Goal: Task Accomplishment & Management: Manage account settings

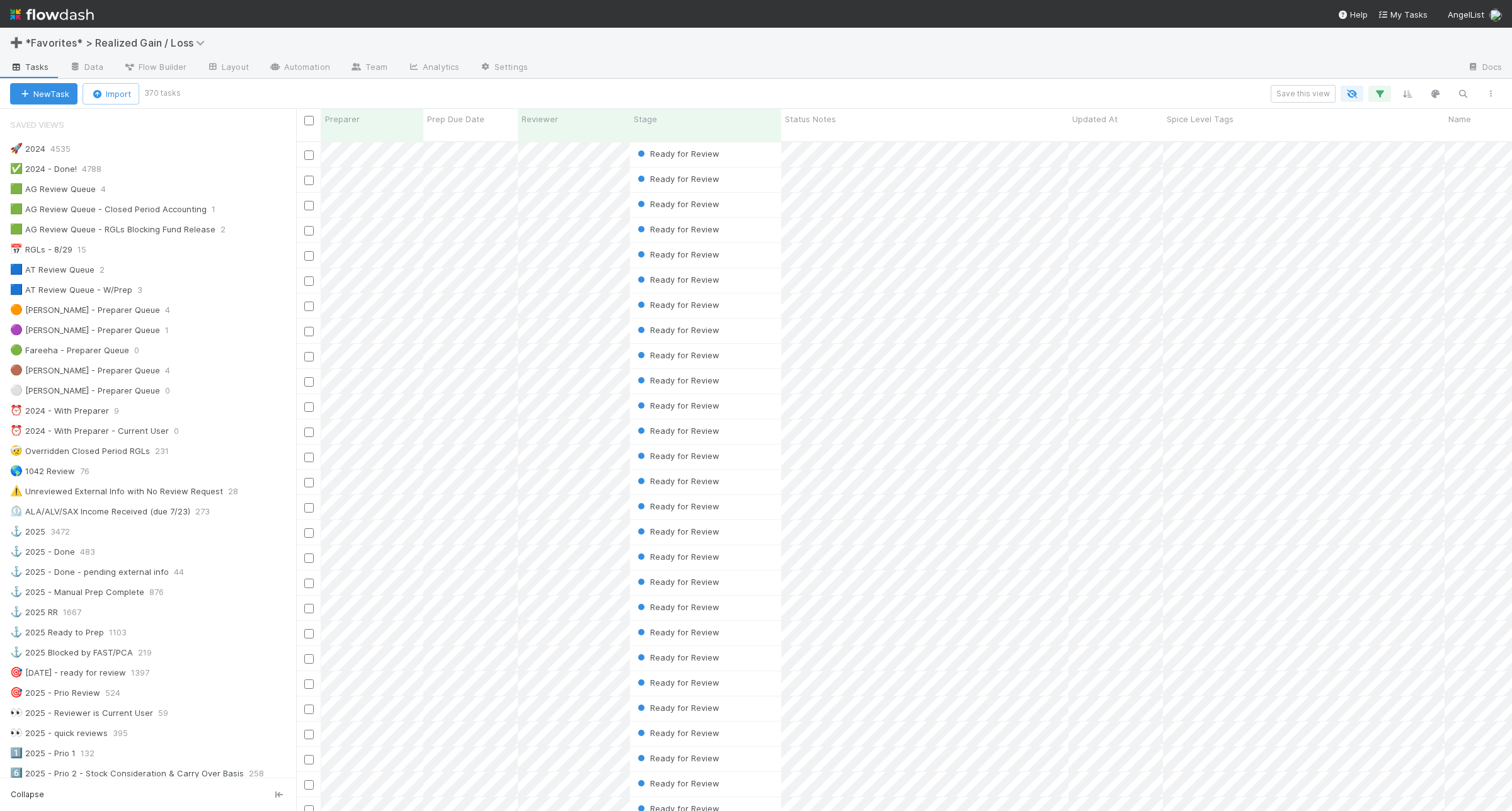
scroll to position [157, 0]
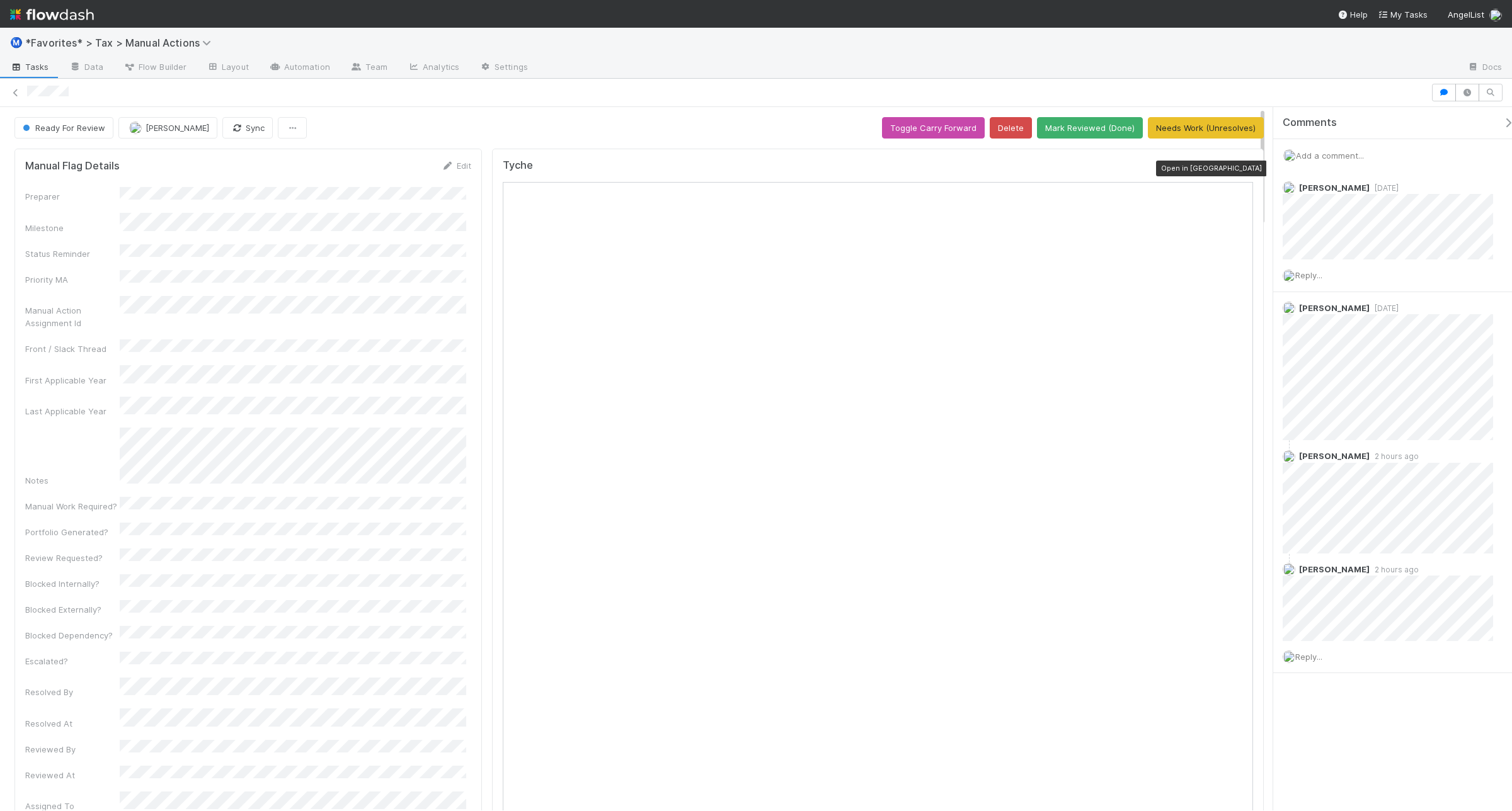
click at [1241, 170] on icon at bounding box center [1247, 169] width 13 height 9
click at [1241, 172] on icon at bounding box center [1247, 169] width 13 height 9
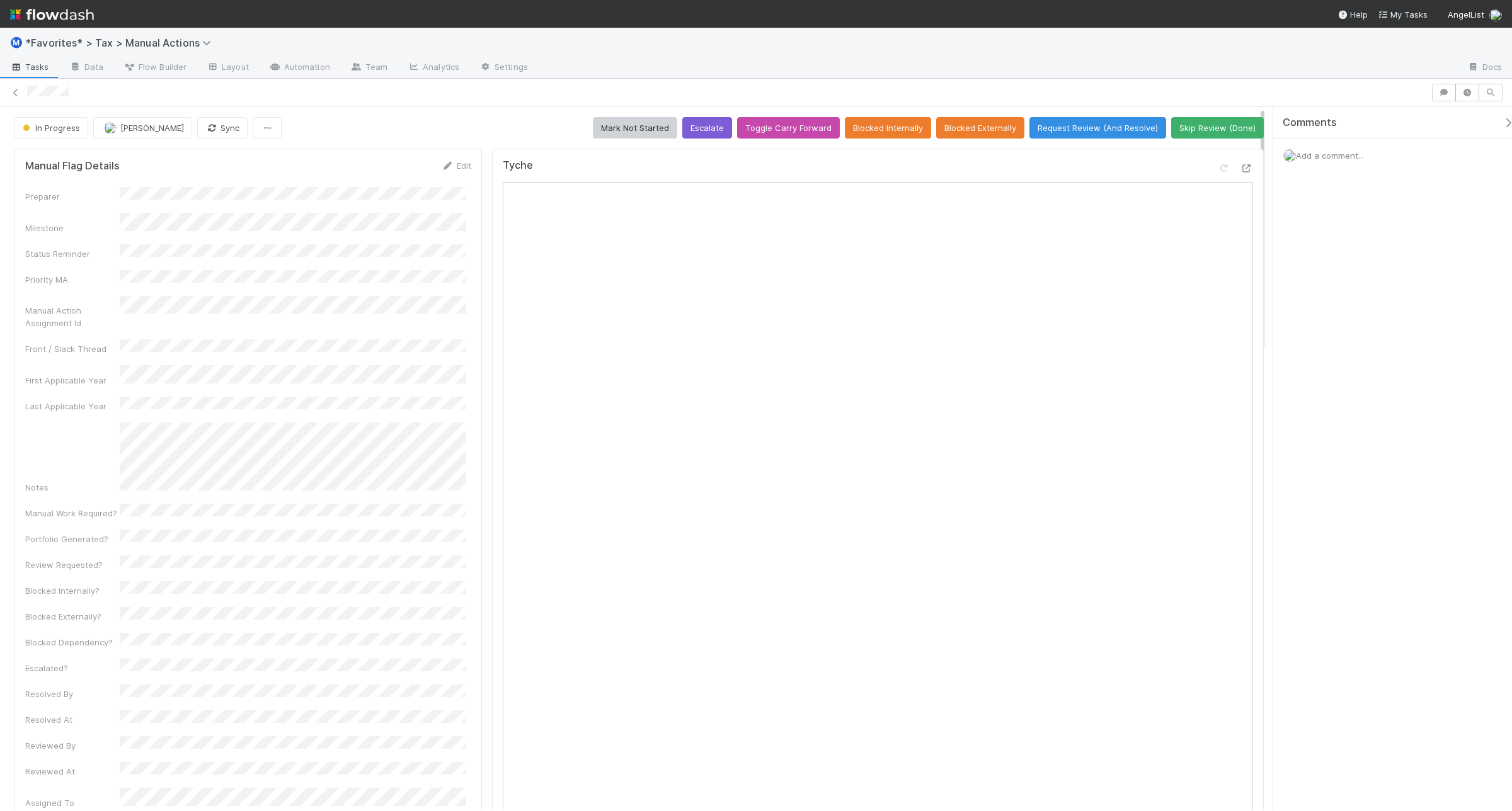
click at [1318, 152] on span "Add a comment..." at bounding box center [1330, 155] width 68 height 10
click at [1324, 348] on button "Add Comment" at bounding box center [1329, 349] width 73 height 21
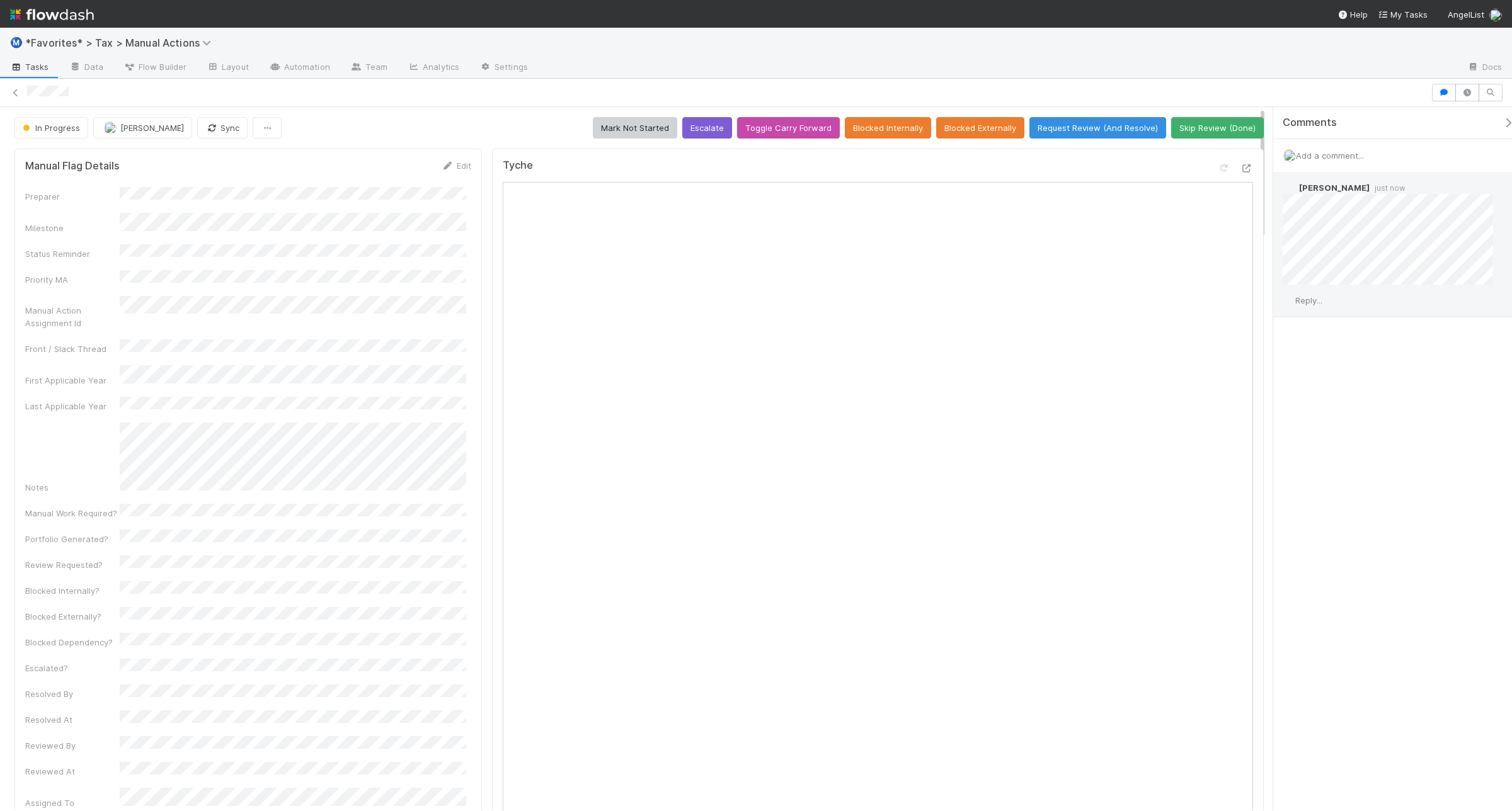
click at [1330, 301] on div "Reply..." at bounding box center [1394, 301] width 241 height 31
click at [1481, 192] on icon at bounding box center [1487, 189] width 13 height 9
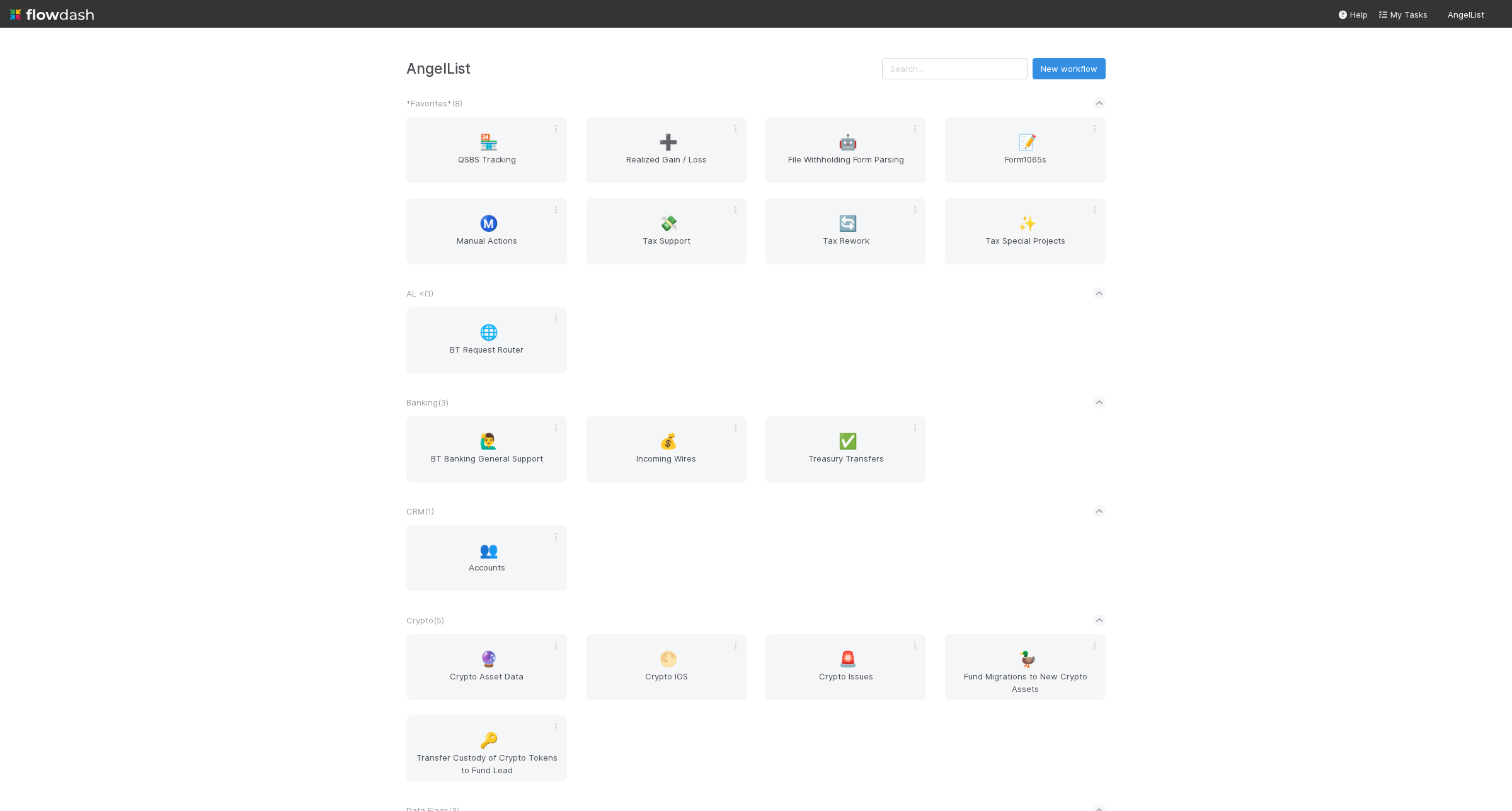
click at [965, 55] on div "AngelList New workflow *Favorites* ( 8 ) 🏪 QSBS Tracking ➕ Realized Gain / Loss…" at bounding box center [756, 419] width 1512 height 783
click at [965, 59] on input "text" at bounding box center [954, 69] width 145 height 21
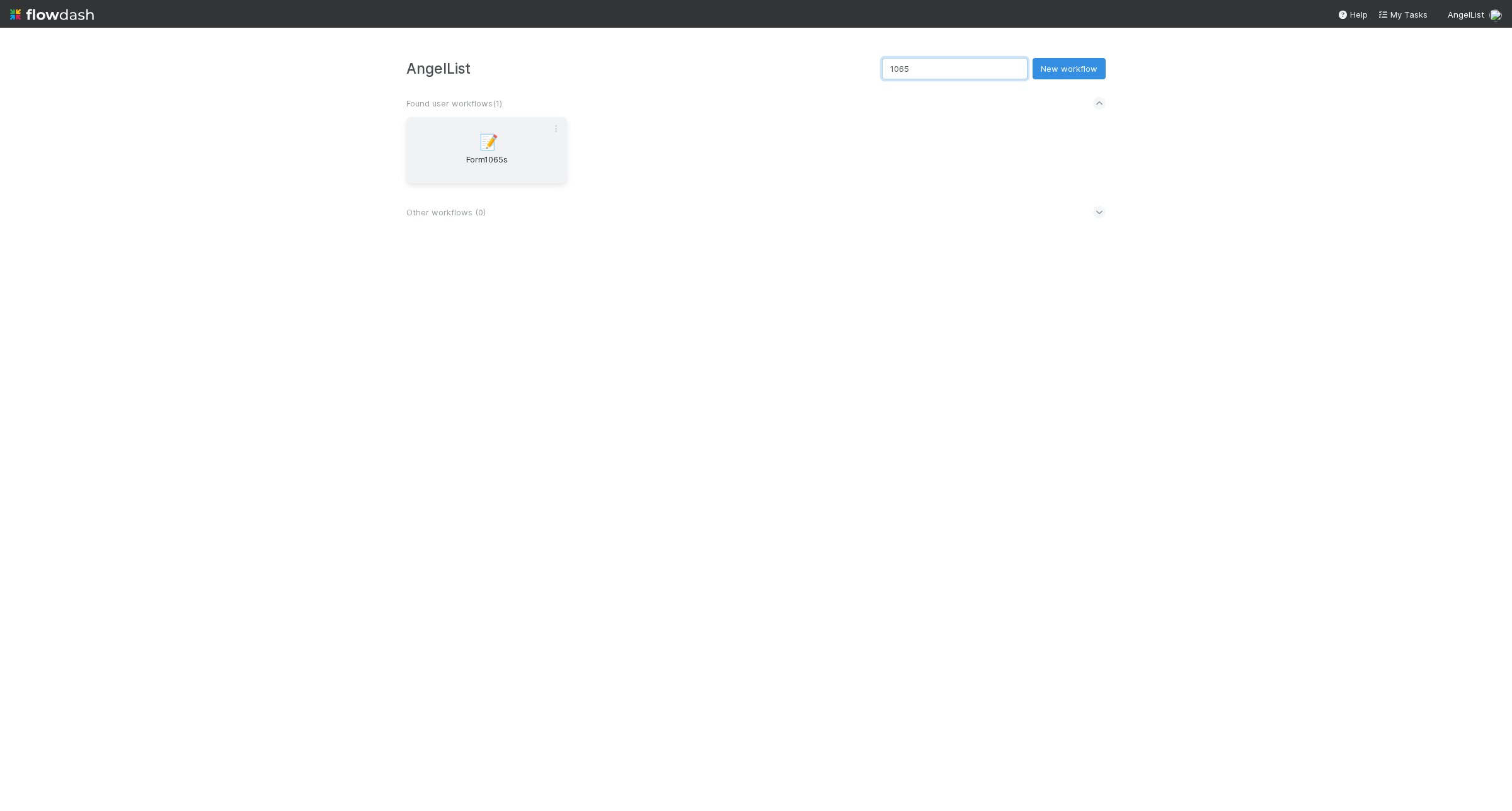
type input "1065"
click at [492, 166] on span "Form1065s" at bounding box center [486, 166] width 150 height 26
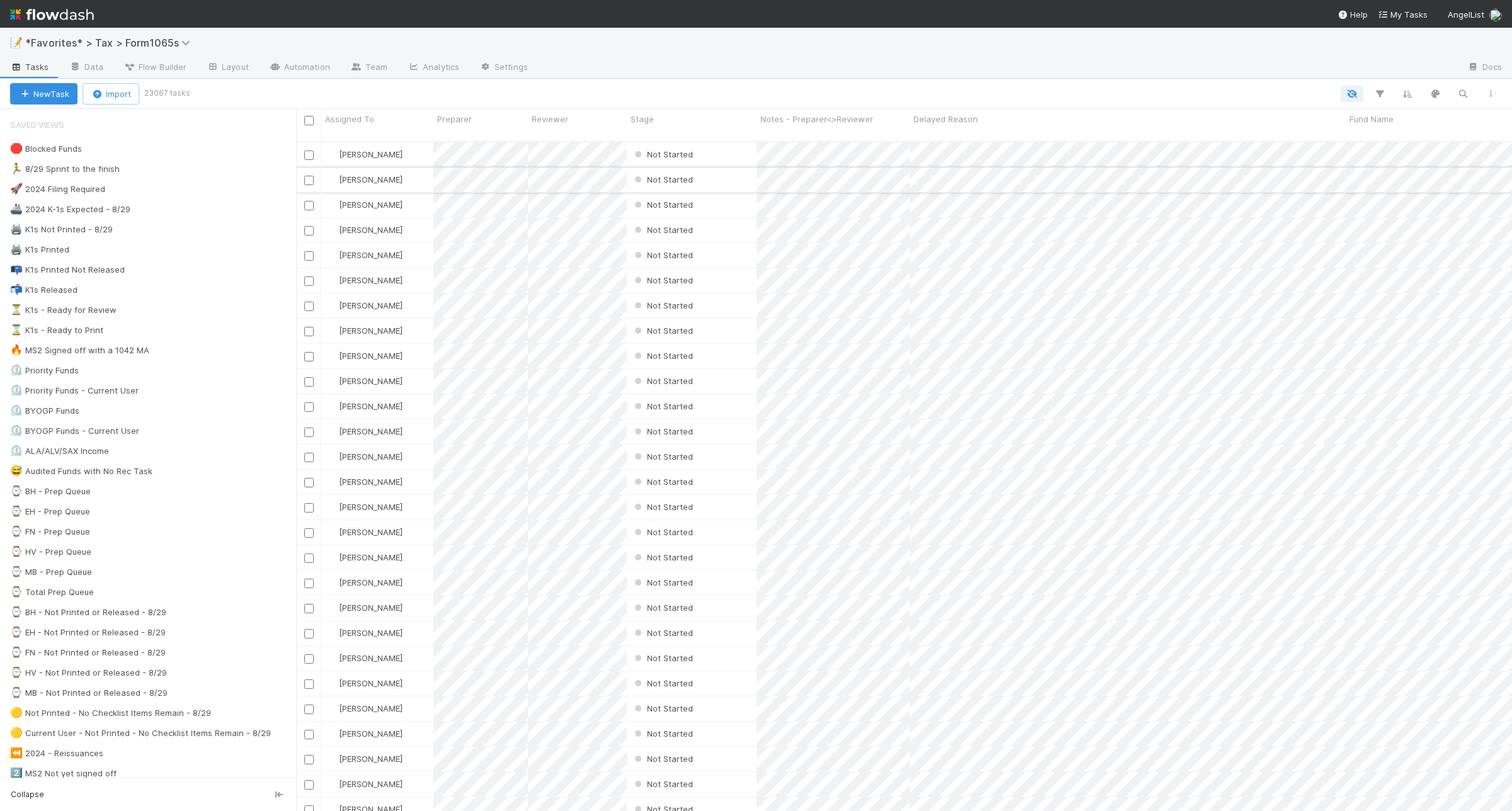
scroll to position [668, 1204]
click at [215, 233] on div "🖨️ K1s Not Printed - 8/29 108" at bounding box center [152, 230] width 286 height 16
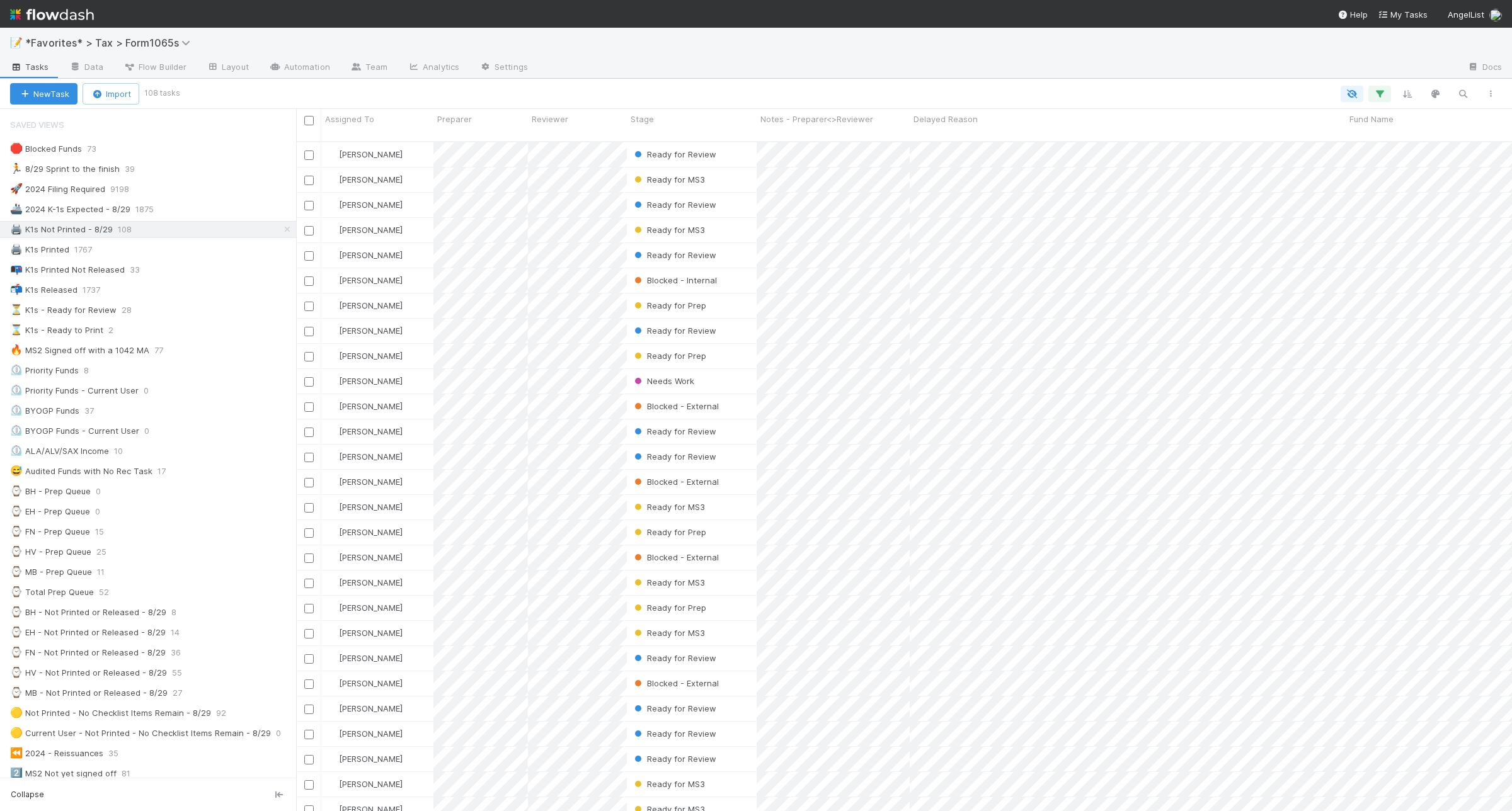
scroll to position [668, 1204]
click at [1376, 99] on button "button" at bounding box center [1379, 94] width 23 height 16
click at [1036, 250] on link "And.." at bounding box center [1024, 247] width 40 height 18
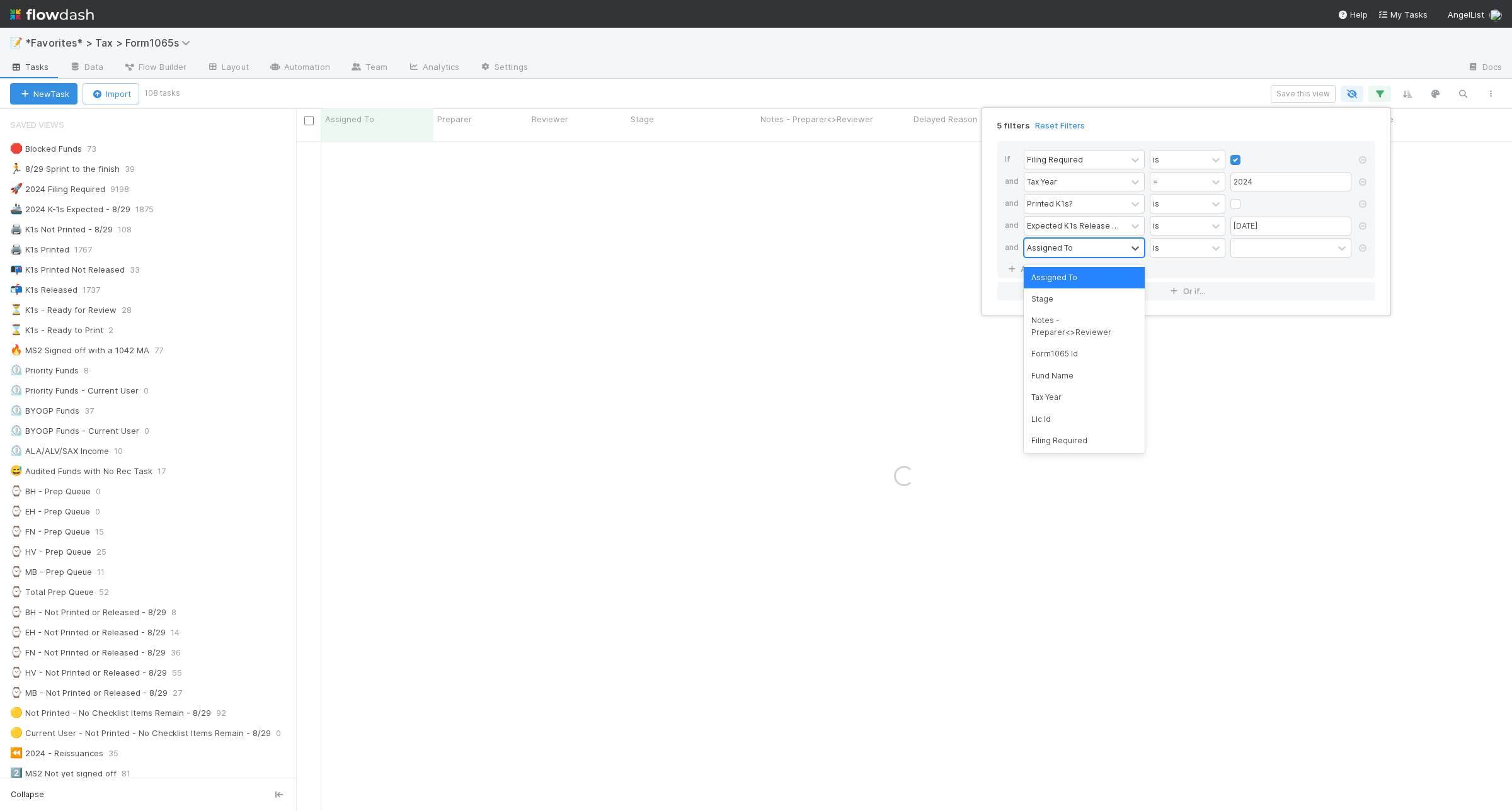
click at [1059, 255] on div "Assigned To" at bounding box center [1075, 248] width 102 height 18
type input "de"
click at [1065, 272] on div "Delayed Reason" at bounding box center [1084, 278] width 121 height 21
click at [1175, 251] on div "has any of" at bounding box center [1171, 247] width 38 height 11
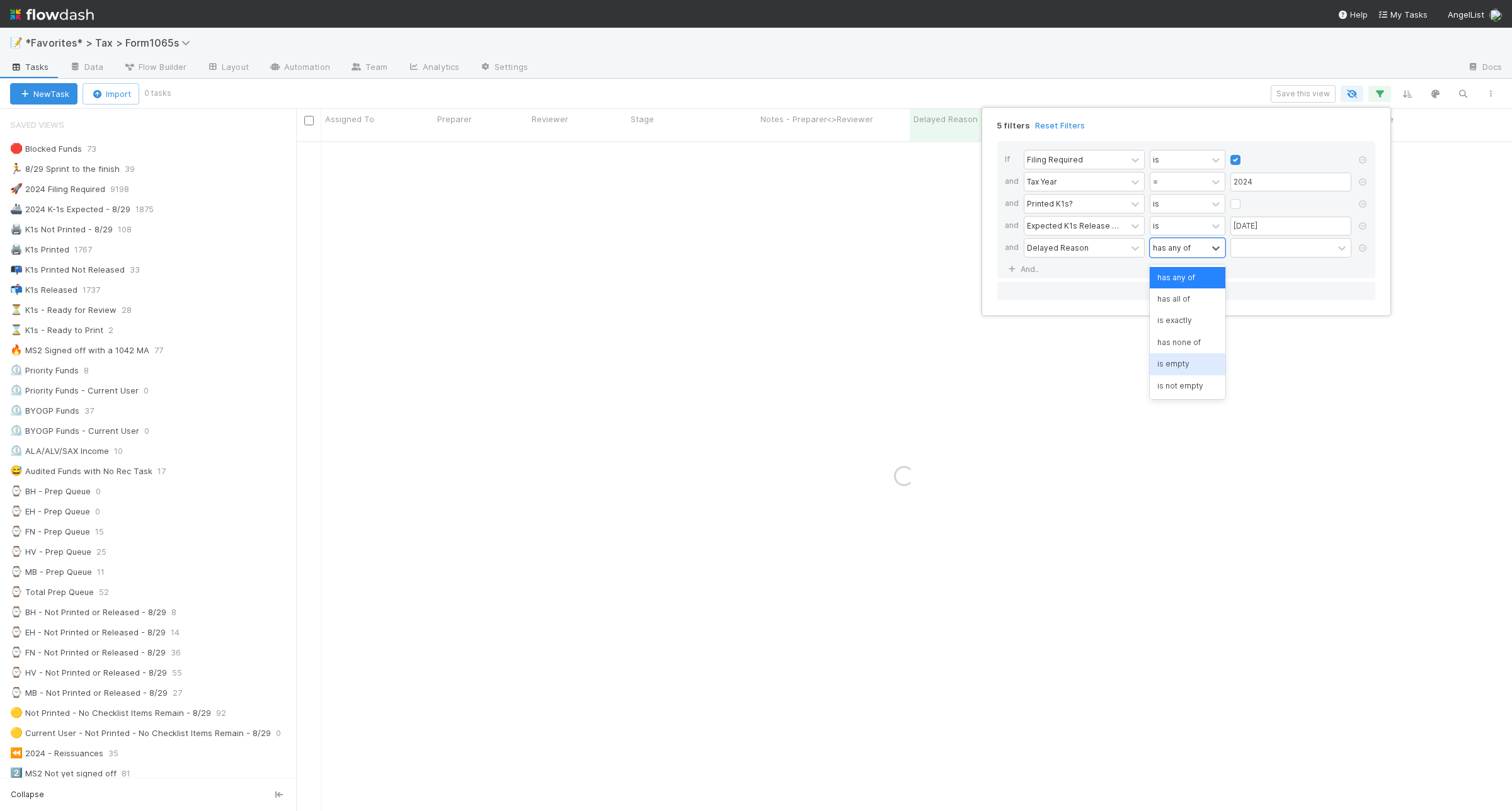
click at [1192, 362] on div "is empty" at bounding box center [1187, 364] width 76 height 21
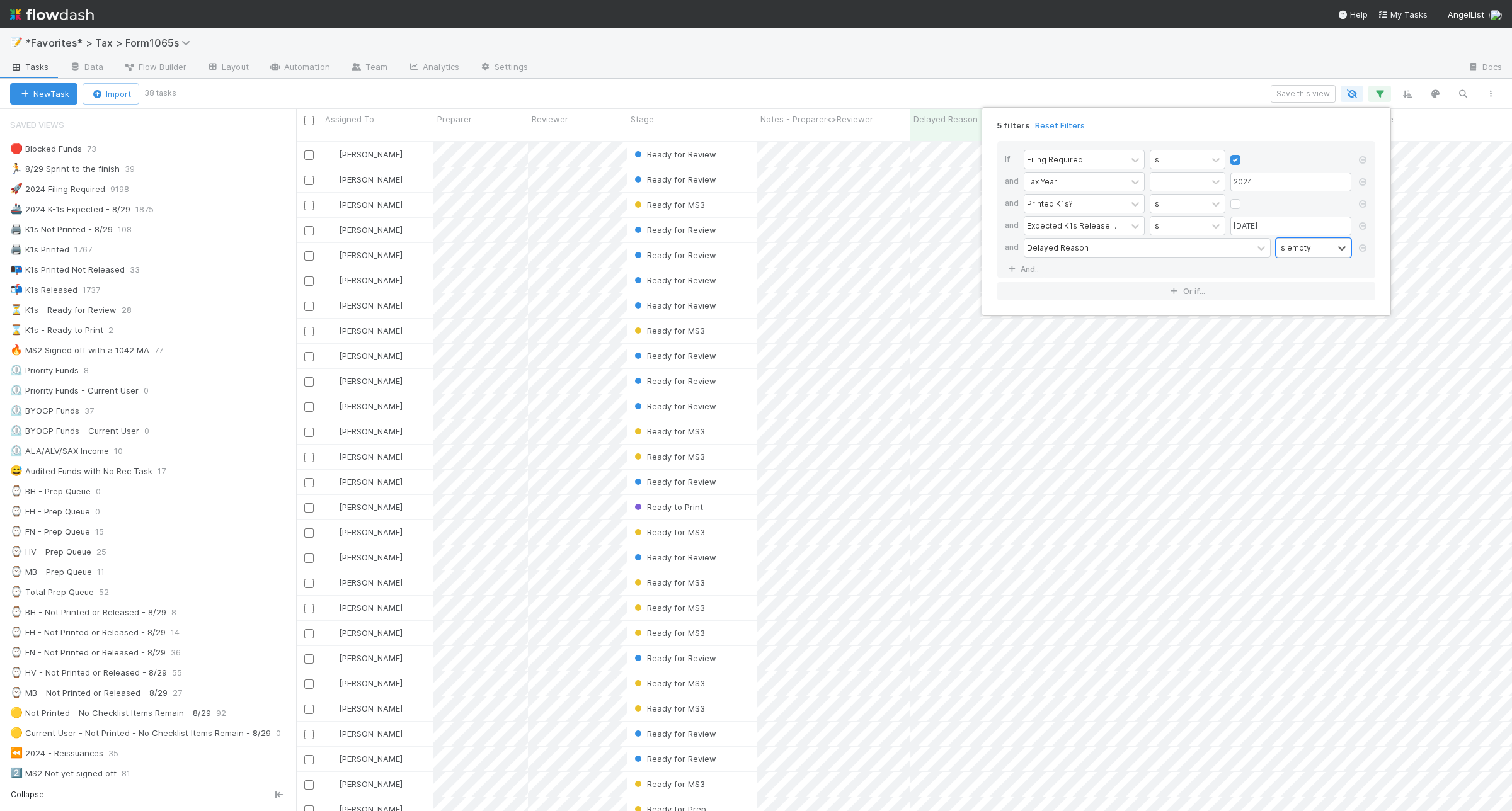
scroll to position [668, 1204]
click at [780, 82] on div "5 filters Reset Filters If Filing Required is and Tax Year = 2024 and Printed K…" at bounding box center [756, 406] width 1512 height 811
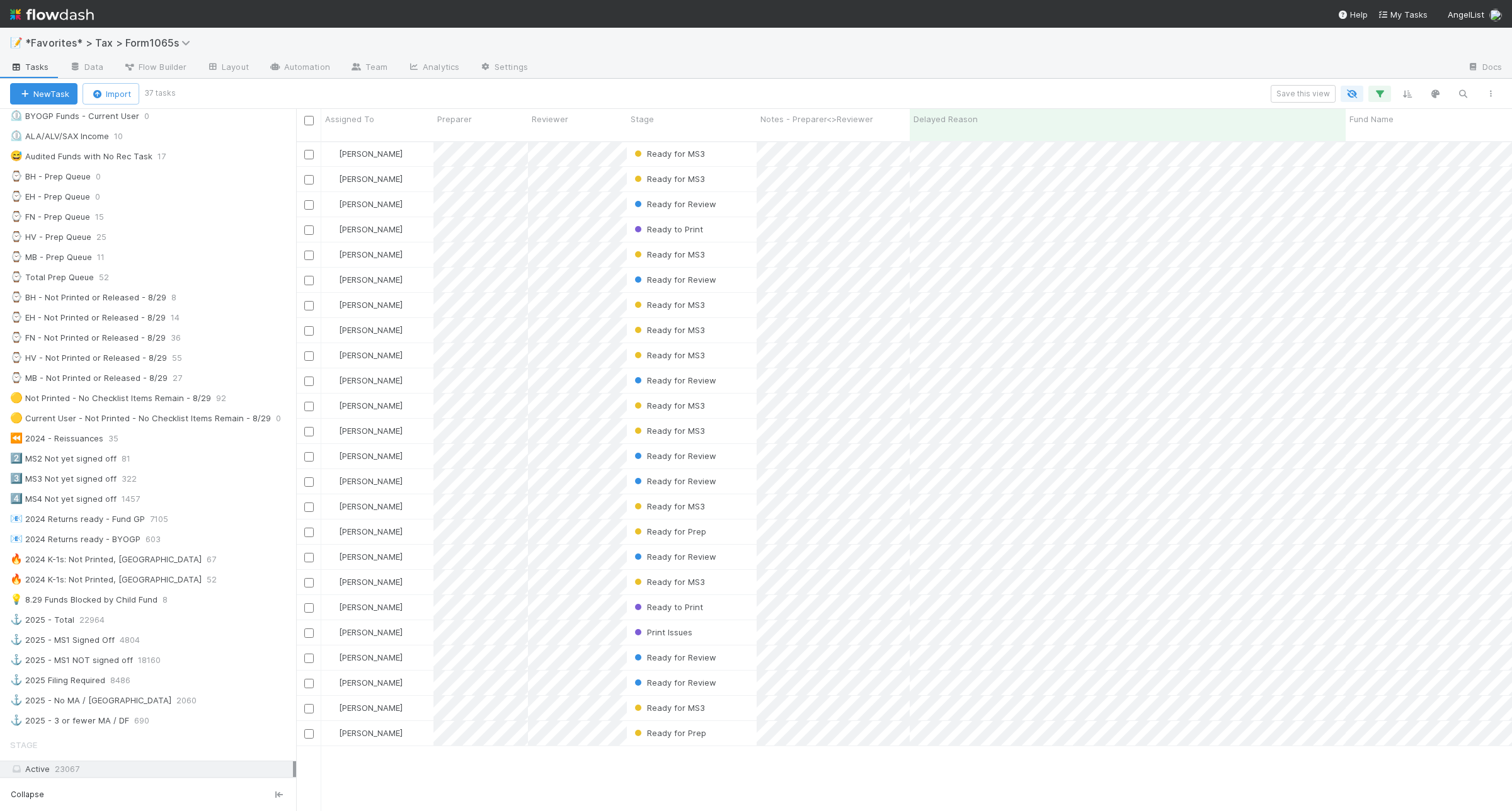
scroll to position [107, 0]
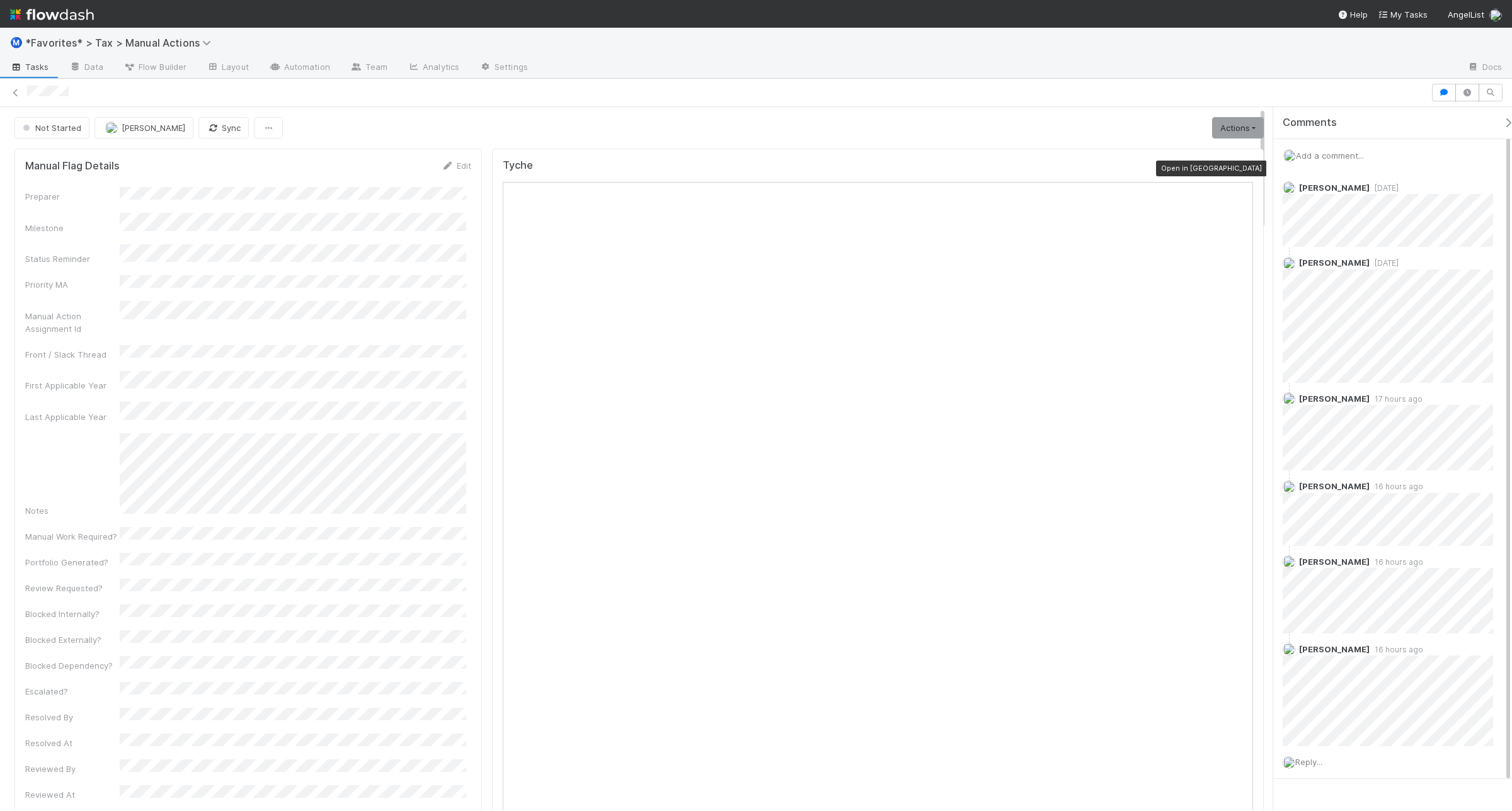
click at [1241, 167] on icon at bounding box center [1247, 169] width 13 height 9
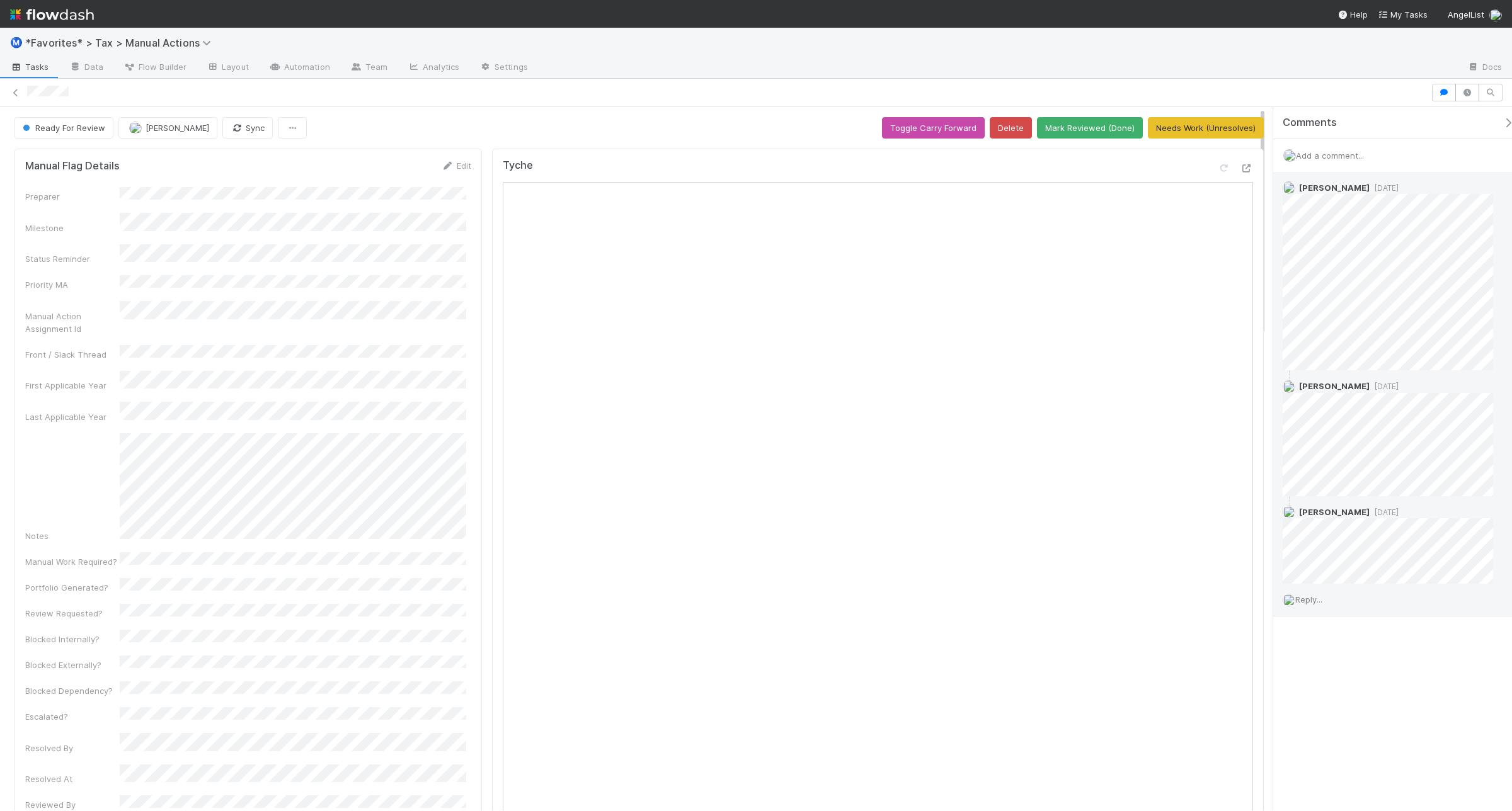
click at [1318, 600] on span "Reply..." at bounding box center [1309, 600] width 27 height 10
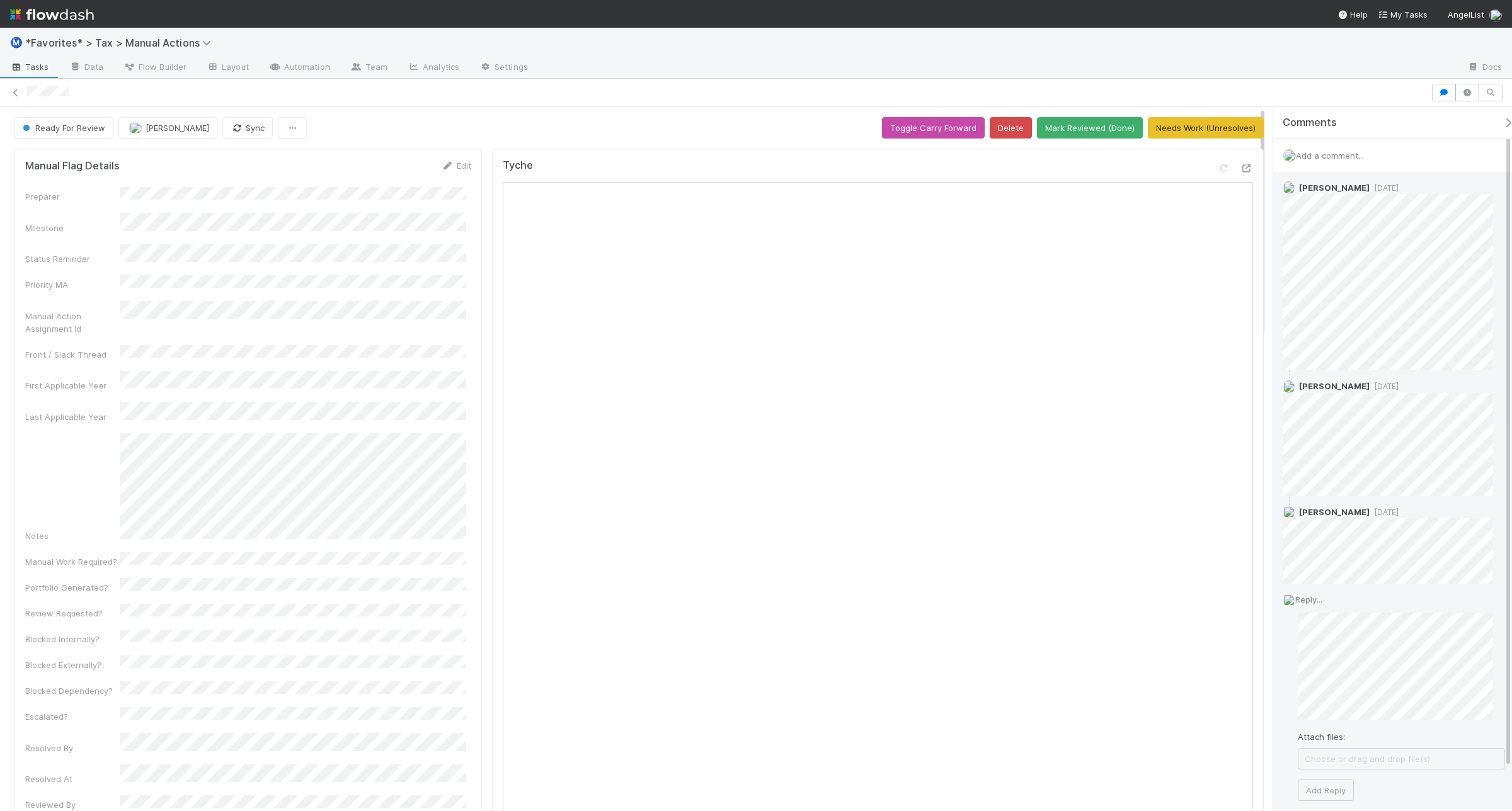
scroll to position [63, 0]
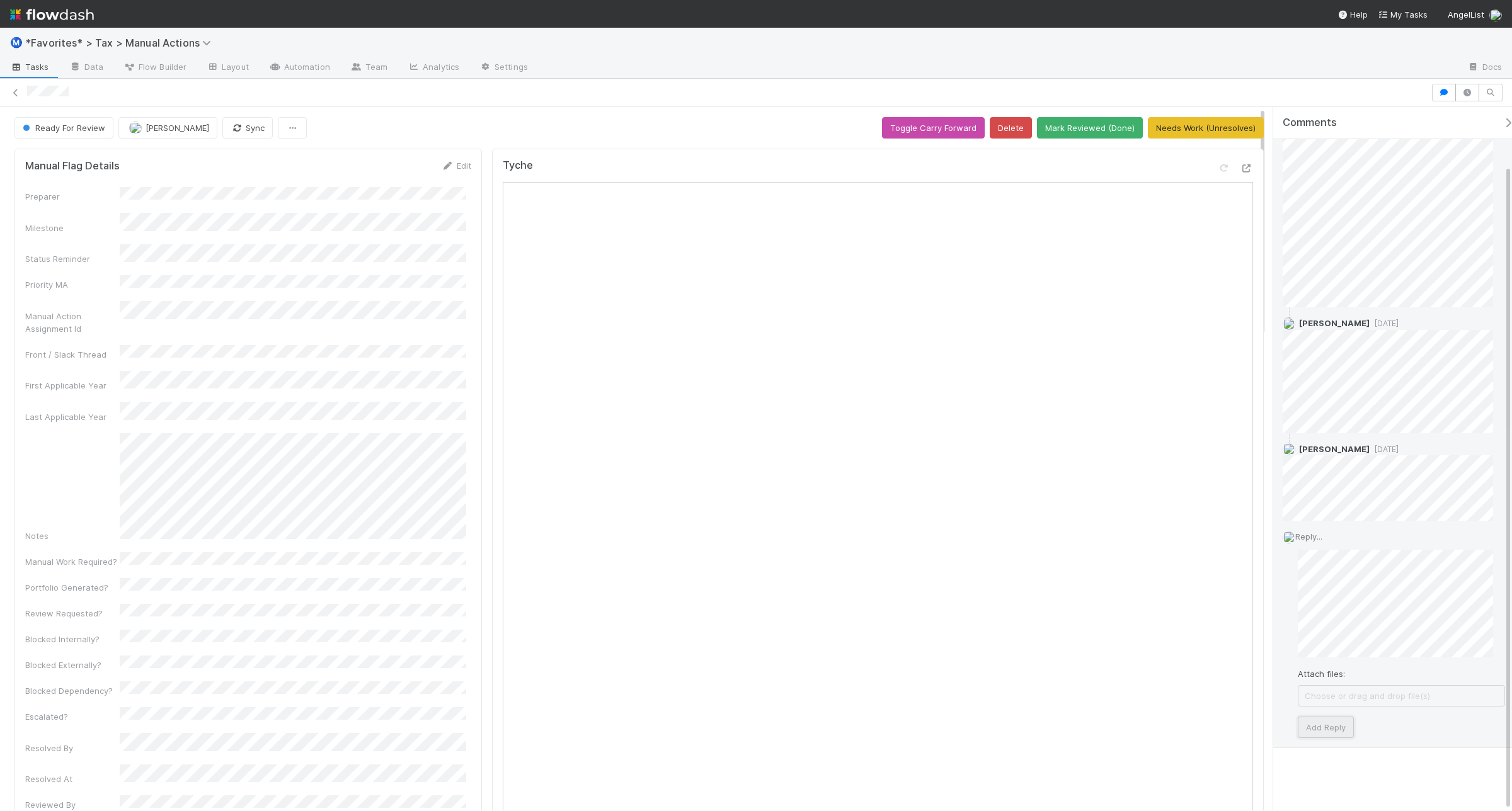
click at [1329, 721] on button "Add Reply" at bounding box center [1325, 727] width 56 height 21
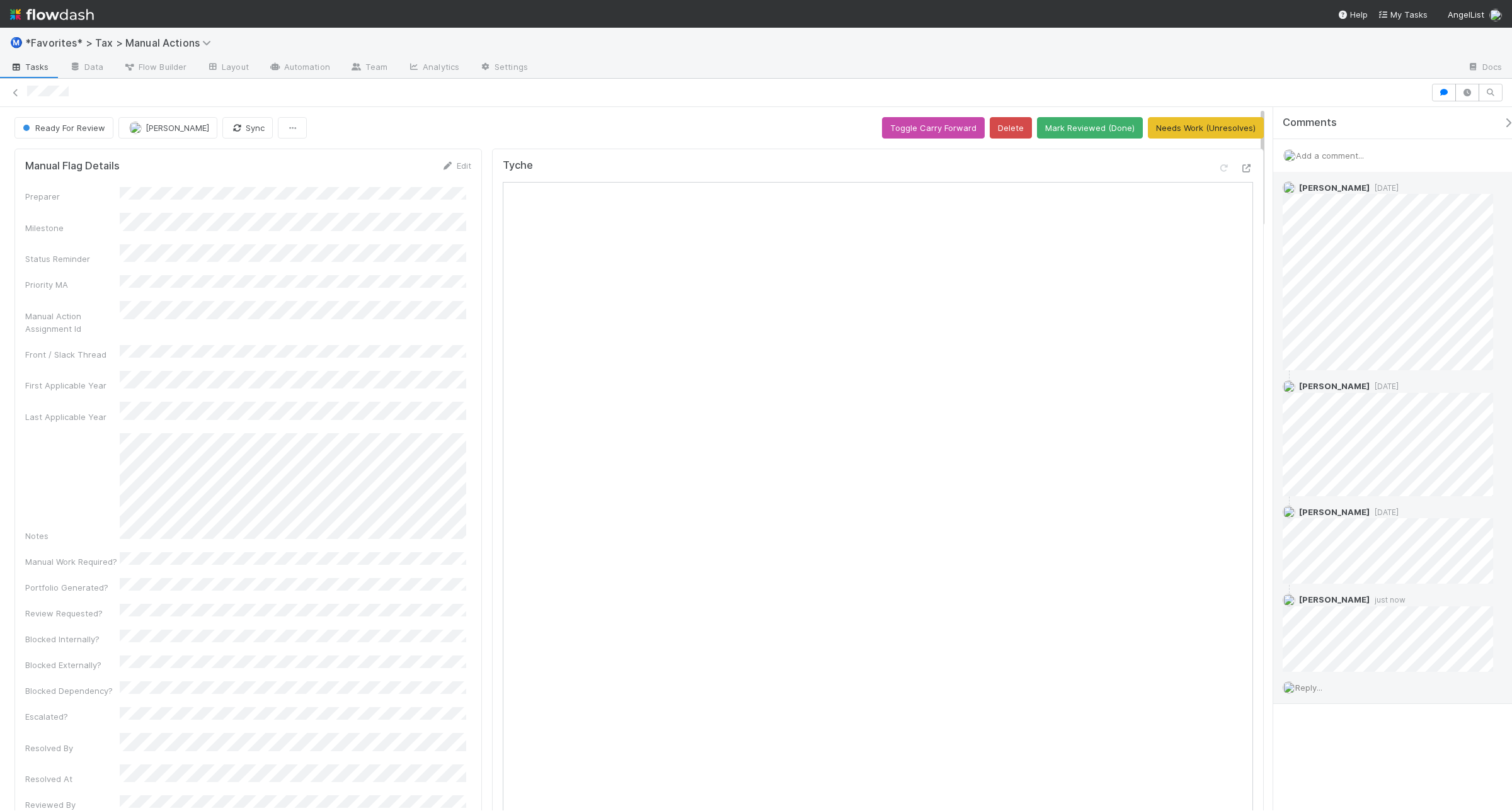
click at [1318, 687] on span "Reply..." at bounding box center [1309, 688] width 27 height 10
click at [1321, 114] on div "Comments" at bounding box center [1399, 123] width 251 height 32
click at [1173, 127] on button "Needs Work (Unresolves)" at bounding box center [1205, 128] width 116 height 21
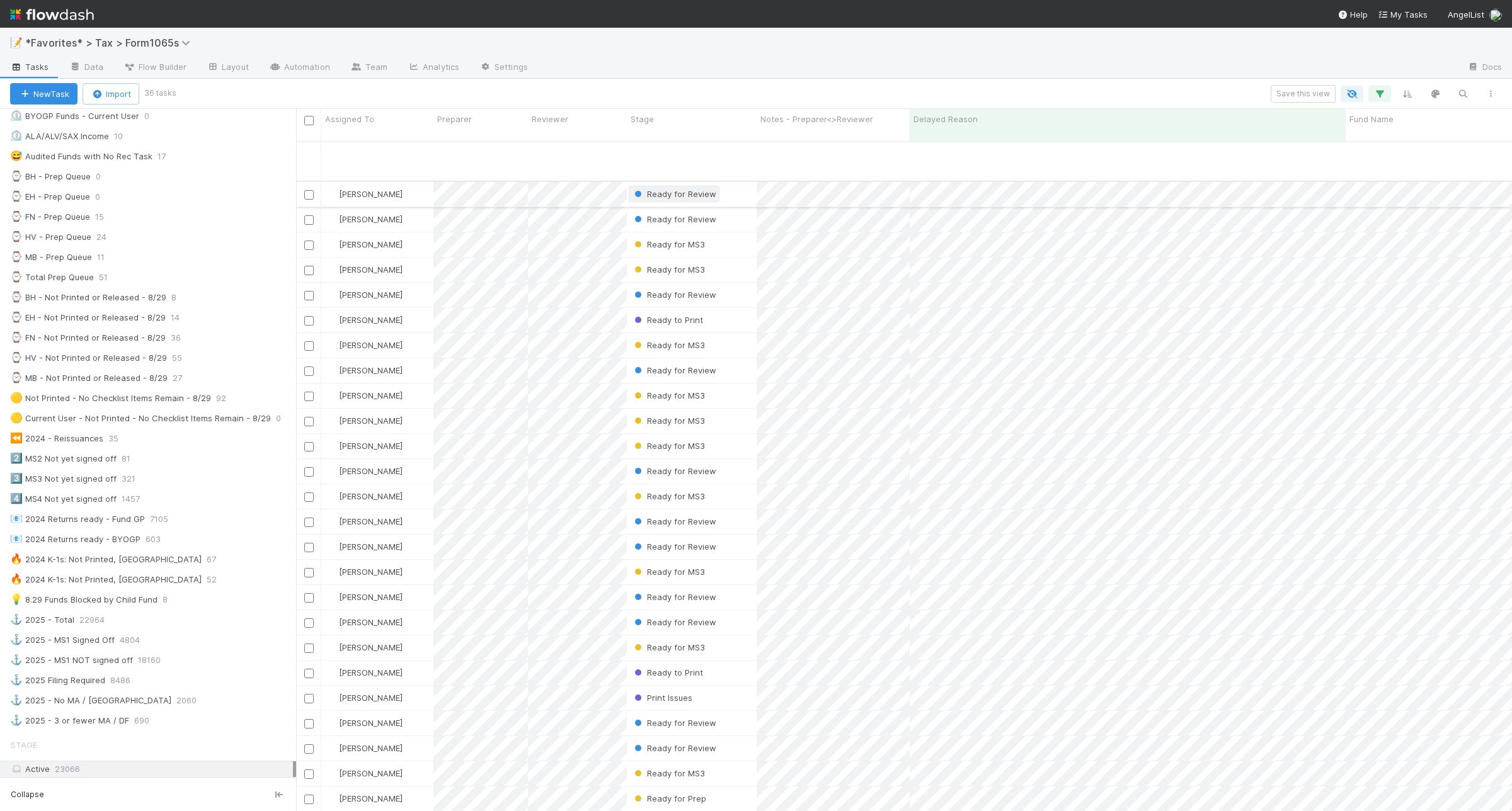
scroll to position [240, 0]
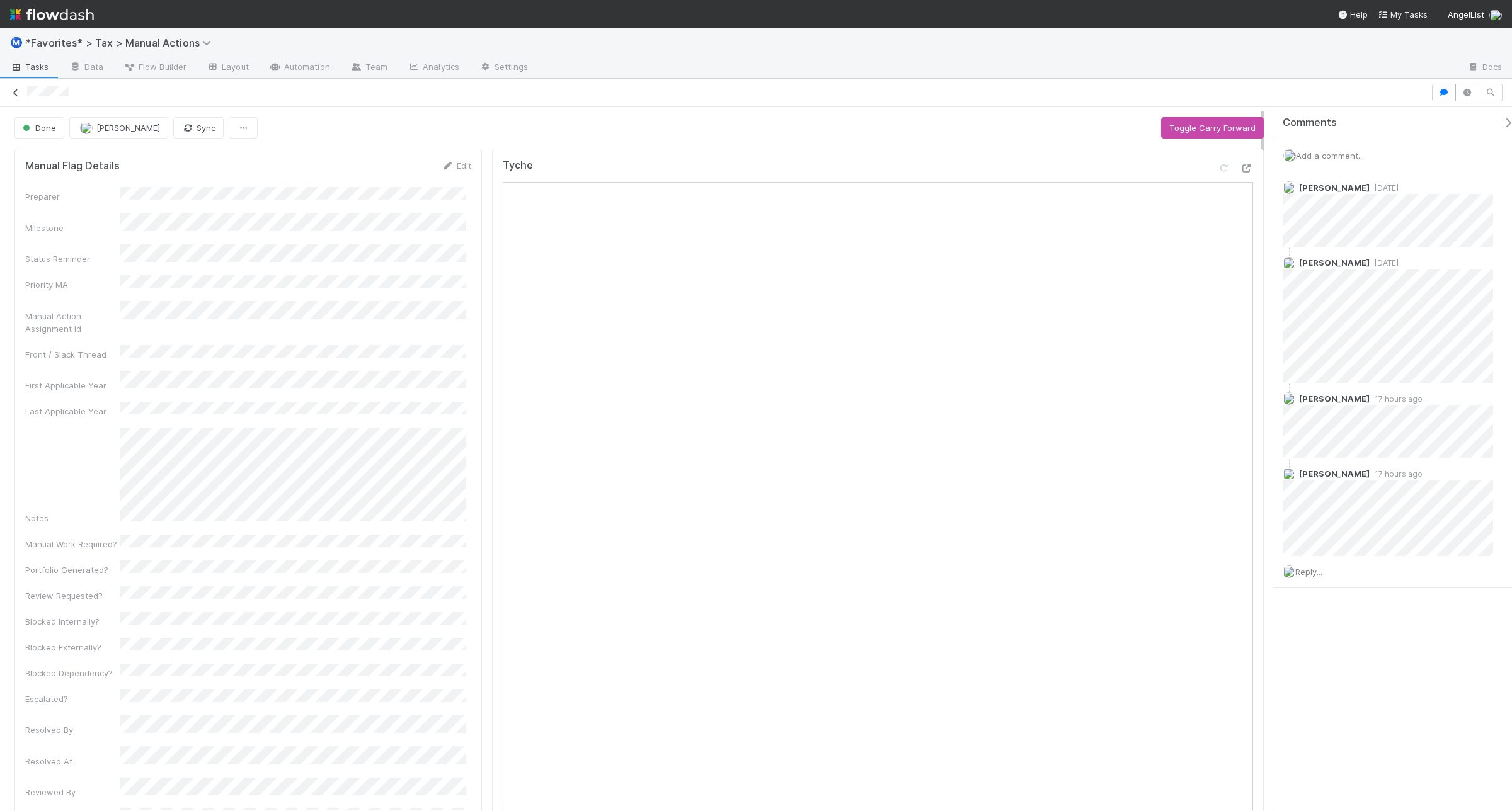
click at [13, 94] on icon at bounding box center [16, 93] width 13 height 9
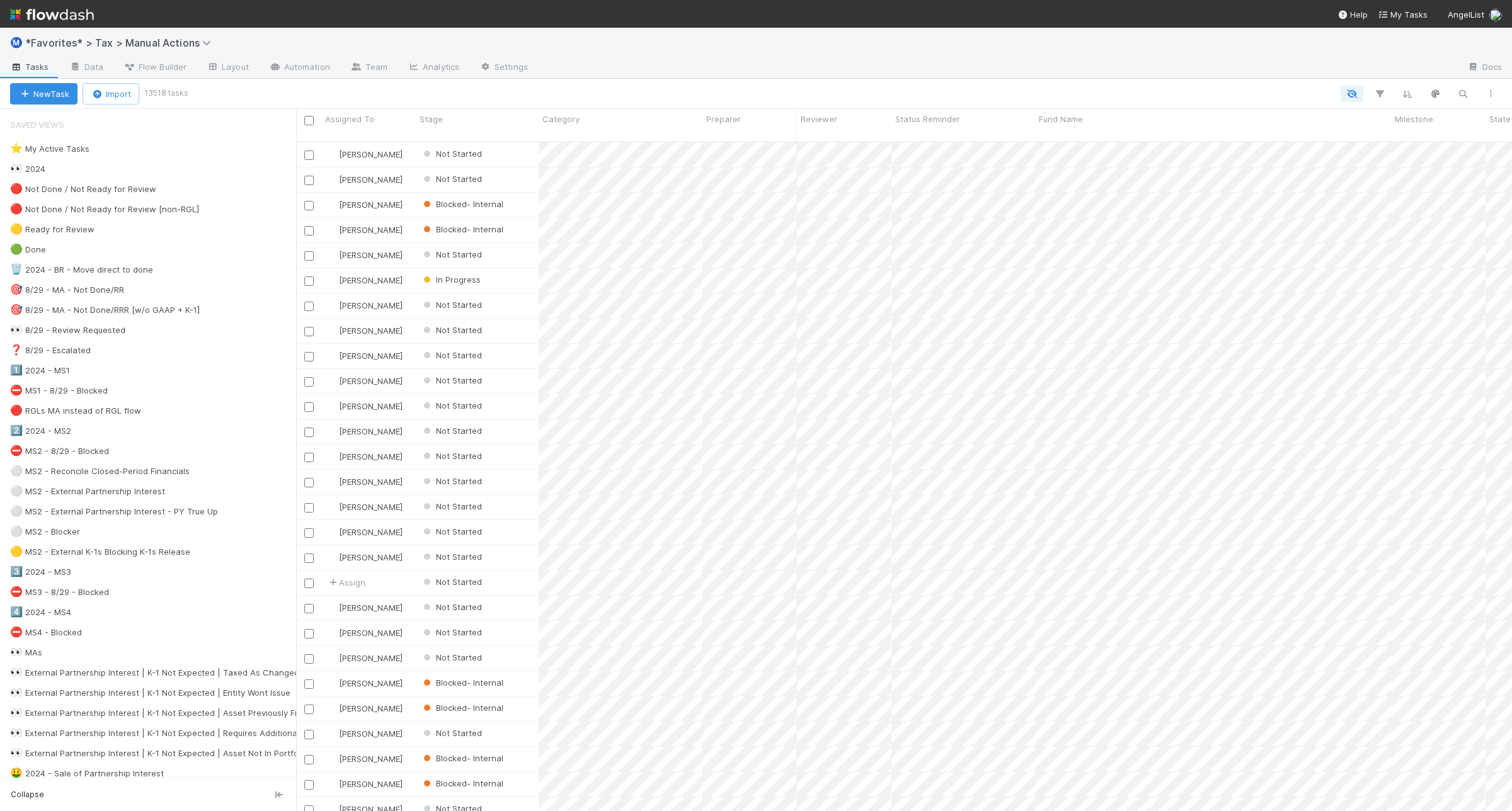
scroll to position [668, 1204]
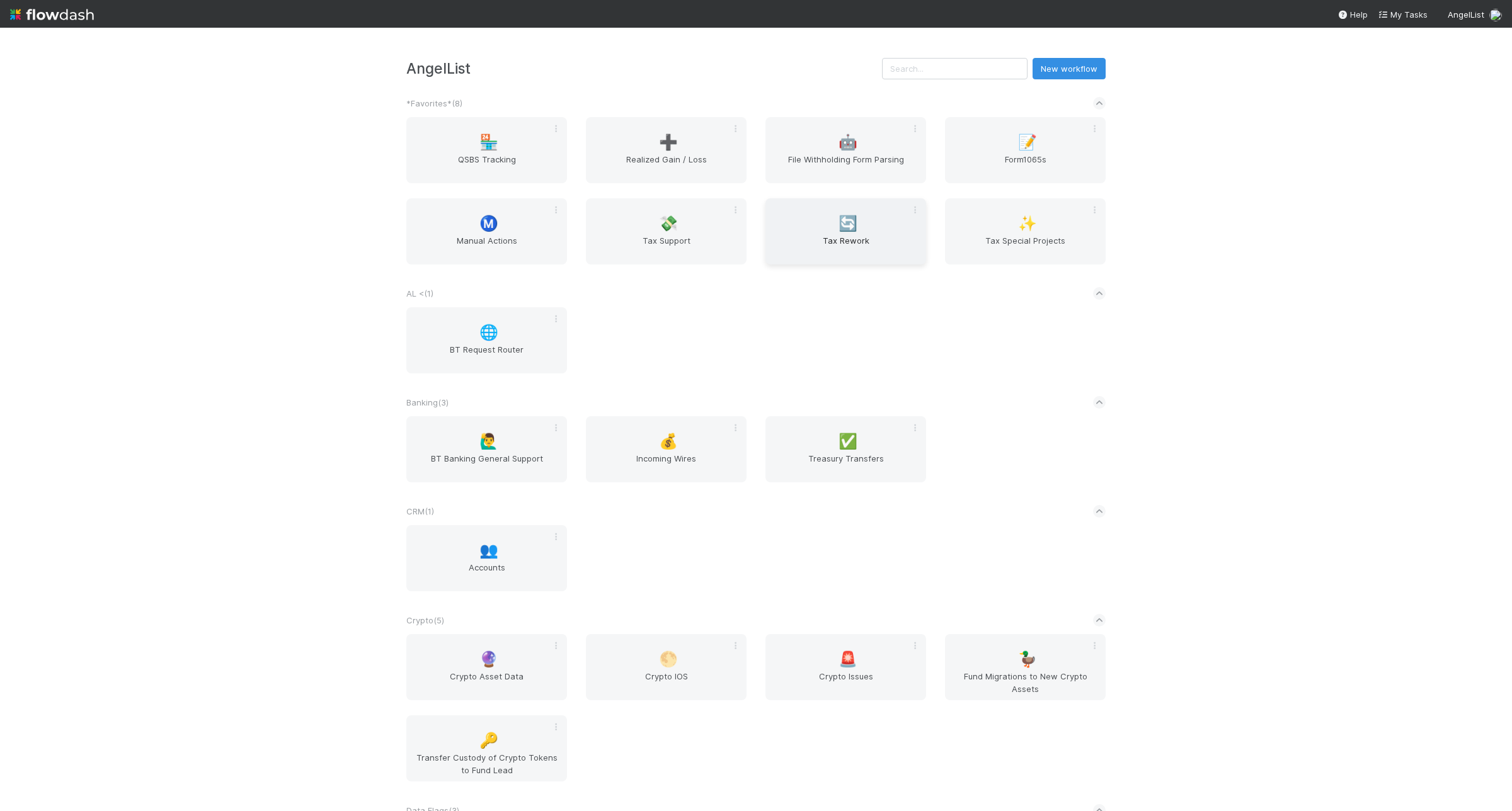
click at [810, 218] on div "🔄 Tax Rework" at bounding box center [846, 231] width 161 height 66
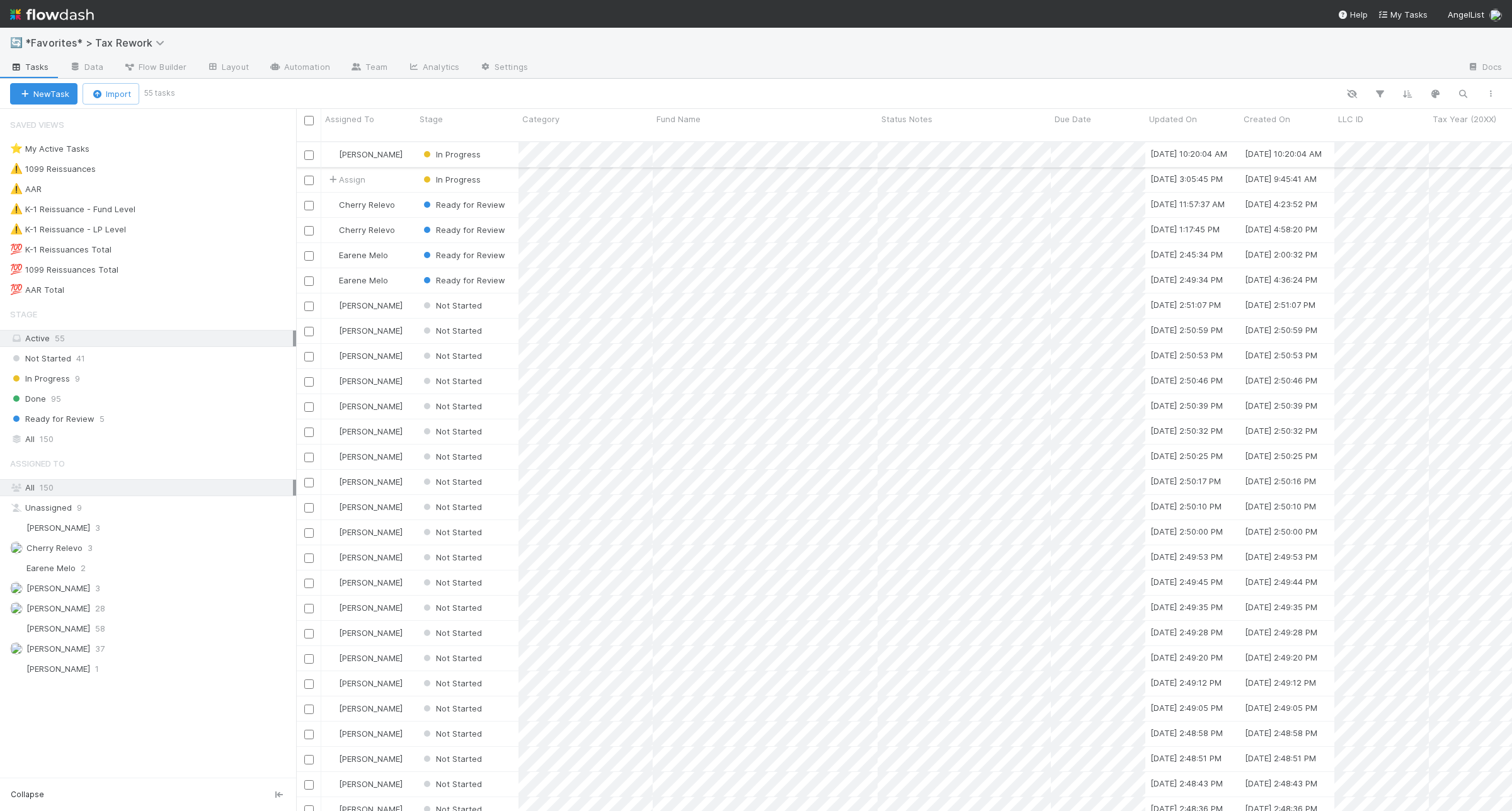
scroll to position [668, 1204]
click at [216, 214] on div "⚠️ K-1 Reissuance - Fund Level 5" at bounding box center [152, 209] width 286 height 16
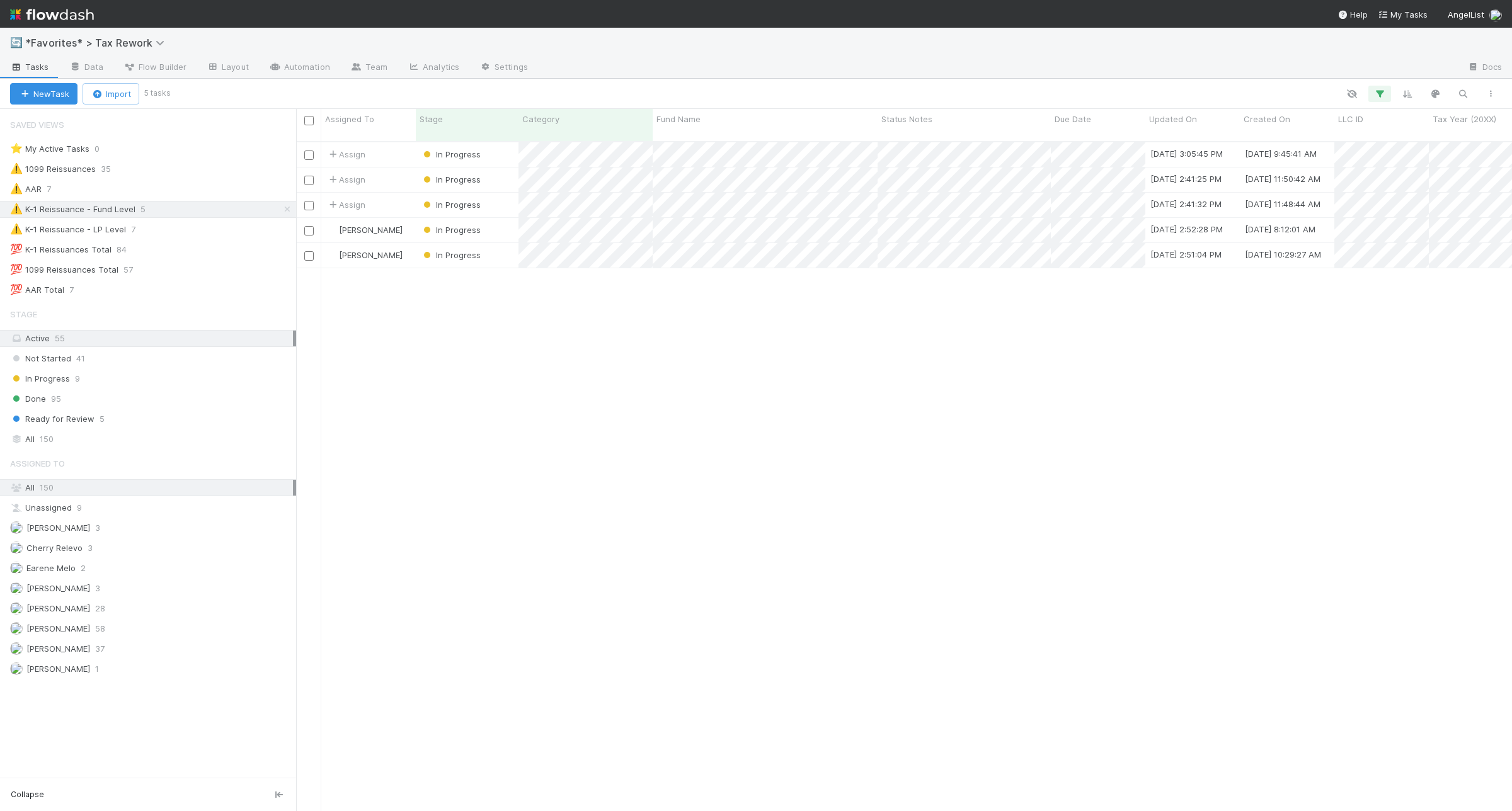
scroll to position [668, 1204]
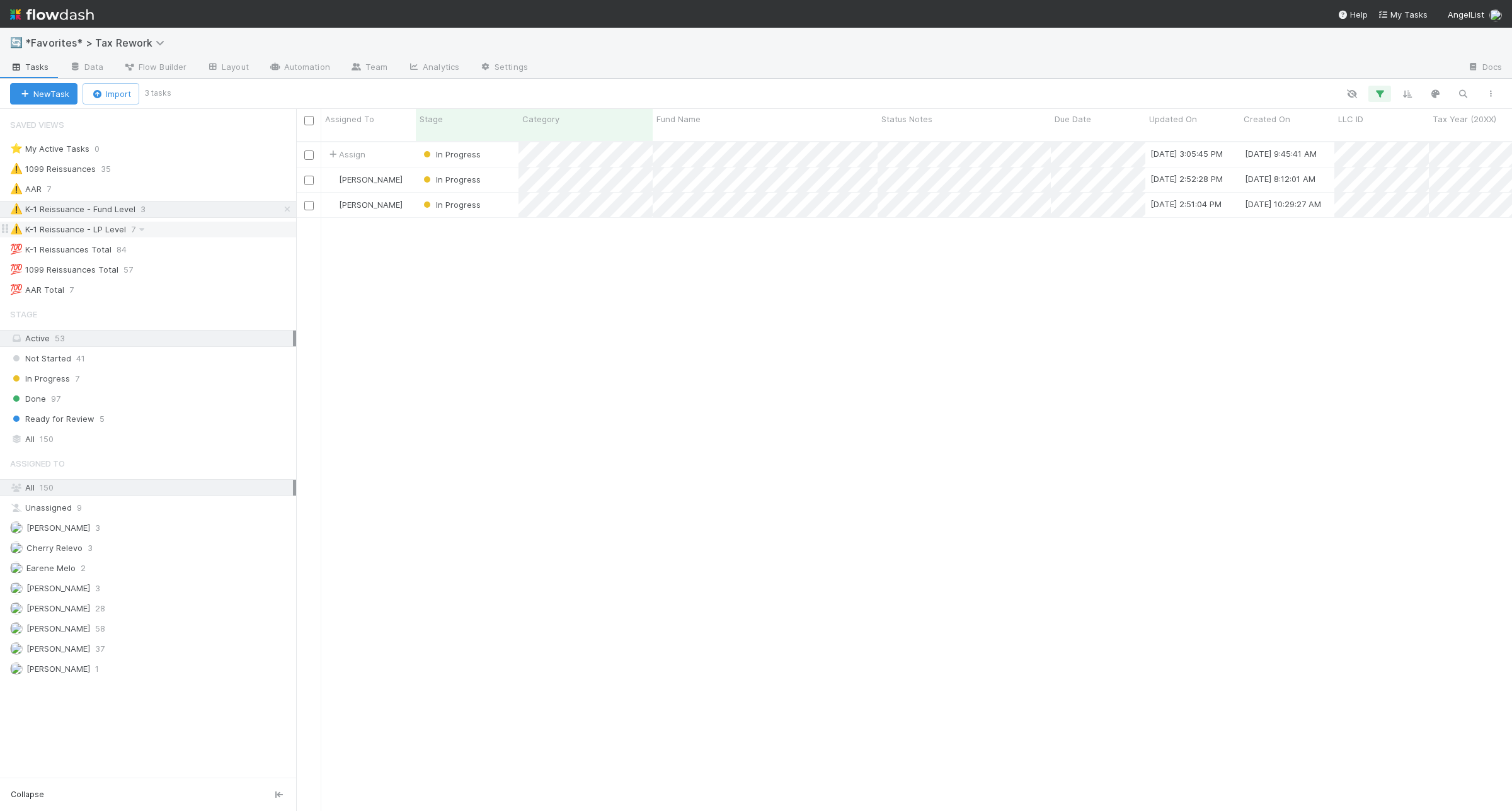
click at [223, 223] on div "⚠️ K-1 Reissuance - LP Level 7" at bounding box center [152, 230] width 286 height 16
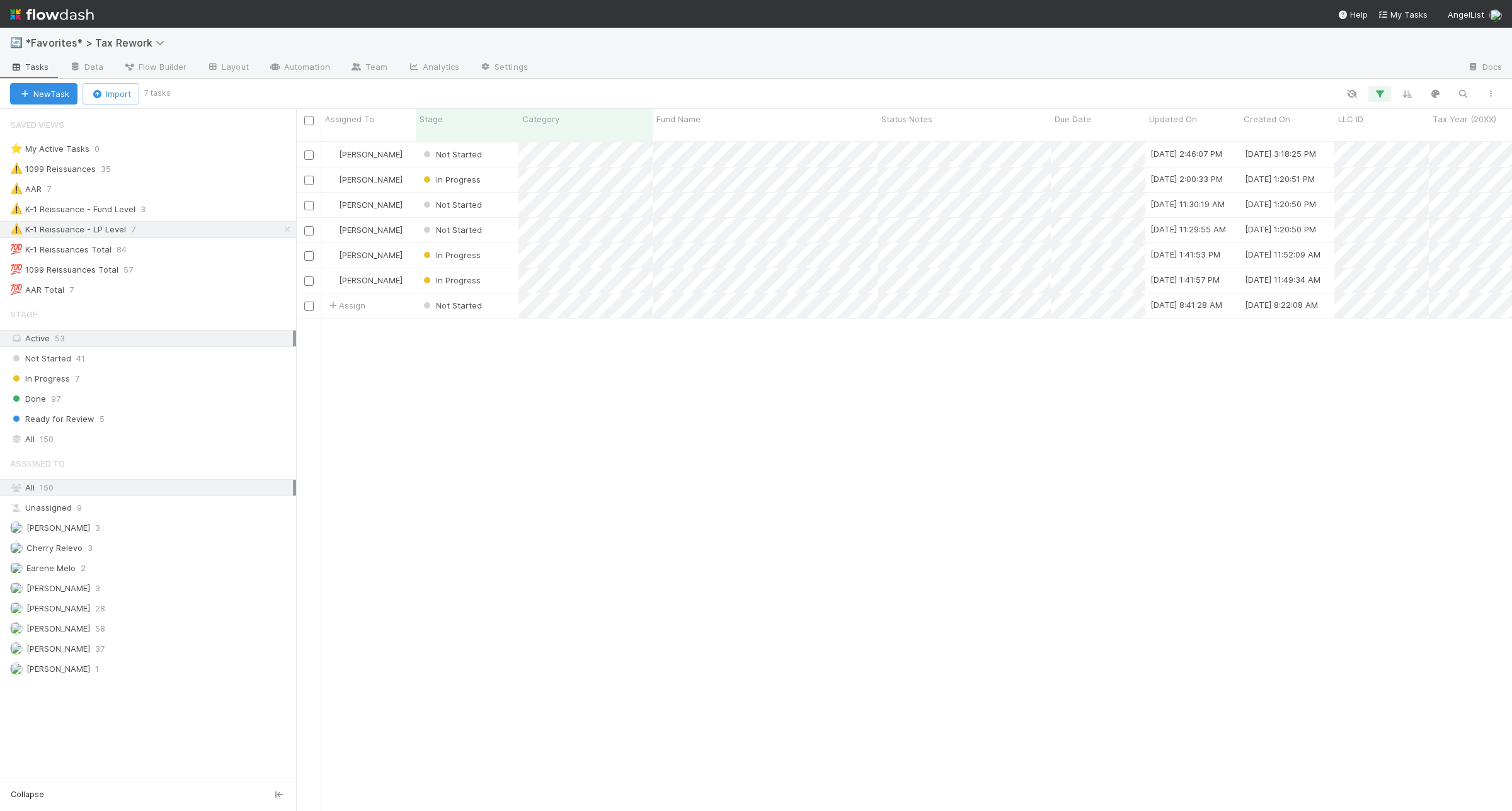
scroll to position [668, 1204]
click at [92, 447] on div "All 150" at bounding box center [151, 440] width 283 height 16
click at [184, 247] on div "💯 K-1 Reissuances Total 84" at bounding box center [152, 250] width 286 height 16
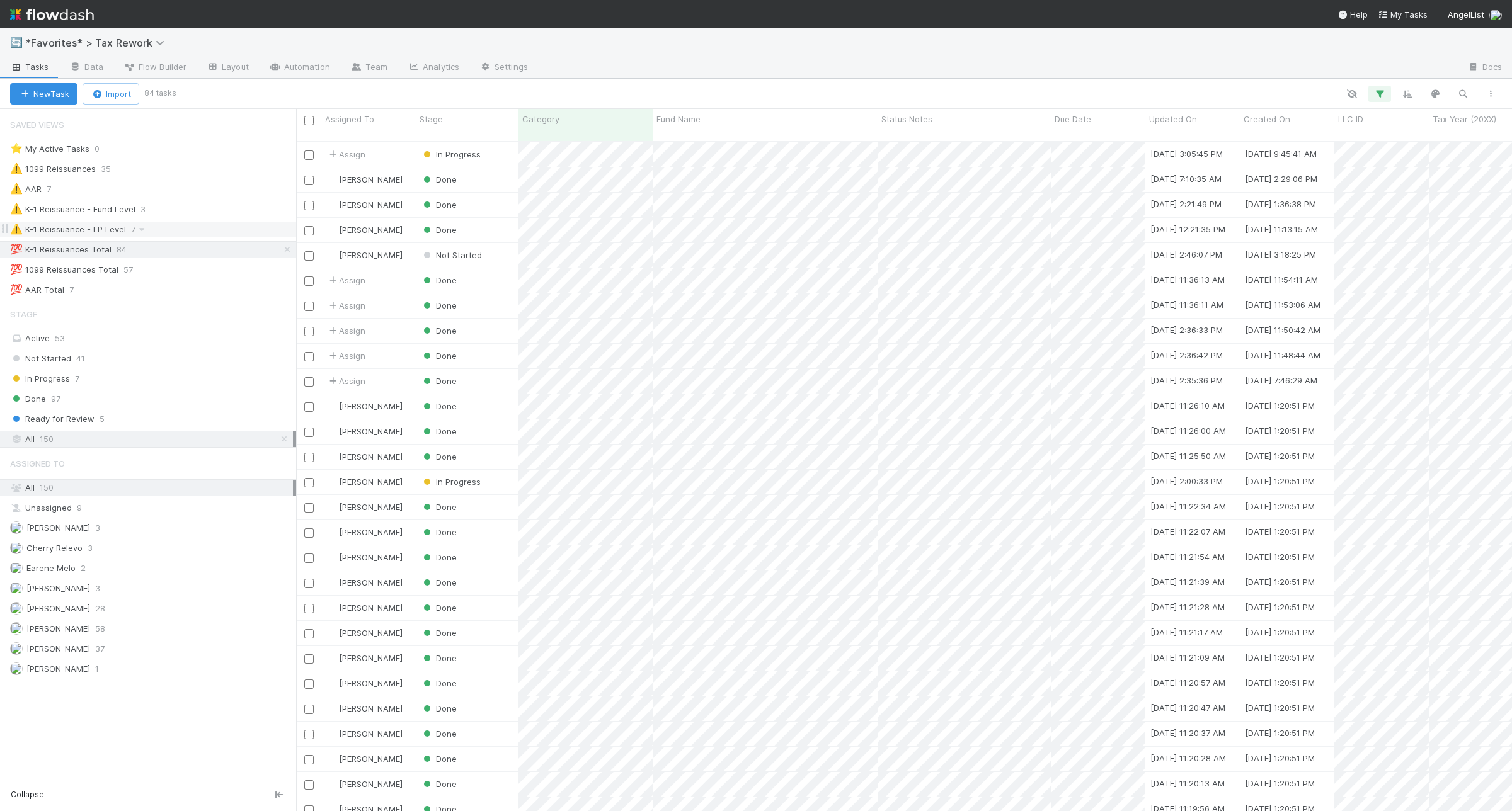
click at [155, 229] on div "⚠️ K-1 Reissuance - LP Level 7" at bounding box center [152, 230] width 286 height 16
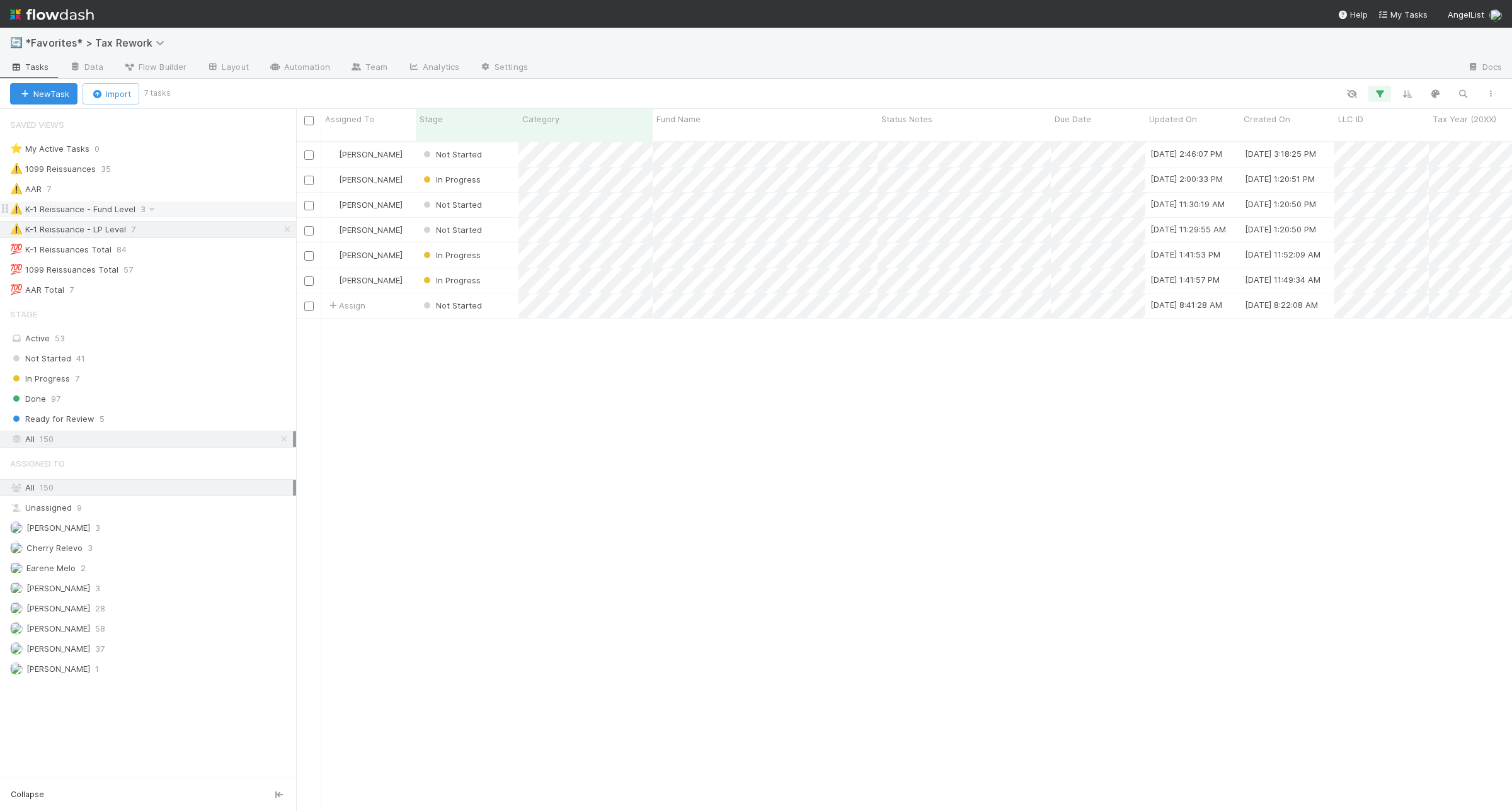
scroll to position [668, 1204]
click at [172, 210] on div "⚠️ K-1 Reissuance - Fund Level 3" at bounding box center [152, 209] width 286 height 16
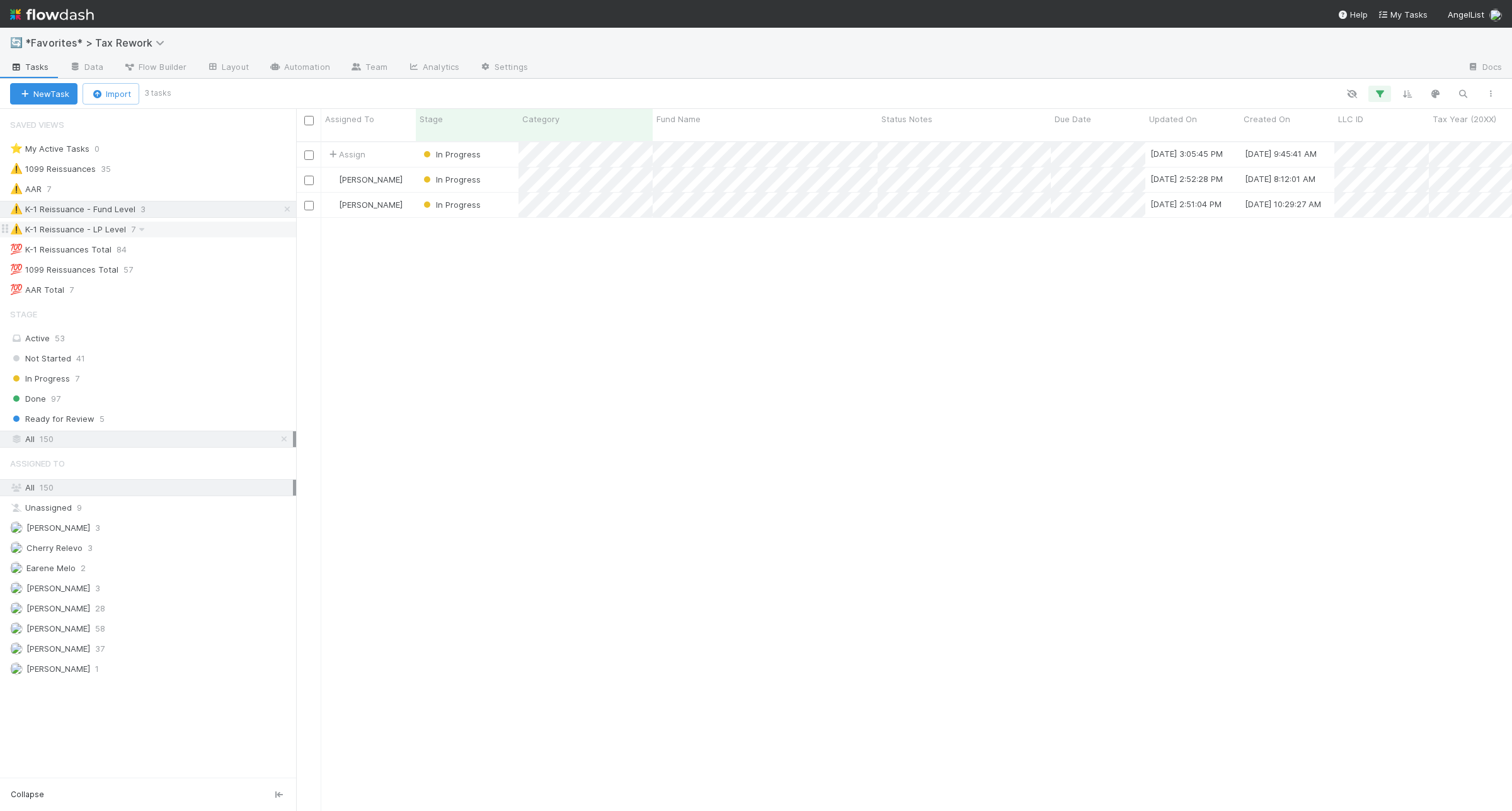
scroll to position [668, 1204]
click at [172, 231] on div "⚠️ K-1 Reissuance - LP Level 7" at bounding box center [152, 230] width 286 height 16
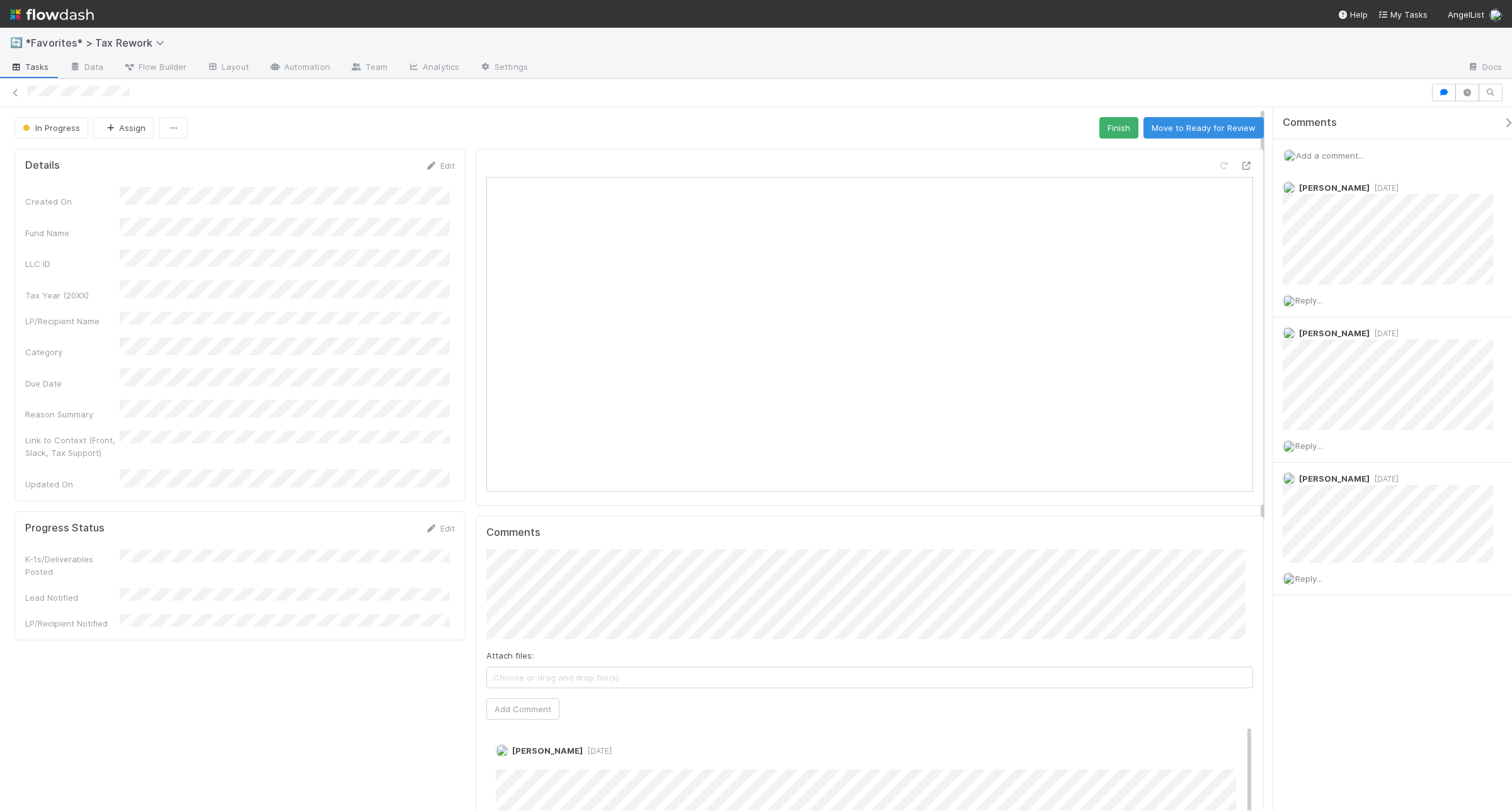
click at [1209, 153] on span "Add a comment..." at bounding box center [1330, 155] width 68 height 10
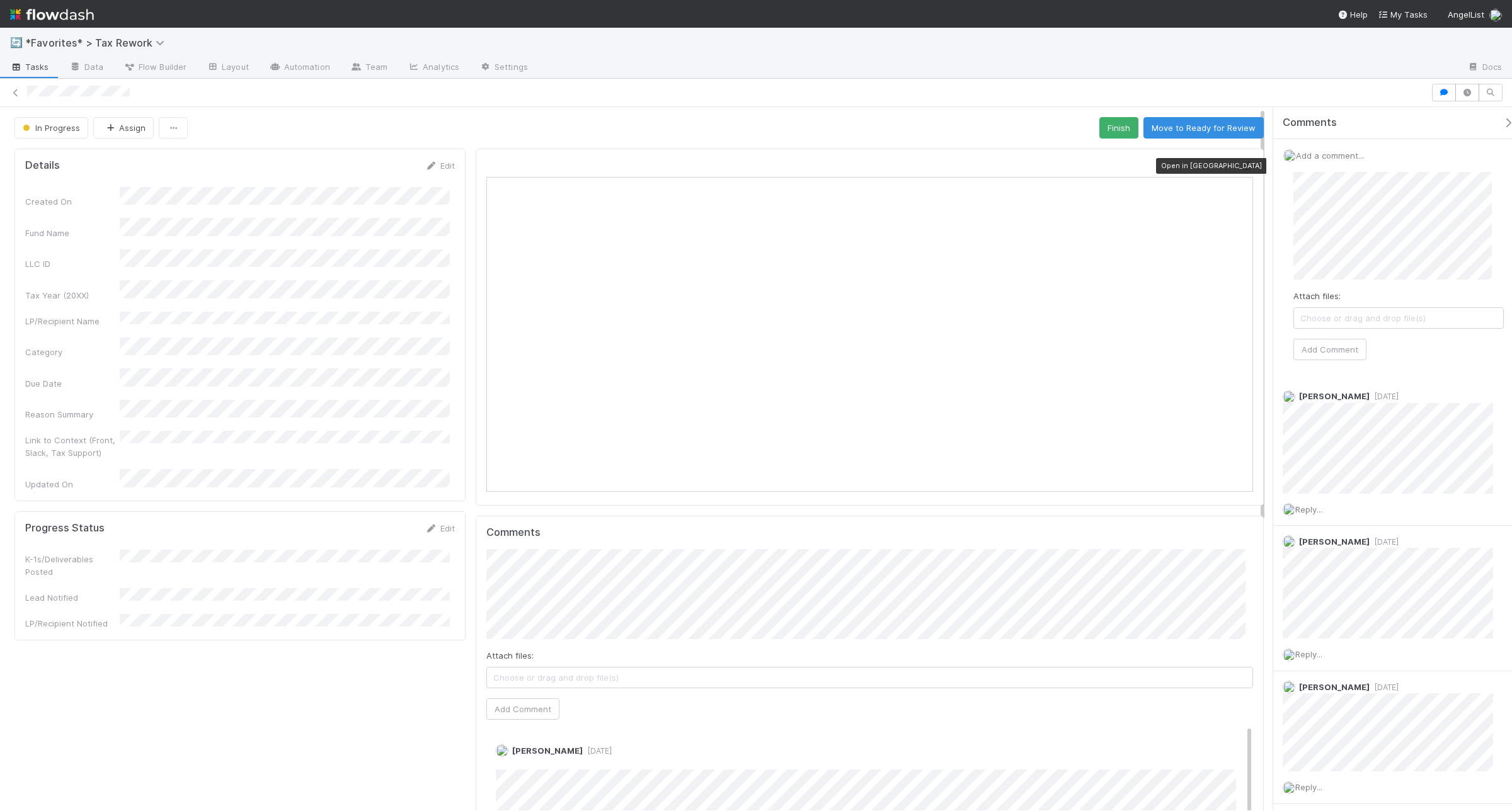
click at [1209, 166] on icon at bounding box center [1247, 166] width 13 height 9
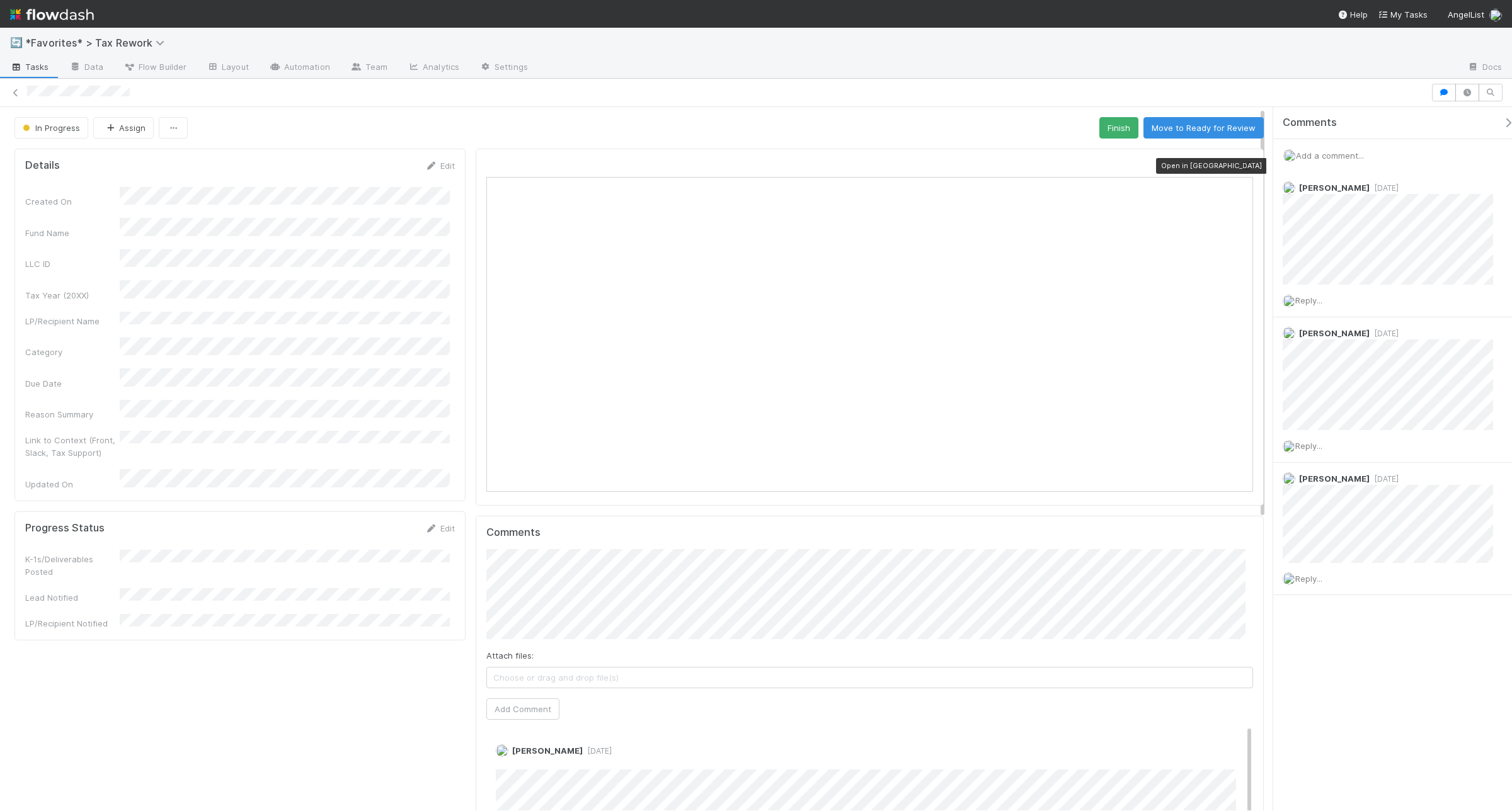
click at [1209, 164] on icon at bounding box center [1247, 166] width 13 height 9
click at [451, 522] on div "Progress Status Edit" at bounding box center [240, 529] width 449 height 13
click at [438, 523] on link "Edit" at bounding box center [440, 528] width 30 height 10
click at [246, 567] on div "Yes" at bounding box center [287, 569] width 325 height 23
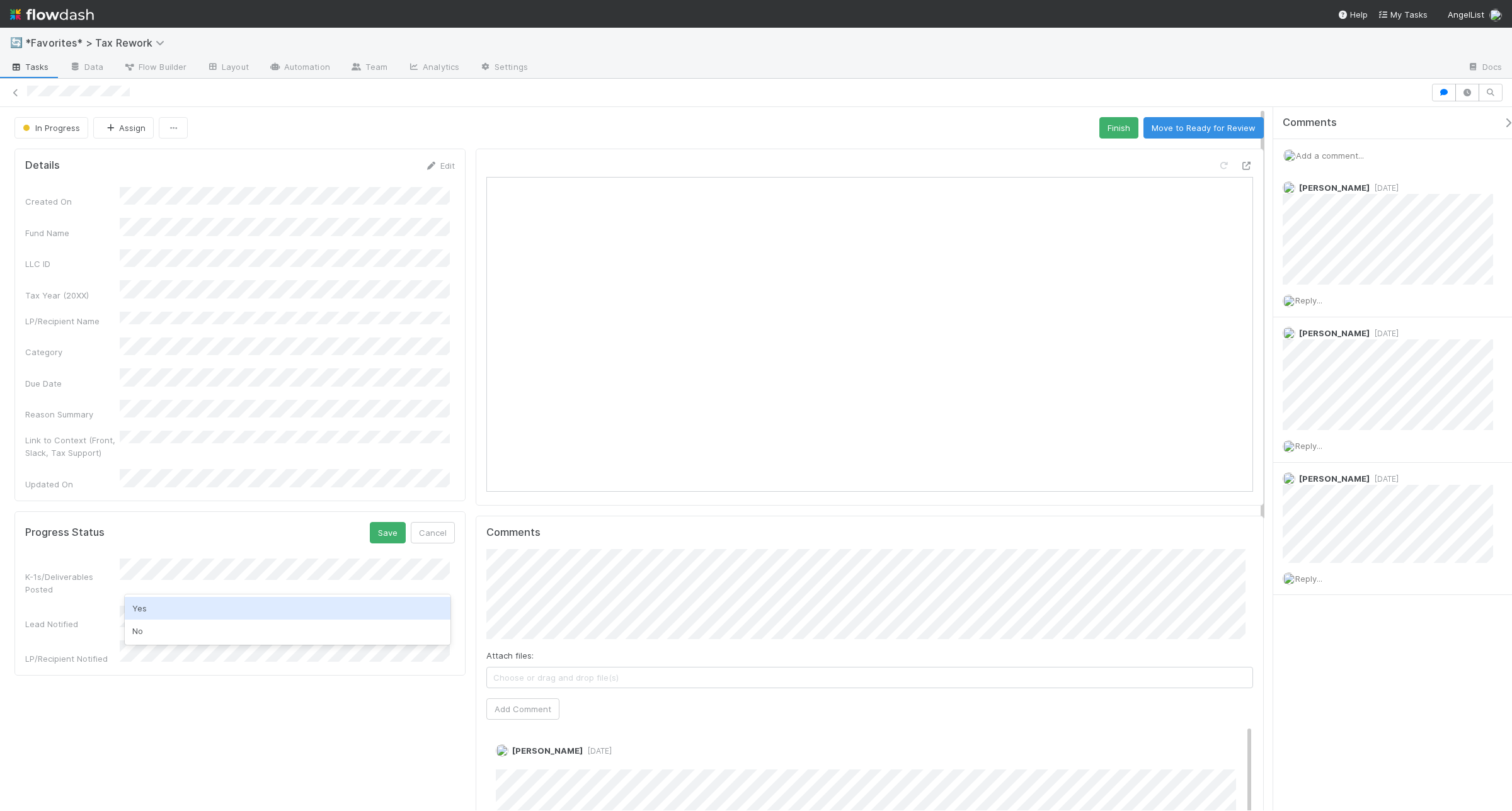
click at [238, 603] on div "Yes" at bounding box center [287, 608] width 325 height 23
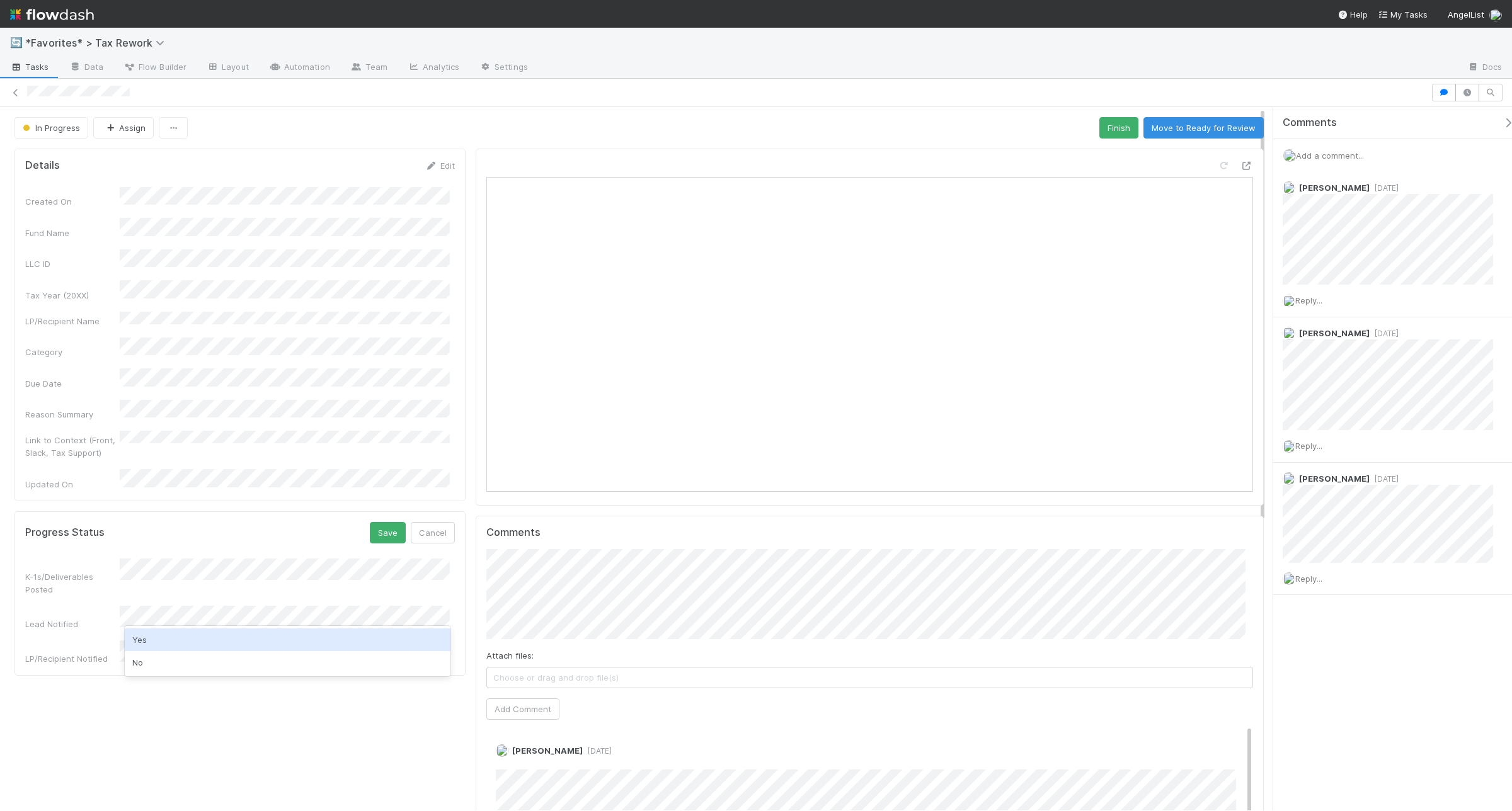
click at [235, 634] on div "Yes" at bounding box center [287, 640] width 325 height 23
click at [370, 522] on button "Save" at bounding box center [388, 533] width 36 height 21
click at [1104, 131] on button "Finish" at bounding box center [1119, 128] width 39 height 21
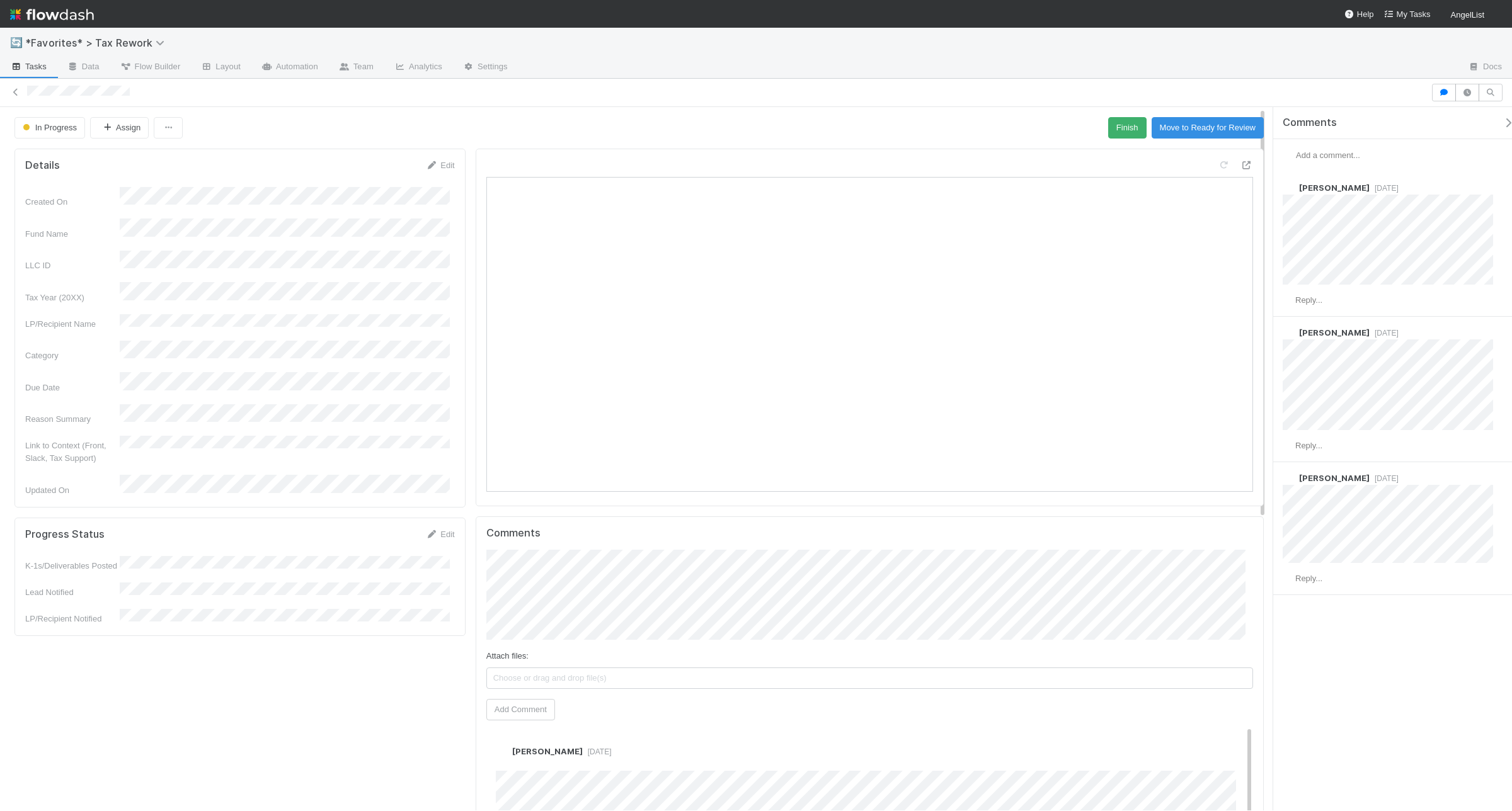
click at [455, 528] on div "Progress Status Edit" at bounding box center [240, 535] width 449 height 13
click at [446, 530] on link "Edit" at bounding box center [439, 534] width 29 height 9
click at [223, 576] on div "Yes" at bounding box center [287, 569] width 325 height 23
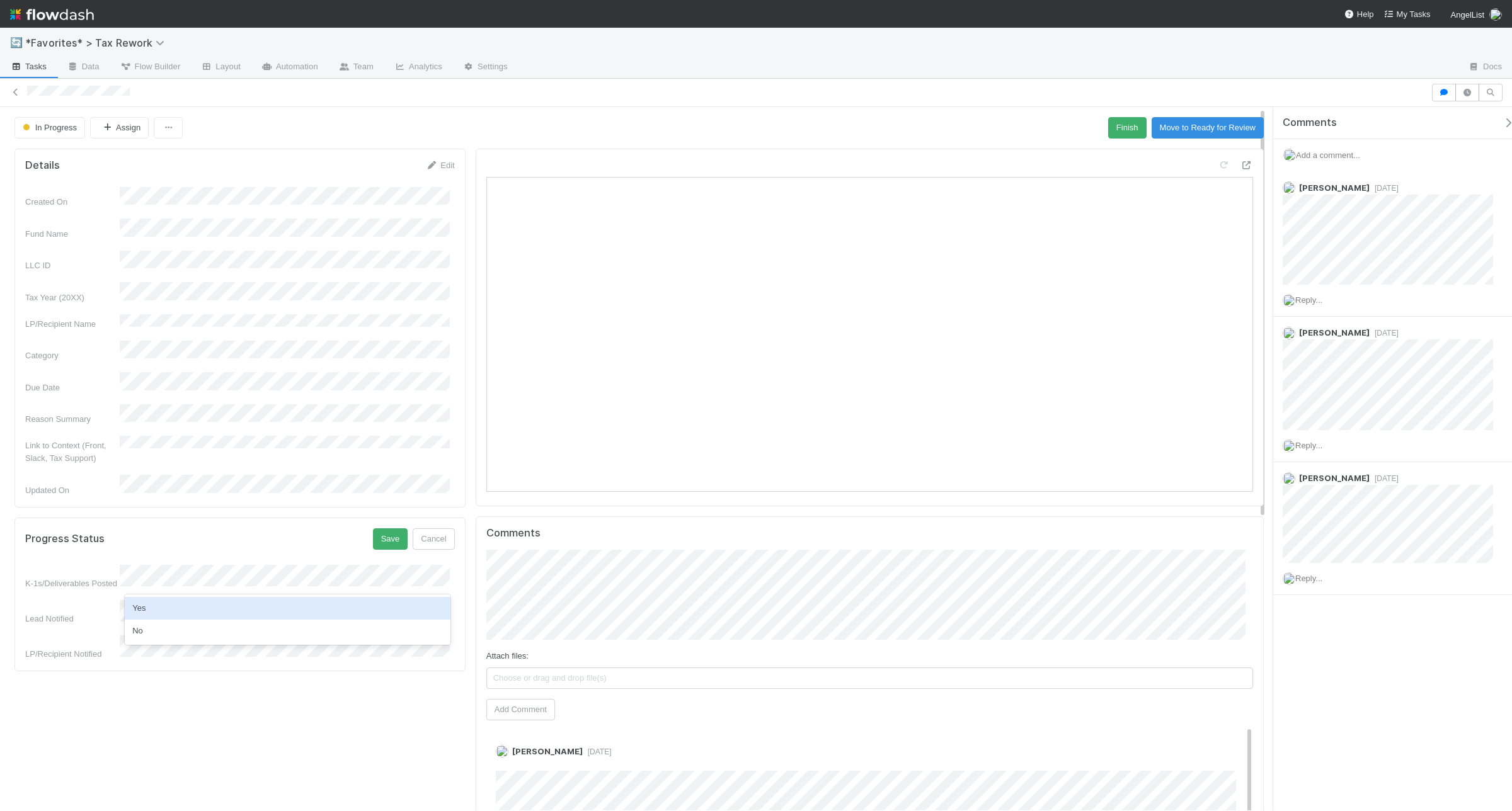
click at [216, 603] on div "Yes" at bounding box center [287, 608] width 325 height 23
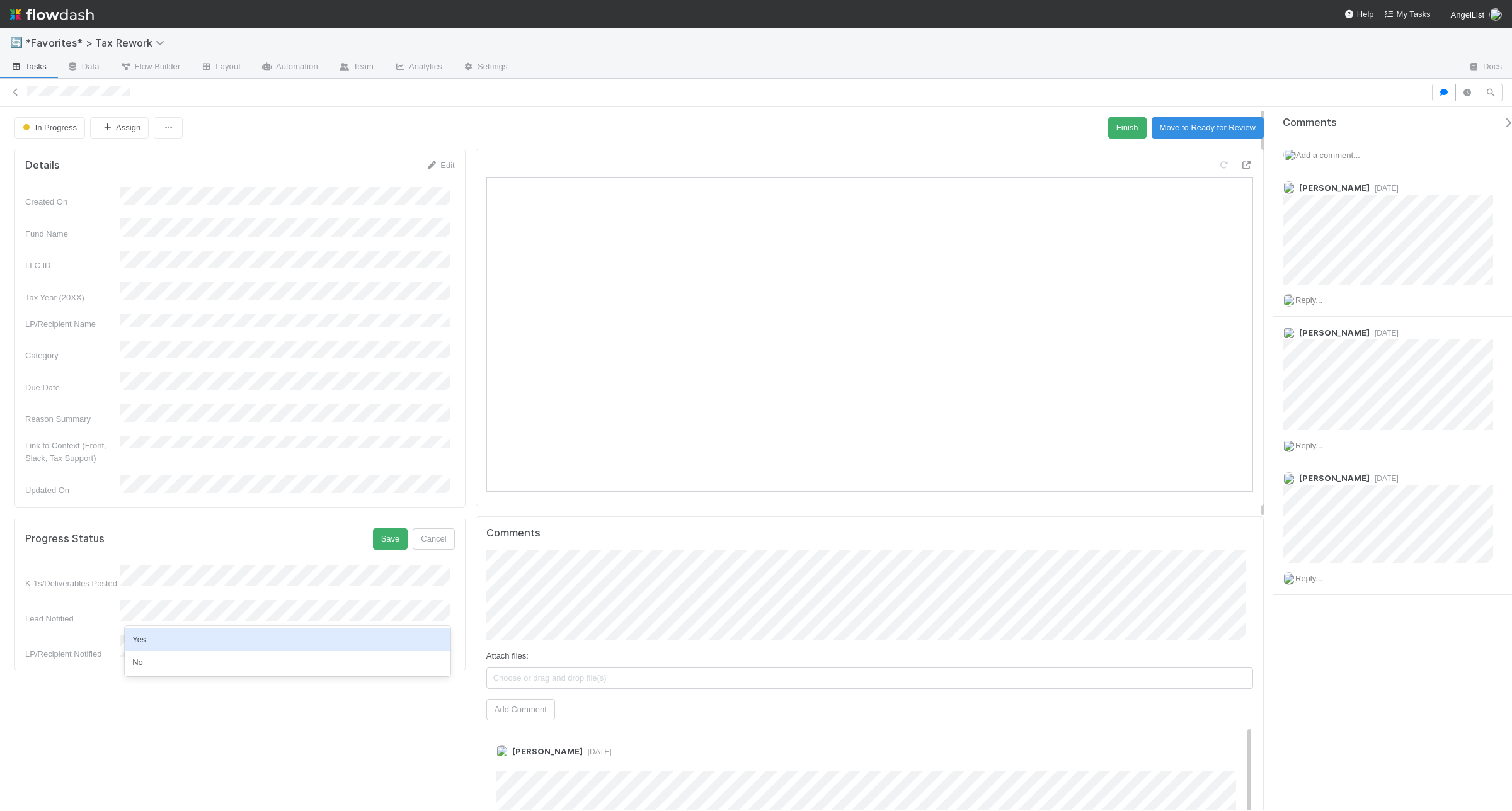
click at [212, 631] on div "Yes" at bounding box center [287, 640] width 325 height 23
click at [373, 528] on button "Save" at bounding box center [391, 539] width 35 height 21
click at [1116, 120] on button "Finish" at bounding box center [1127, 128] width 38 height 21
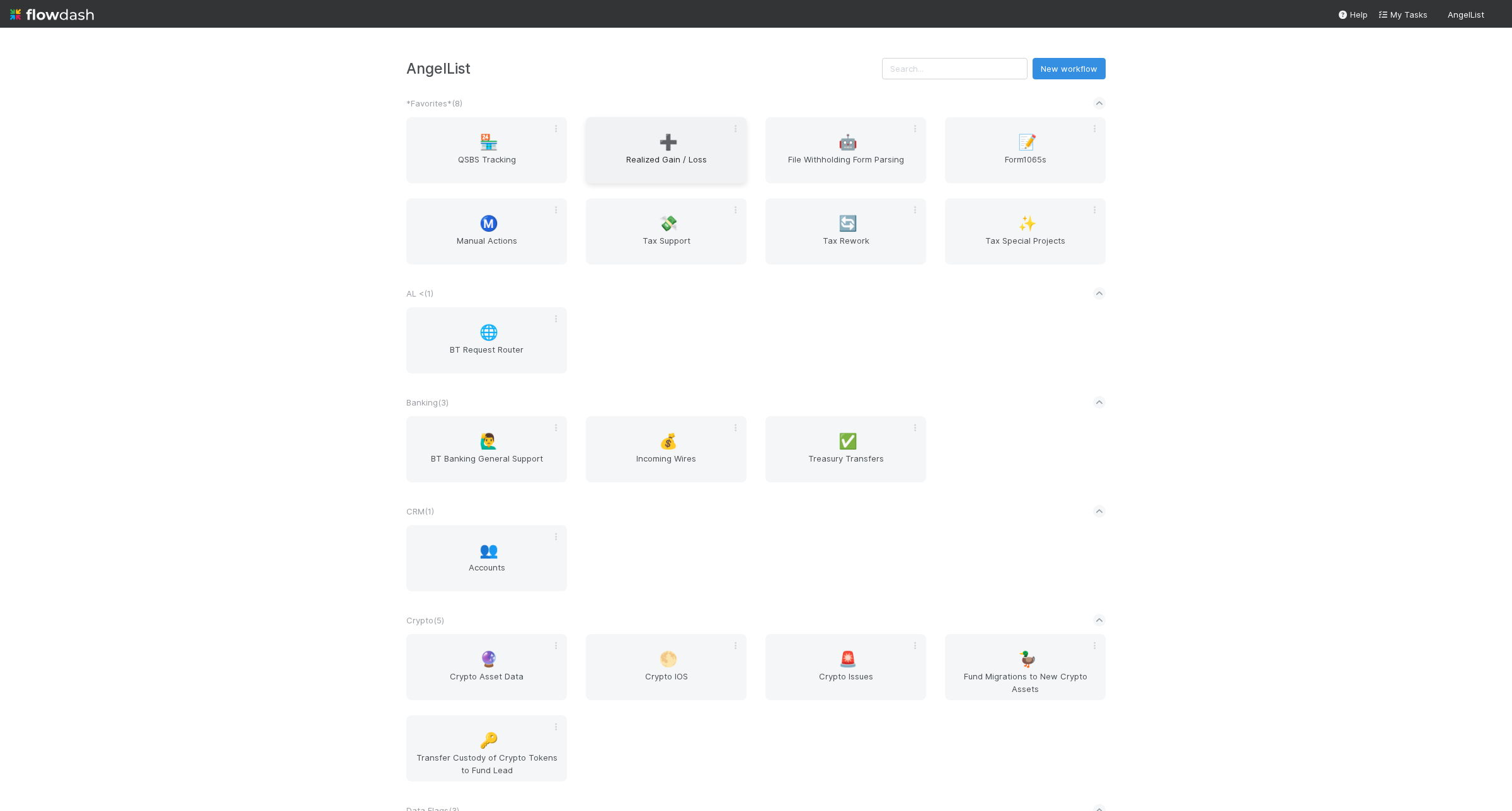
click at [605, 140] on div "➕ Realized Gain / Loss" at bounding box center [666, 150] width 161 height 66
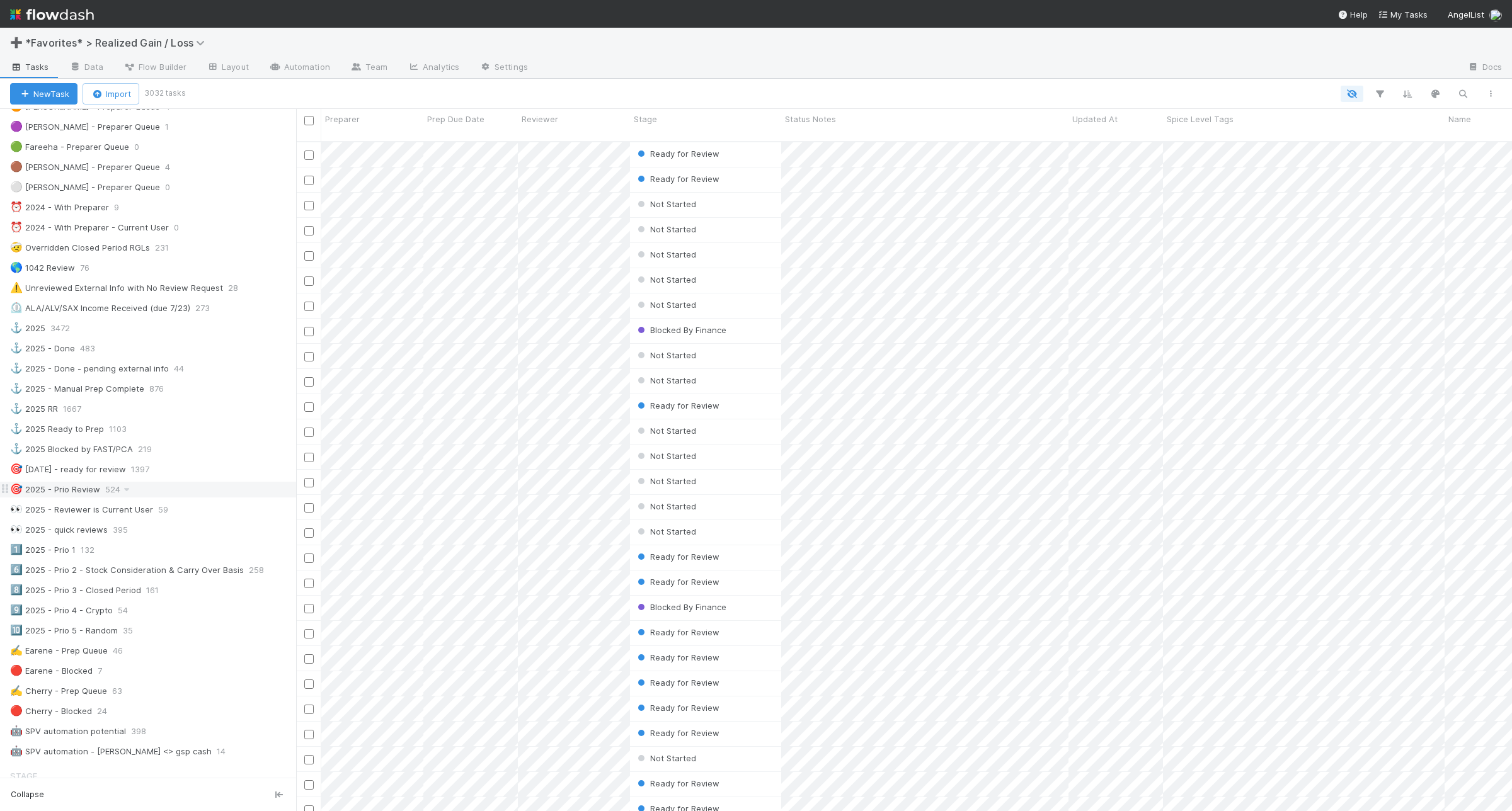
scroll to position [236, 0]
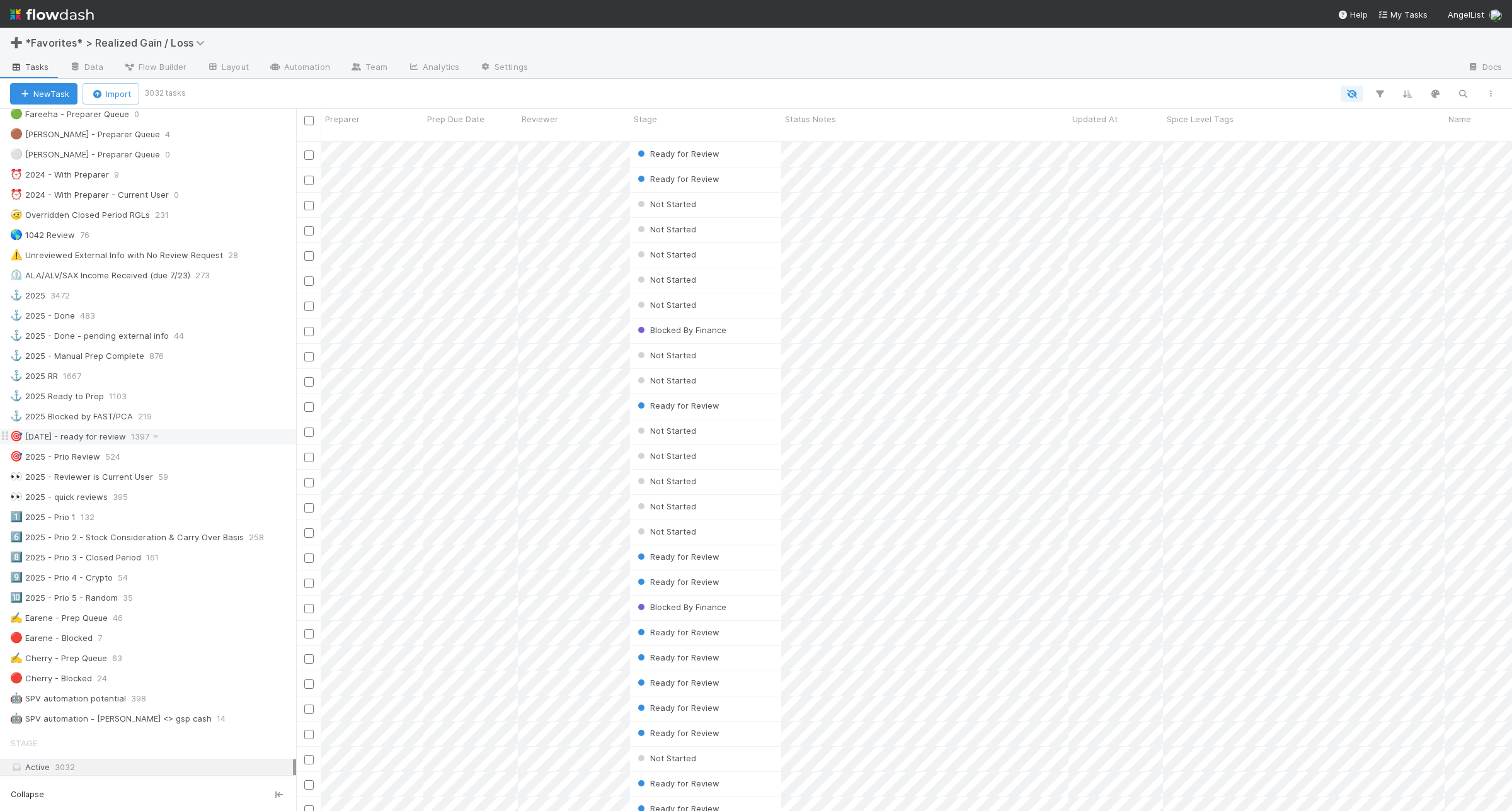
click at [203, 444] on div "🎯 10/24/25 - ready for review 1397" at bounding box center [152, 437] width 286 height 16
click at [193, 463] on div "🎯 2025 - Prio Review 524" at bounding box center [152, 457] width 286 height 16
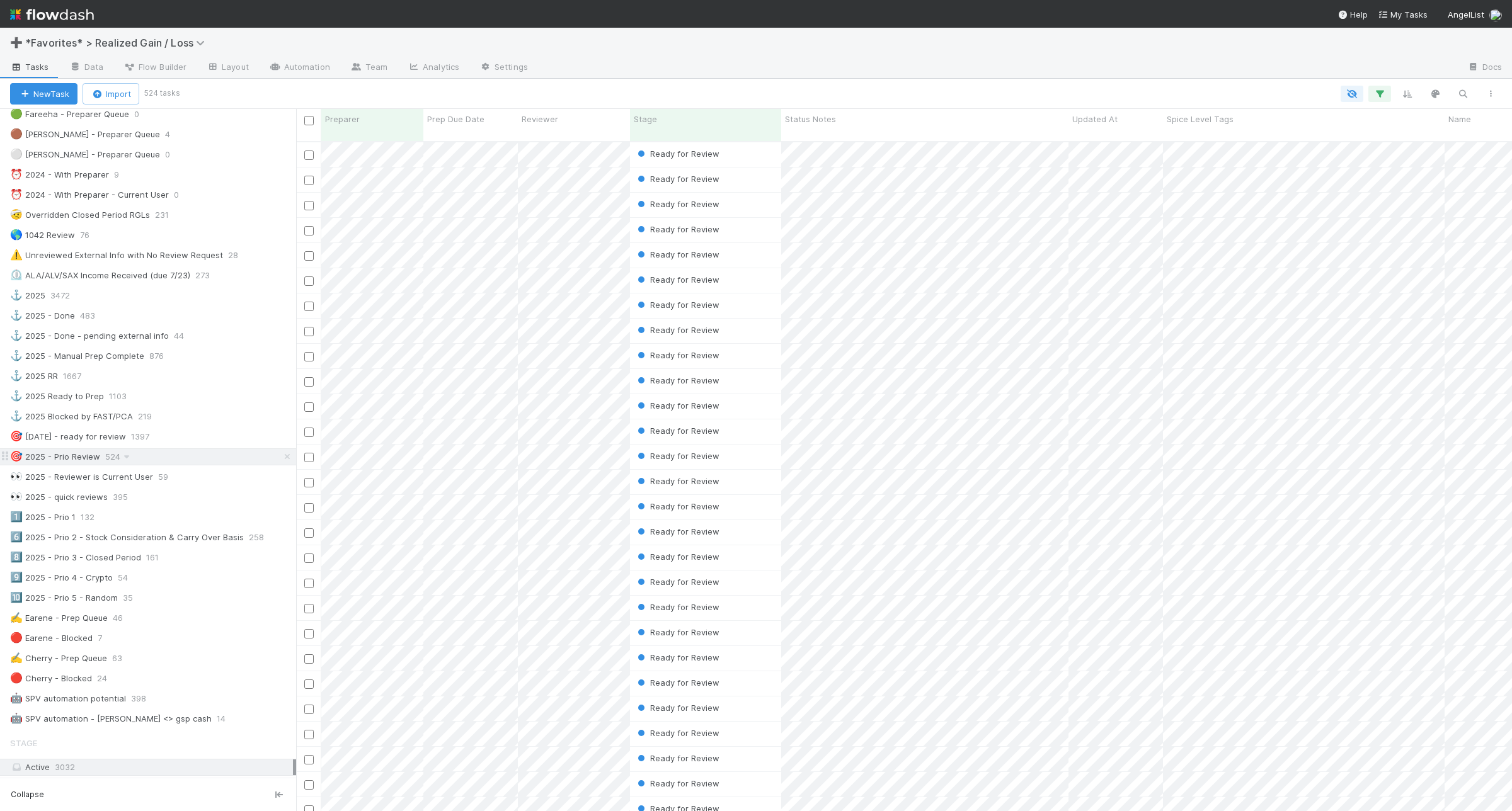
scroll to position [668, 1204]
click at [1378, 92] on icon "button" at bounding box center [1379, 94] width 13 height 11
click at [1031, 282] on link "And.." at bounding box center [1024, 279] width 40 height 18
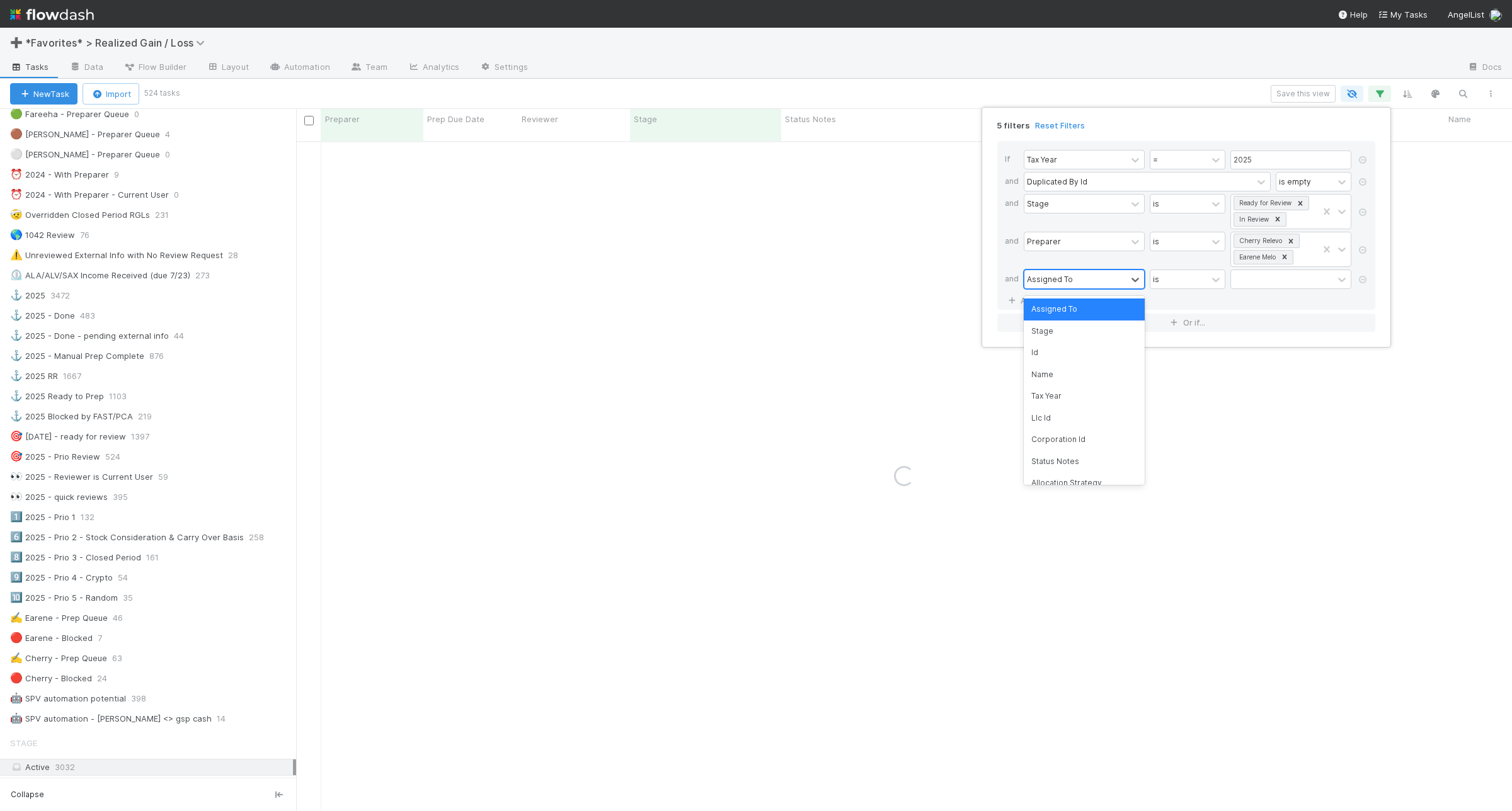
click at [1044, 287] on div "Assigned To" at bounding box center [1075, 279] width 102 height 18
type input "review"
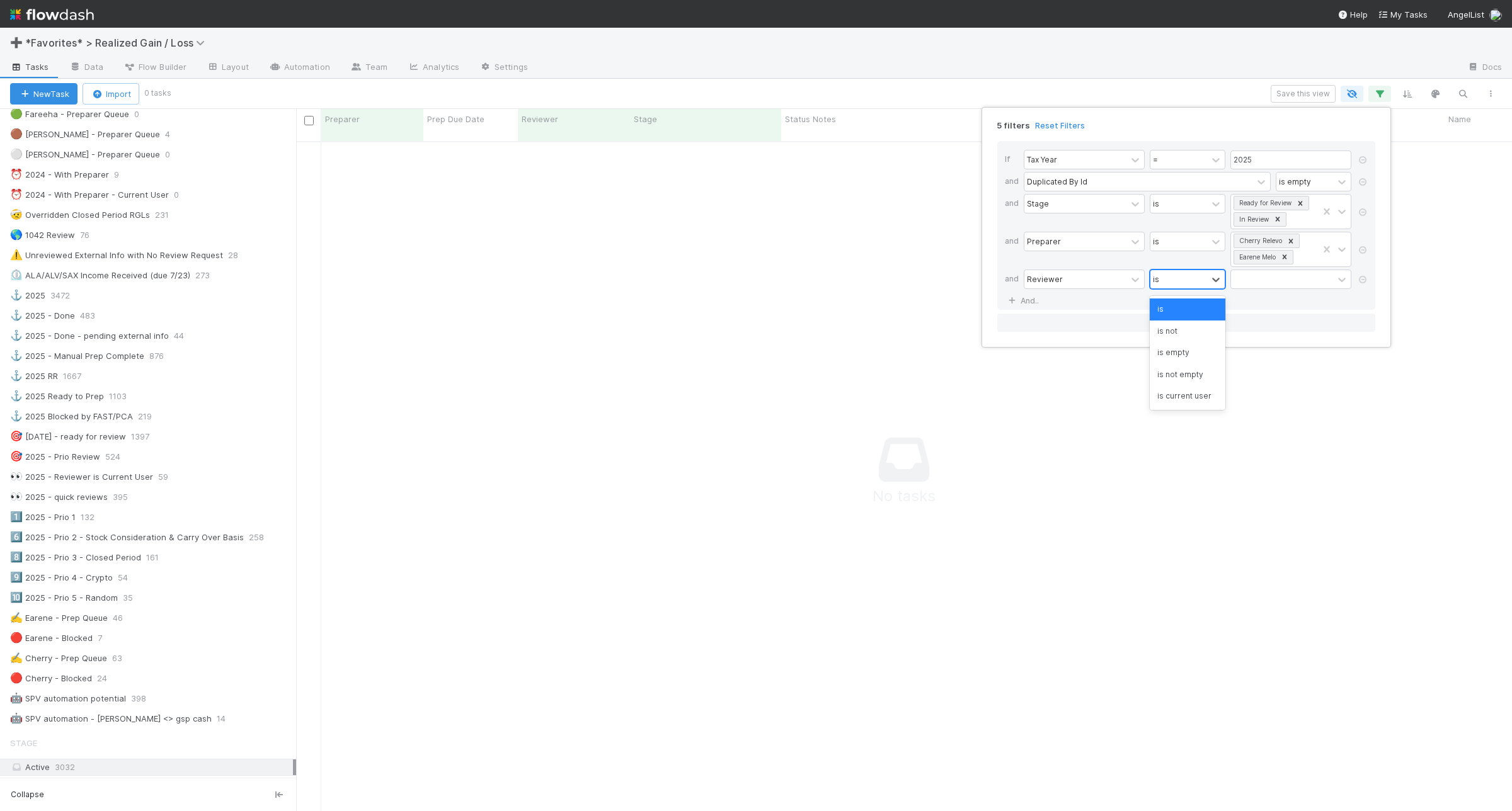
click at [1195, 281] on div "is" at bounding box center [1178, 279] width 57 height 18
click at [1204, 353] on div "is empty" at bounding box center [1187, 352] width 76 height 21
click at [1037, 303] on link "And.." at bounding box center [1024, 301] width 40 height 18
click at [1061, 300] on div "Assigned To" at bounding box center [1049, 301] width 46 height 11
type input "paral"
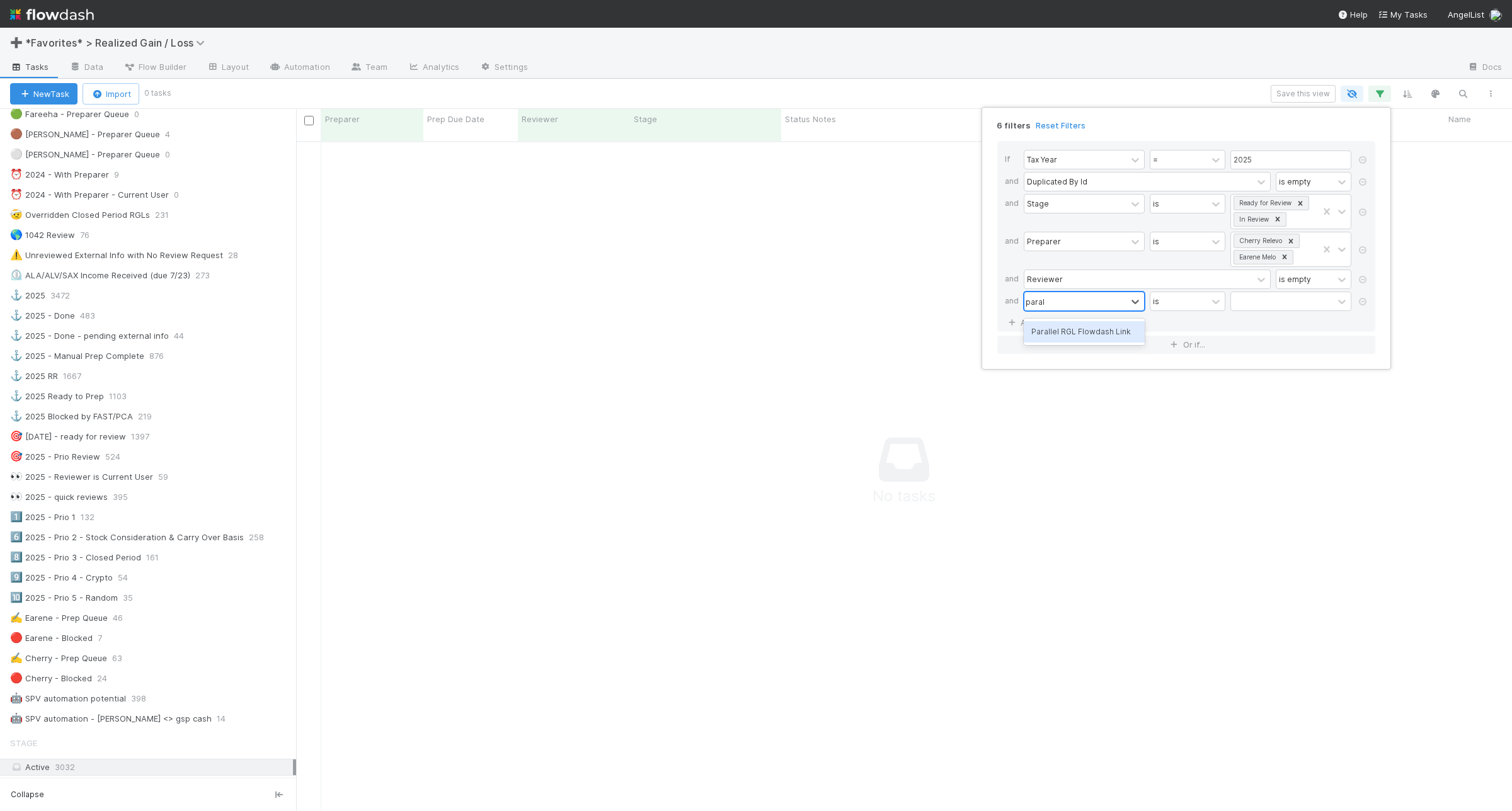
click at [1065, 321] on div "Parallel RGL Flowdash Link" at bounding box center [1084, 332] width 121 height 21
click at [1194, 308] on div "contains" at bounding box center [1178, 301] width 57 height 18
click at [1178, 488] on div "is empty" at bounding box center [1187, 496] width 76 height 21
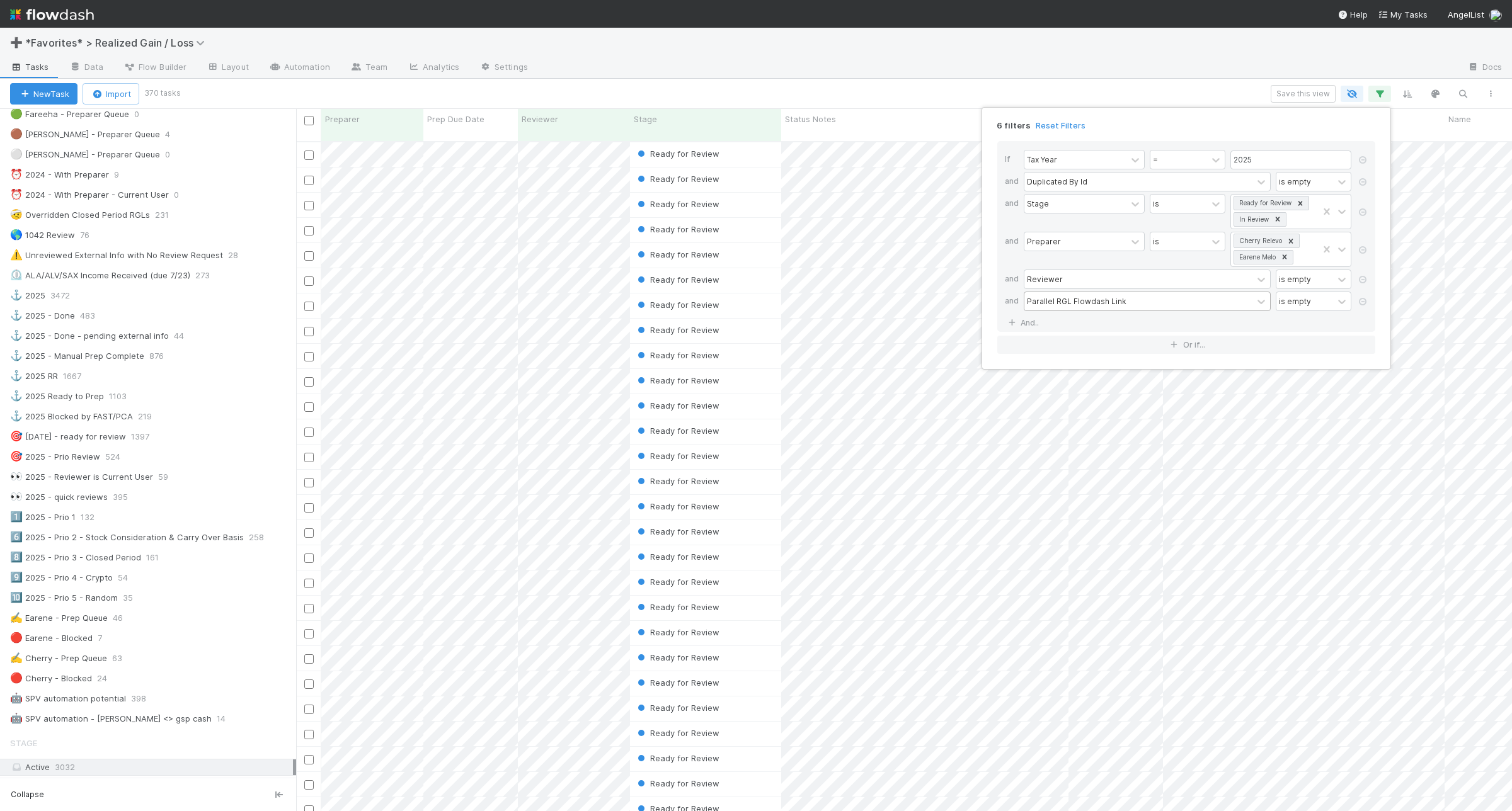
click at [1167, 82] on div "6 filters Reset Filters If Tax Year = 2025 and Duplicated By Id is empty and St…" at bounding box center [756, 406] width 1512 height 811
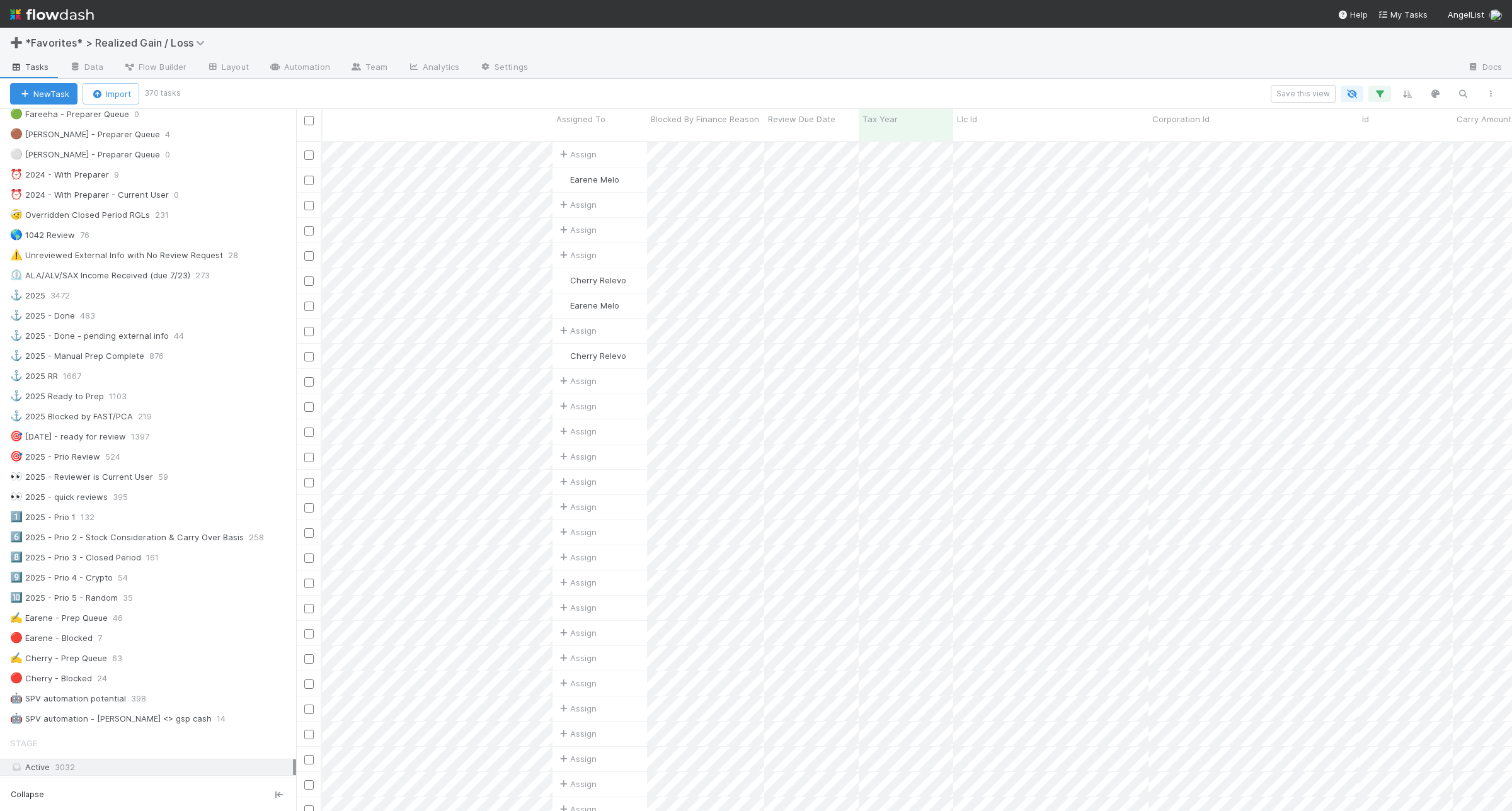
scroll to position [0, 0]
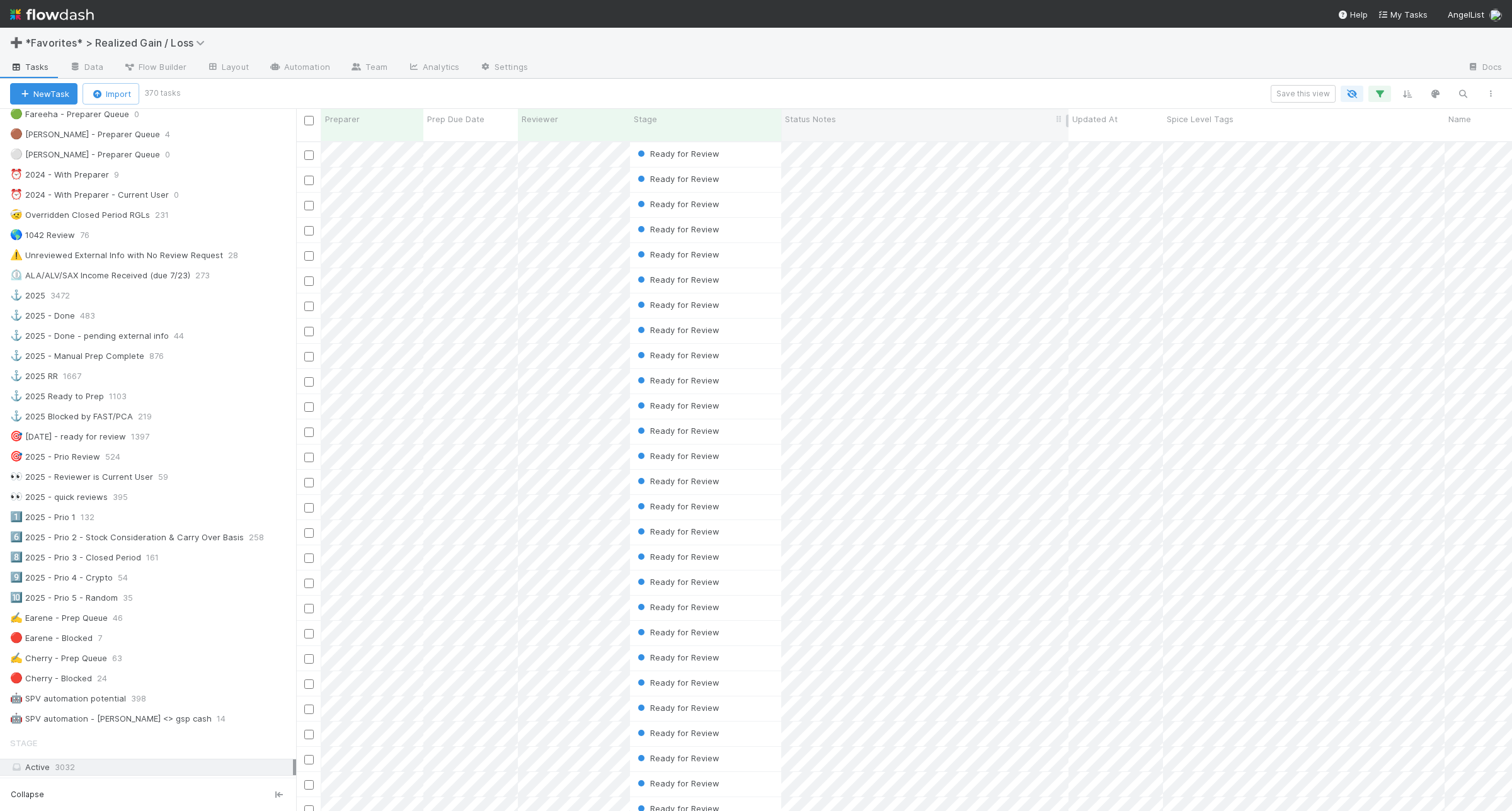
click at [854, 116] on div "Status Notes" at bounding box center [924, 119] width 280 height 13
click at [849, 140] on div "Sort A → Z" at bounding box center [857, 142] width 144 height 19
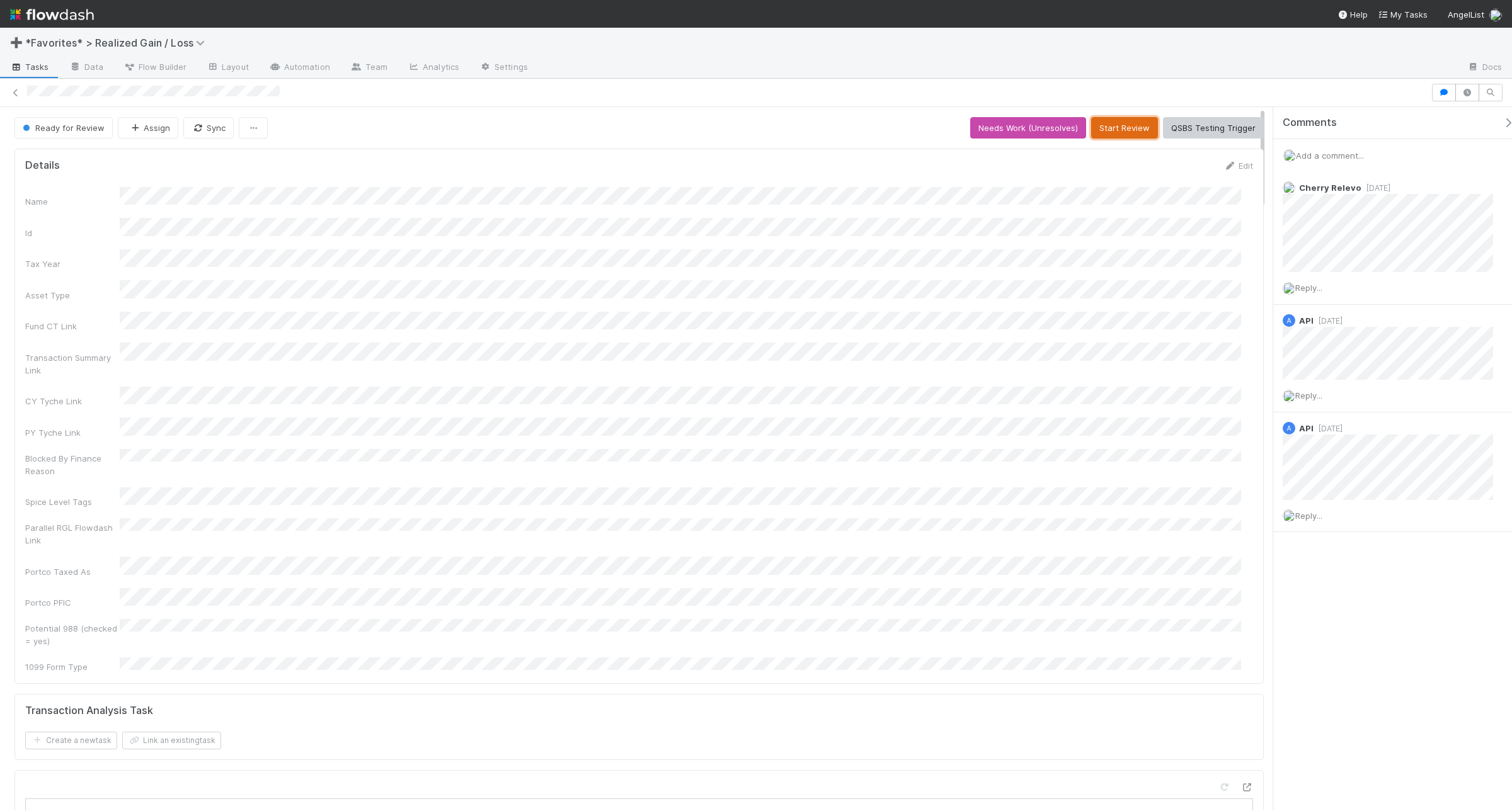
click at [1094, 126] on button "Start Review" at bounding box center [1124, 128] width 67 height 21
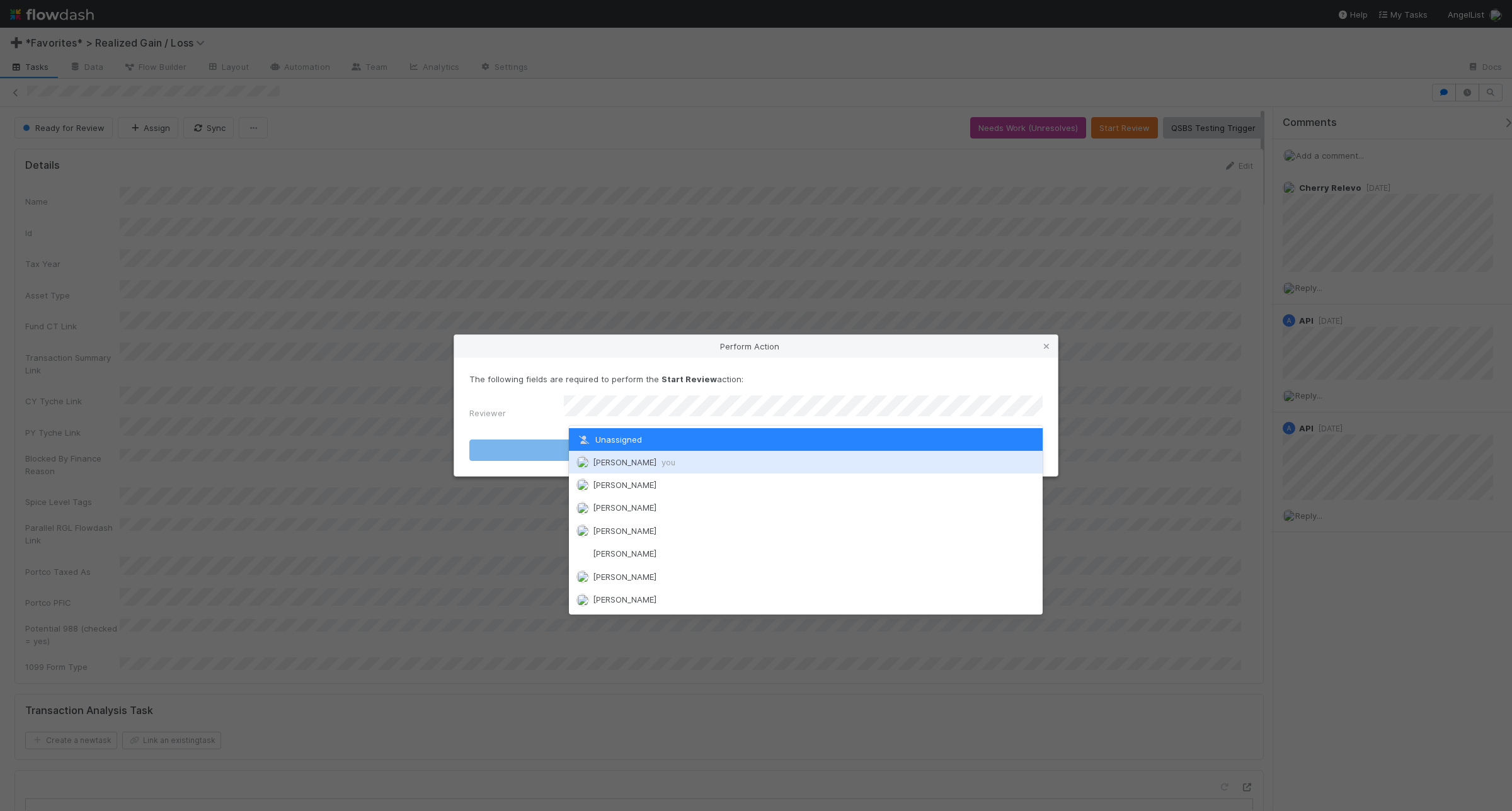
click at [661, 461] on span "you" at bounding box center [668, 462] width 14 height 10
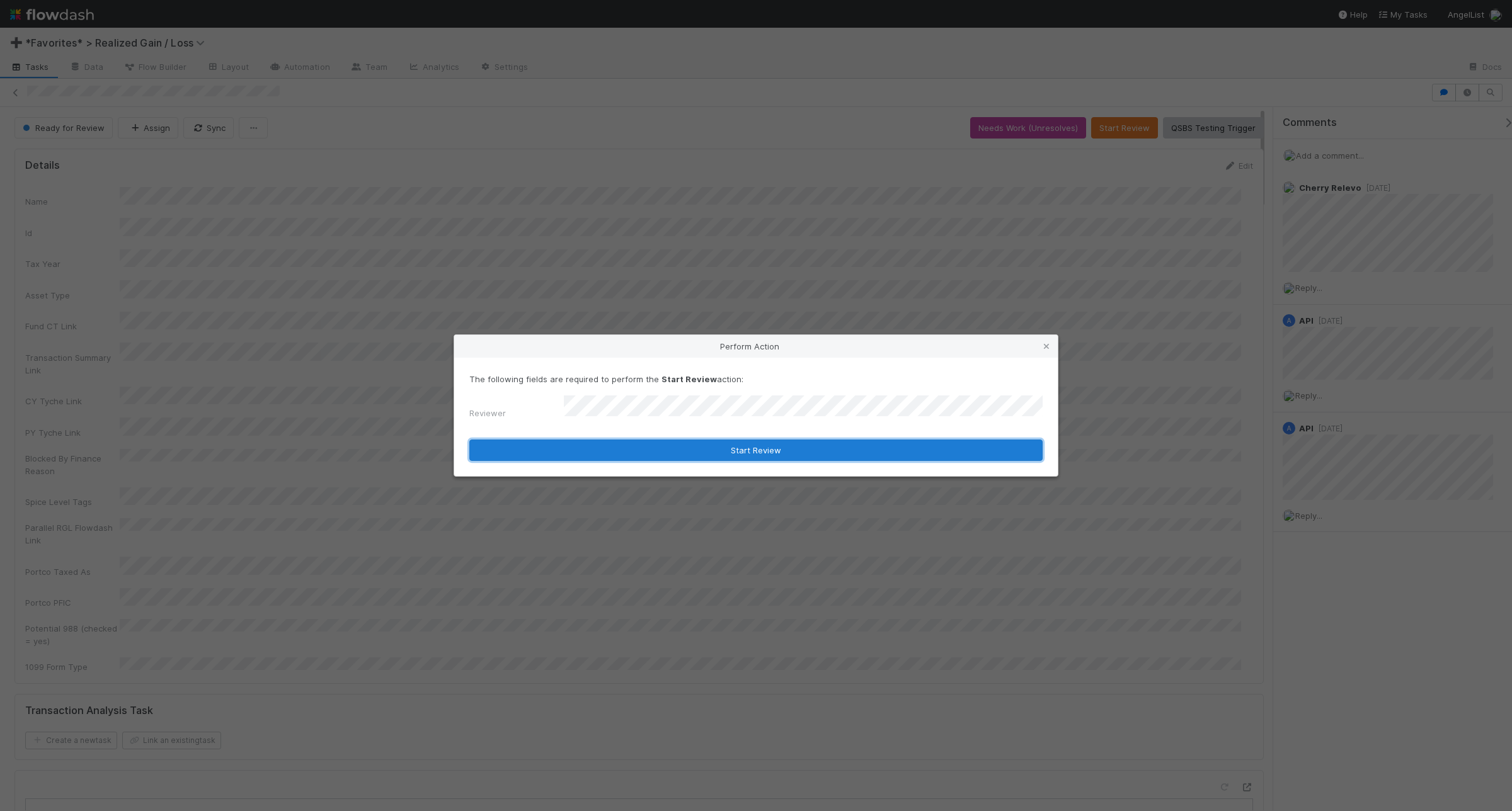
click at [678, 454] on button "Start Review" at bounding box center [756, 450] width 573 height 21
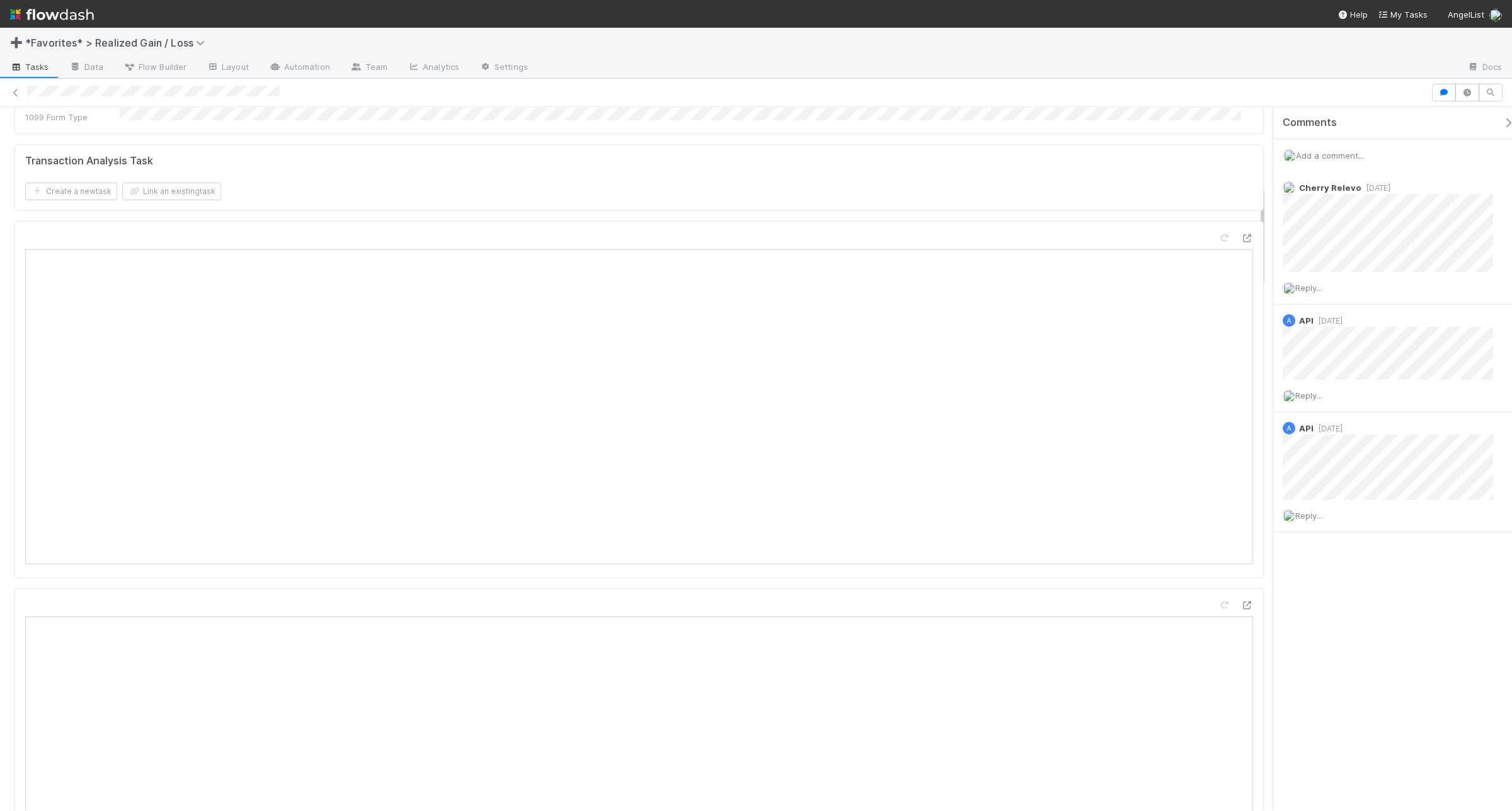
scroll to position [551, 0]
click at [1209, 153] on span "Add a comment..." at bounding box center [1330, 155] width 68 height 10
click at [1209, 354] on button "Add Comment" at bounding box center [1329, 349] width 73 height 21
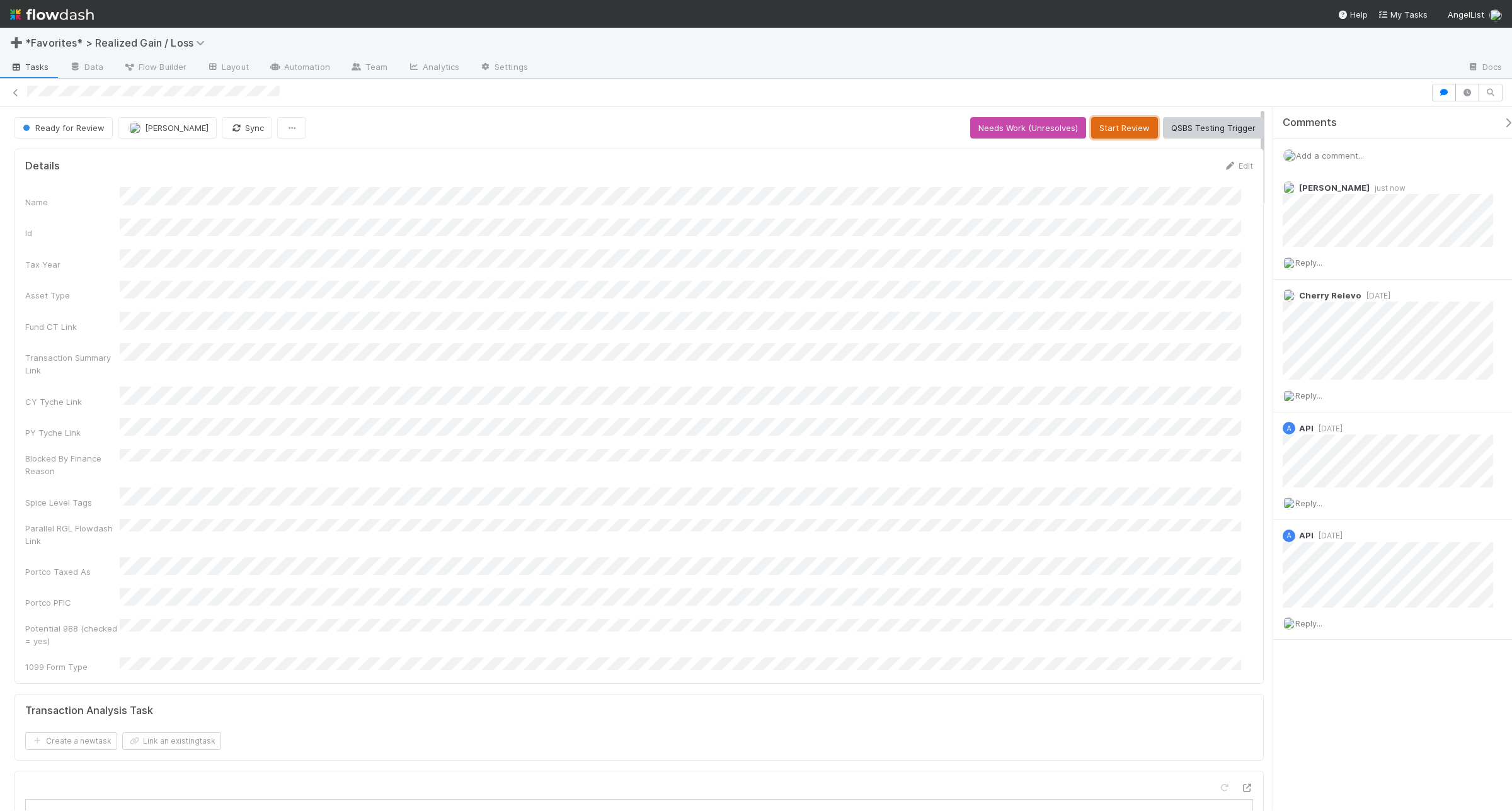
click at [1126, 118] on button "Start Review" at bounding box center [1124, 128] width 67 height 21
click at [1194, 133] on button "Mark Reviewed (Done)" at bounding box center [1210, 128] width 106 height 21
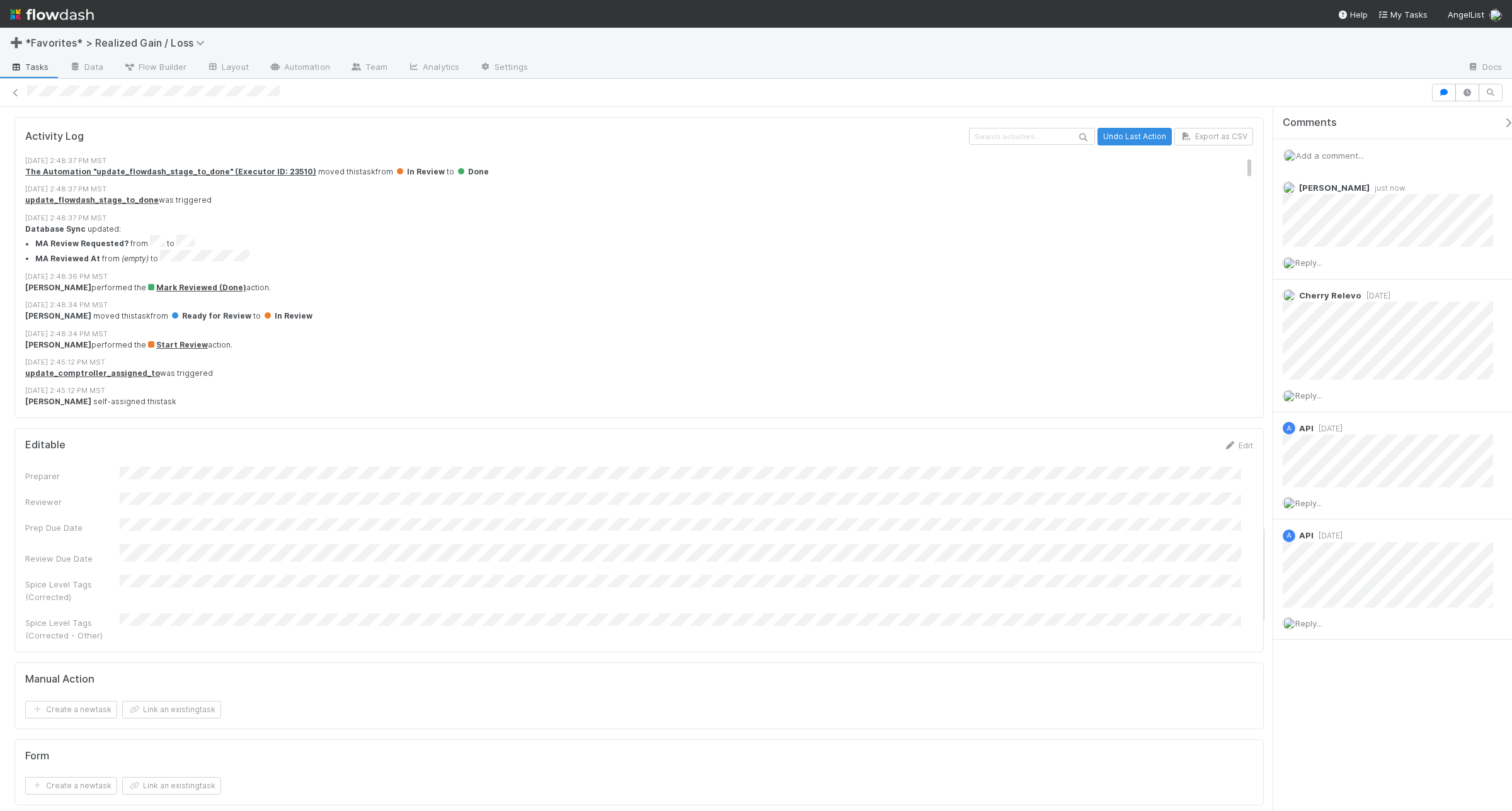
scroll to position [3307, 0]
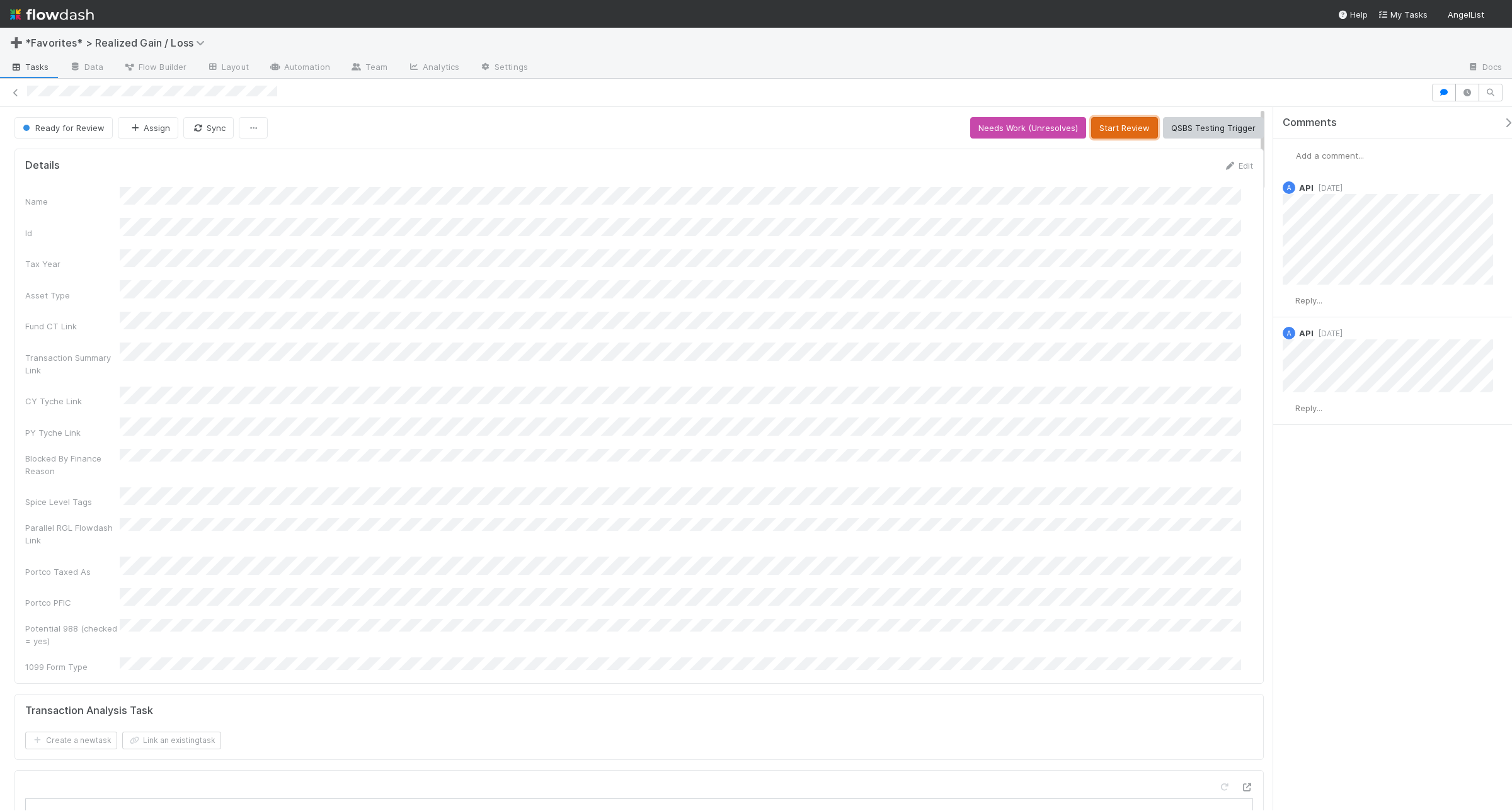
click at [1120, 121] on button "Start Review" at bounding box center [1124, 128] width 67 height 21
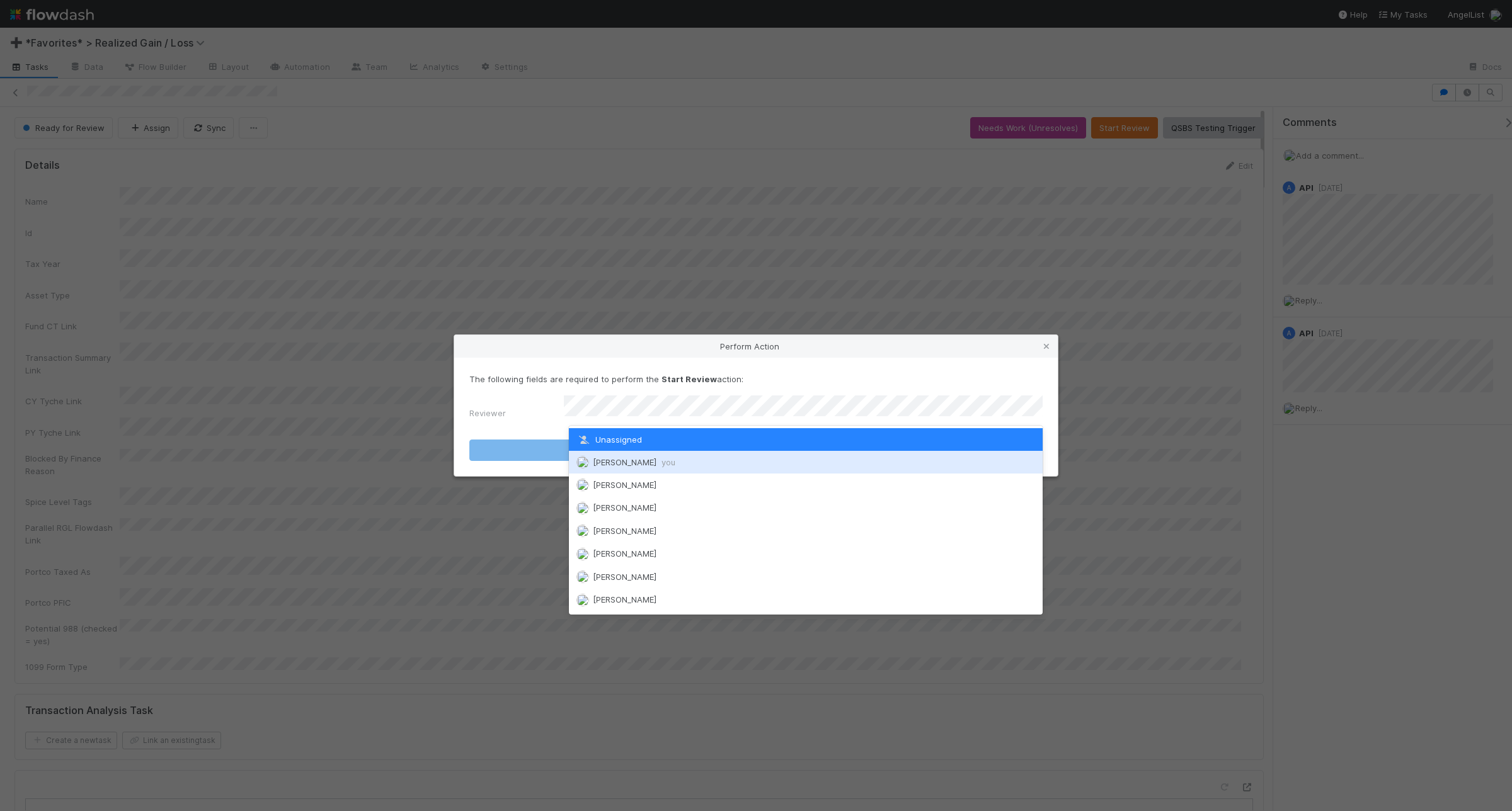
click at [642, 459] on span "[PERSON_NAME] you" at bounding box center [634, 462] width 82 height 10
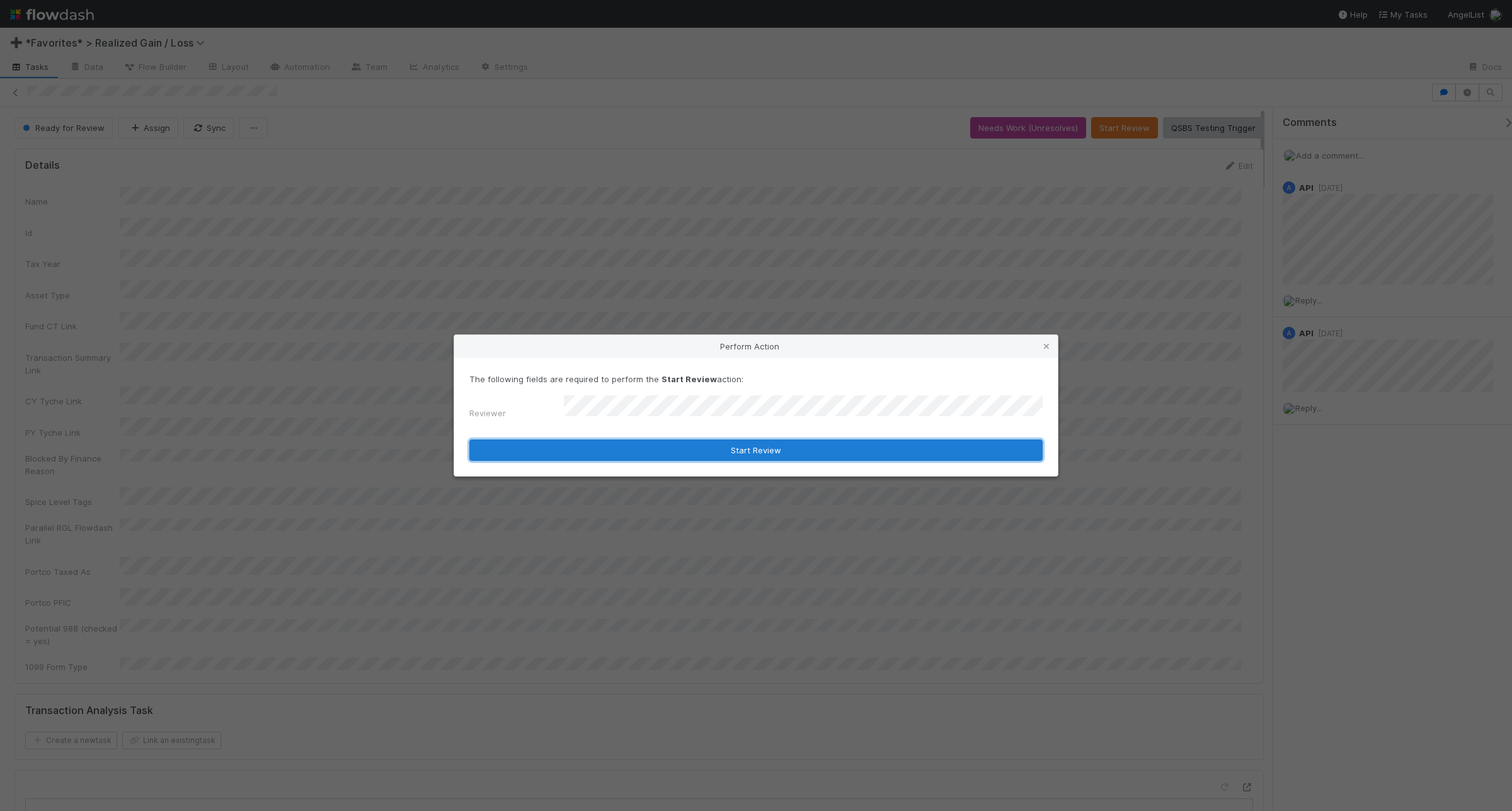
click at [663, 442] on button "Start Review" at bounding box center [756, 450] width 573 height 21
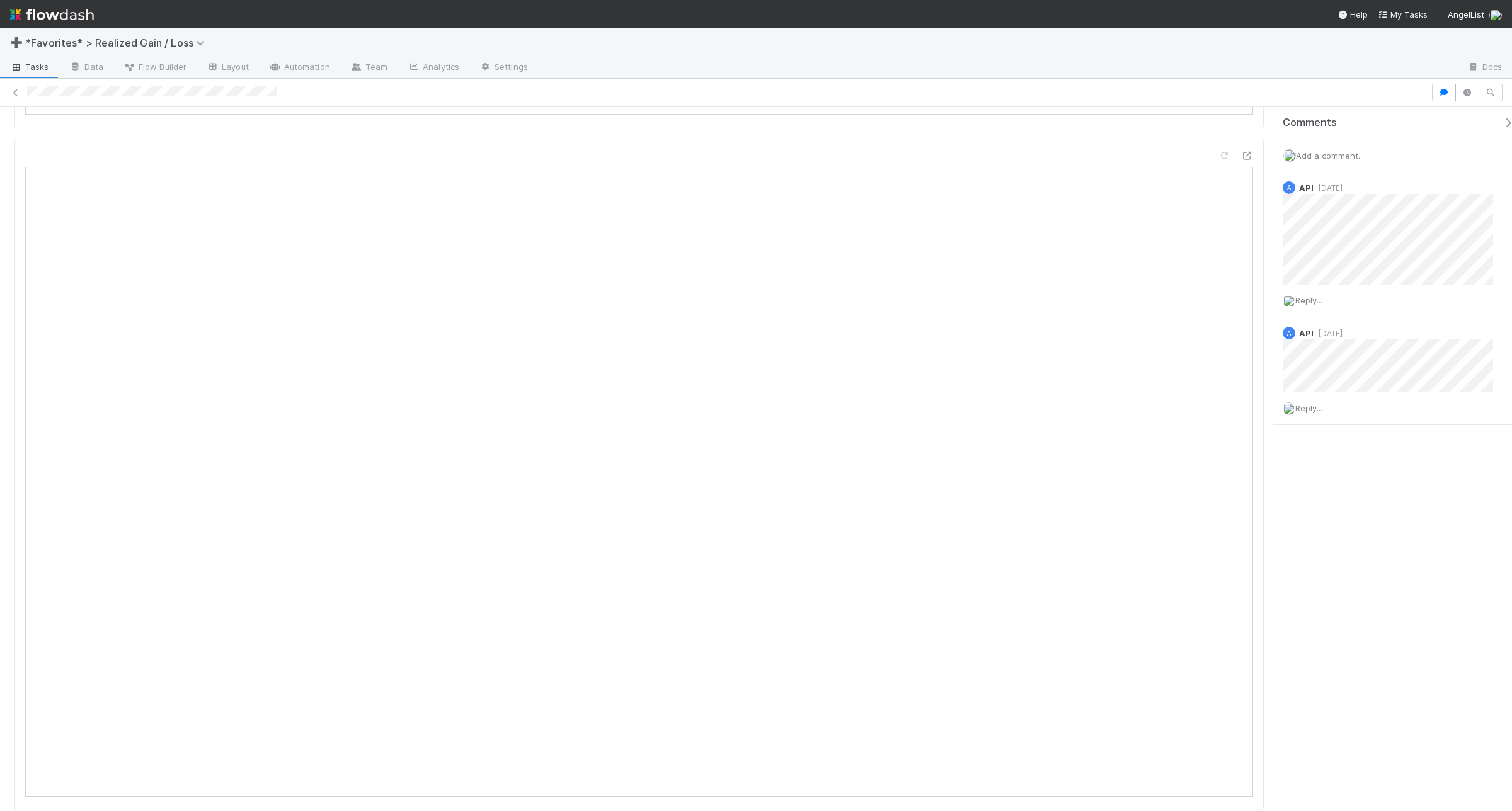
scroll to position [1181, 0]
click at [1209, 150] on div "Add a comment..." at bounding box center [1399, 155] width 251 height 33
click at [1209, 153] on span "Add a comment..." at bounding box center [1330, 155] width 68 height 10
click at [1209, 352] on button "Add Comment" at bounding box center [1329, 349] width 73 height 21
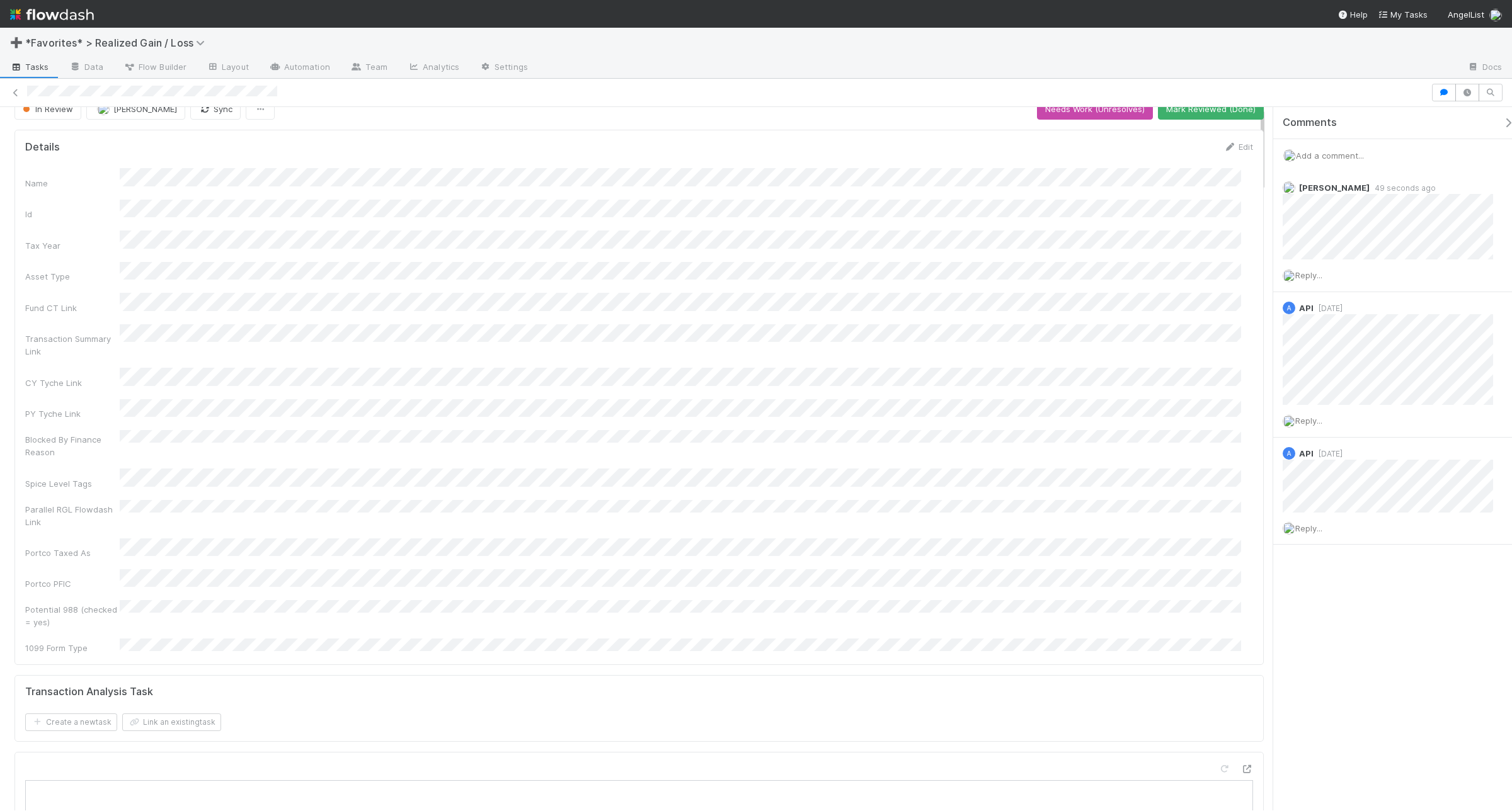
scroll to position [0, 0]
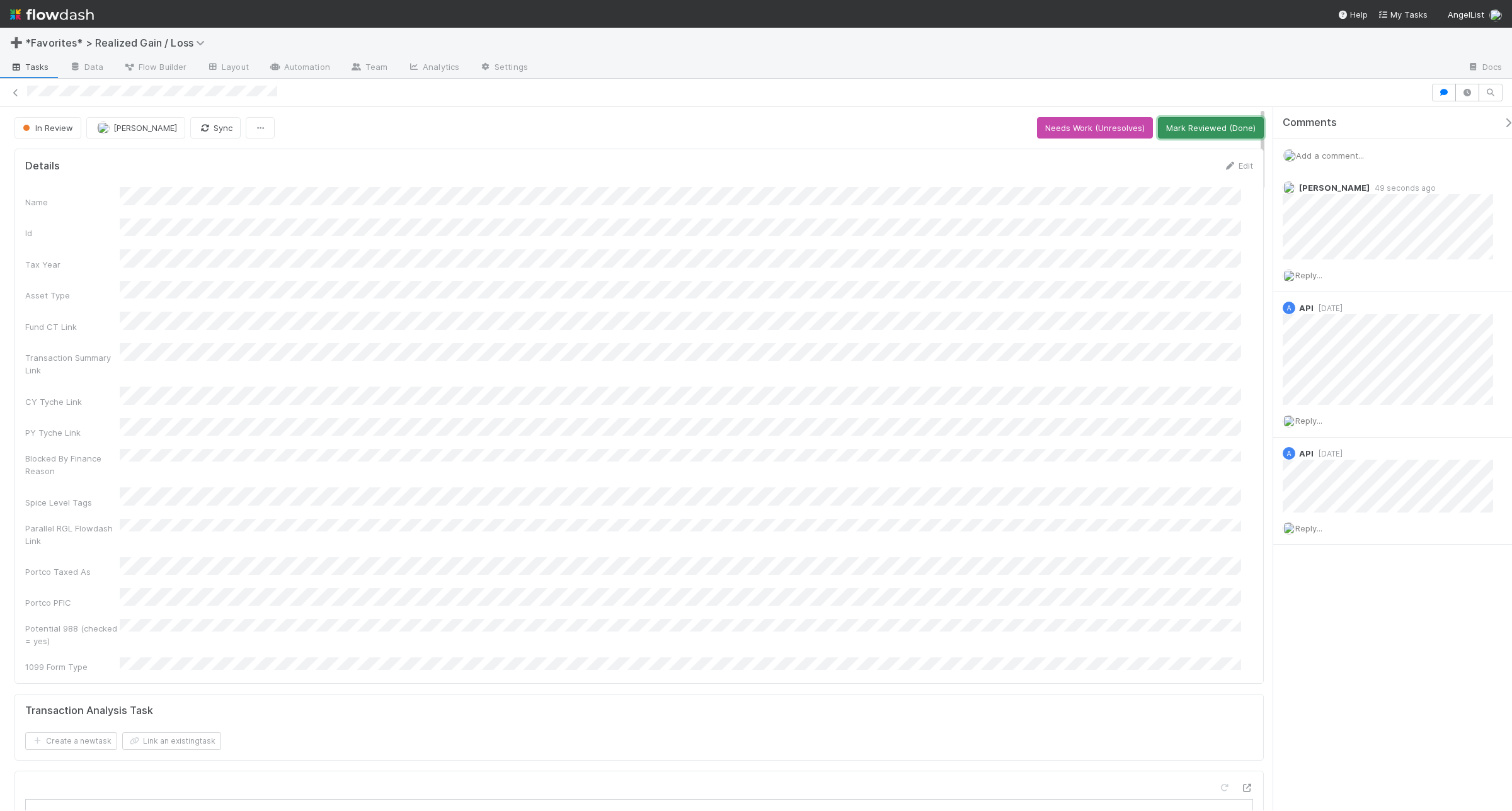
click at [1182, 133] on button "Mark Reviewed (Done)" at bounding box center [1210, 128] width 106 height 21
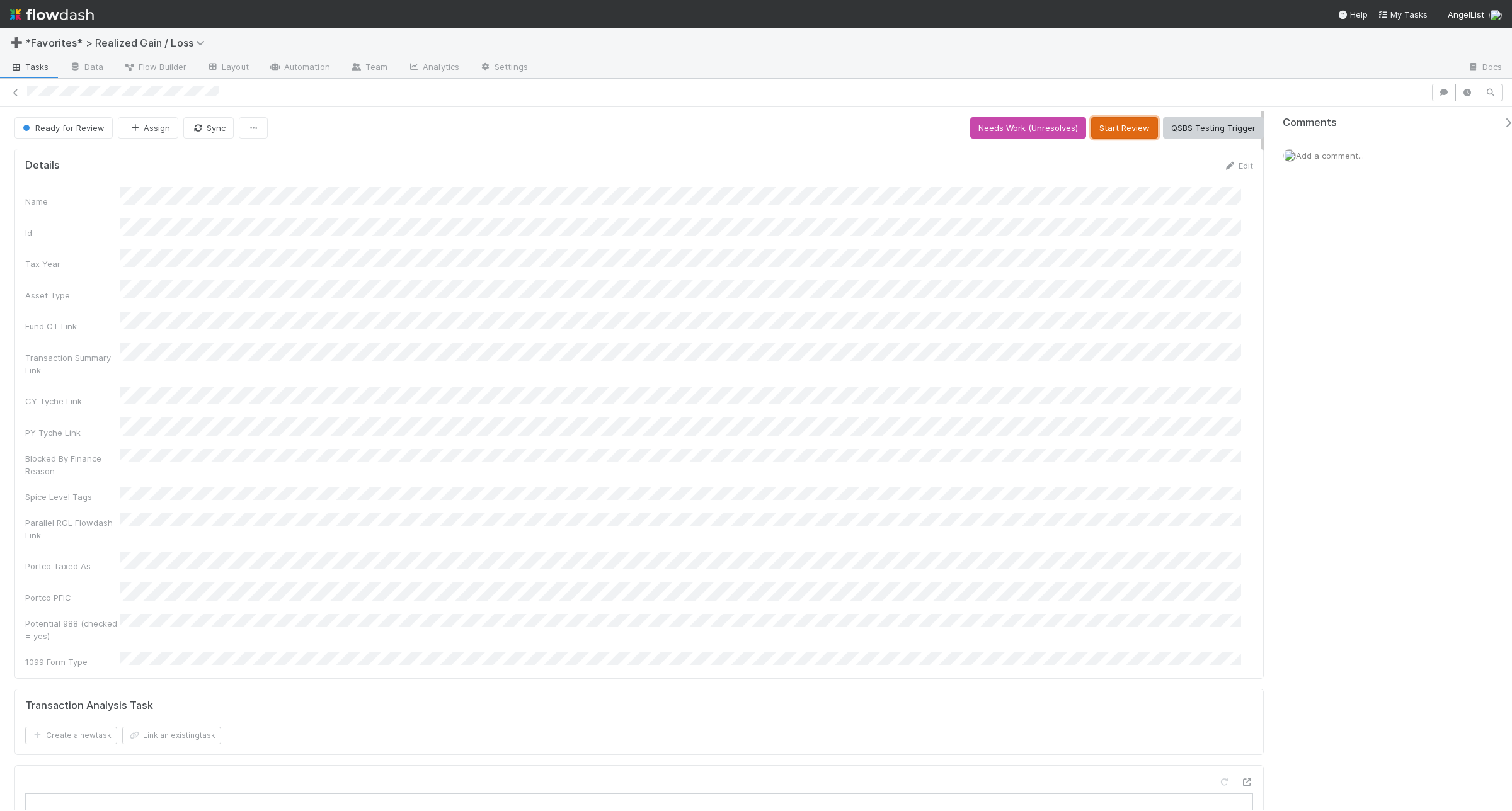
click at [1116, 129] on button "Start Review" at bounding box center [1124, 128] width 67 height 21
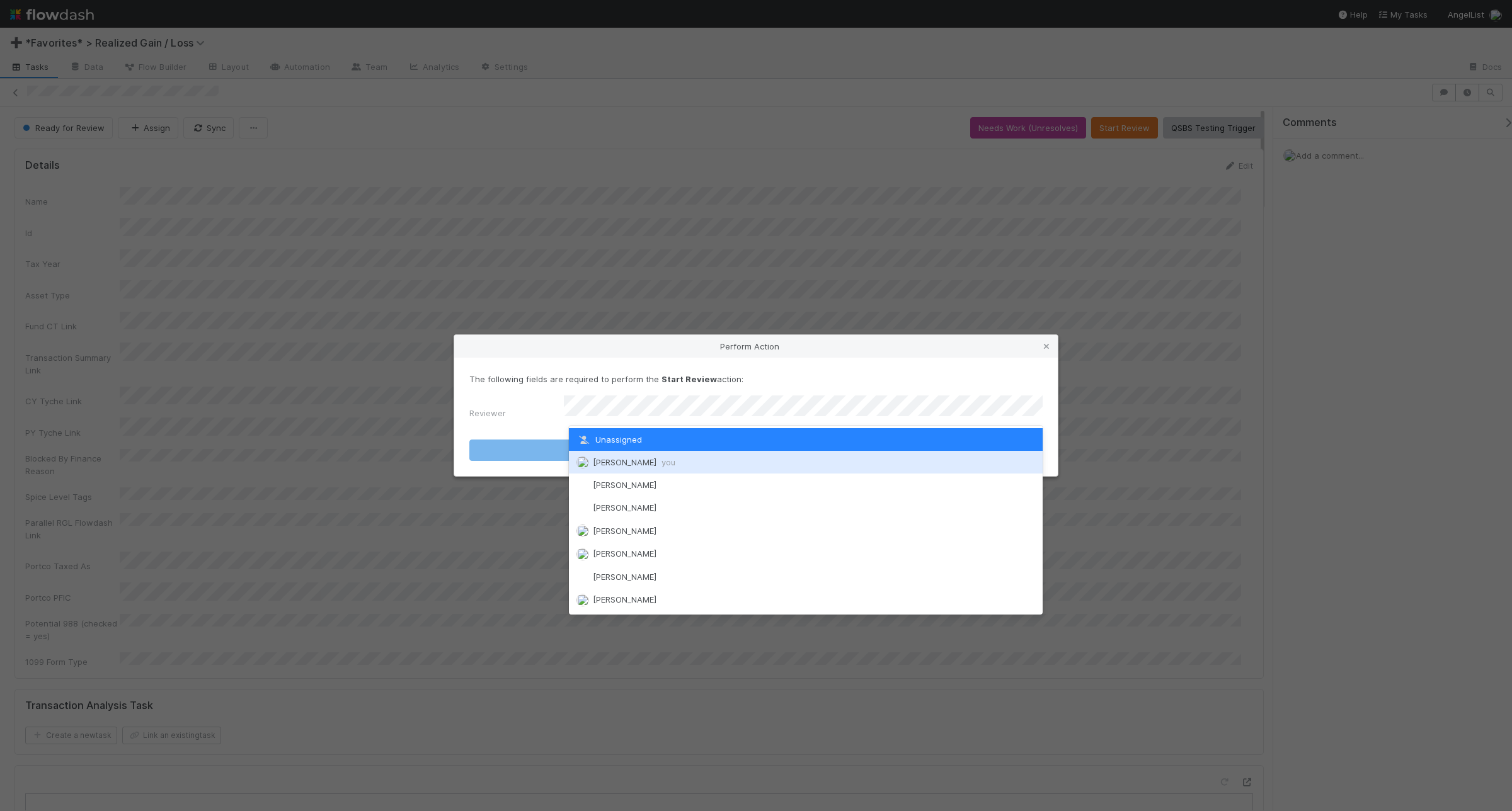
click at [743, 459] on div "[PERSON_NAME] you" at bounding box center [805, 462] width 474 height 23
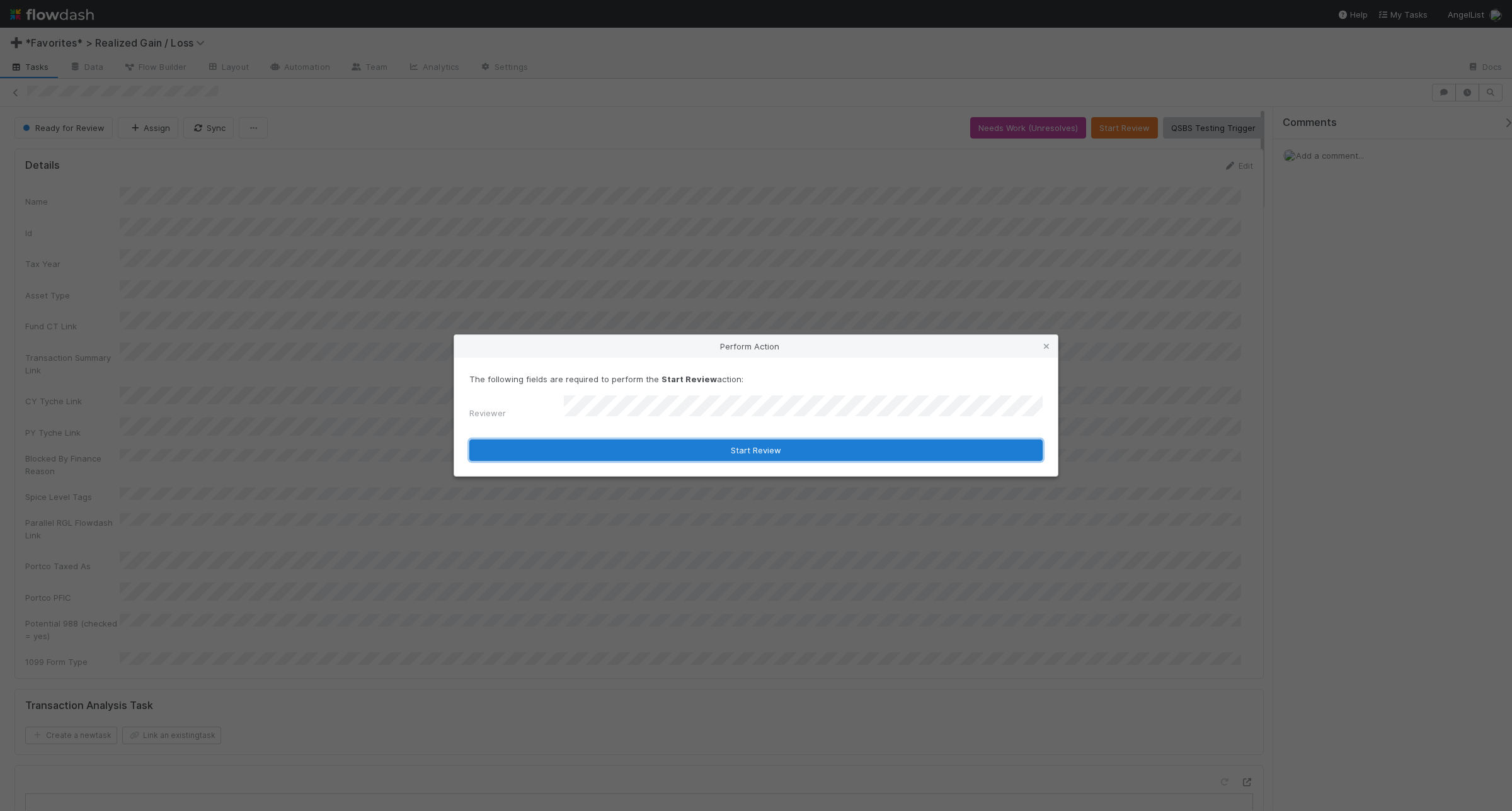
click at [749, 454] on button "Start Review" at bounding box center [756, 450] width 573 height 21
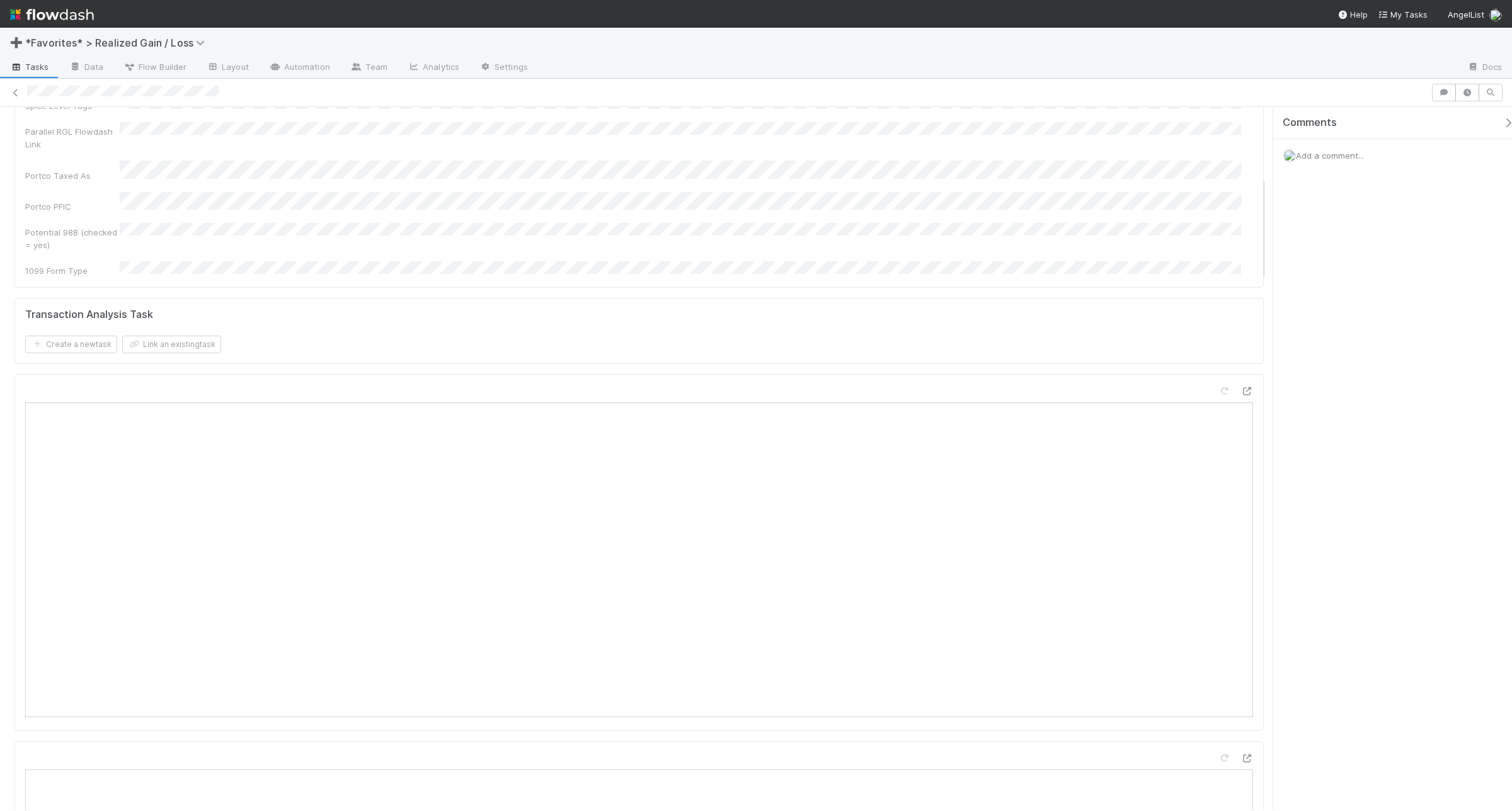
scroll to position [472, 0]
click at [1209, 152] on span "Add a comment..." at bounding box center [1330, 155] width 68 height 10
click at [1209, 476] on button "Add Comment" at bounding box center [1329, 476] width 73 height 21
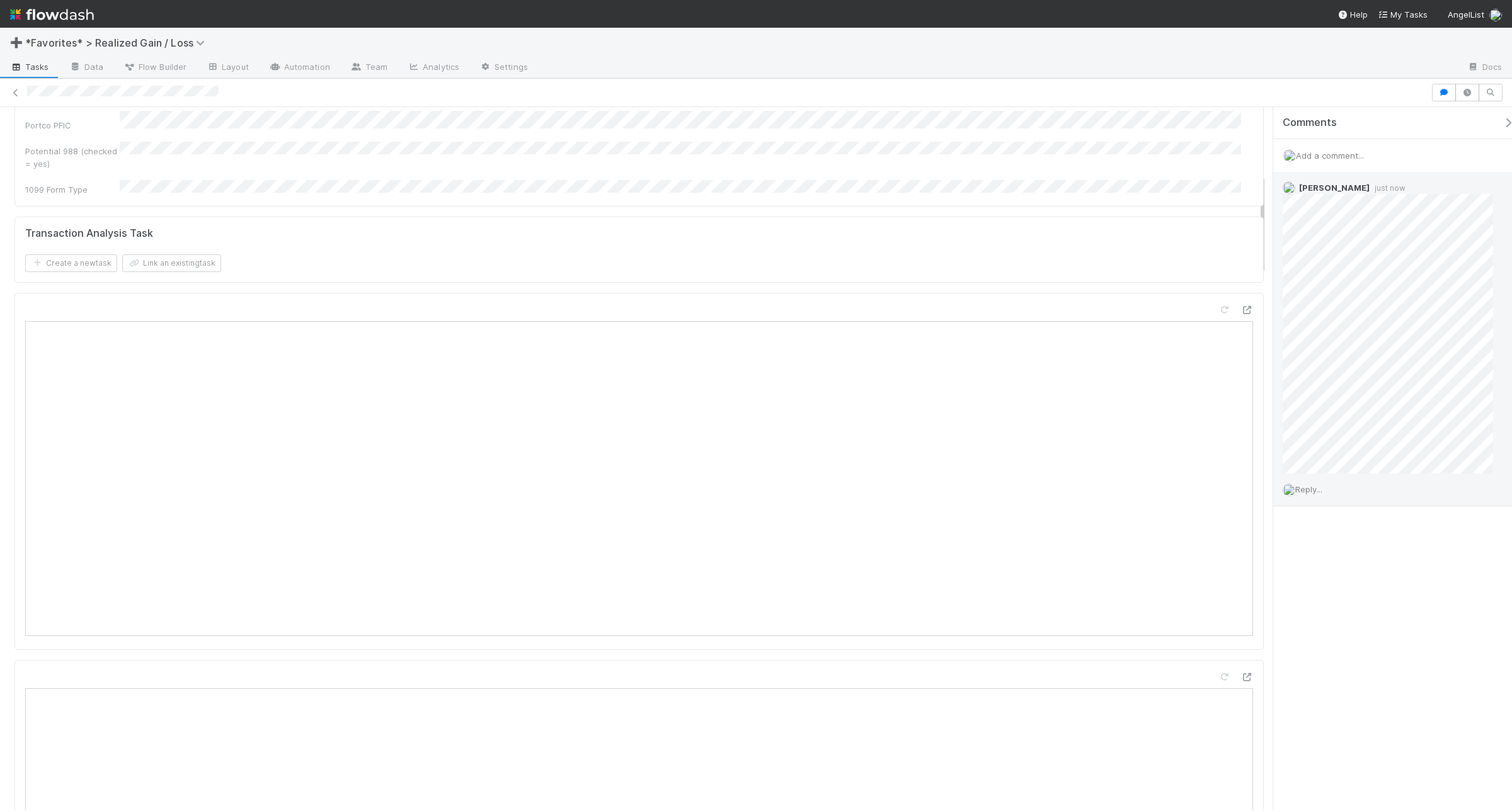
click at [1209, 484] on span "Reply..." at bounding box center [1309, 489] width 27 height 10
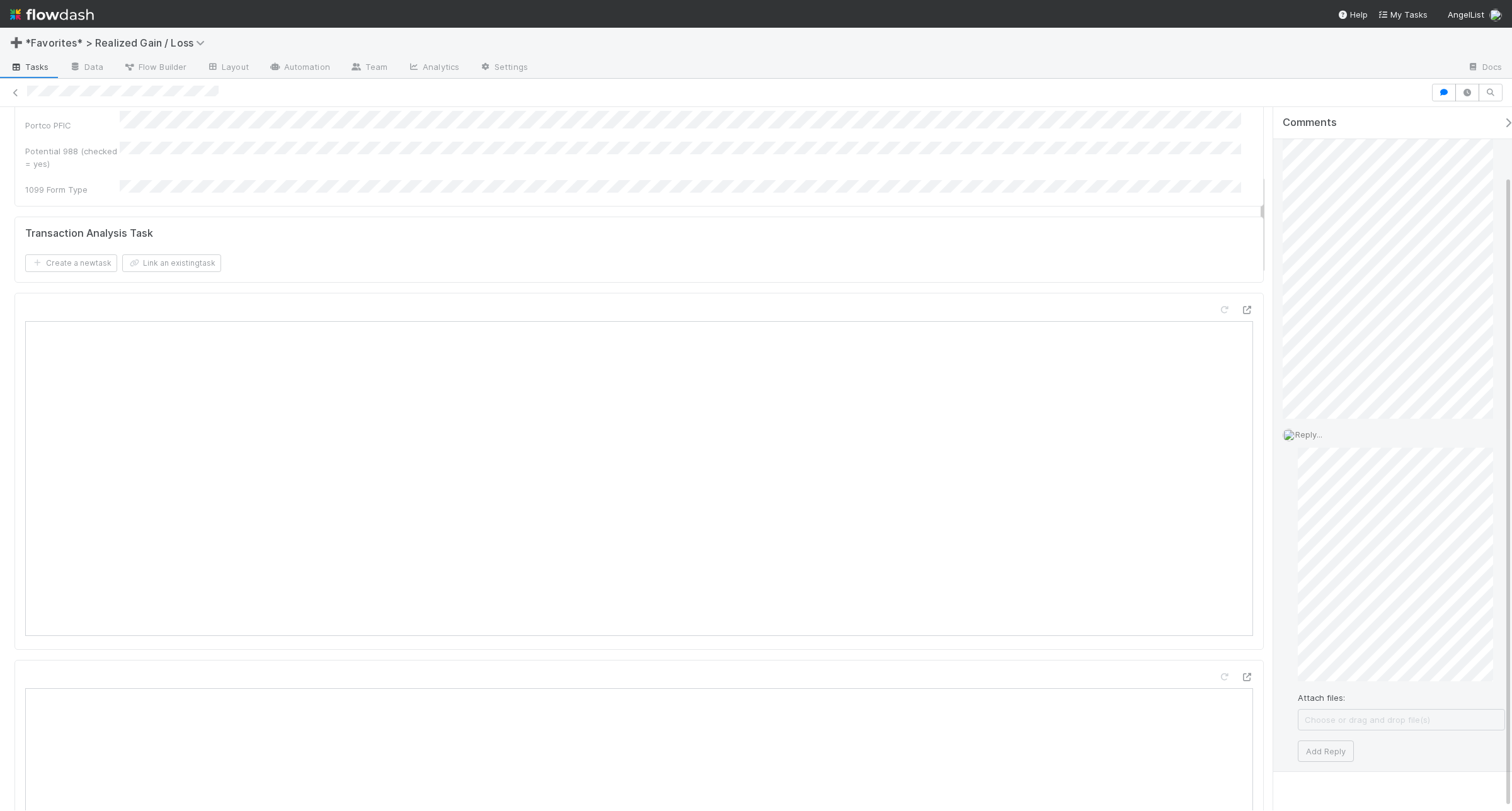
scroll to position [79, 0]
click at [1209, 649] on button "Add Reply" at bounding box center [1325, 727] width 56 height 21
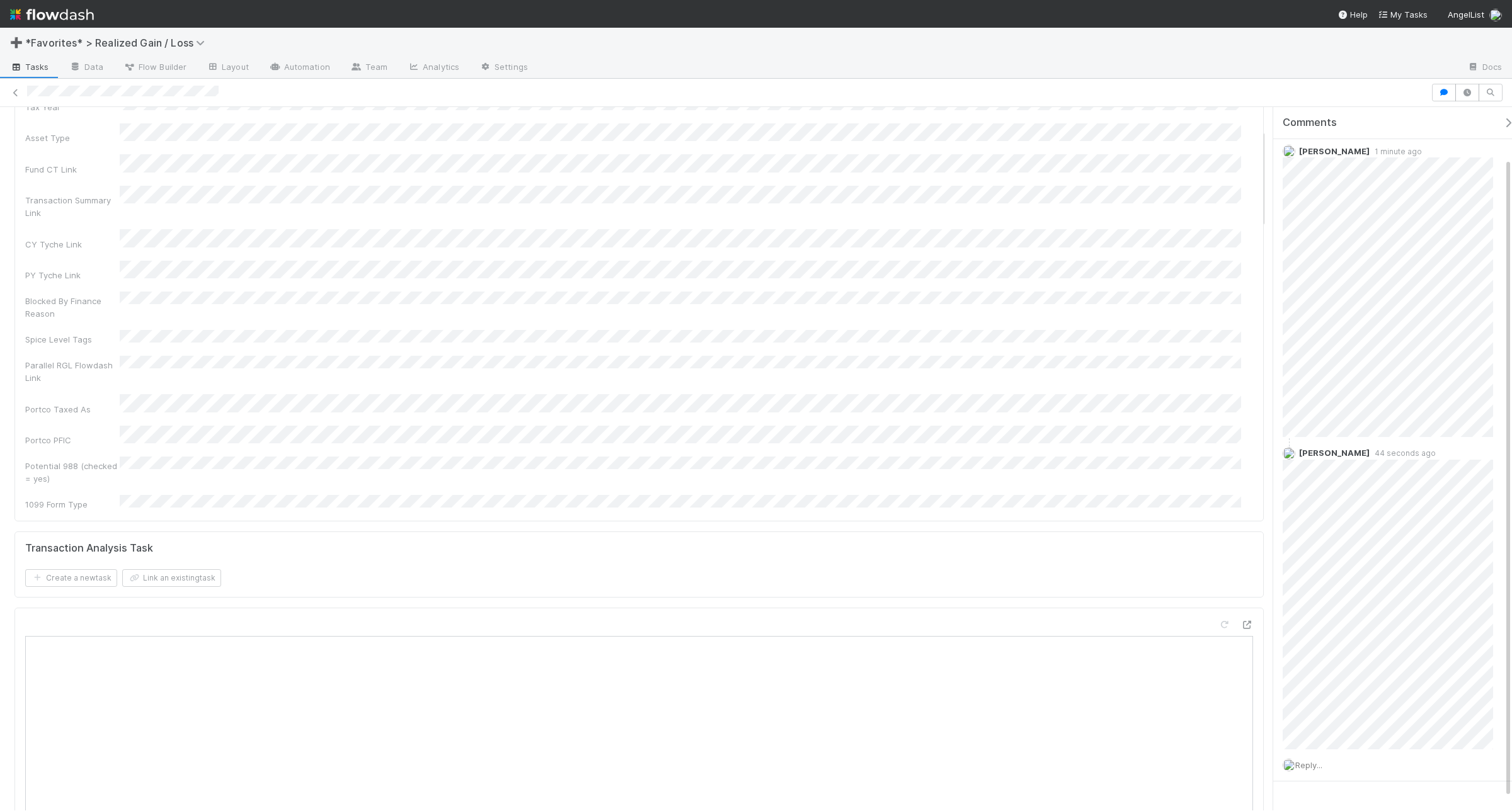
scroll to position [69, 0]
click at [1209, 649] on span "Reply..." at bounding box center [1309, 732] width 27 height 10
click at [1209, 592] on div "Reply... Attach files: Choose or drag and drop file(s) Add Reply" at bounding box center [1394, 635] width 241 height 227
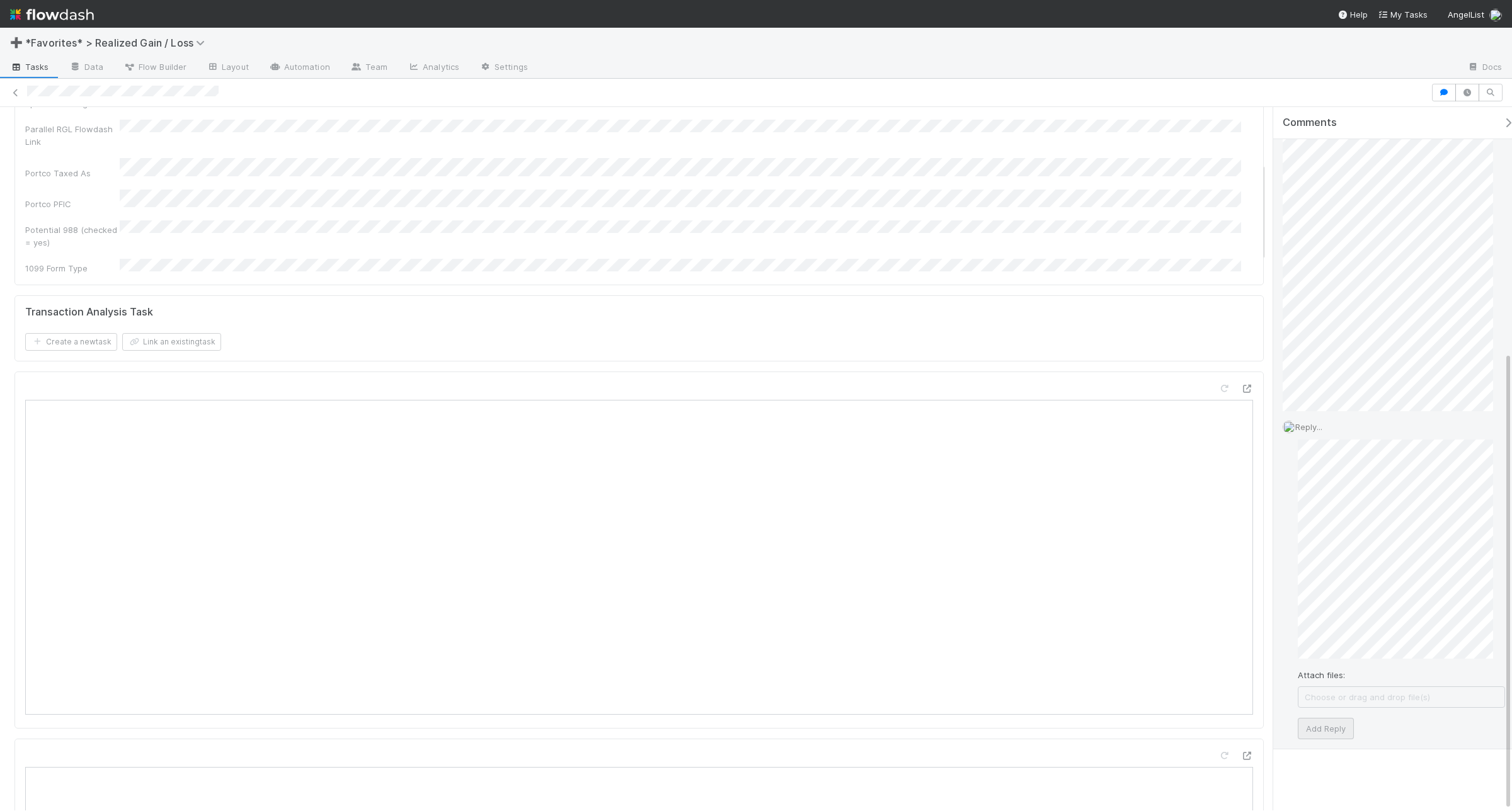
scroll to position [376, 0]
click at [1209, 649] on button "Add Reply" at bounding box center [1325, 727] width 56 height 21
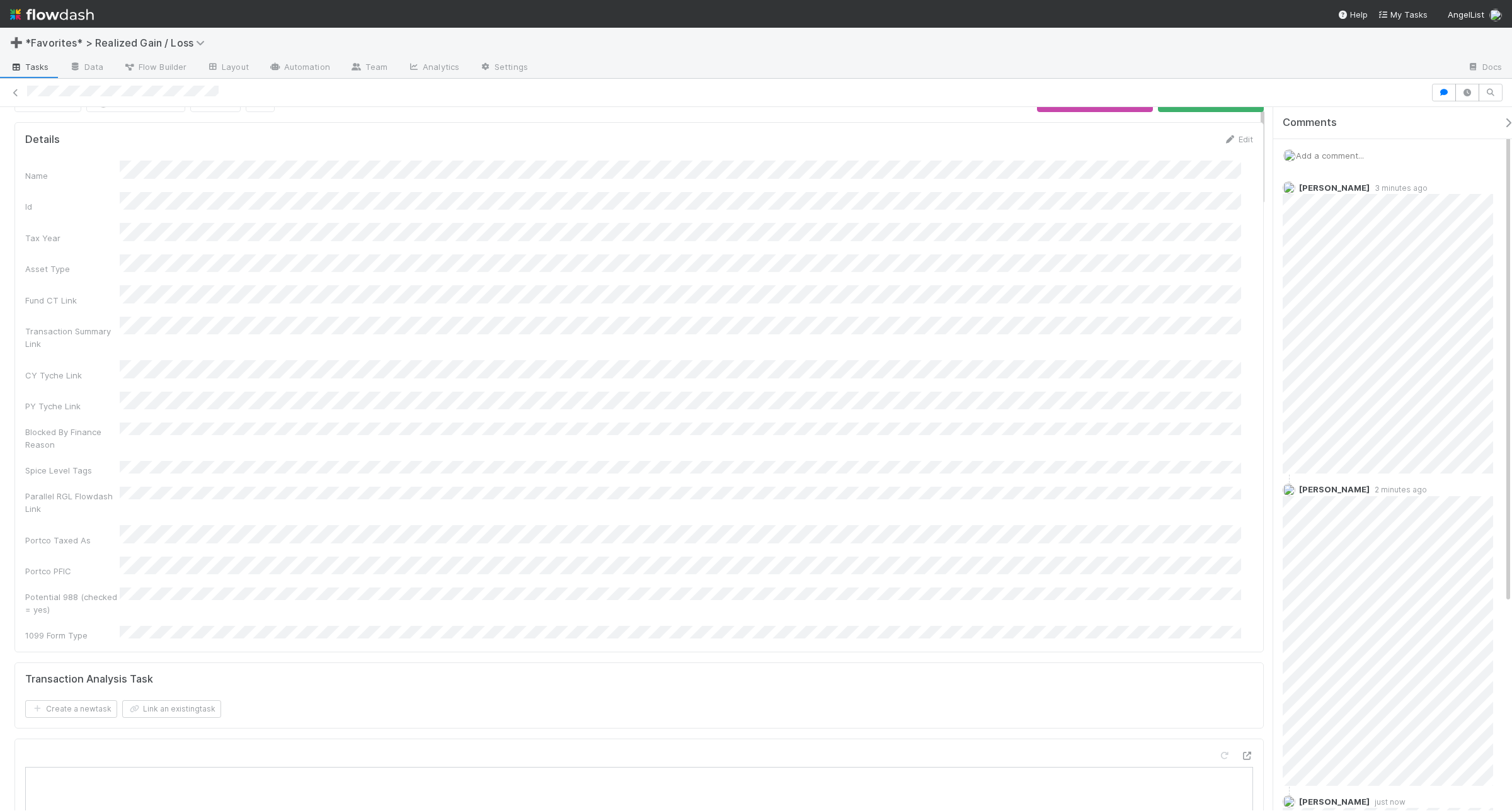
scroll to position [0, 0]
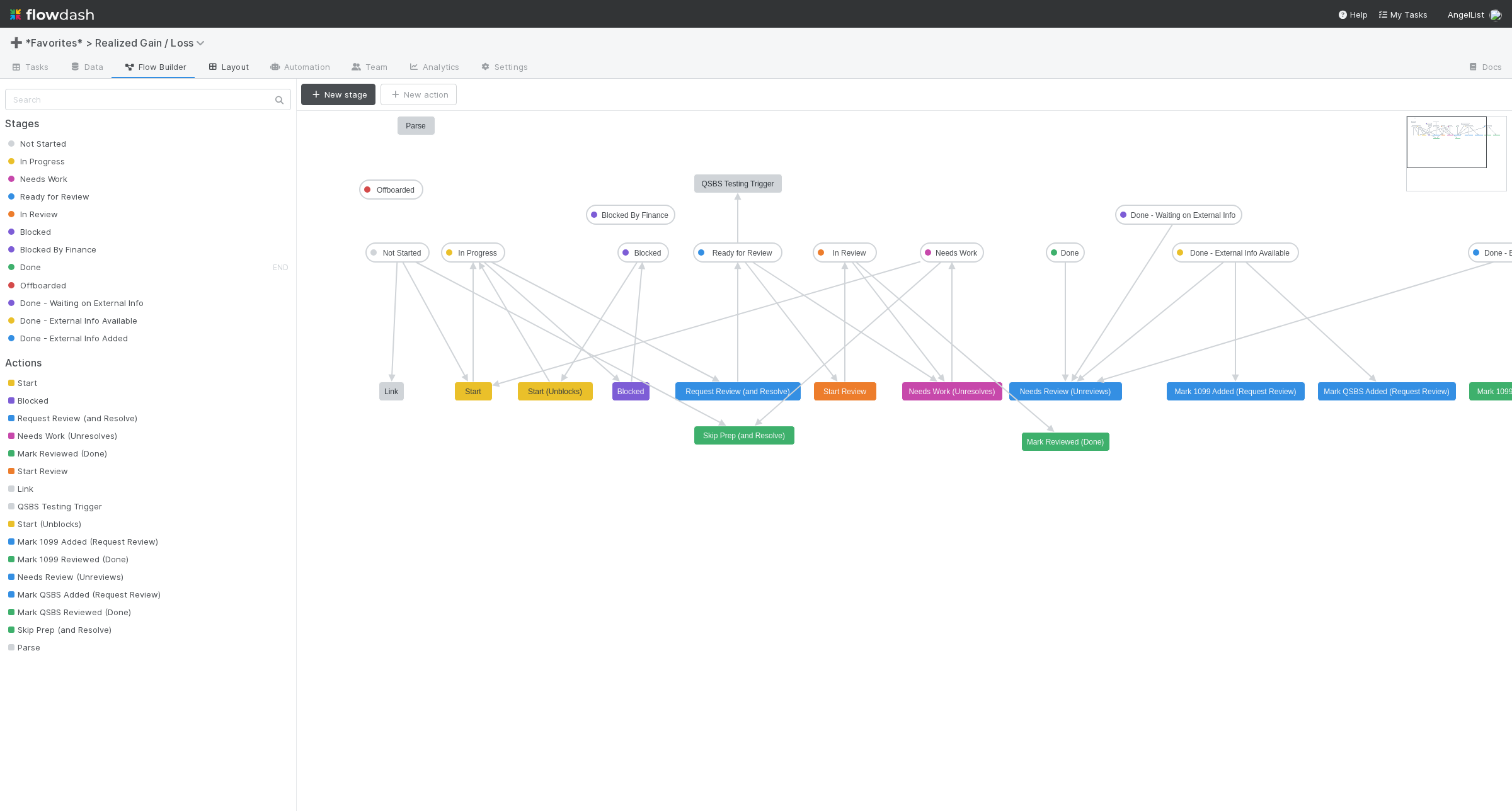
click at [221, 72] on link "Layout" at bounding box center [228, 68] width 62 height 20
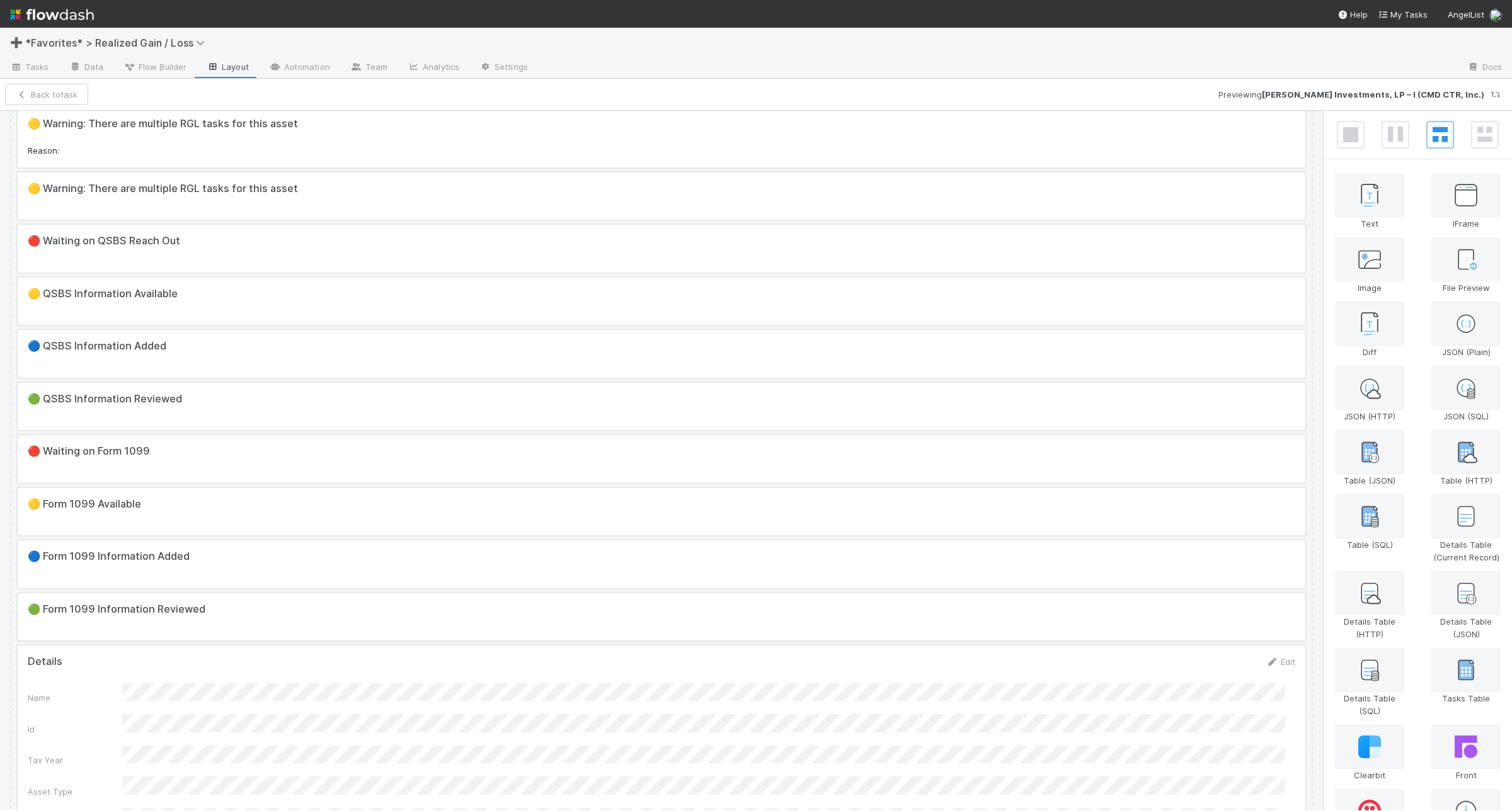
scroll to position [472, 0]
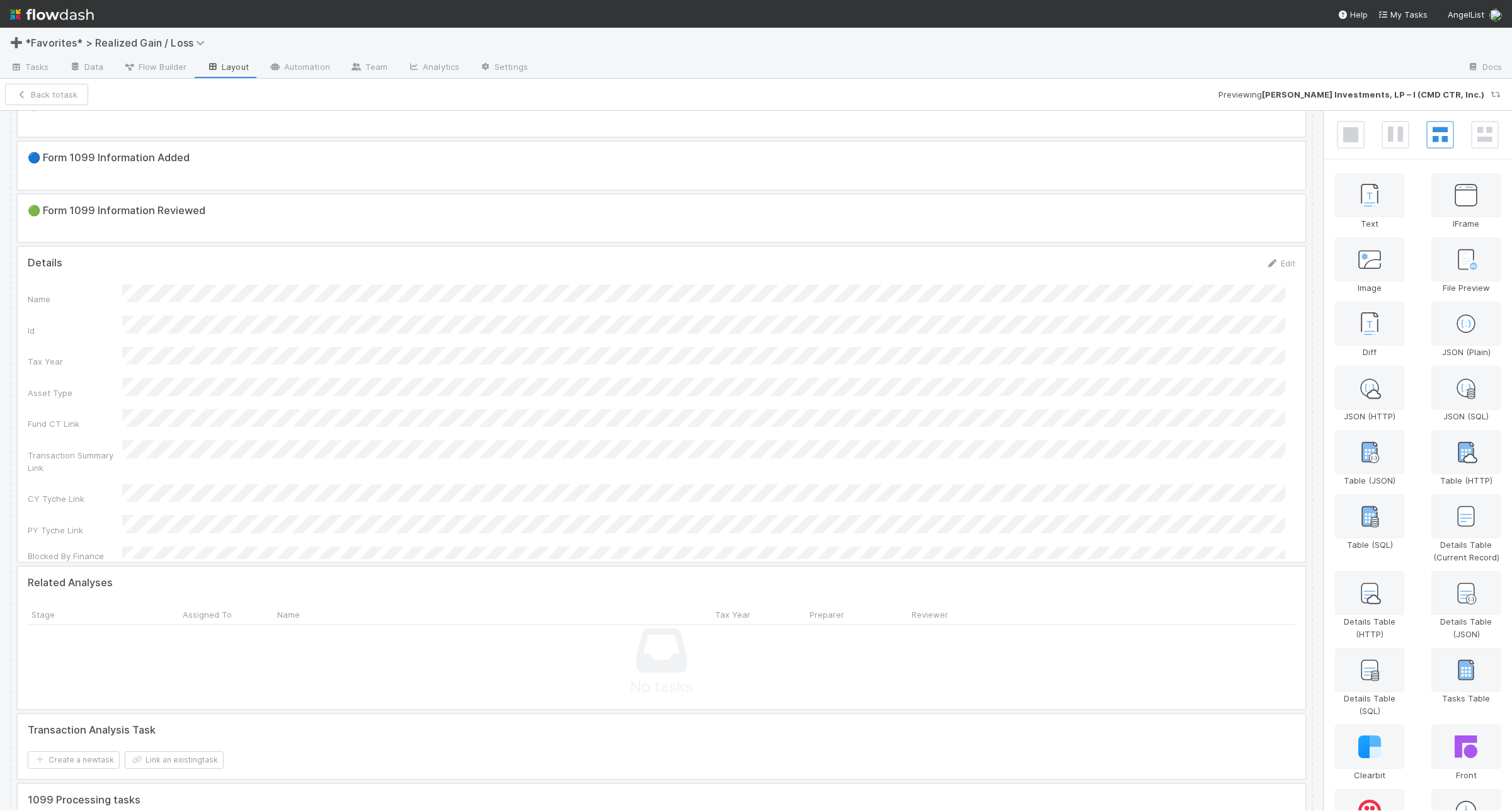
click at [939, 337] on div at bounding box center [661, 404] width 1287 height 315
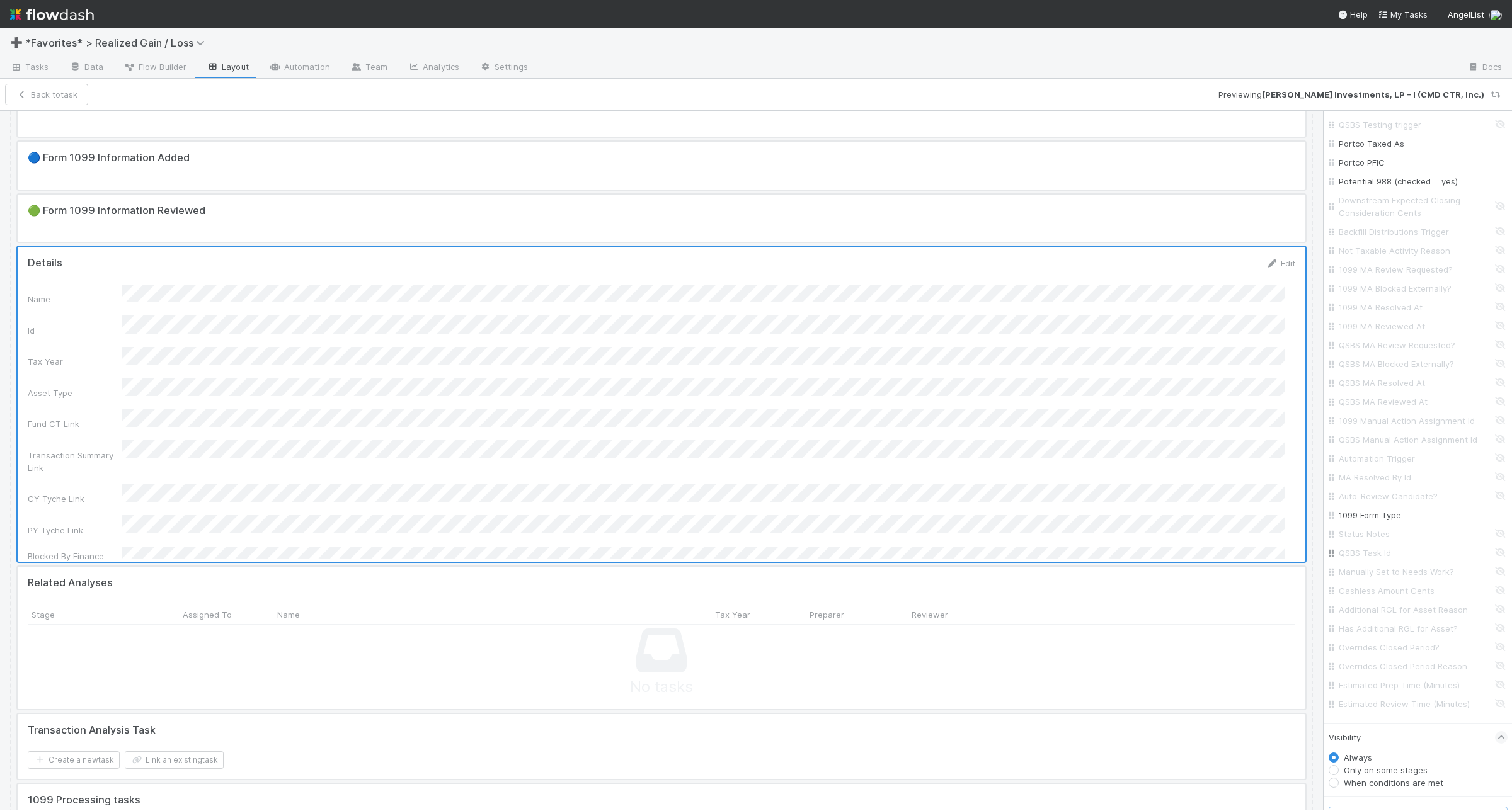
scroll to position [1834, 0]
click at [1490, 532] on input "Status Notes" at bounding box center [1421, 526] width 166 height 13
checkbox input "true"
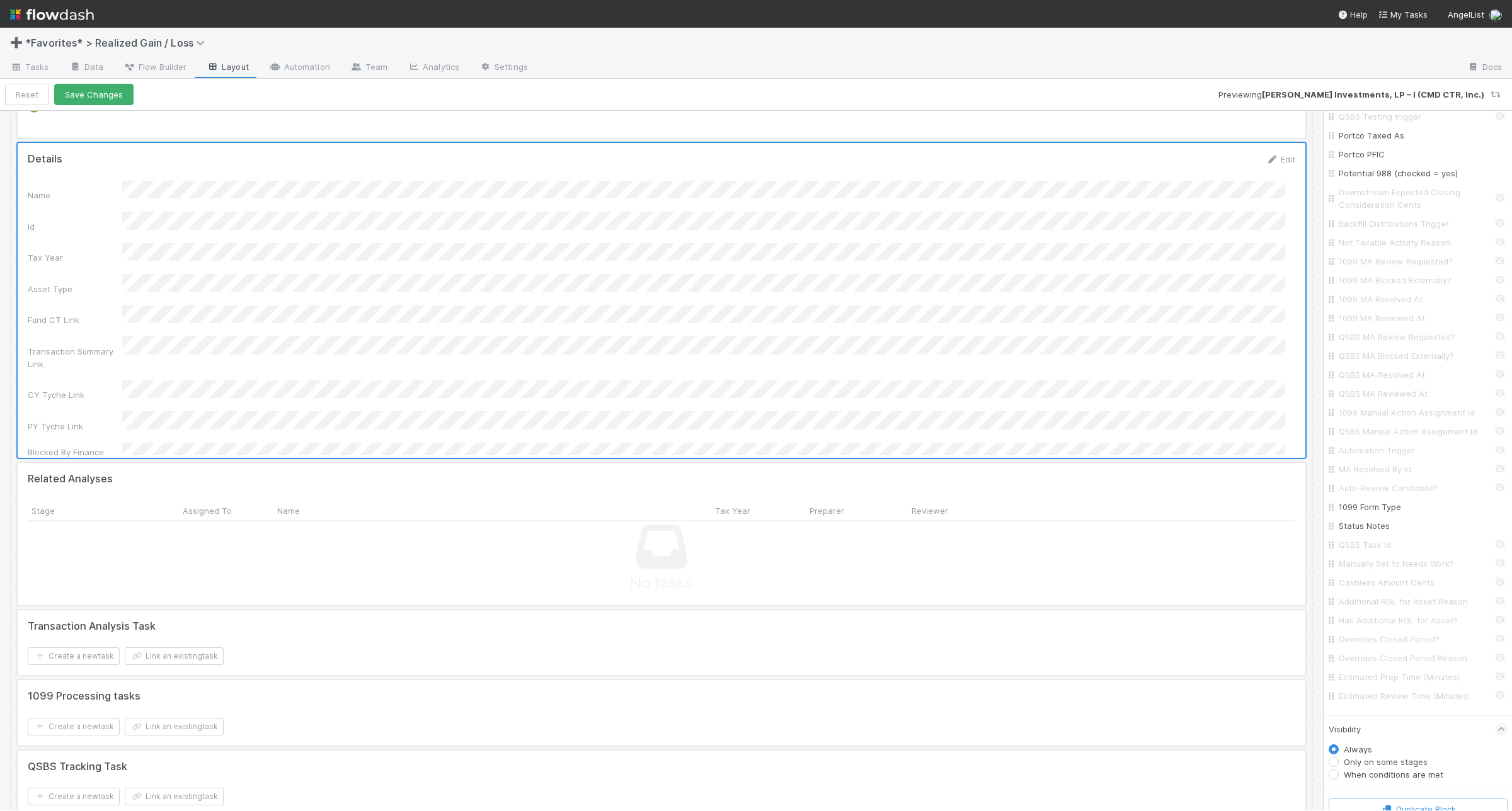
scroll to position [551, 0]
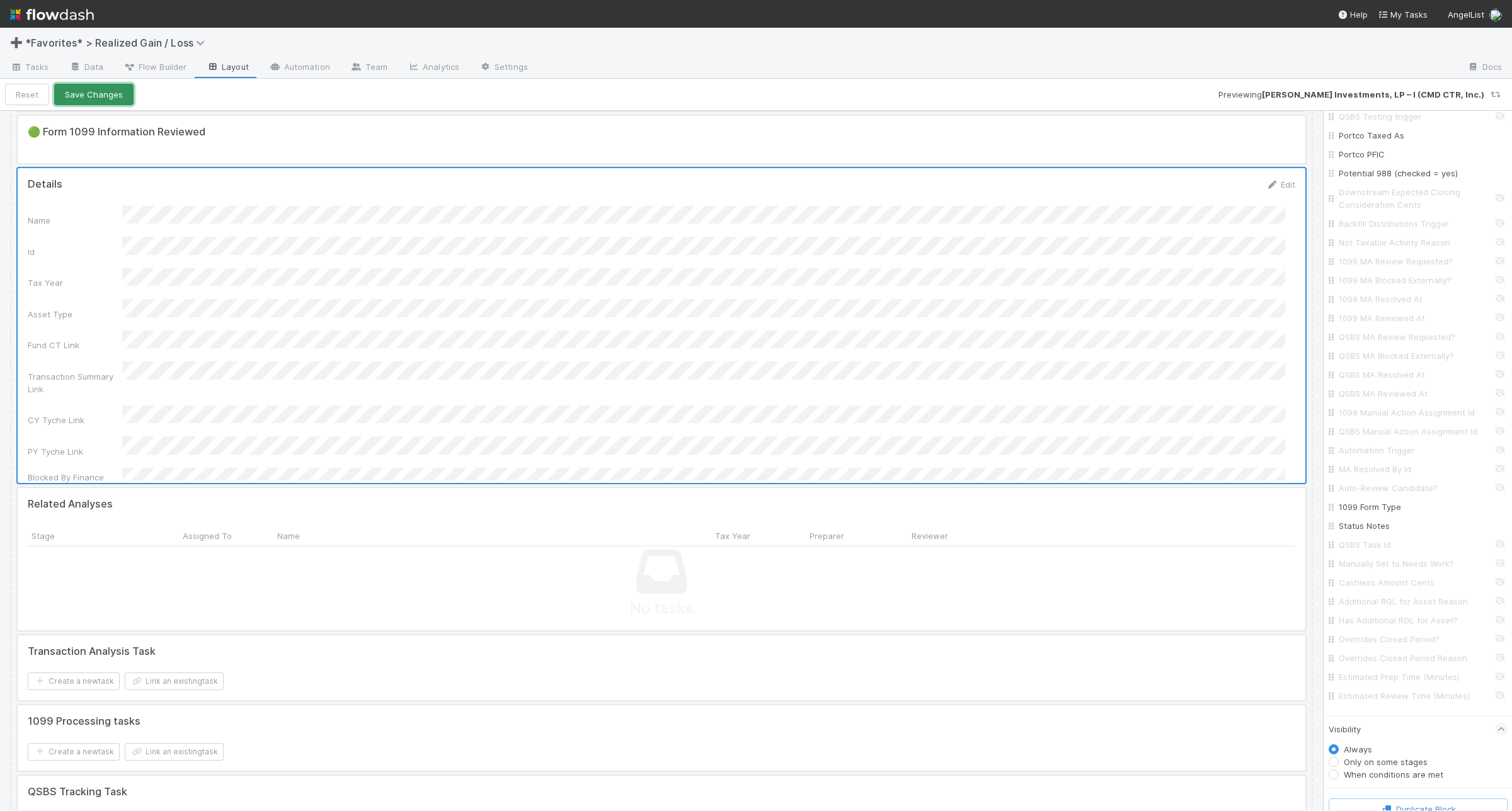
click at [121, 104] on button "Save Changes" at bounding box center [94, 94] width 79 height 21
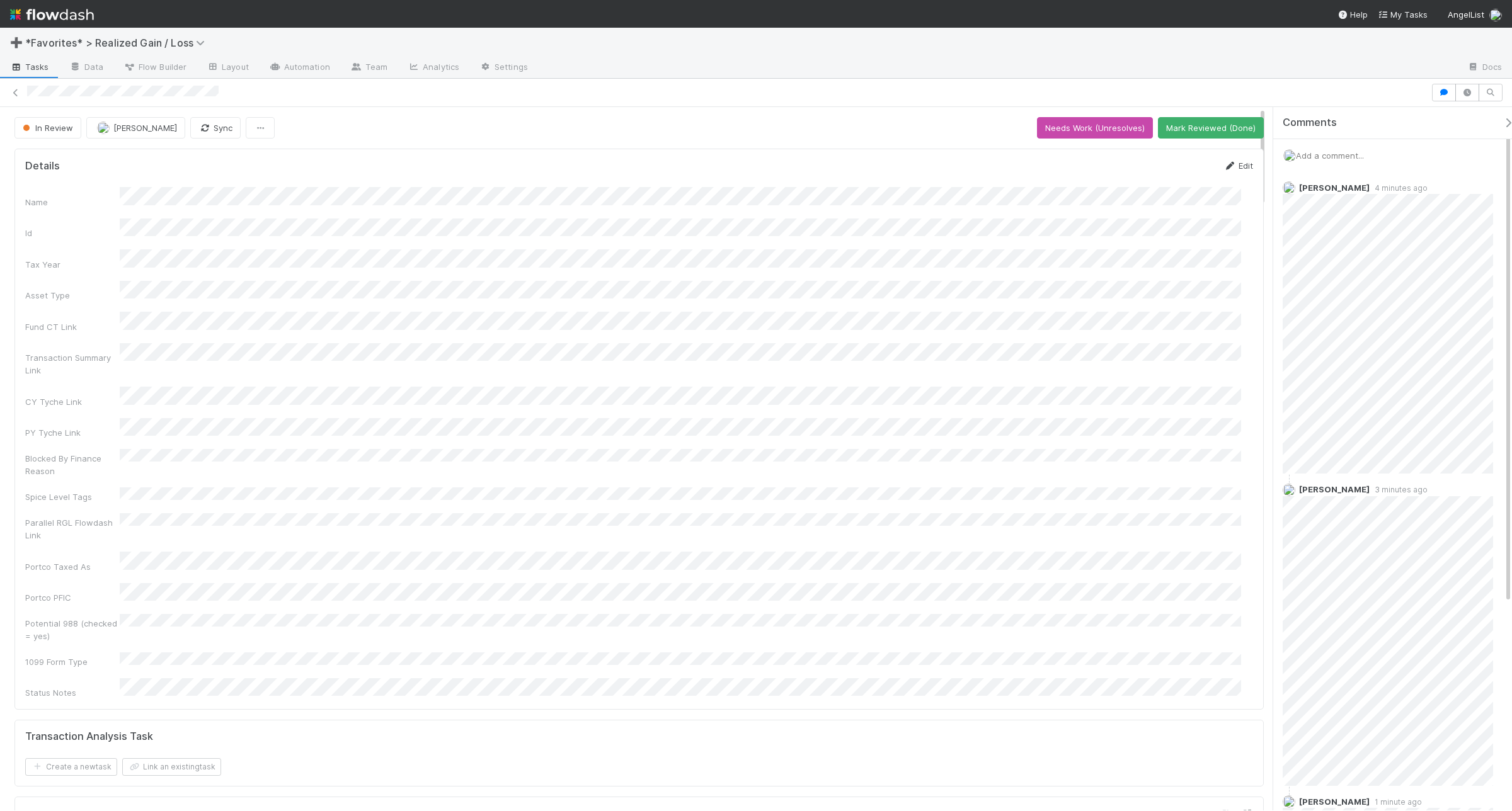
click at [1240, 168] on link "Edit" at bounding box center [1238, 166] width 30 height 10
click at [1324, 148] on div "Add a comment..." at bounding box center [1399, 155] width 251 height 33
click at [1330, 153] on span "Add a comment..." at bounding box center [1330, 155] width 68 height 10
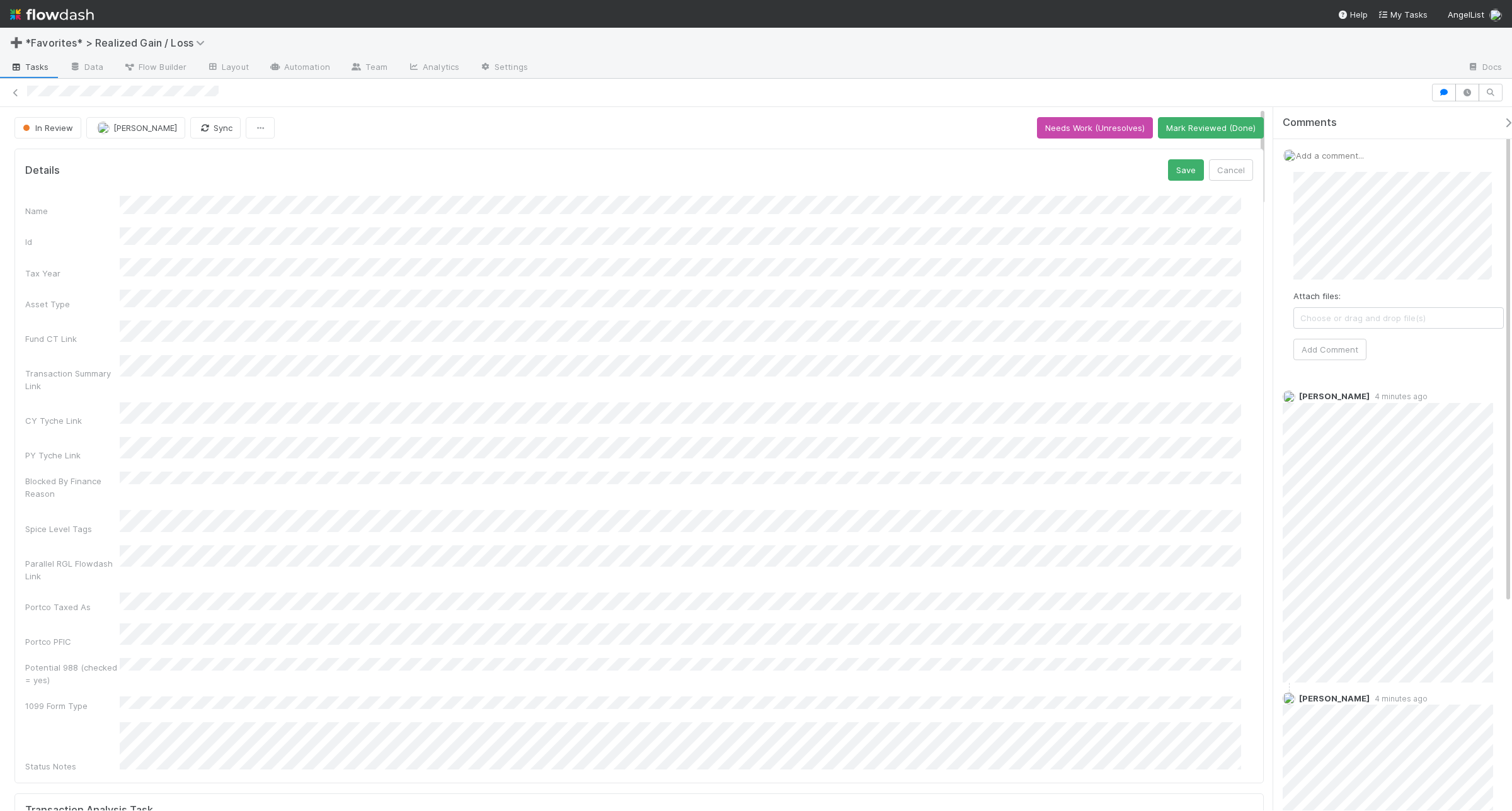
click at [1337, 367] on div "Attach files: Choose or drag and drop file(s) Add Comment" at bounding box center [1398, 266] width 230 height 208
click at [1339, 353] on button "Add Comment" at bounding box center [1329, 349] width 73 height 21
click at [1185, 174] on button "Save" at bounding box center [1185, 170] width 36 height 21
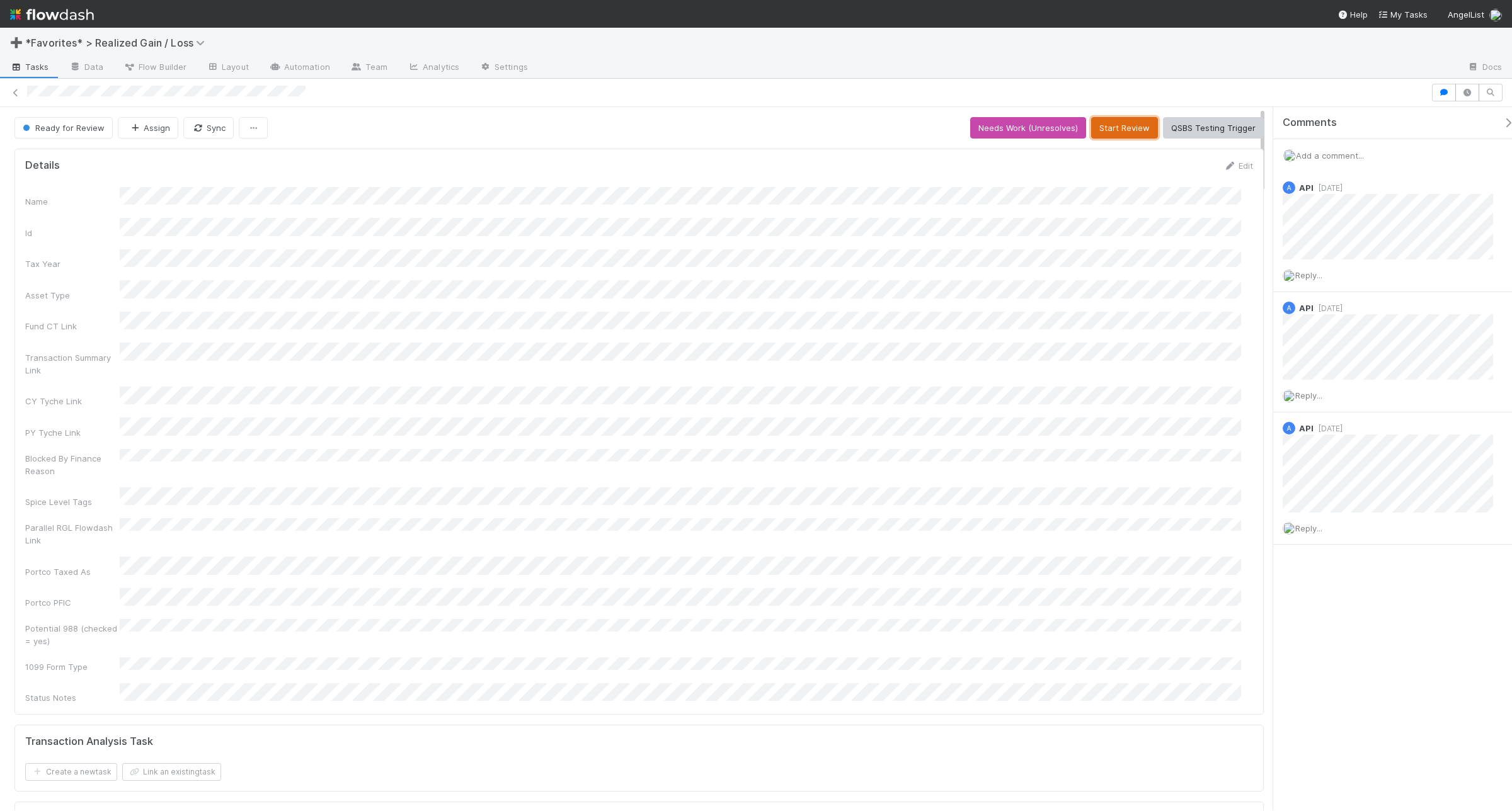
scroll to position [244, 1204]
click at [1114, 123] on button "Start Review" at bounding box center [1124, 128] width 67 height 21
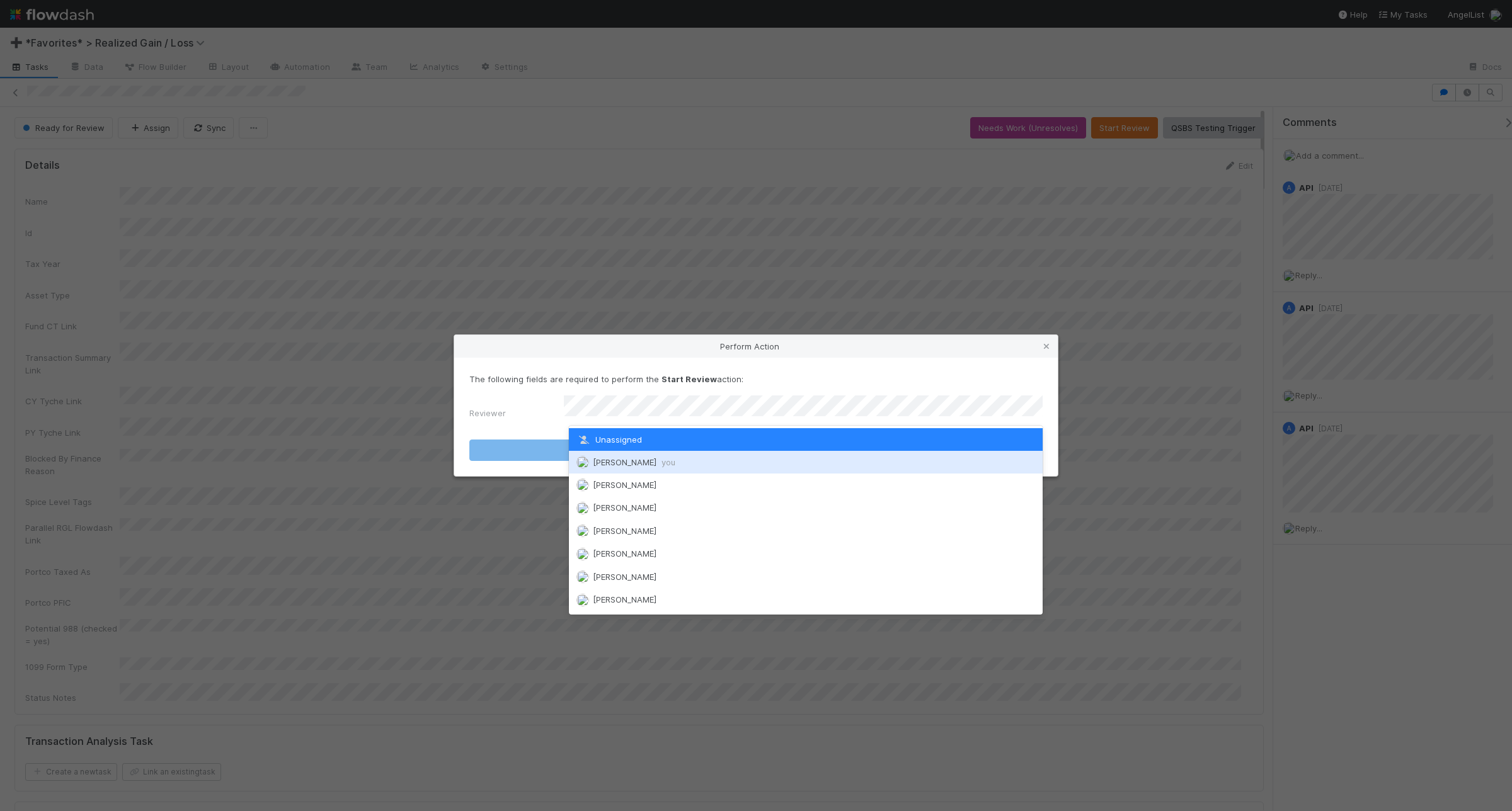
click at [839, 454] on div "Andrea Tidrow you" at bounding box center [805, 462] width 474 height 23
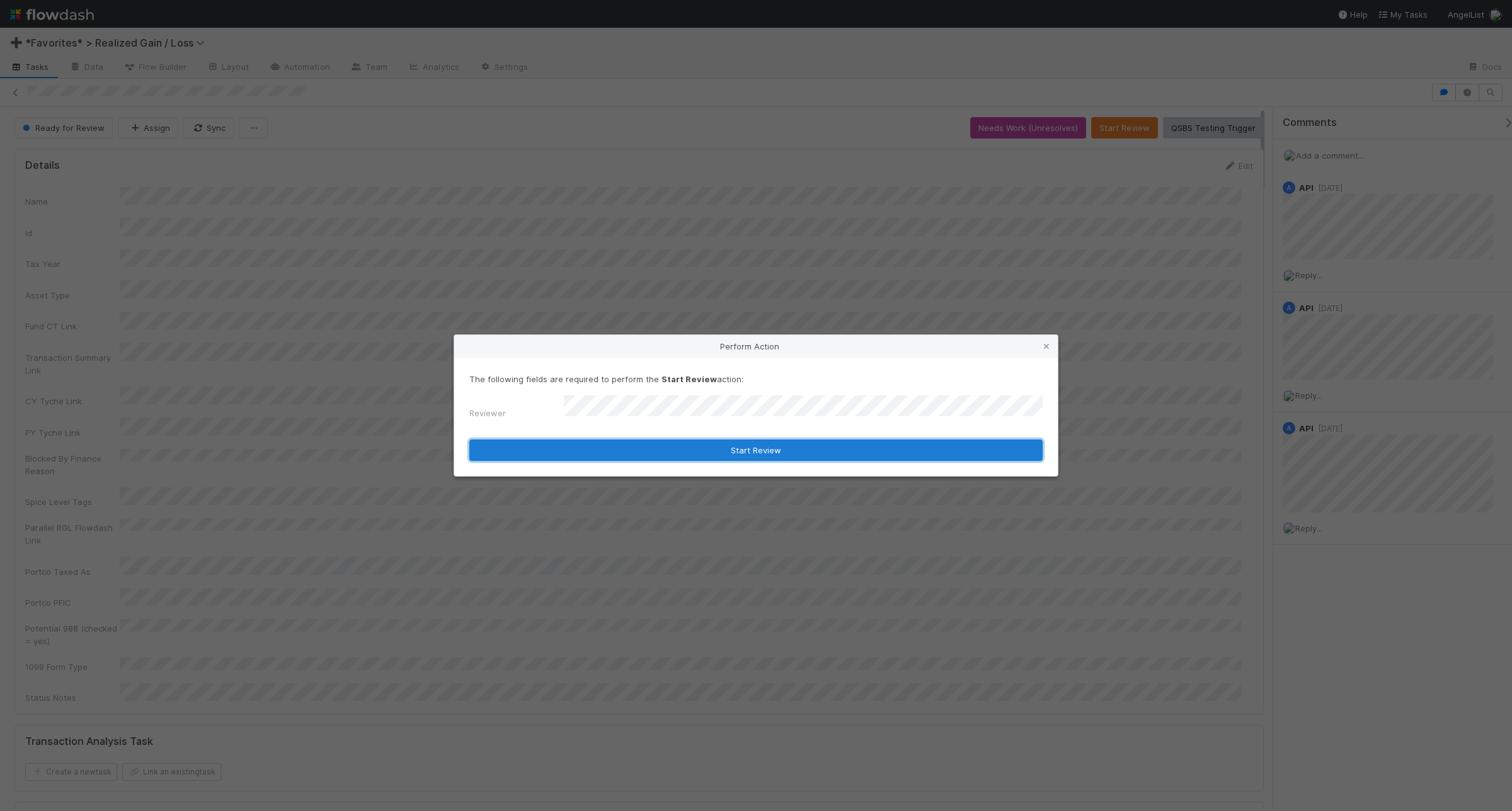
click at [841, 445] on button "Start Review" at bounding box center [756, 450] width 573 height 21
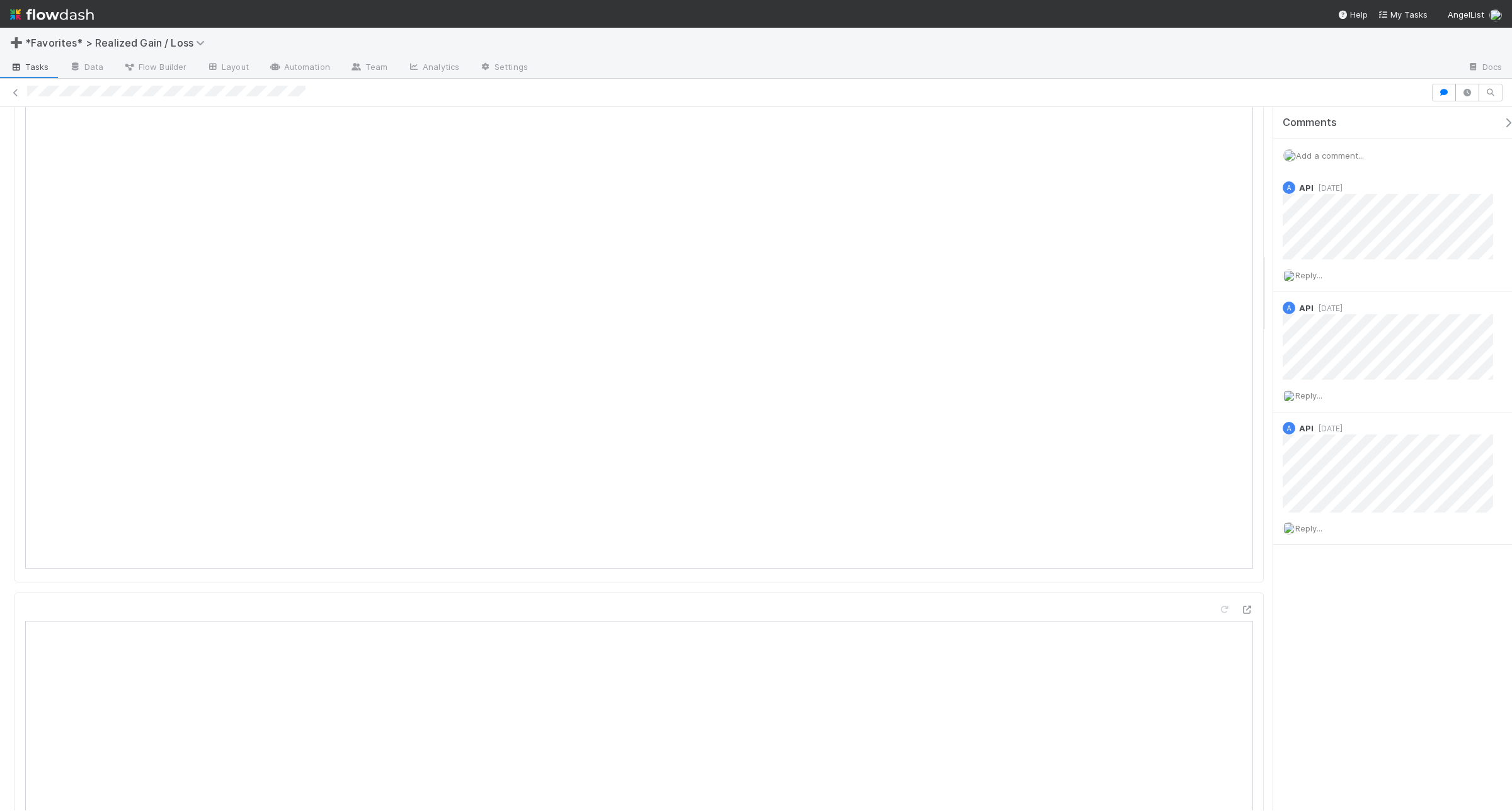
scroll to position [1260, 0]
click at [1209, 158] on span "Add a comment..." at bounding box center [1330, 155] width 68 height 10
click at [1209, 357] on button "Add Comment" at bounding box center [1329, 349] width 73 height 21
click at [1209, 146] on div "Add a comment..." at bounding box center [1399, 155] width 251 height 33
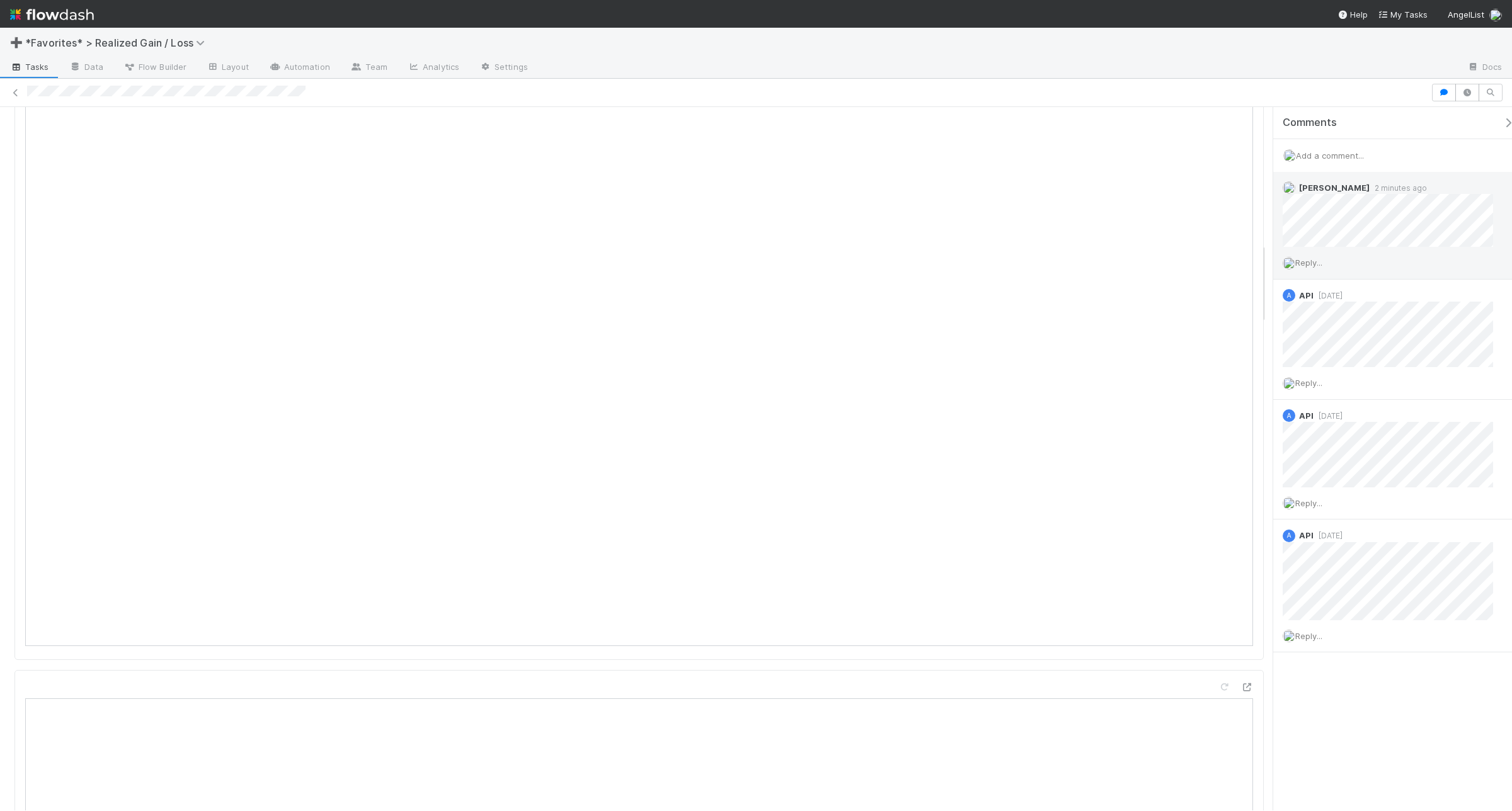
click at [1209, 266] on span "Reply..." at bounding box center [1309, 262] width 27 height 10
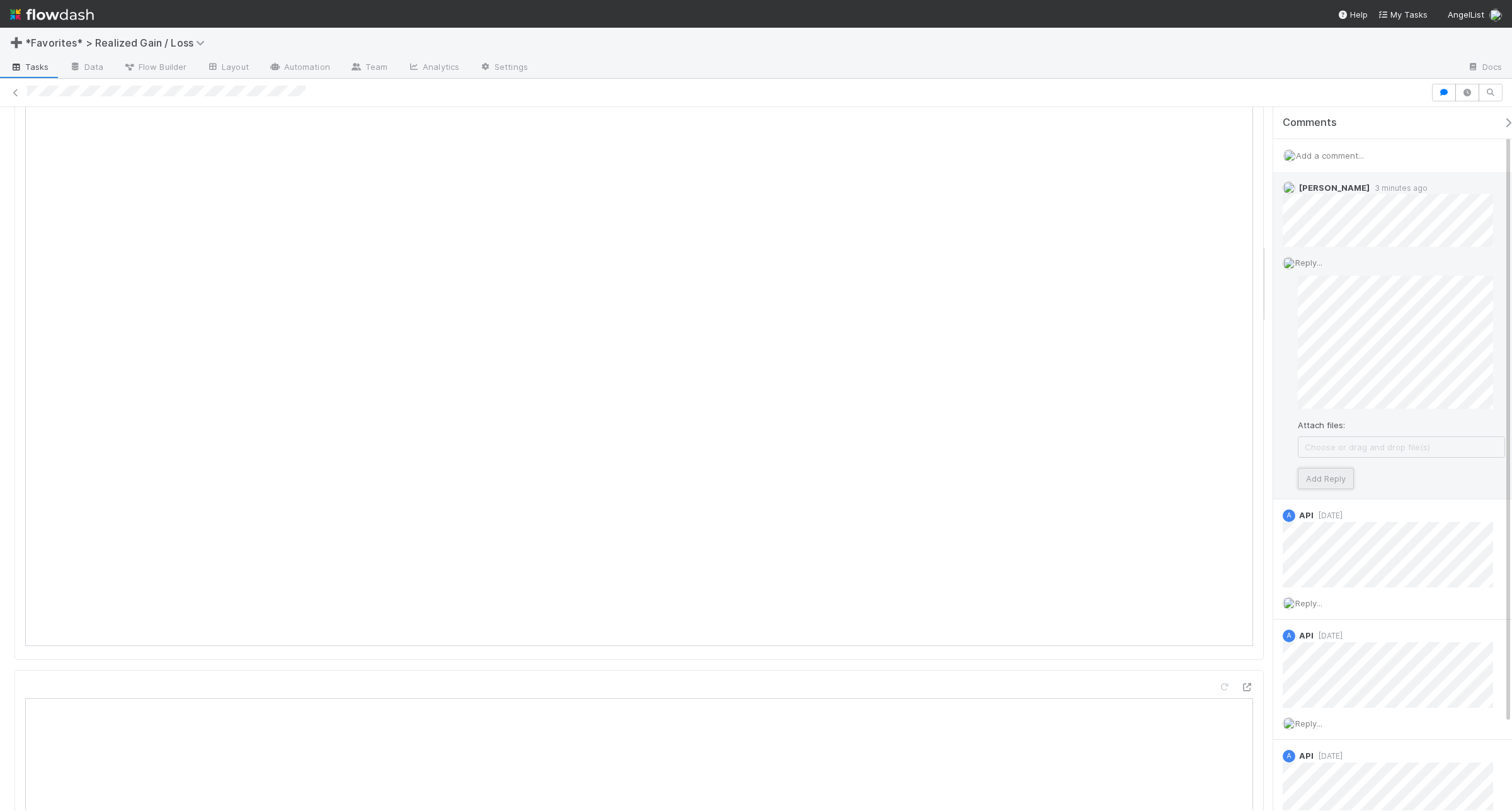
click at [1209, 479] on button "Add Reply" at bounding box center [1325, 479] width 56 height 21
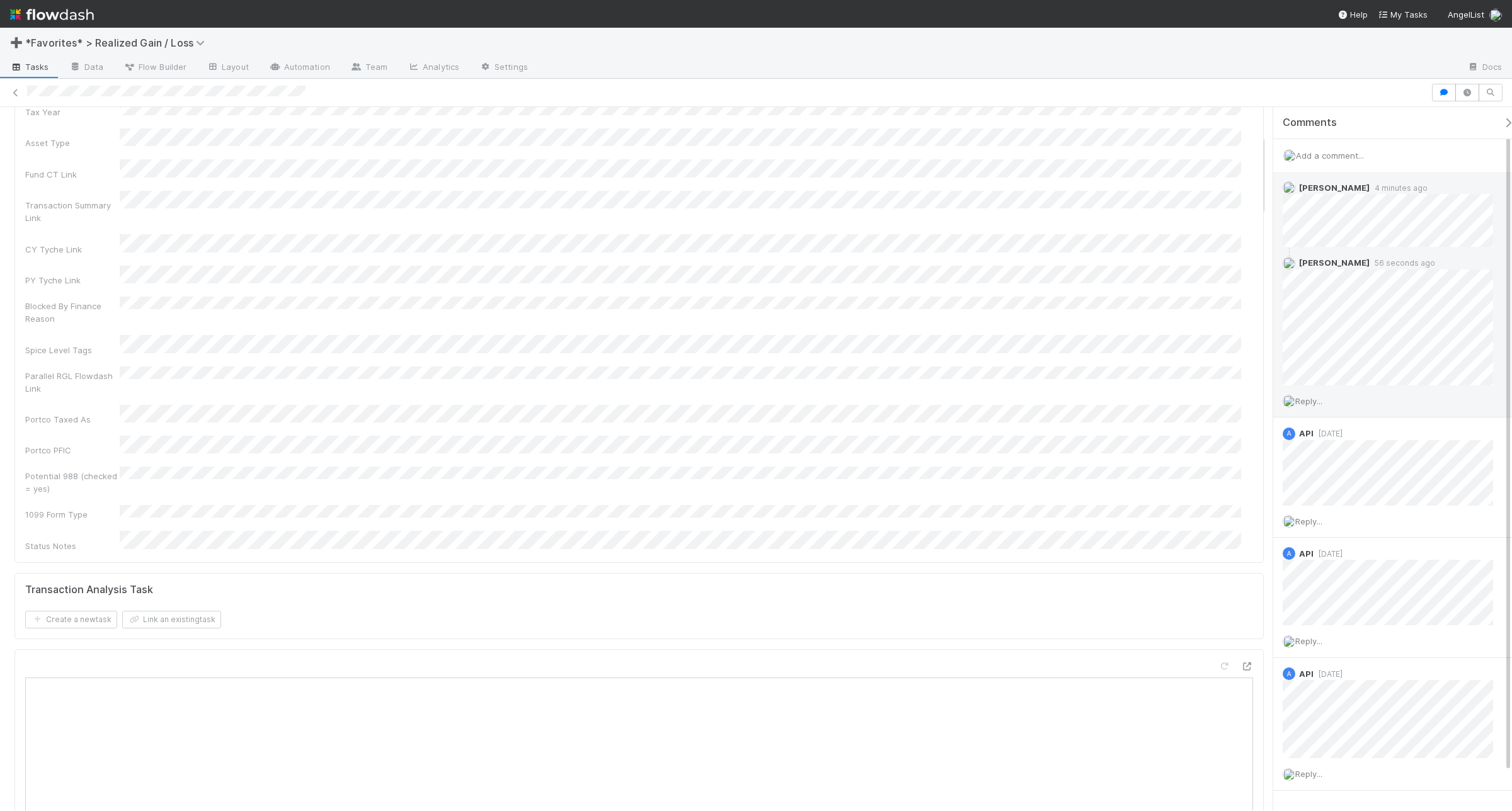
scroll to position [0, 0]
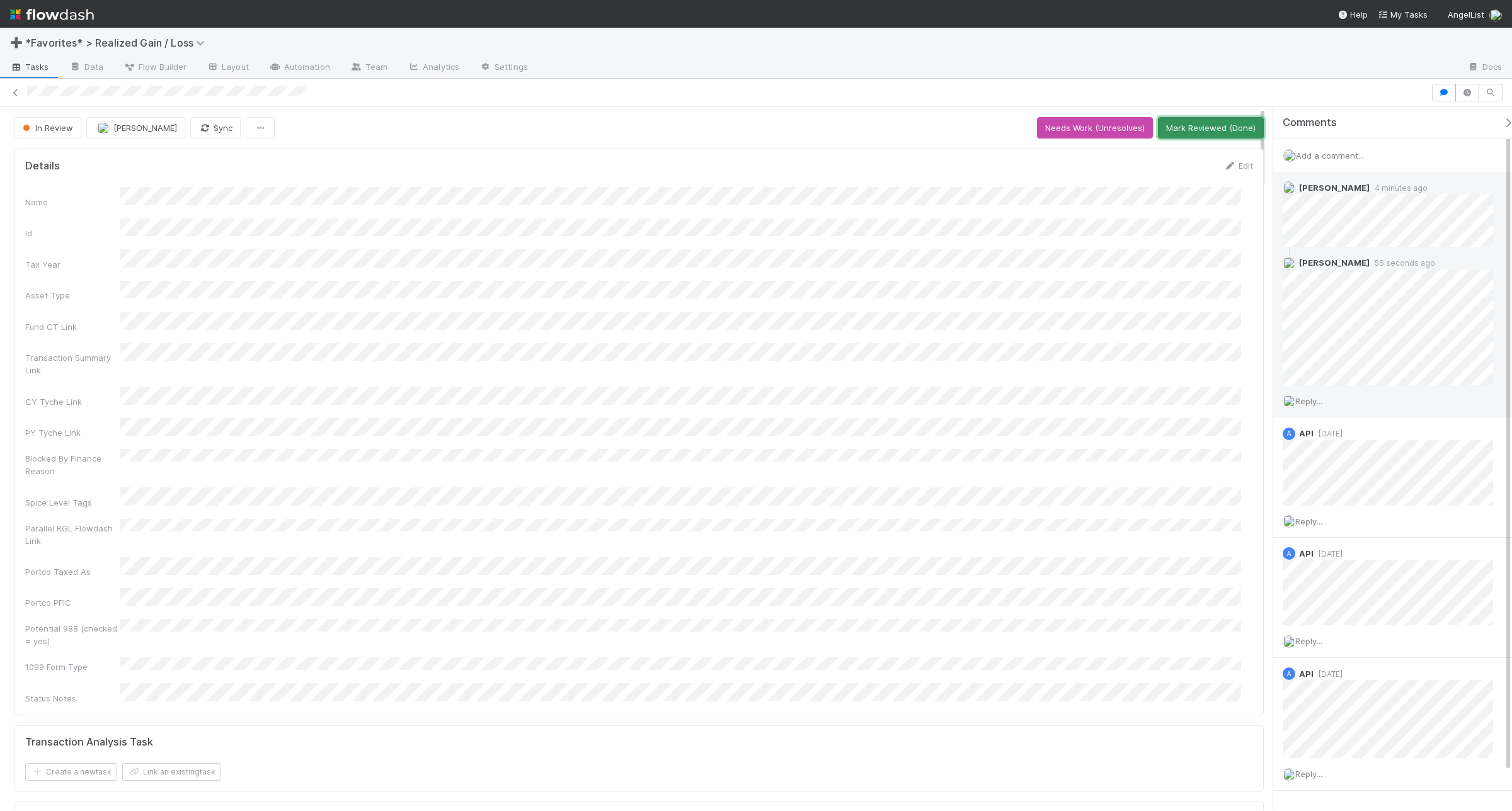
click at [1201, 133] on button "Mark Reviewed (Done)" at bounding box center [1210, 128] width 106 height 21
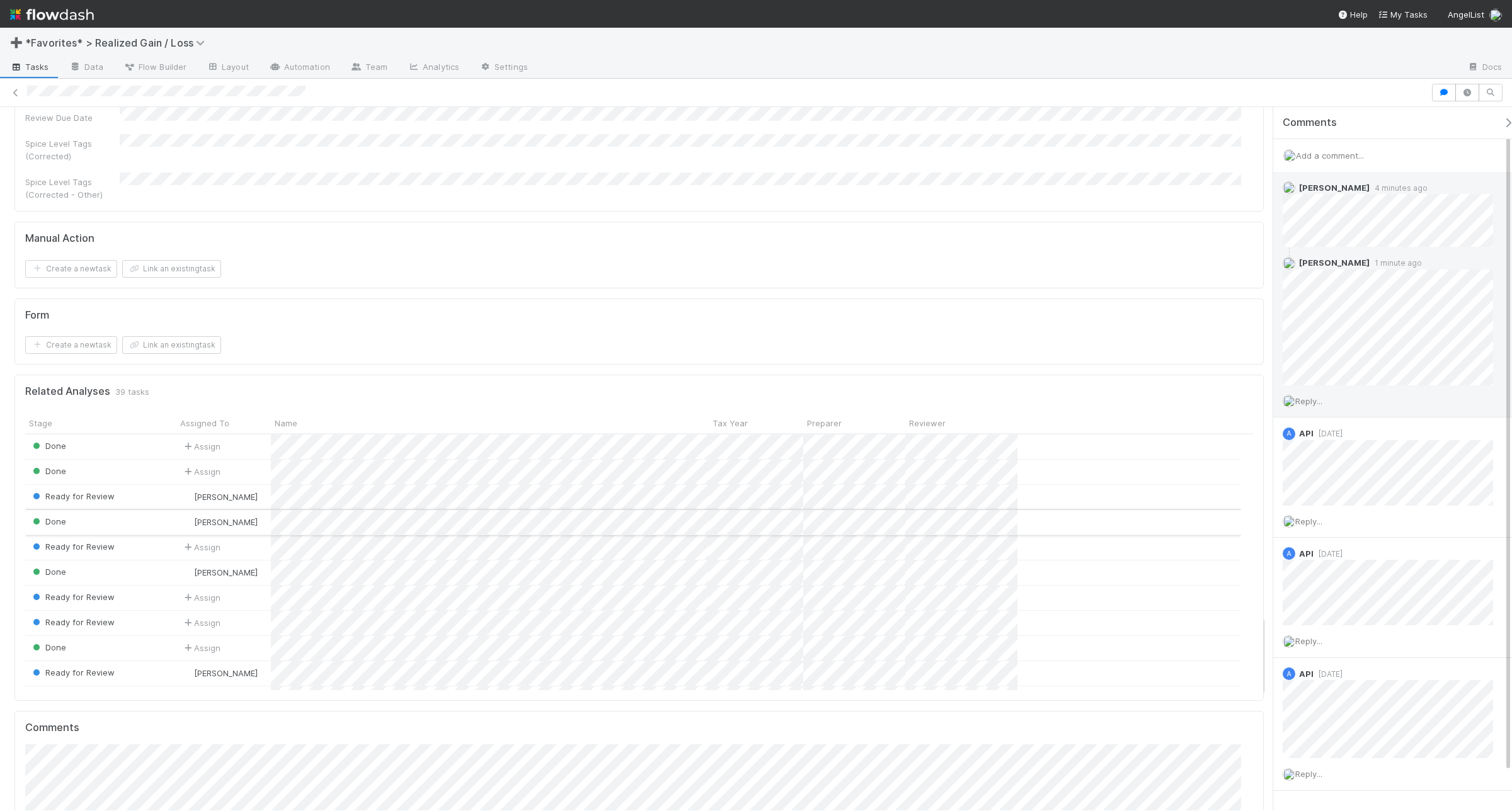
scroll to position [4409, 0]
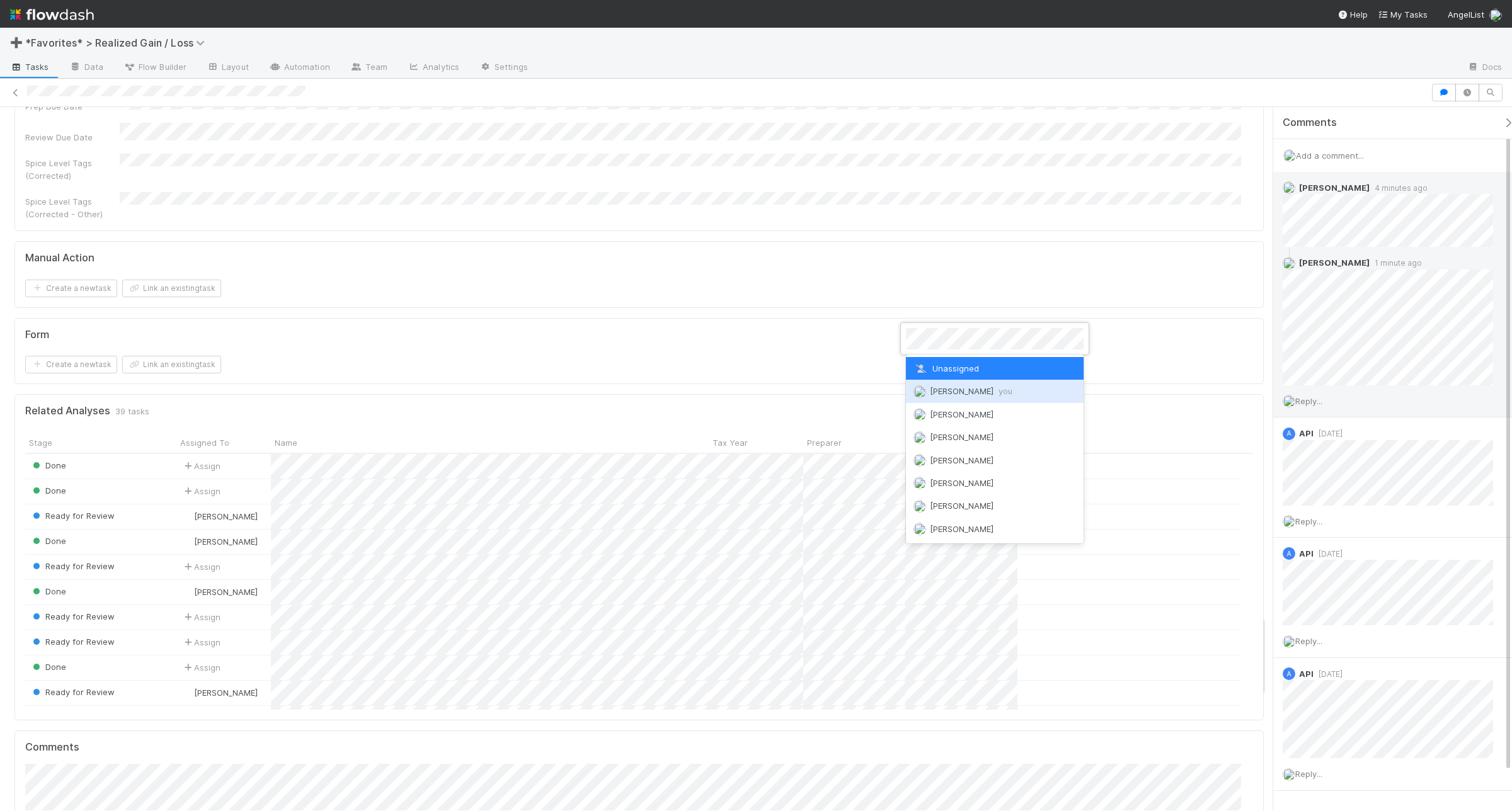
click at [924, 391] on img at bounding box center [919, 392] width 13 height 13
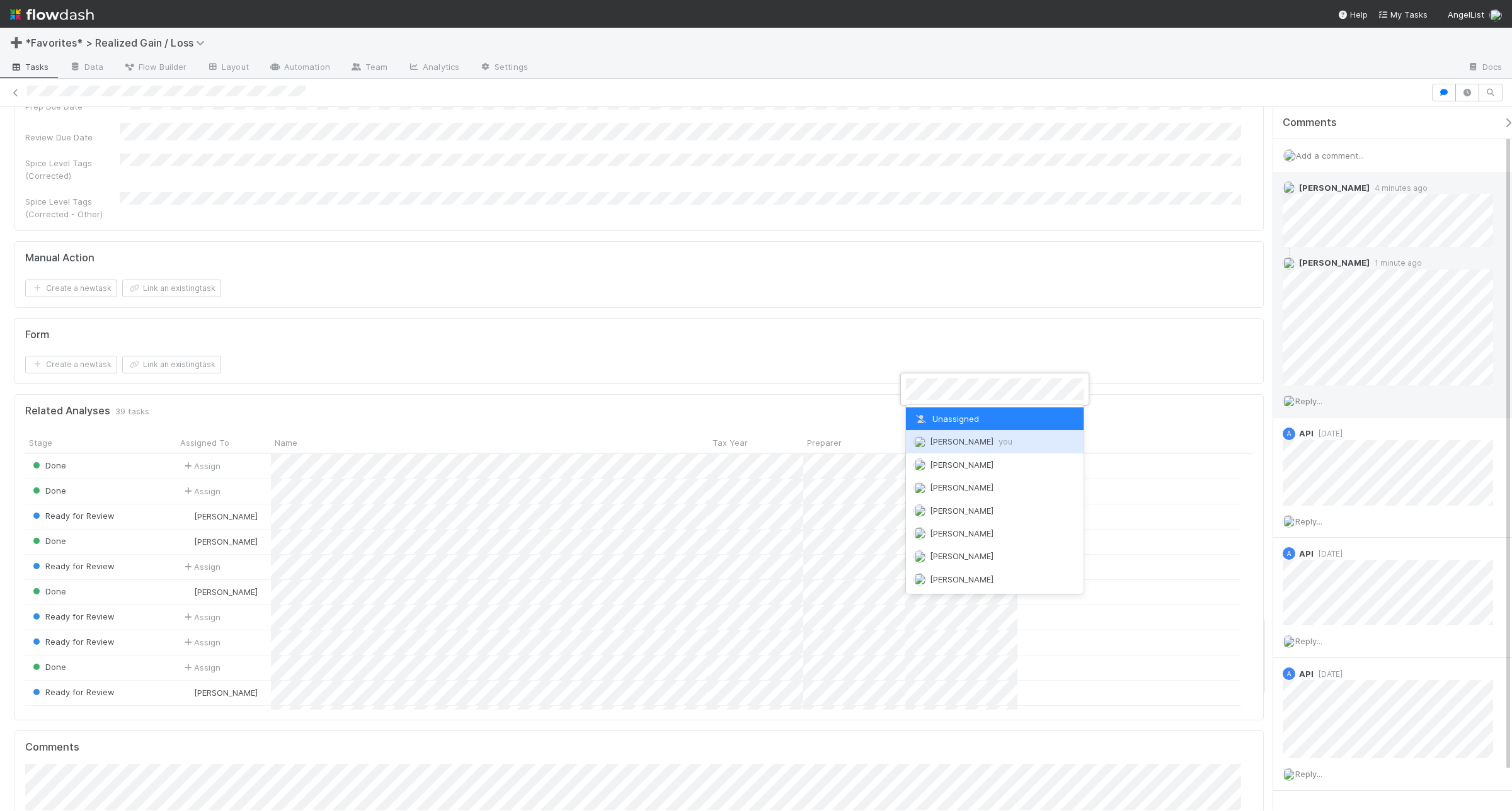
click at [914, 441] on img at bounding box center [919, 442] width 13 height 13
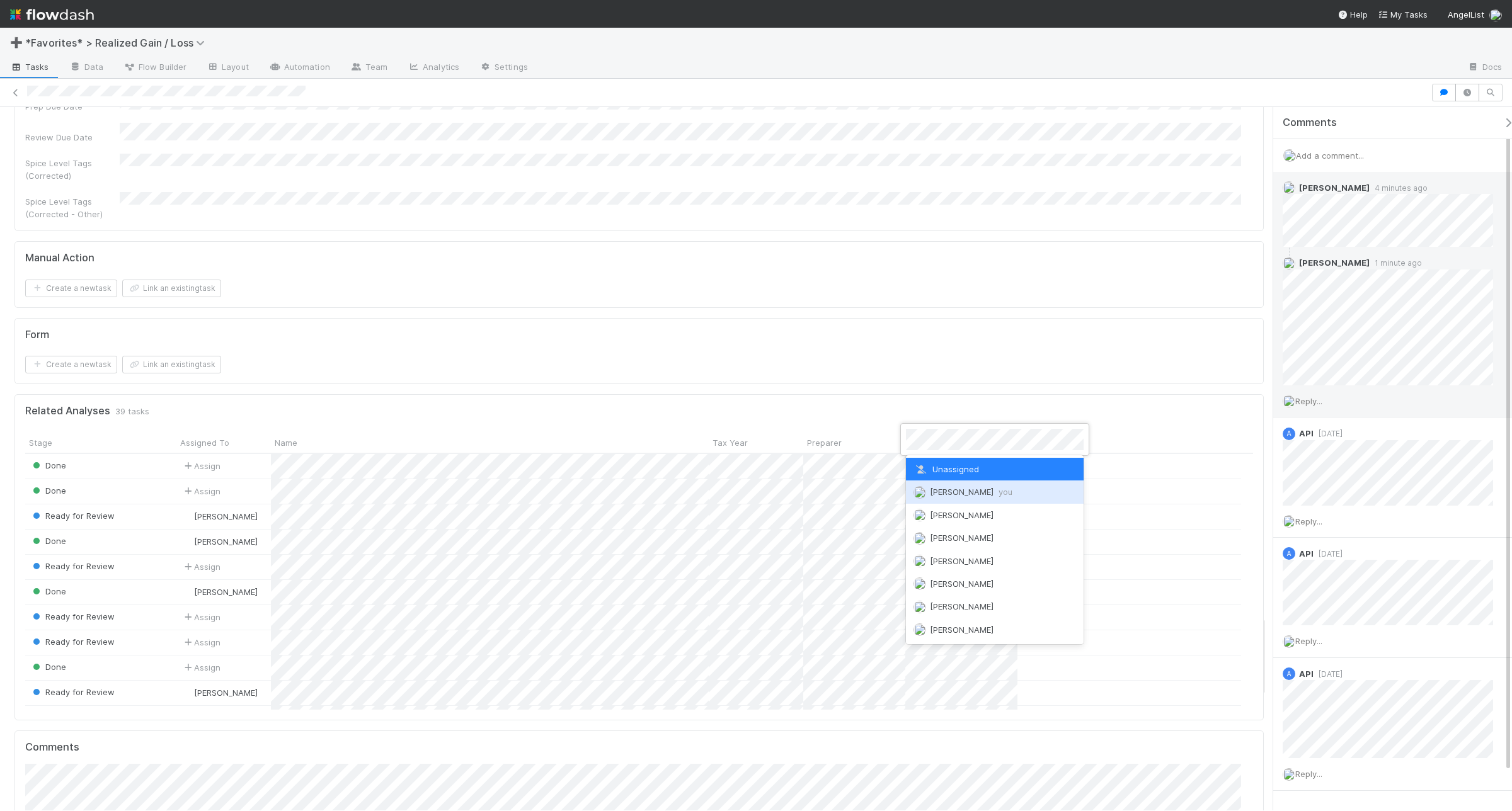
click at [914, 498] on div "[PERSON_NAME] you" at bounding box center [995, 492] width 178 height 23
click at [914, 520] on img at bounding box center [919, 518] width 13 height 13
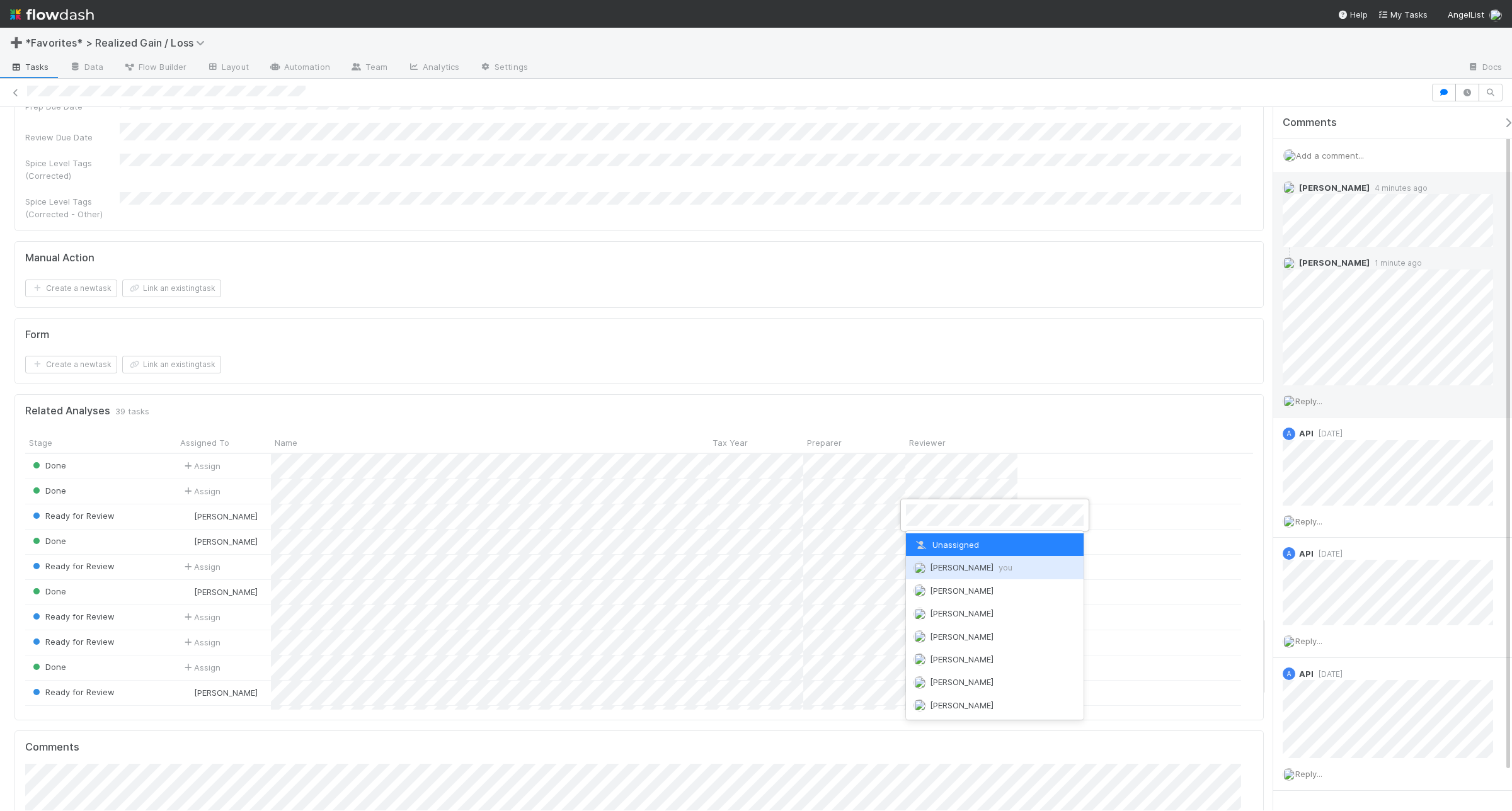
click at [919, 562] on img at bounding box center [919, 569] width 13 height 13
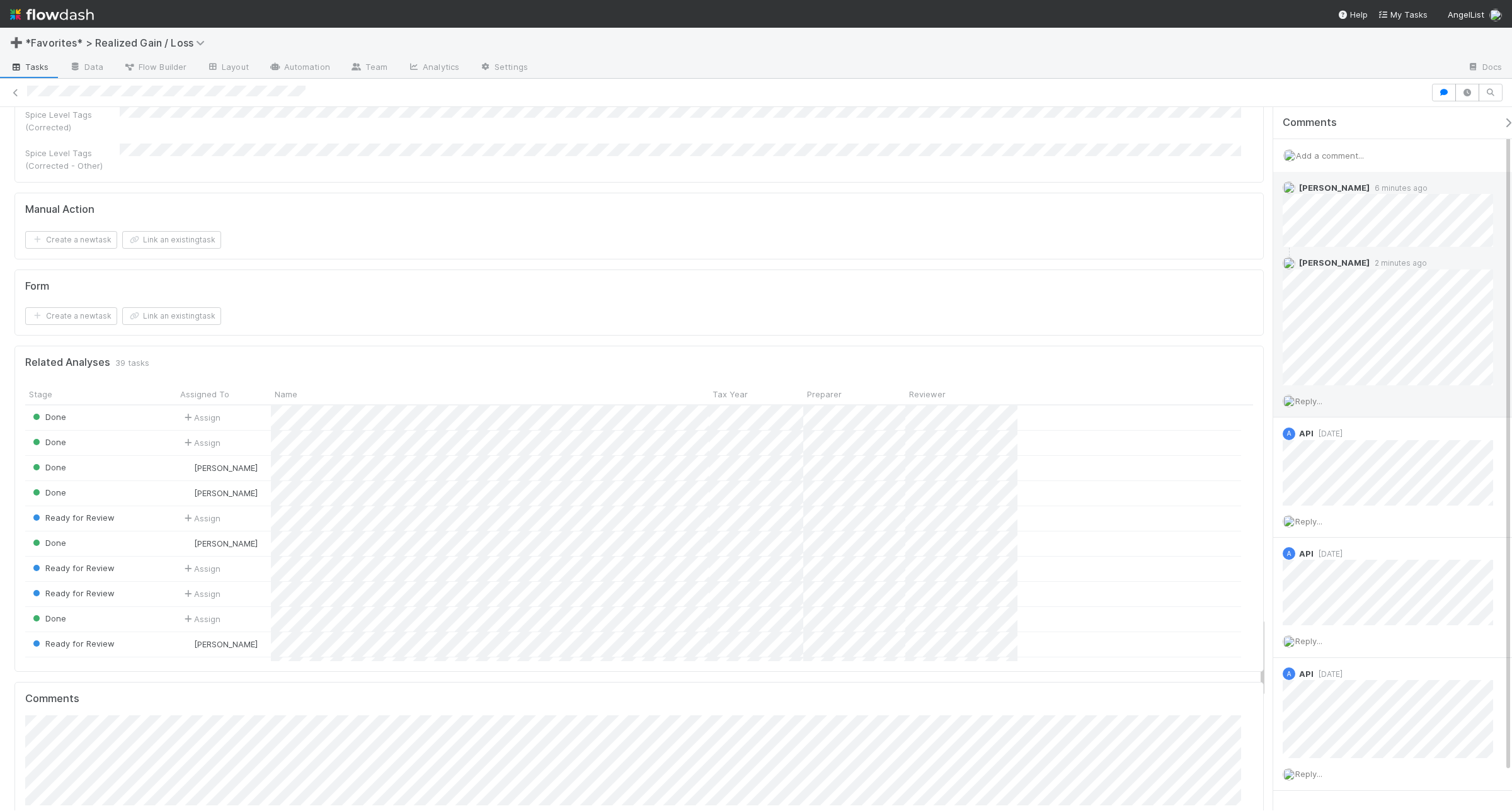
scroll to position [4488, 0]
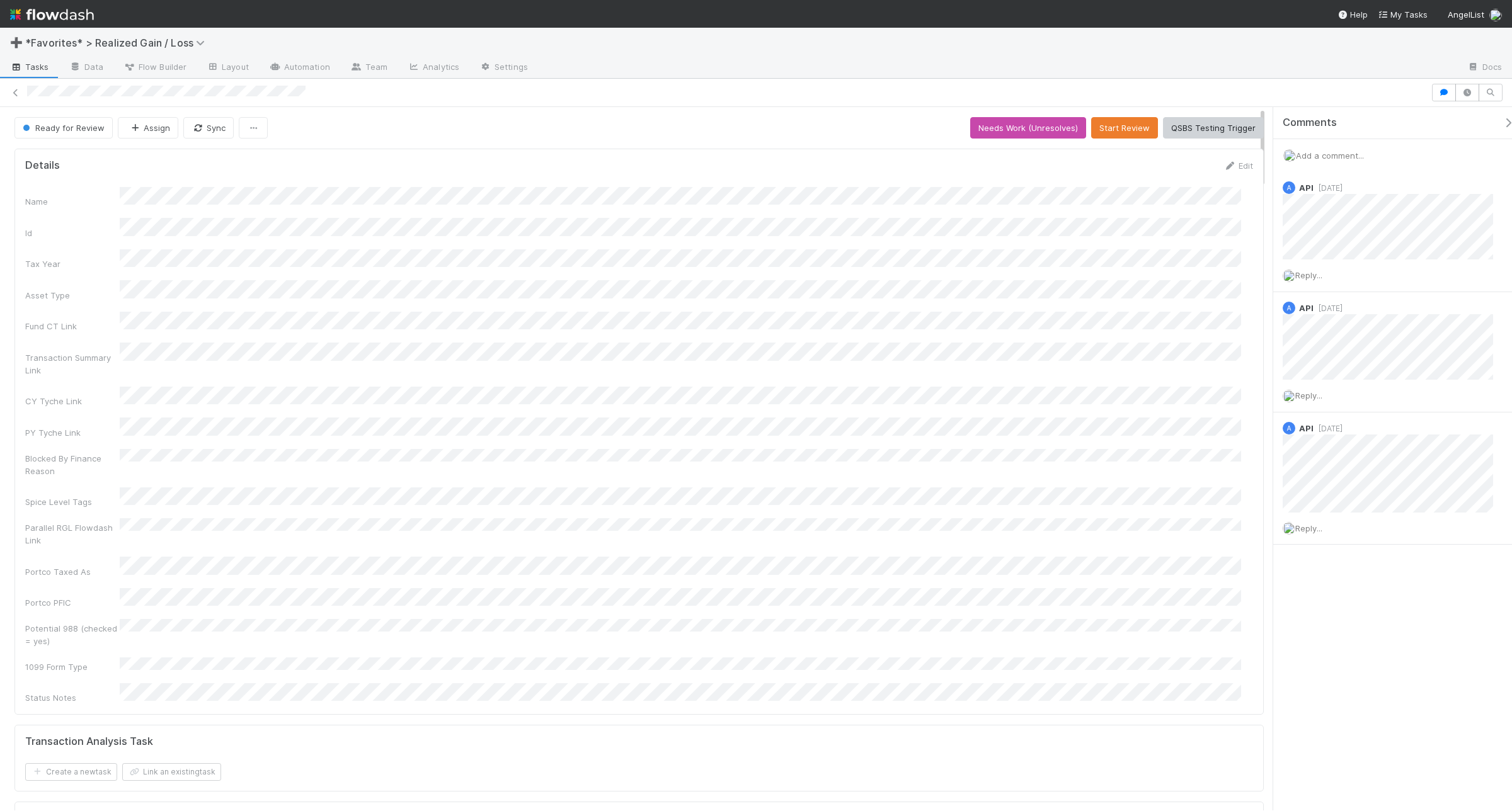
click at [1320, 155] on span "Add a comment..." at bounding box center [1330, 155] width 68 height 10
click at [1321, 362] on button "Add Comment" at bounding box center [1329, 363] width 73 height 21
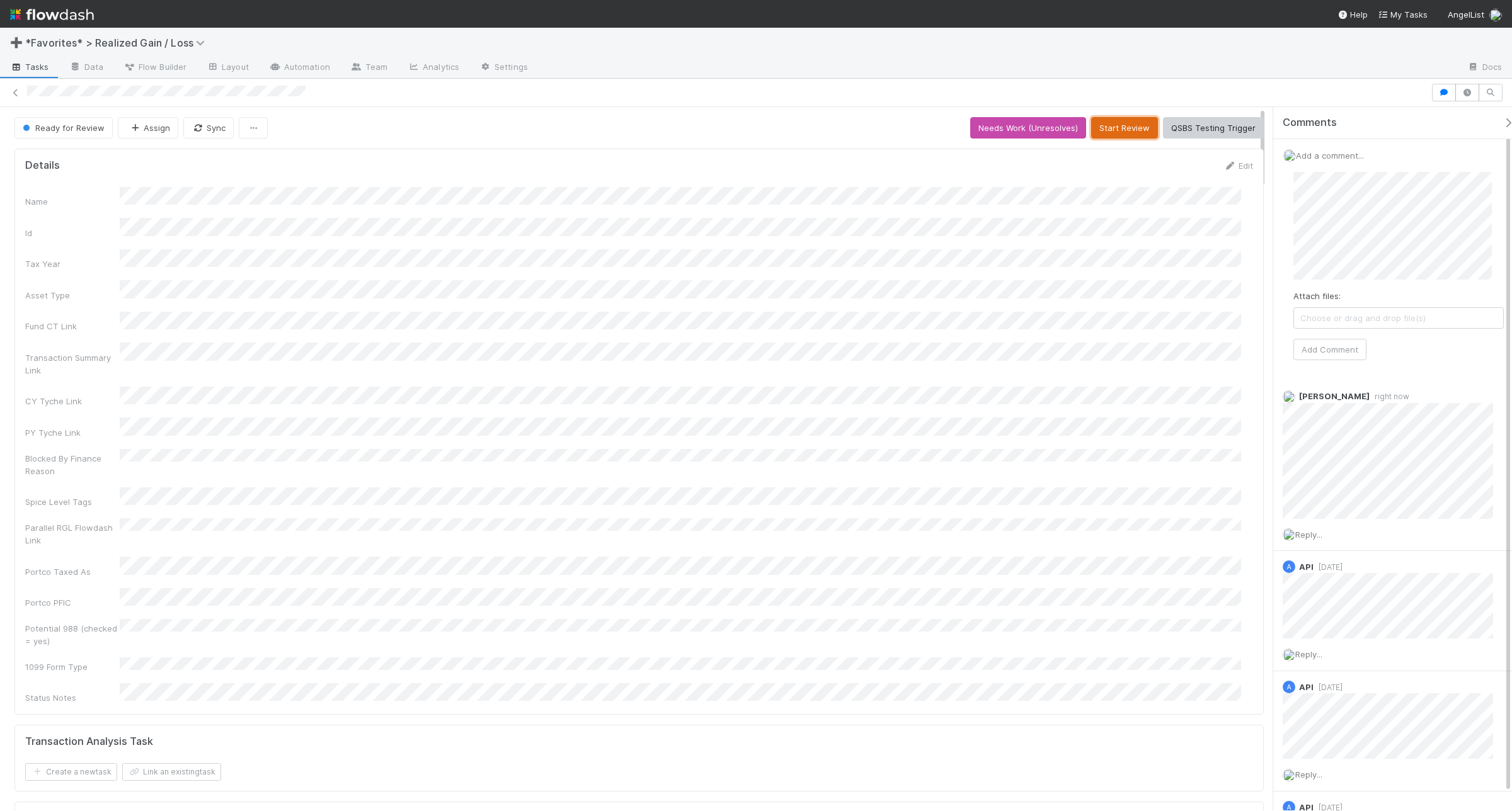
click at [1110, 133] on button "Start Review" at bounding box center [1124, 128] width 67 height 21
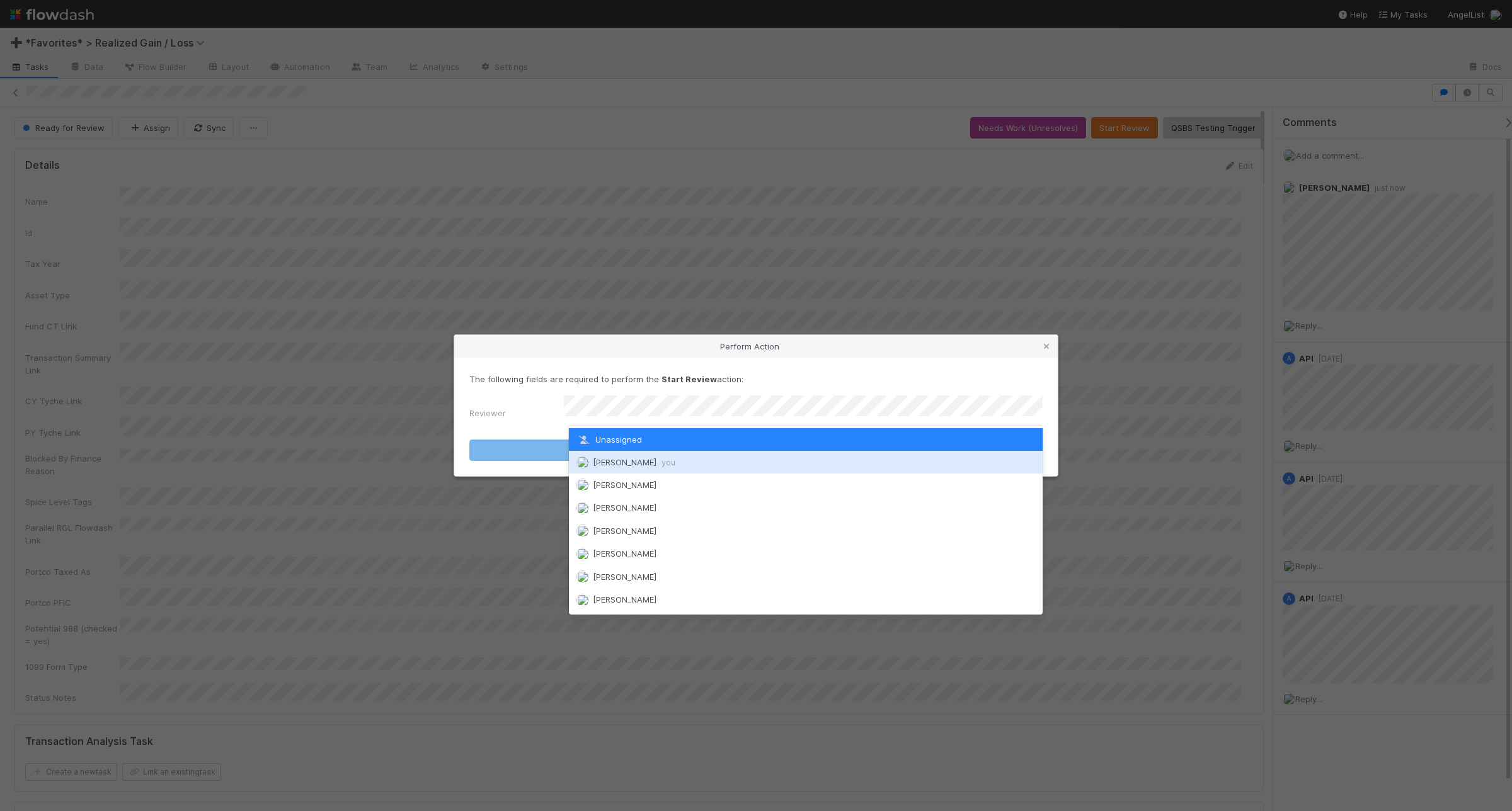
click at [751, 463] on div "[PERSON_NAME] you" at bounding box center [805, 462] width 474 height 23
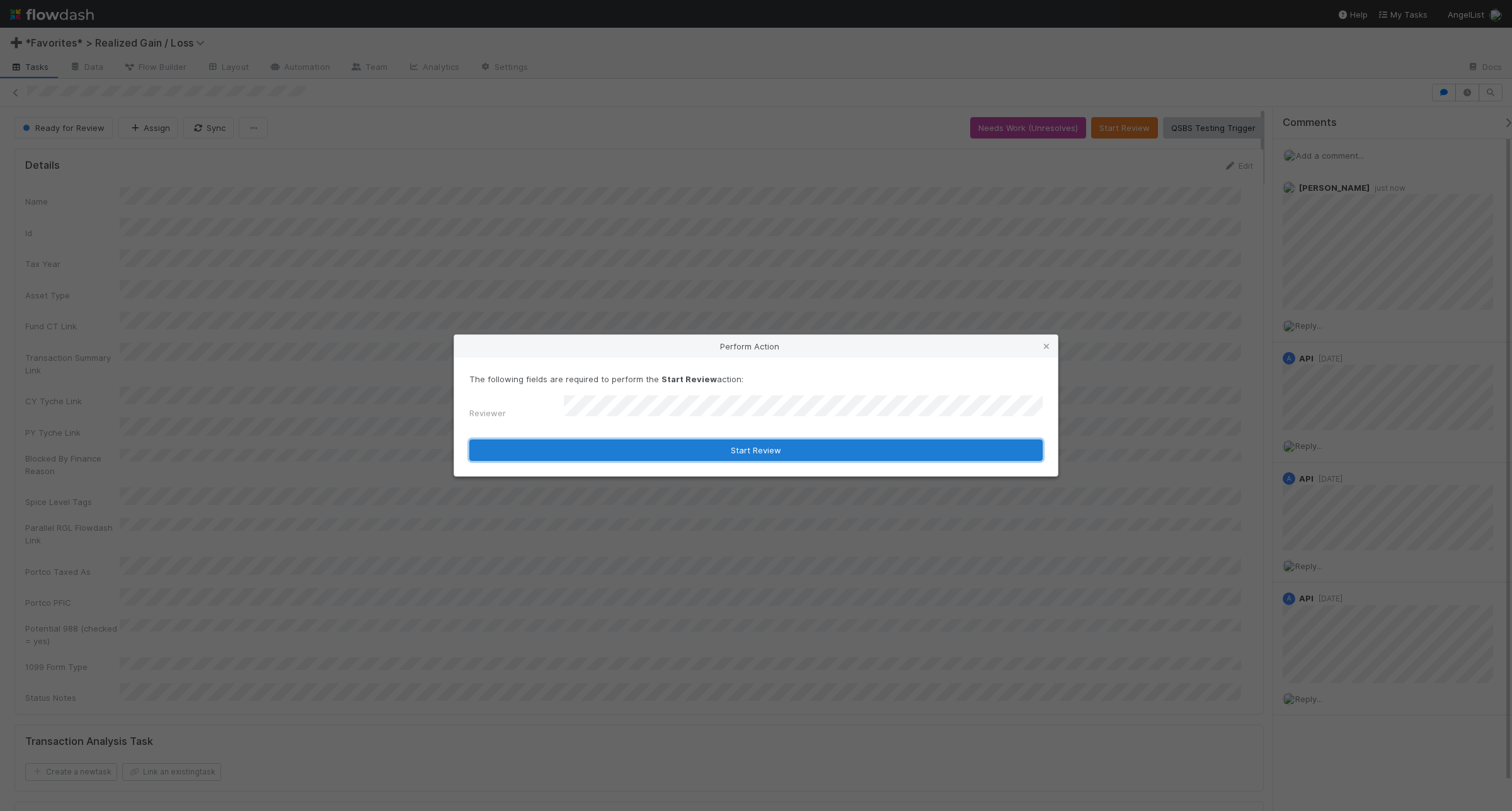
click at [756, 451] on button "Start Review" at bounding box center [756, 450] width 573 height 21
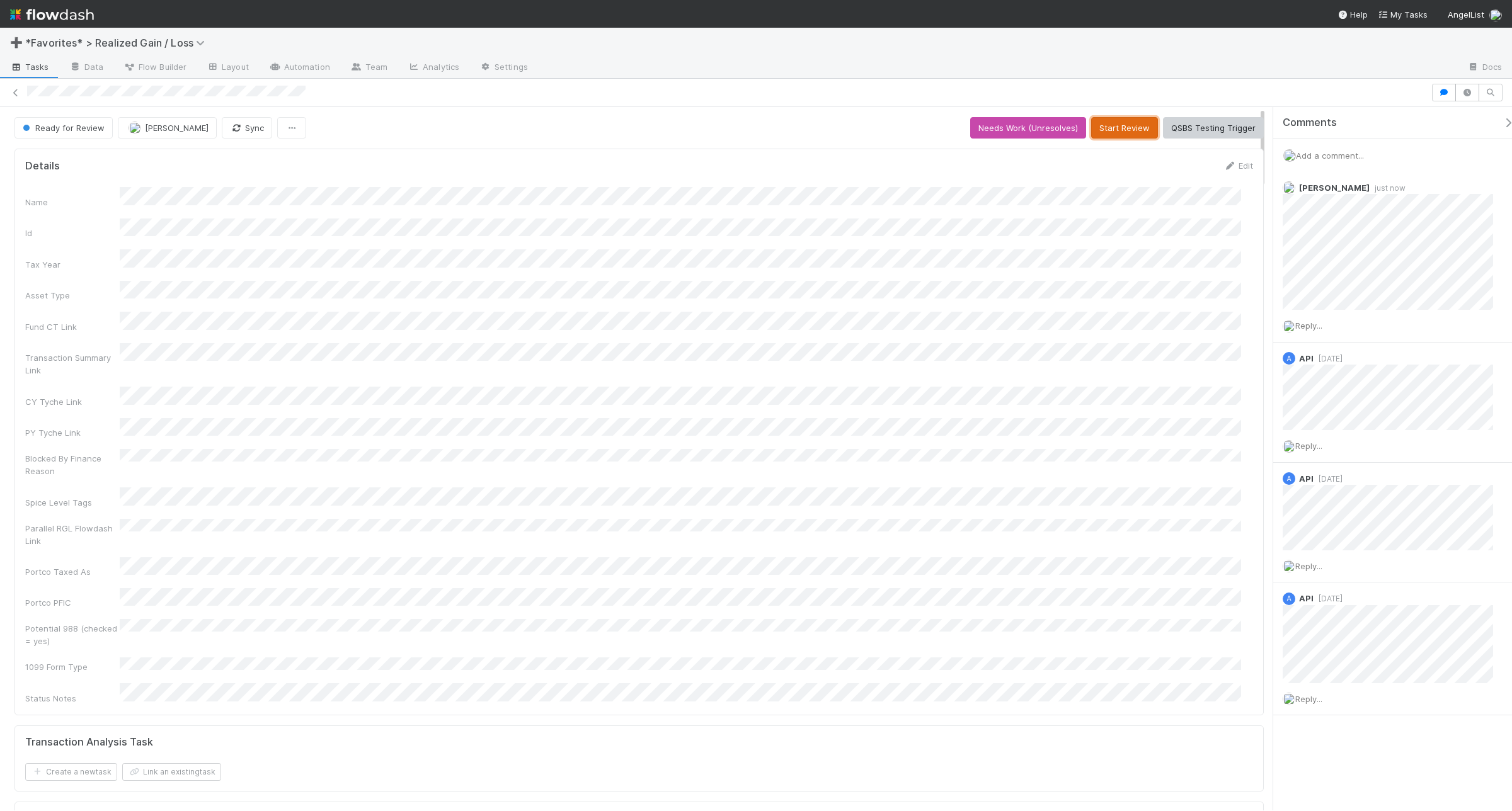
click at [1116, 126] on button "Start Review" at bounding box center [1124, 128] width 67 height 21
click at [1198, 133] on button "Mark Reviewed (Done)" at bounding box center [1210, 128] width 106 height 21
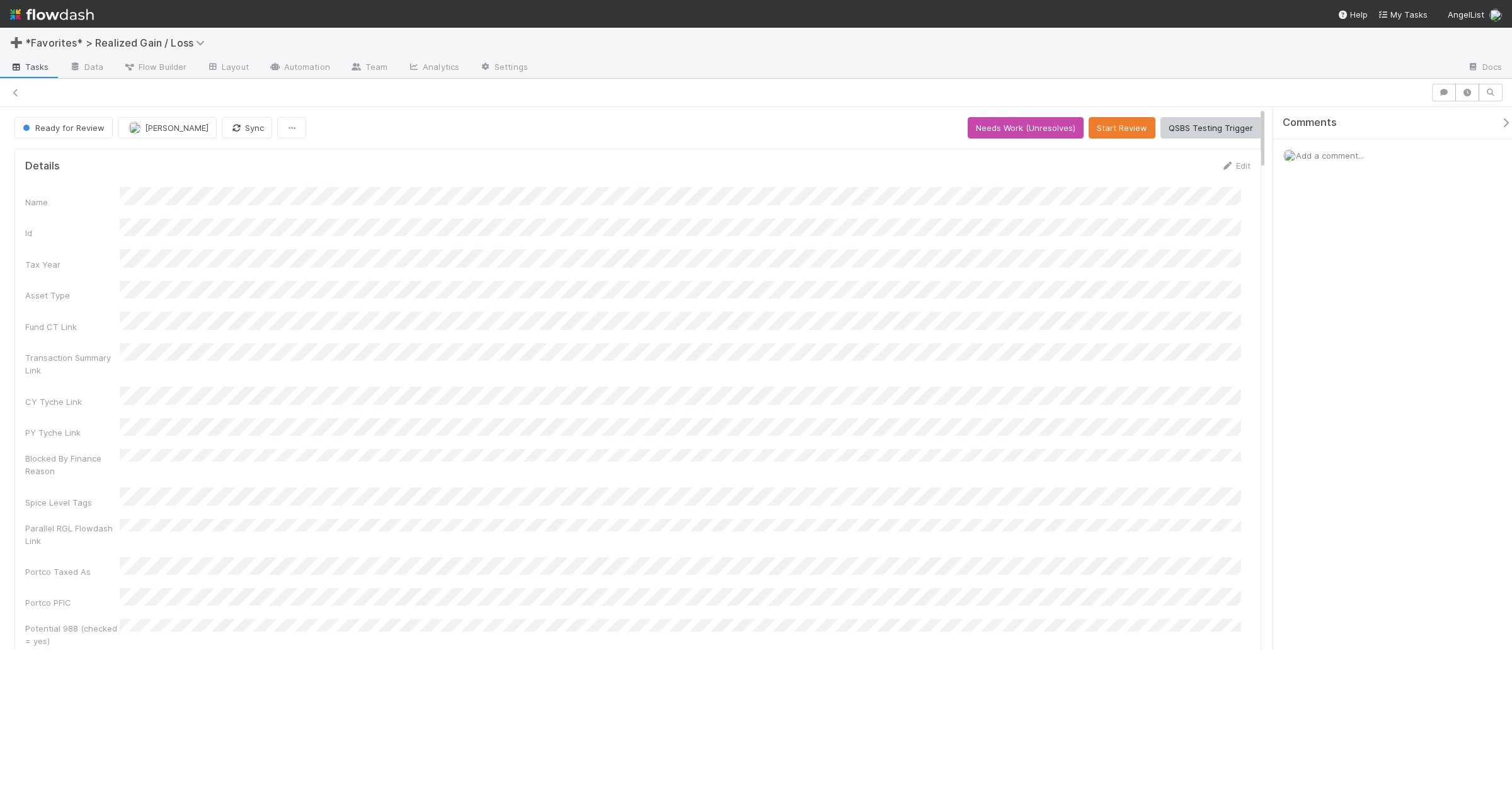
scroll to position [11, 13]
click at [1136, 120] on button "Start Review" at bounding box center [1124, 128] width 67 height 21
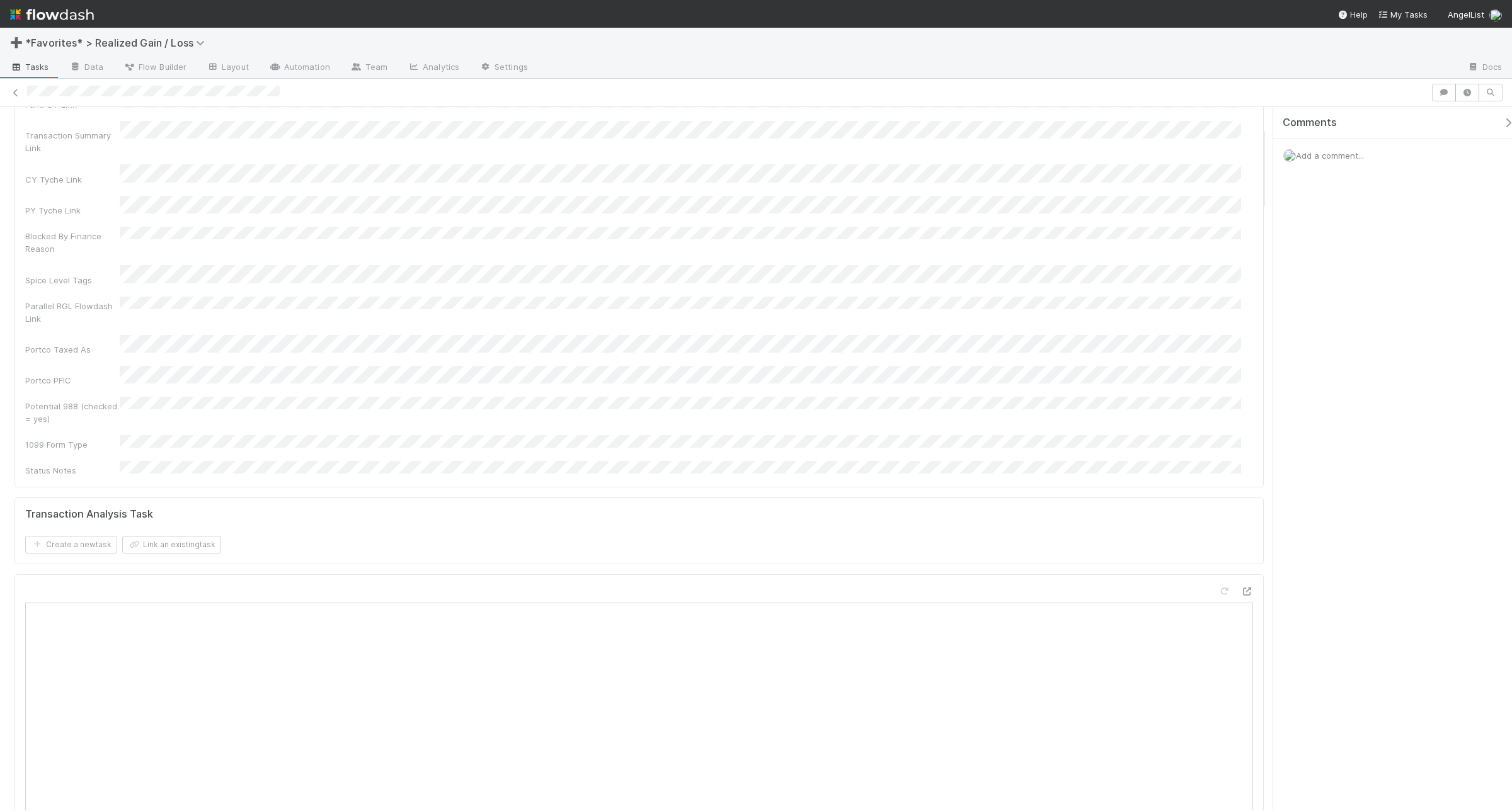
scroll to position [0, 0]
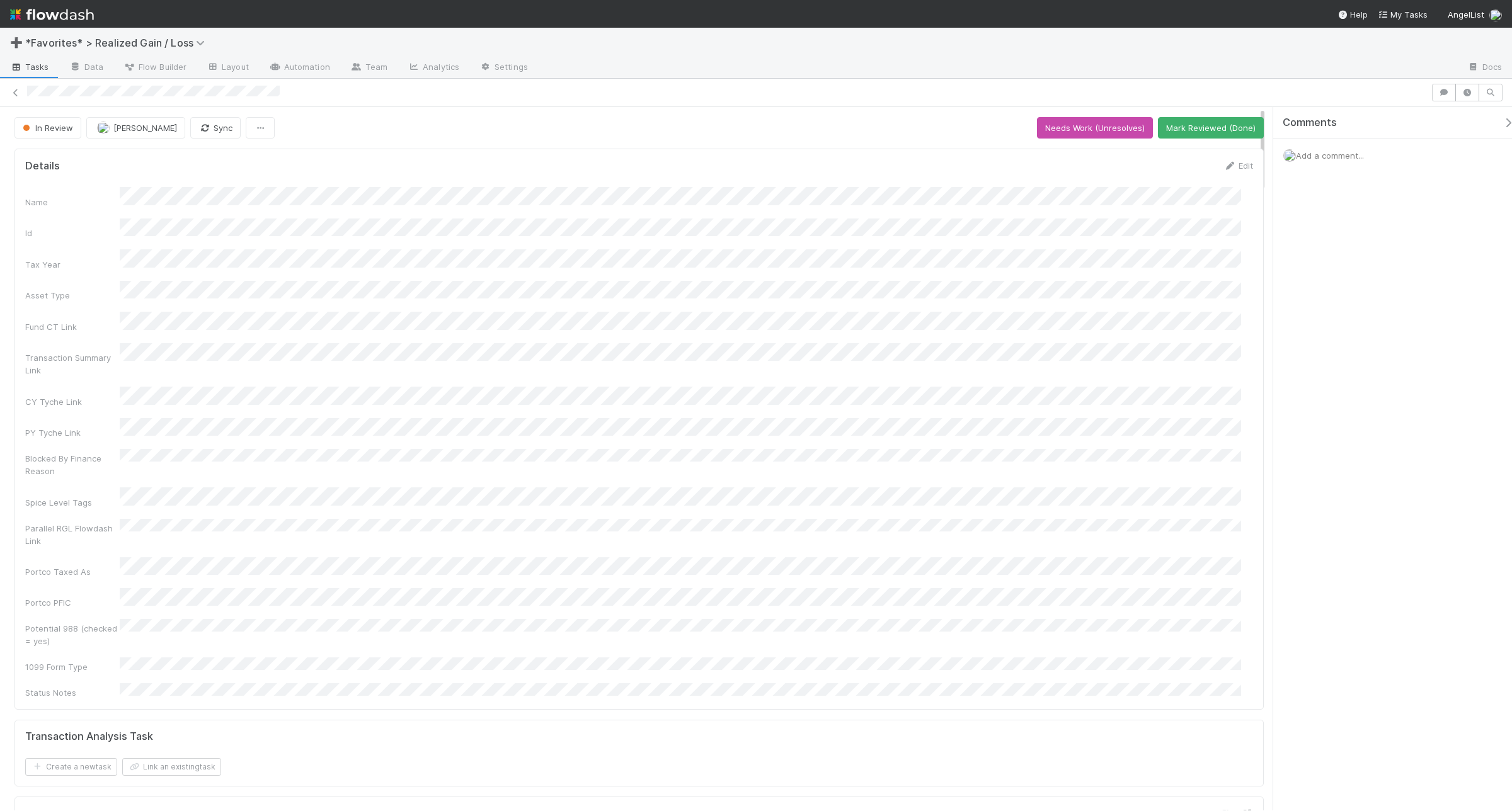
click at [1209, 152] on span "Add a comment..." at bounding box center [1330, 155] width 68 height 10
click at [1209, 347] on button "Add Comment" at bounding box center [1329, 349] width 73 height 21
click at [1172, 127] on button "Mark Reviewed (Done)" at bounding box center [1210, 128] width 106 height 21
click at [1096, 124] on button "Start Review" at bounding box center [1124, 128] width 67 height 21
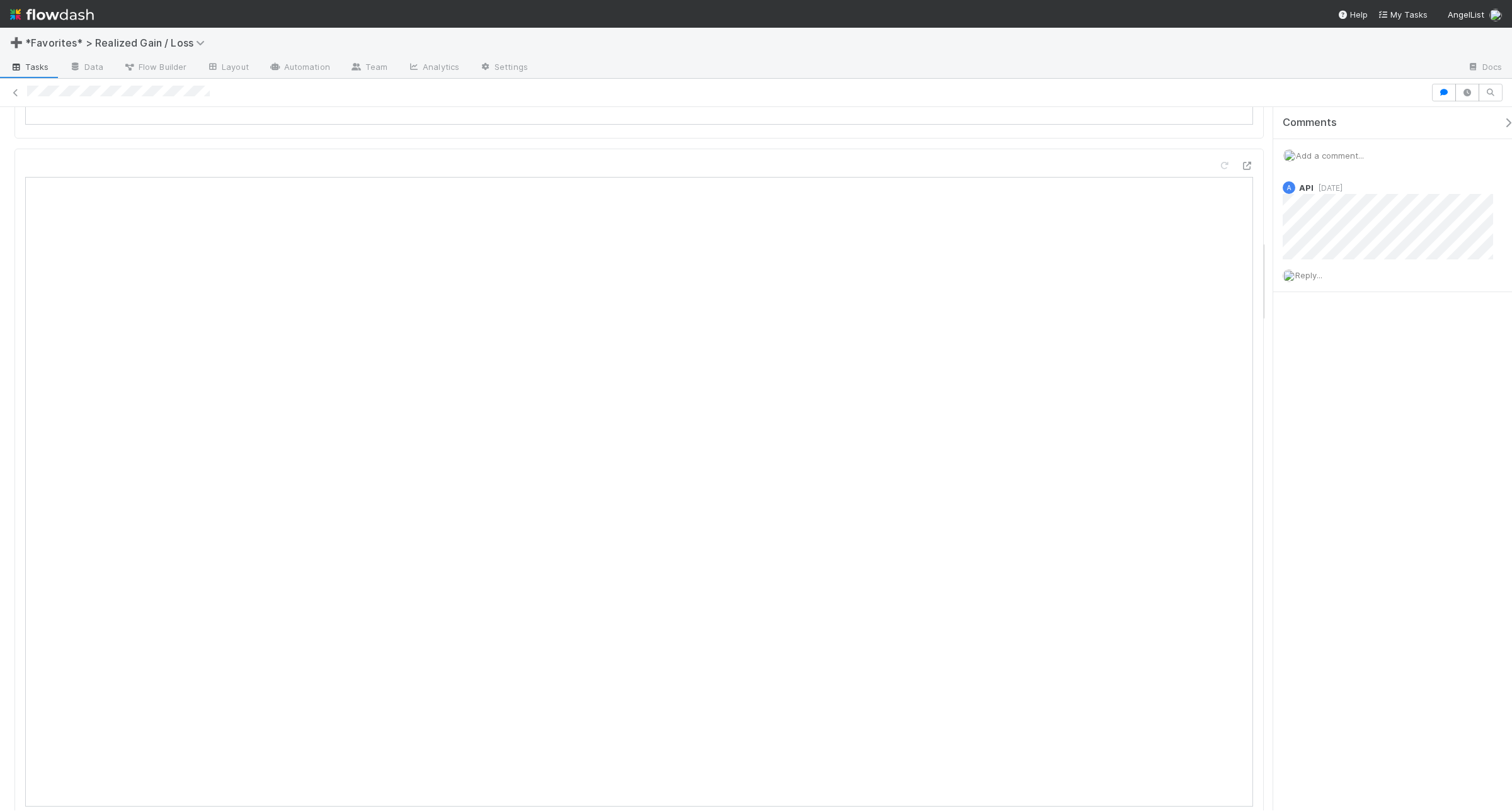
scroll to position [1181, 0]
click at [1209, 156] on span "Add a comment..." at bounding box center [1330, 155] width 68 height 10
click at [1209, 354] on button "Add Comment" at bounding box center [1329, 349] width 73 height 21
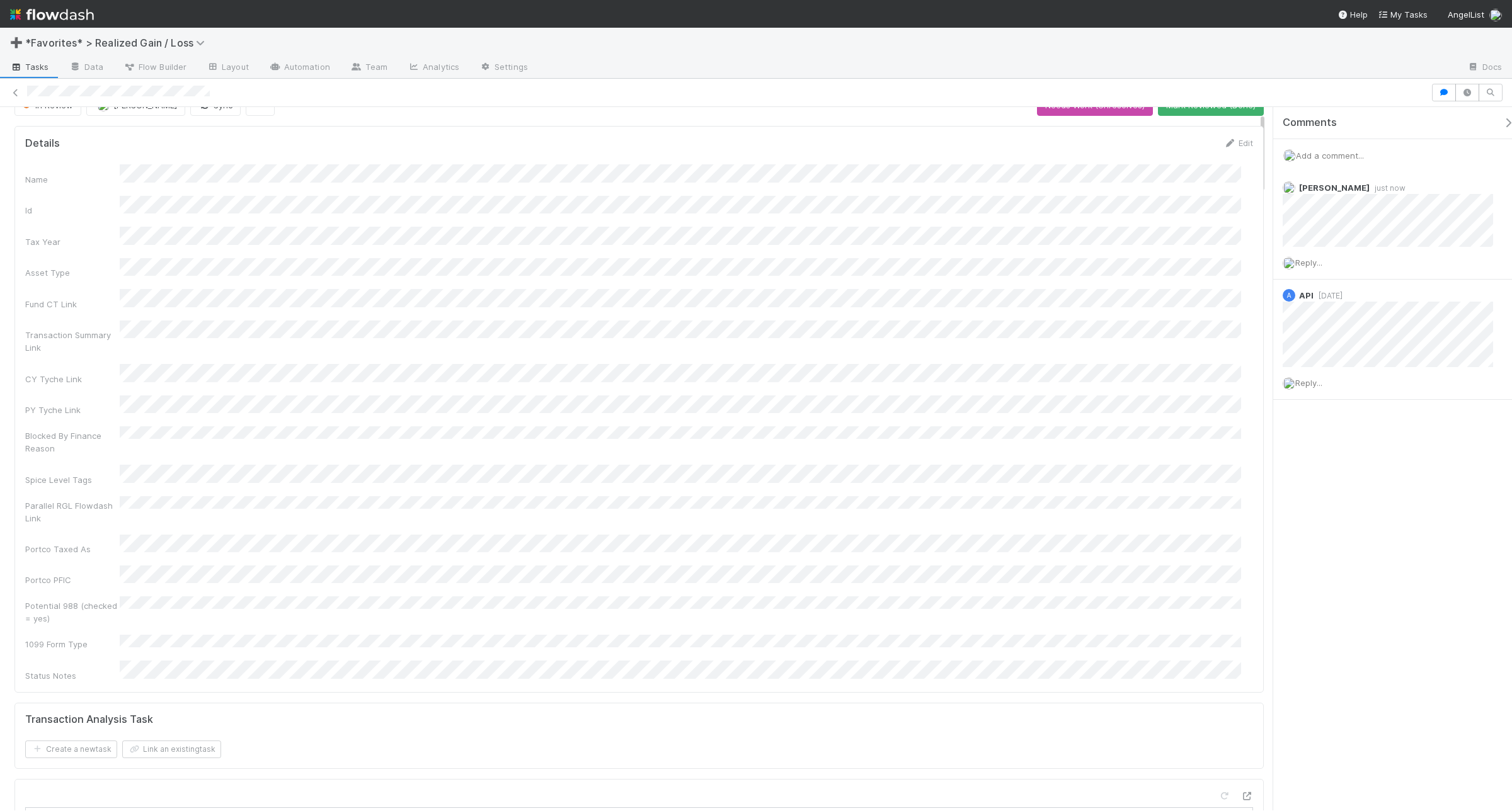
scroll to position [0, 0]
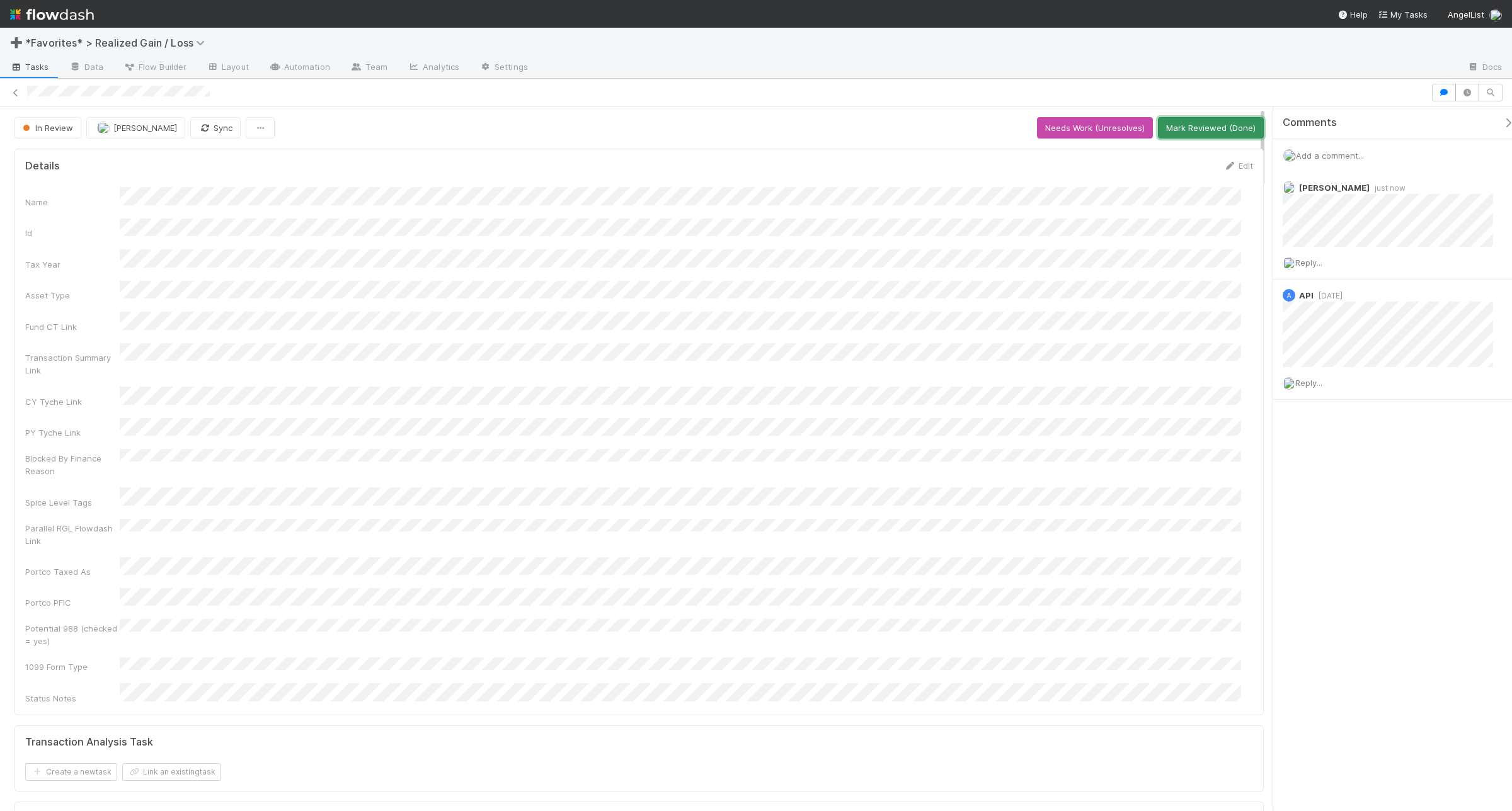
click at [1208, 129] on button "Mark Reviewed (Done)" at bounding box center [1210, 128] width 106 height 21
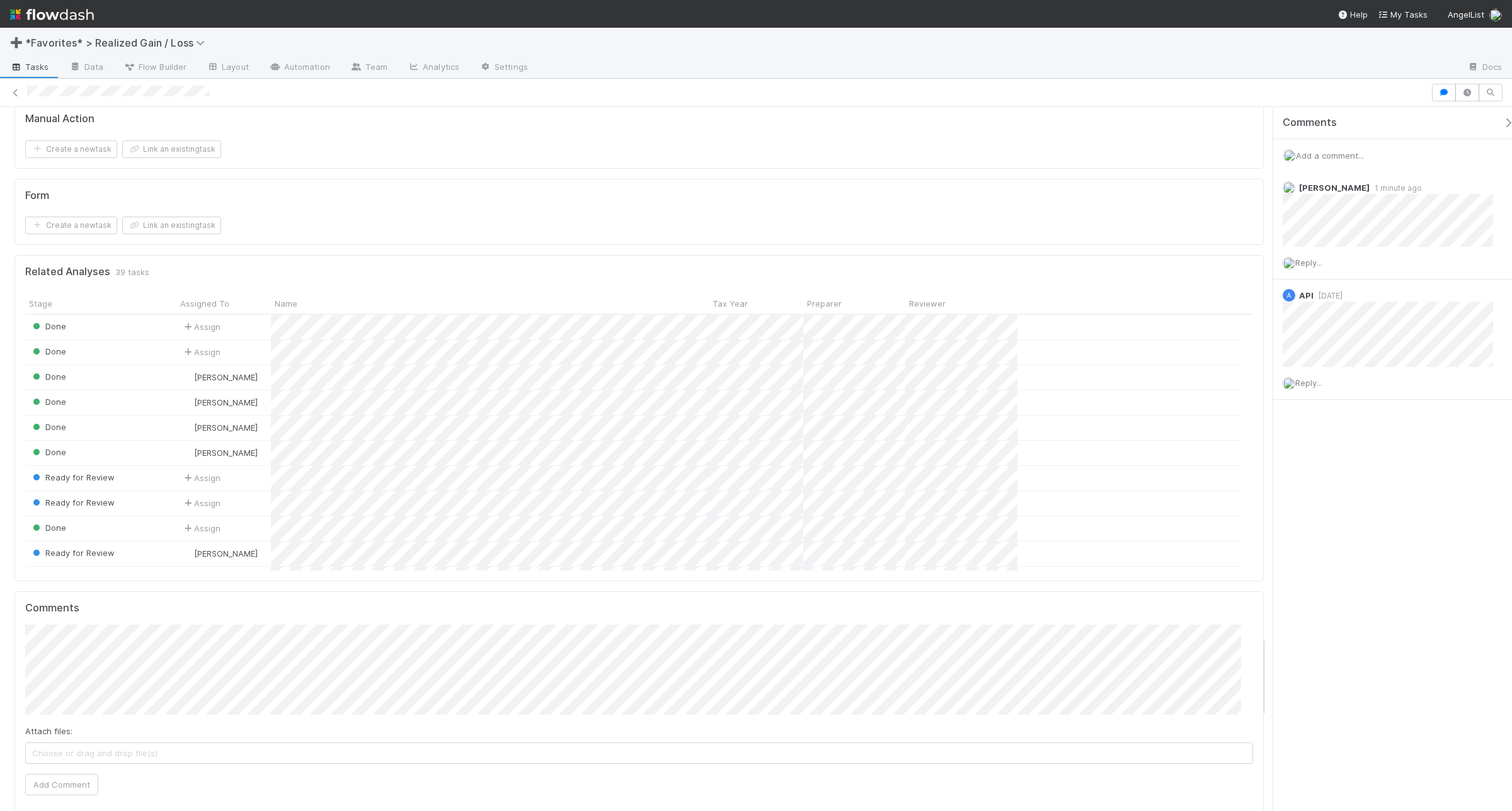
scroll to position [4567, 0]
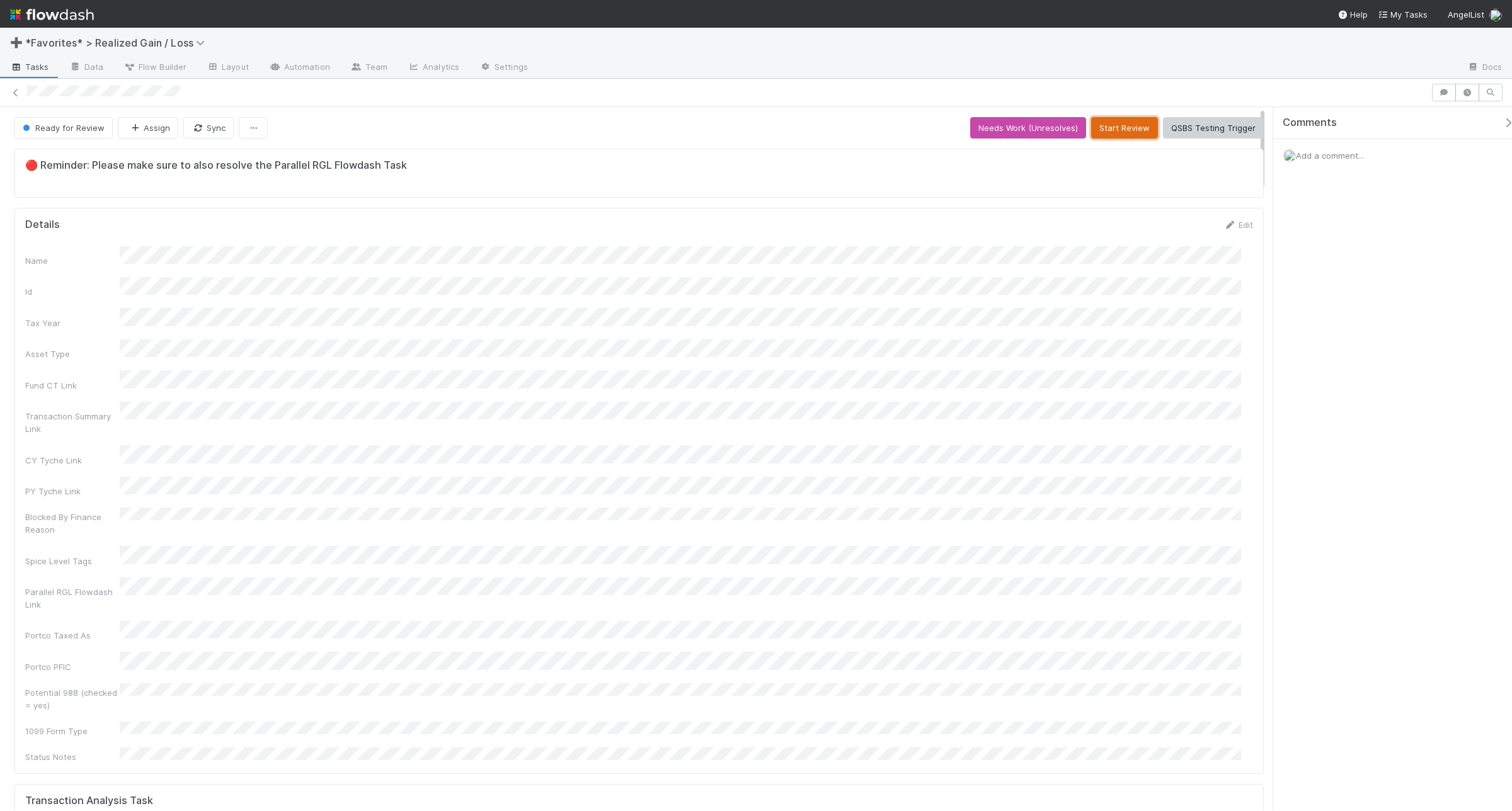
click at [1120, 121] on button "Start Review" at bounding box center [1124, 128] width 67 height 21
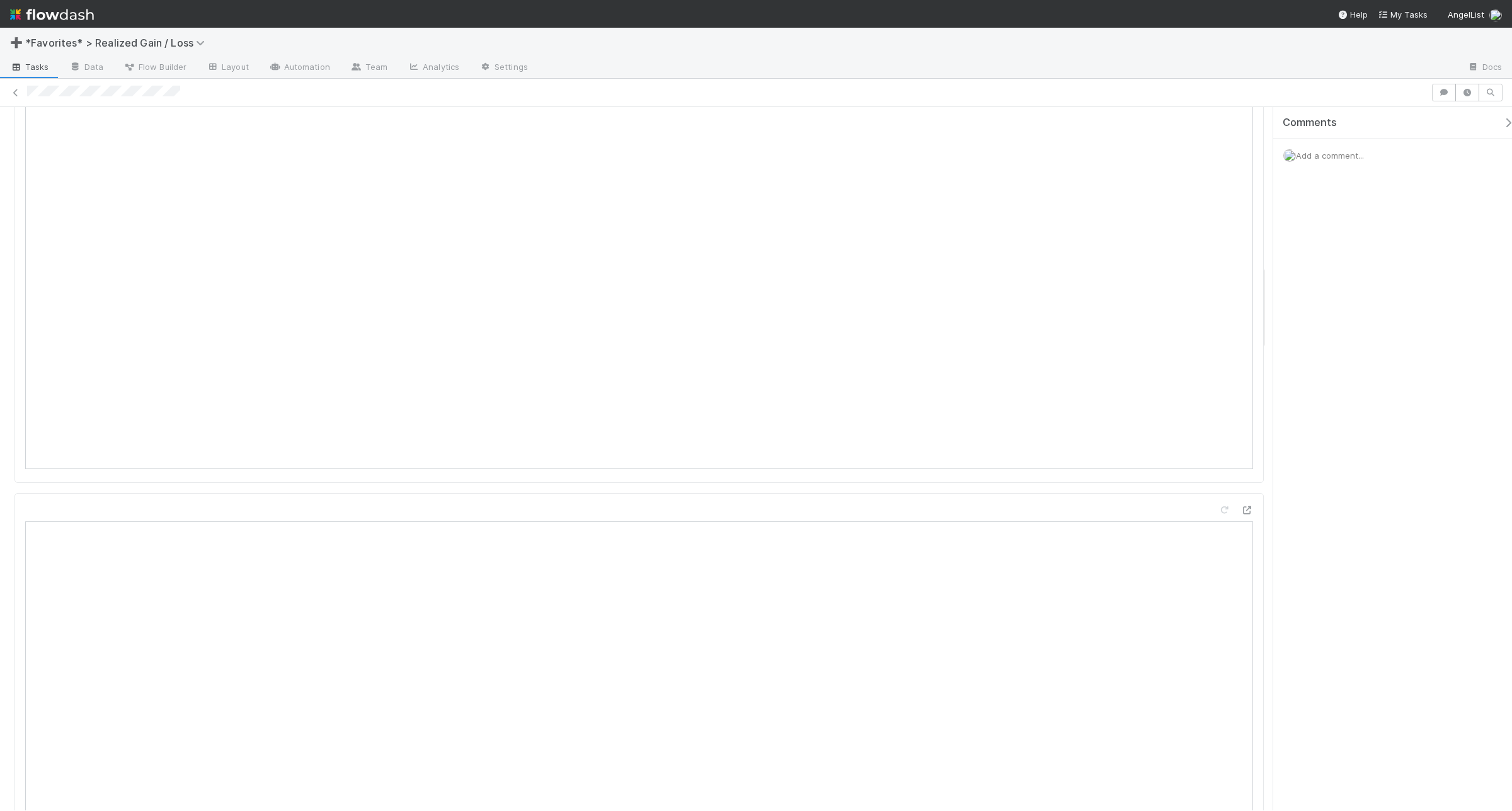
scroll to position [1280, 0]
click at [1209, 155] on span "Add a comment..." at bounding box center [1330, 155] width 68 height 10
click at [1209, 347] on button "Add Comment" at bounding box center [1329, 349] width 73 height 21
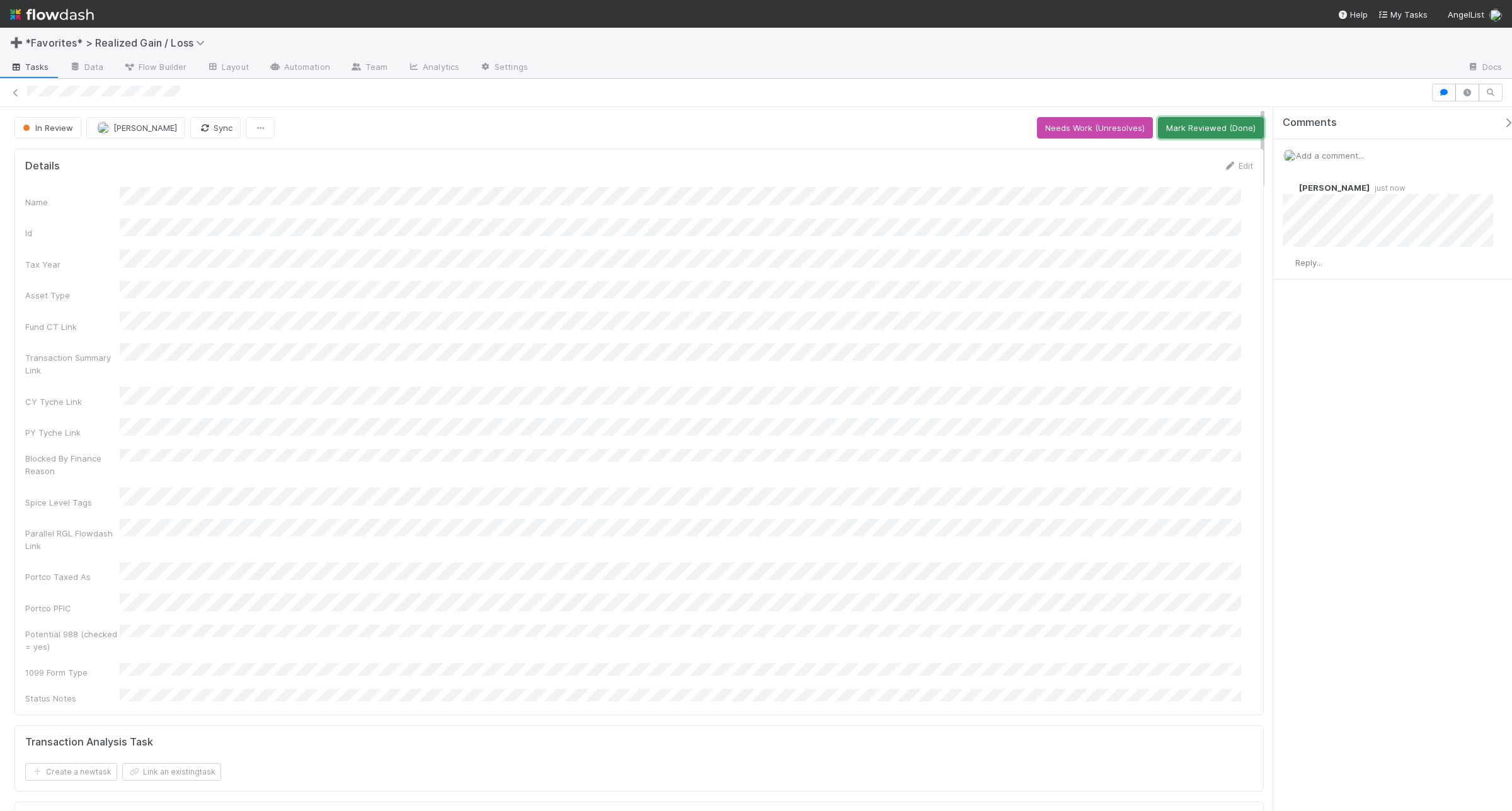
click at [1209, 125] on button "Mark Reviewed (Done)" at bounding box center [1210, 128] width 106 height 21
click at [1209, 212] on div "Andrea Tidrow just now" at bounding box center [1394, 210] width 241 height 75
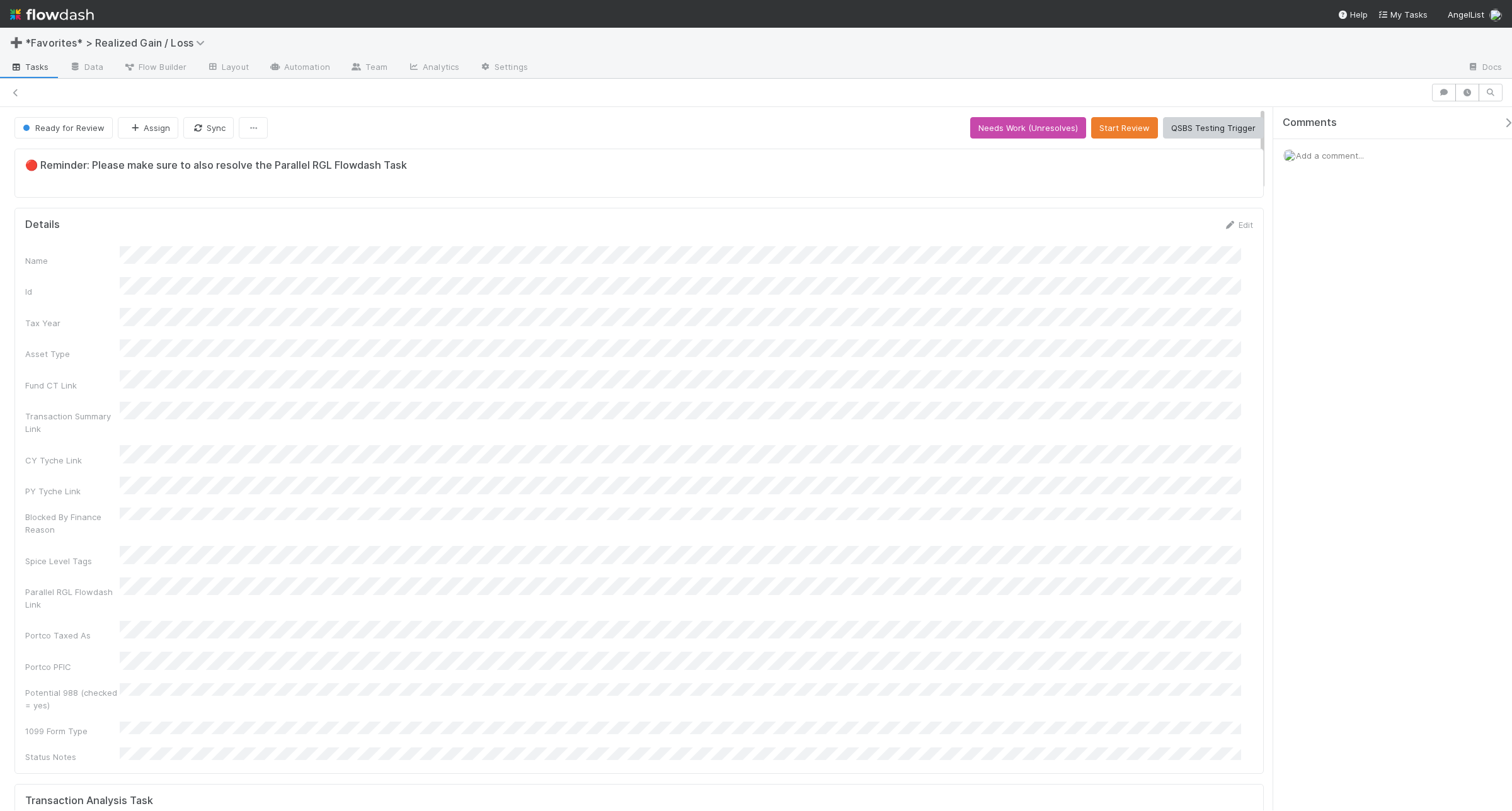
scroll to position [11, 13]
click at [1209, 158] on span "Add a comment..." at bounding box center [1330, 155] width 68 height 10
click at [1209, 343] on button "Add Comment" at bounding box center [1329, 349] width 73 height 21
click at [1125, 131] on button "Start Review" at bounding box center [1124, 128] width 67 height 21
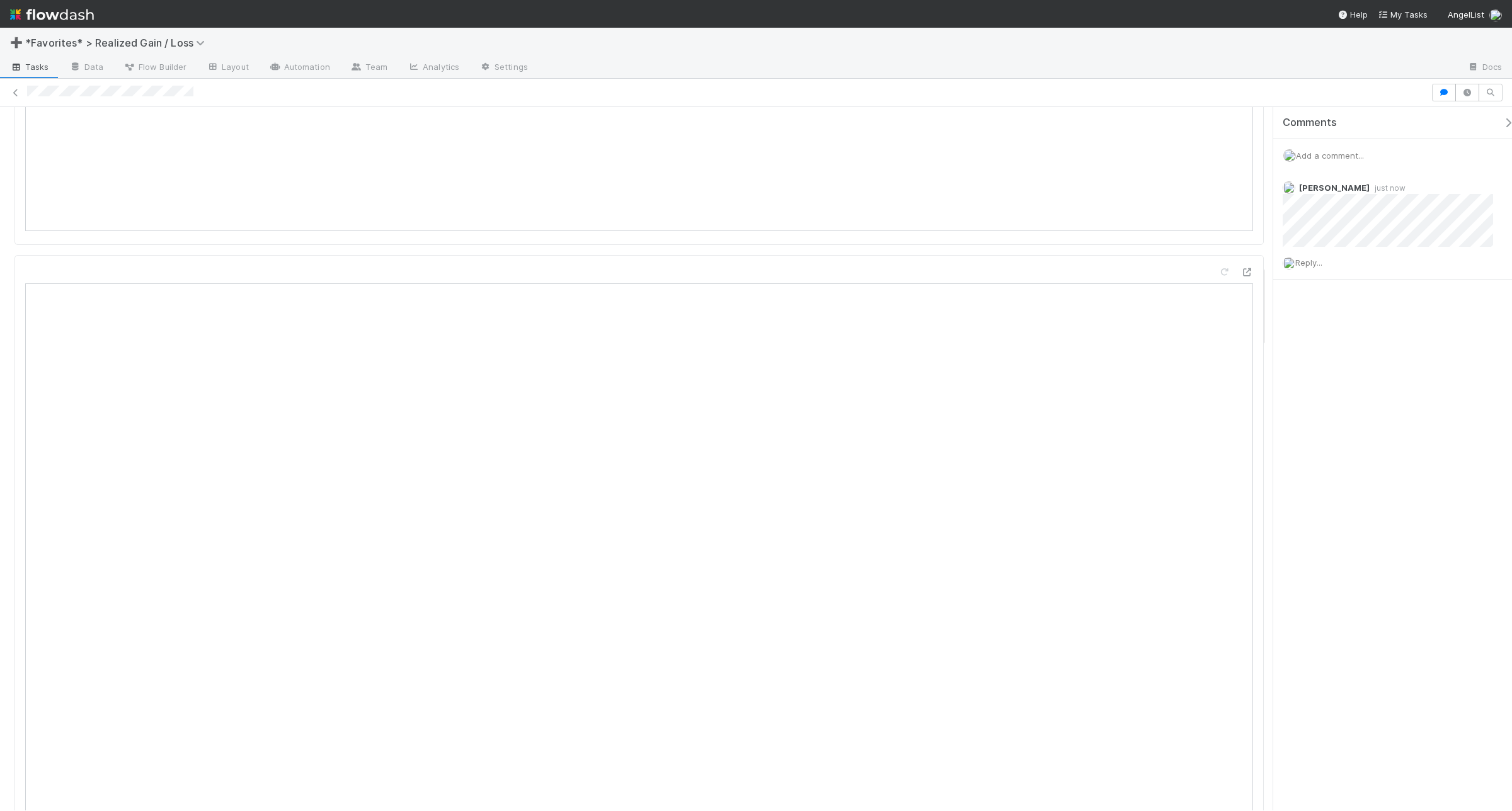
scroll to position [1338, 0]
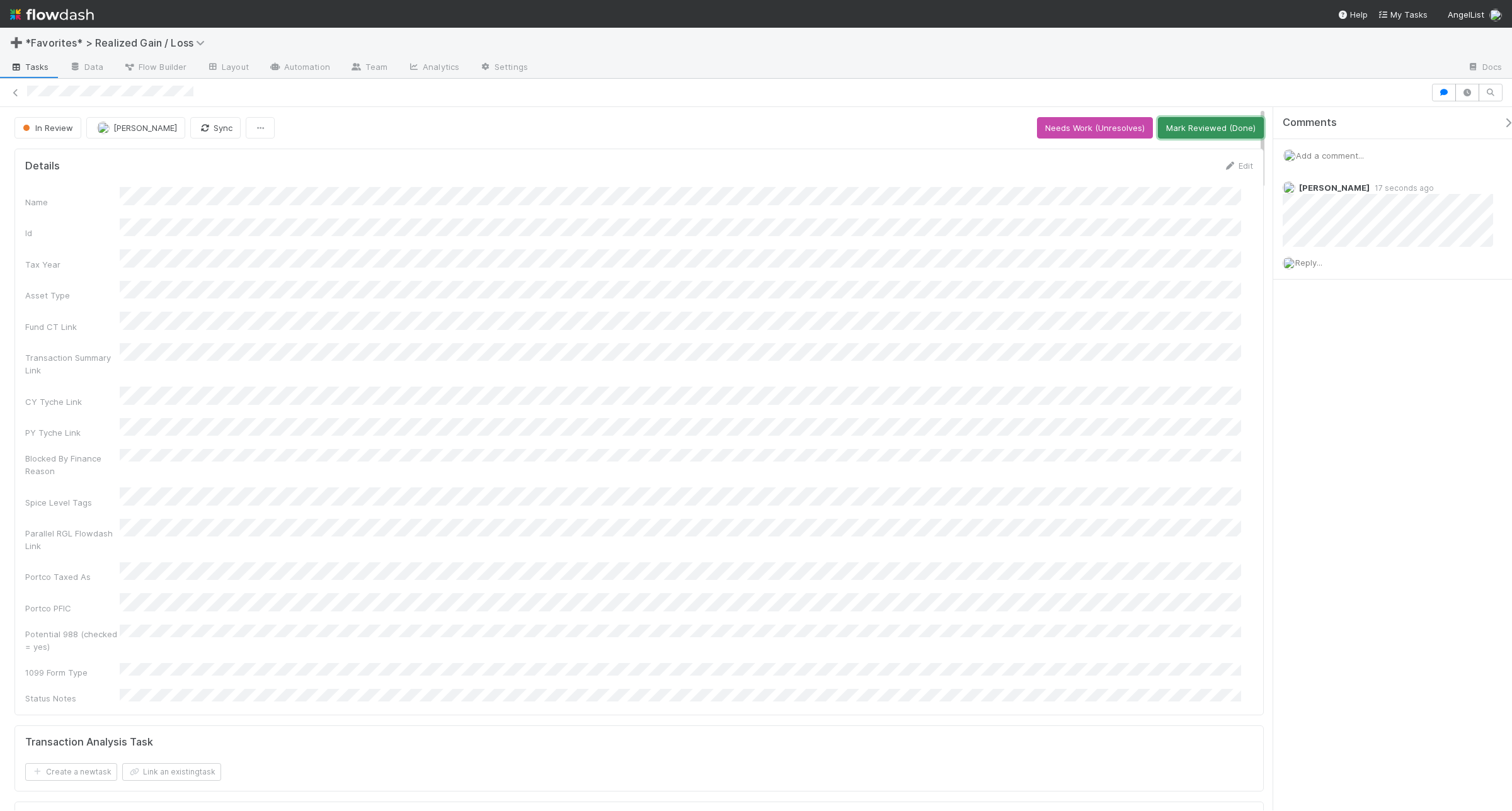
click at [1177, 117] on button "Mark Reviewed (Done)" at bounding box center [1210, 128] width 106 height 21
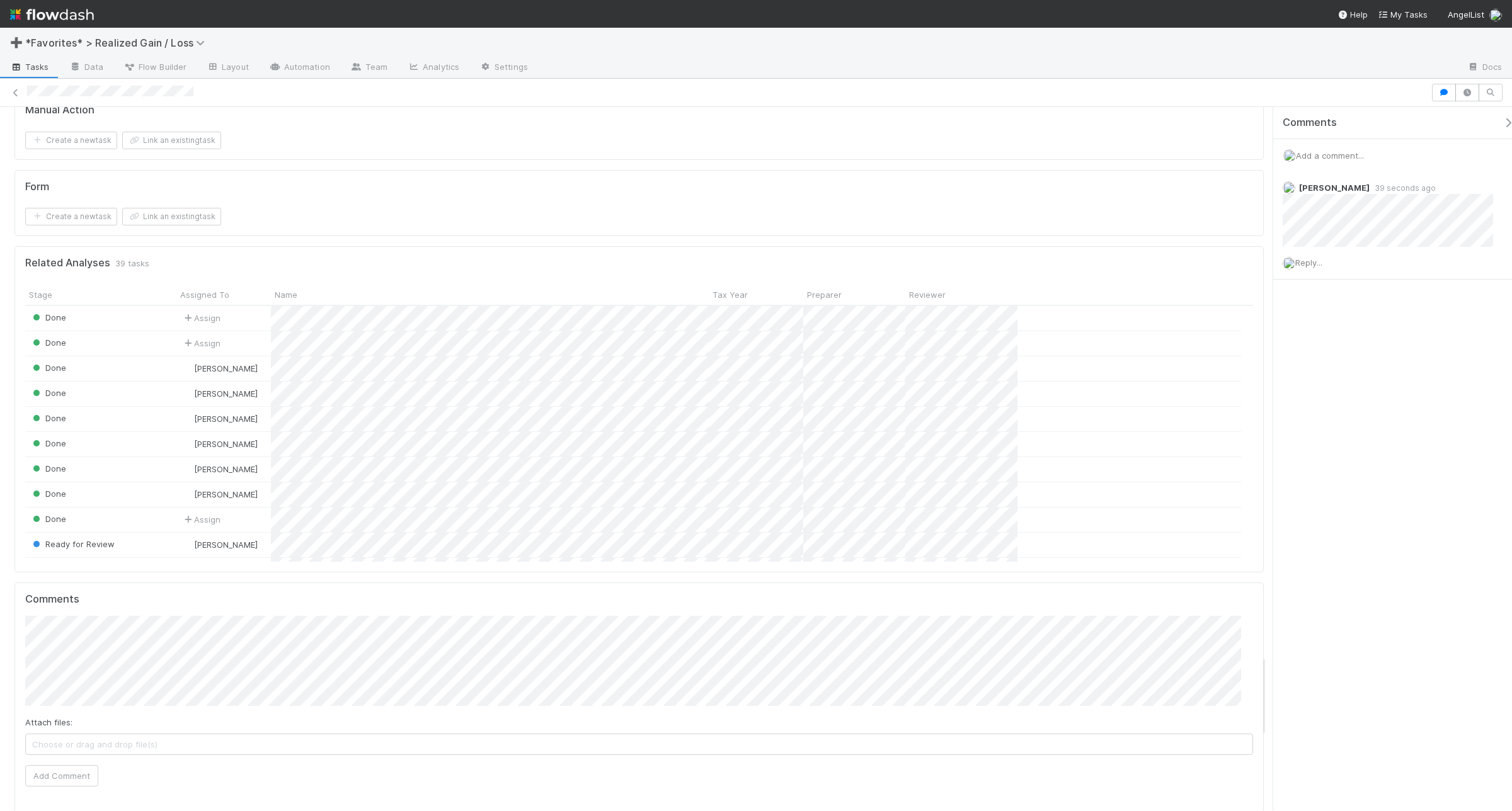
scroll to position [4488, 0]
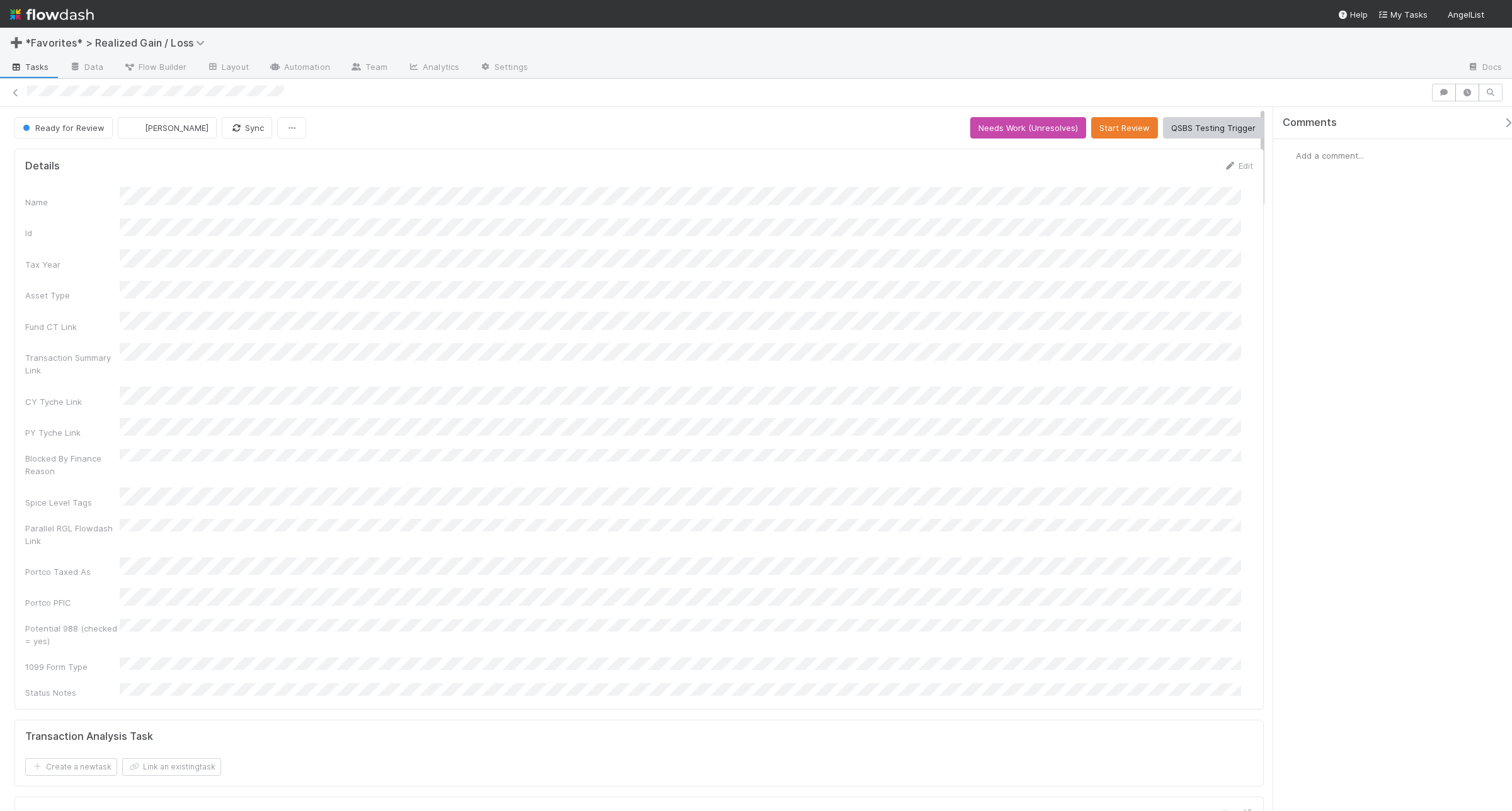
scroll to position [244, 1204]
click at [1099, 126] on button "Start Review" at bounding box center [1124, 128] width 67 height 21
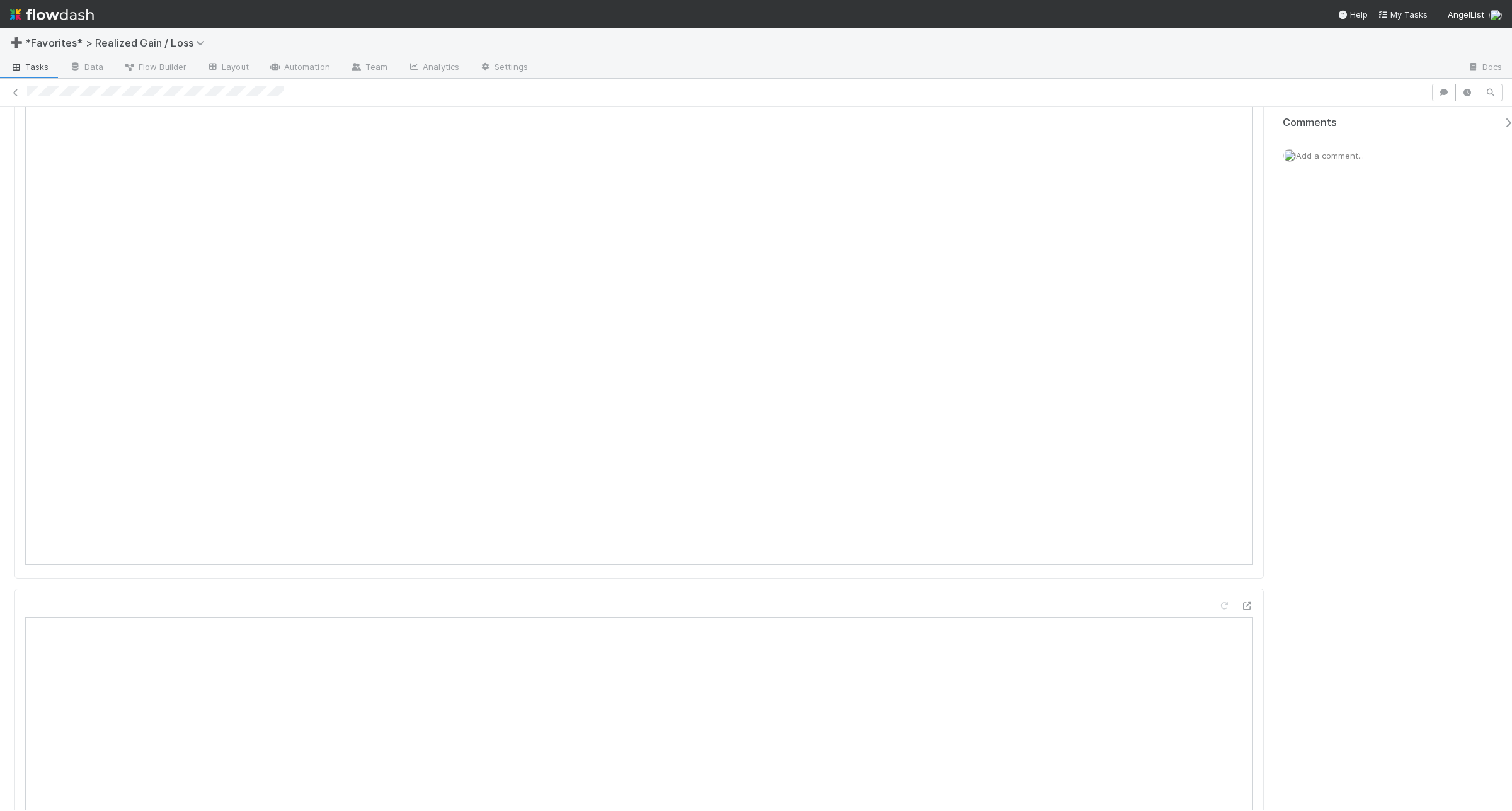
scroll to position [1260, 0]
click at [1209, 161] on div "Add a comment..." at bounding box center [1399, 155] width 251 height 33
click at [1209, 159] on span "Add a comment..." at bounding box center [1330, 155] width 68 height 10
click at [1209, 354] on button "Add Comment" at bounding box center [1329, 349] width 73 height 21
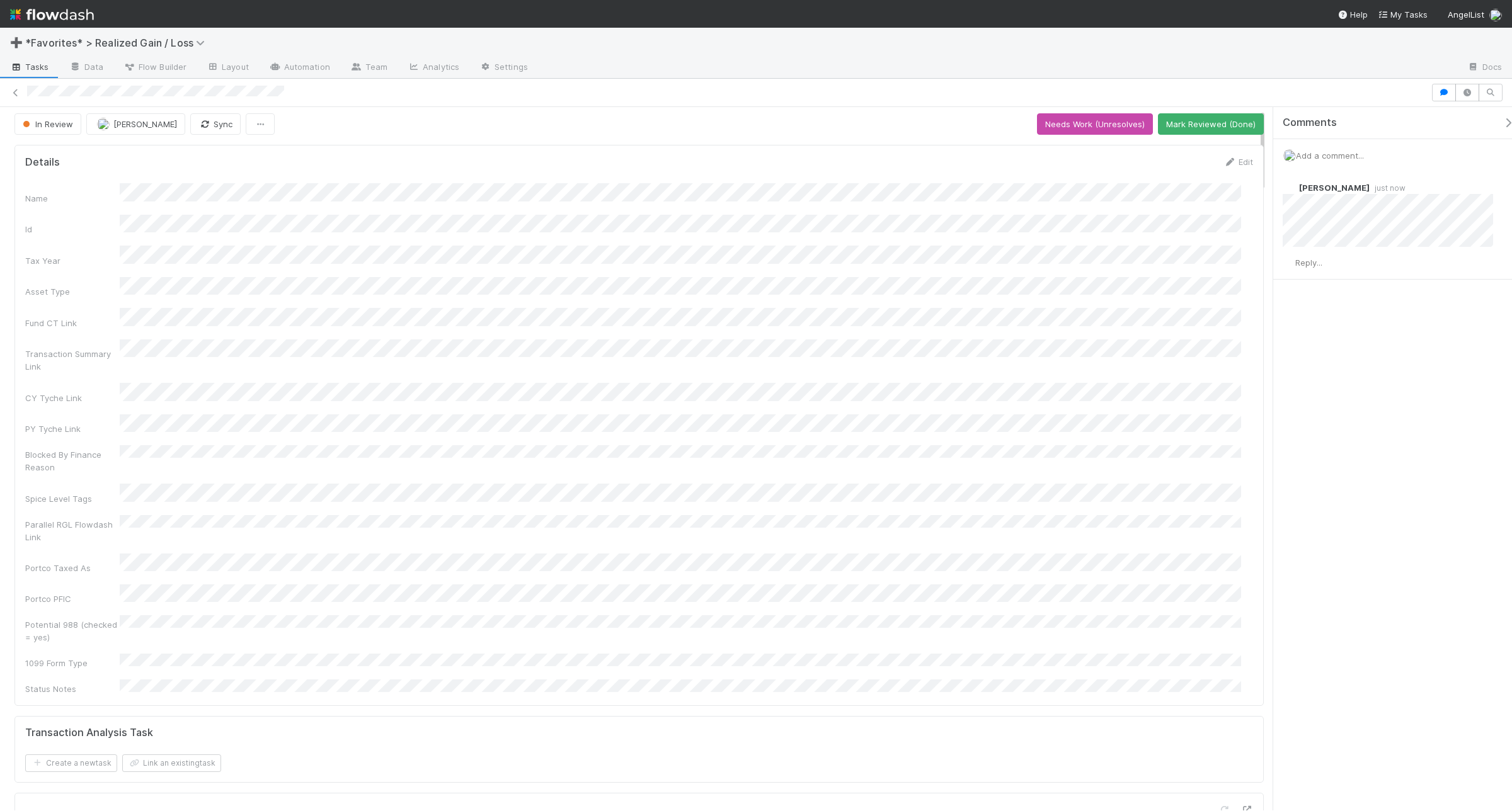
scroll to position [0, 0]
click at [1170, 130] on button "Mark Reviewed (Done)" at bounding box center [1210, 128] width 106 height 21
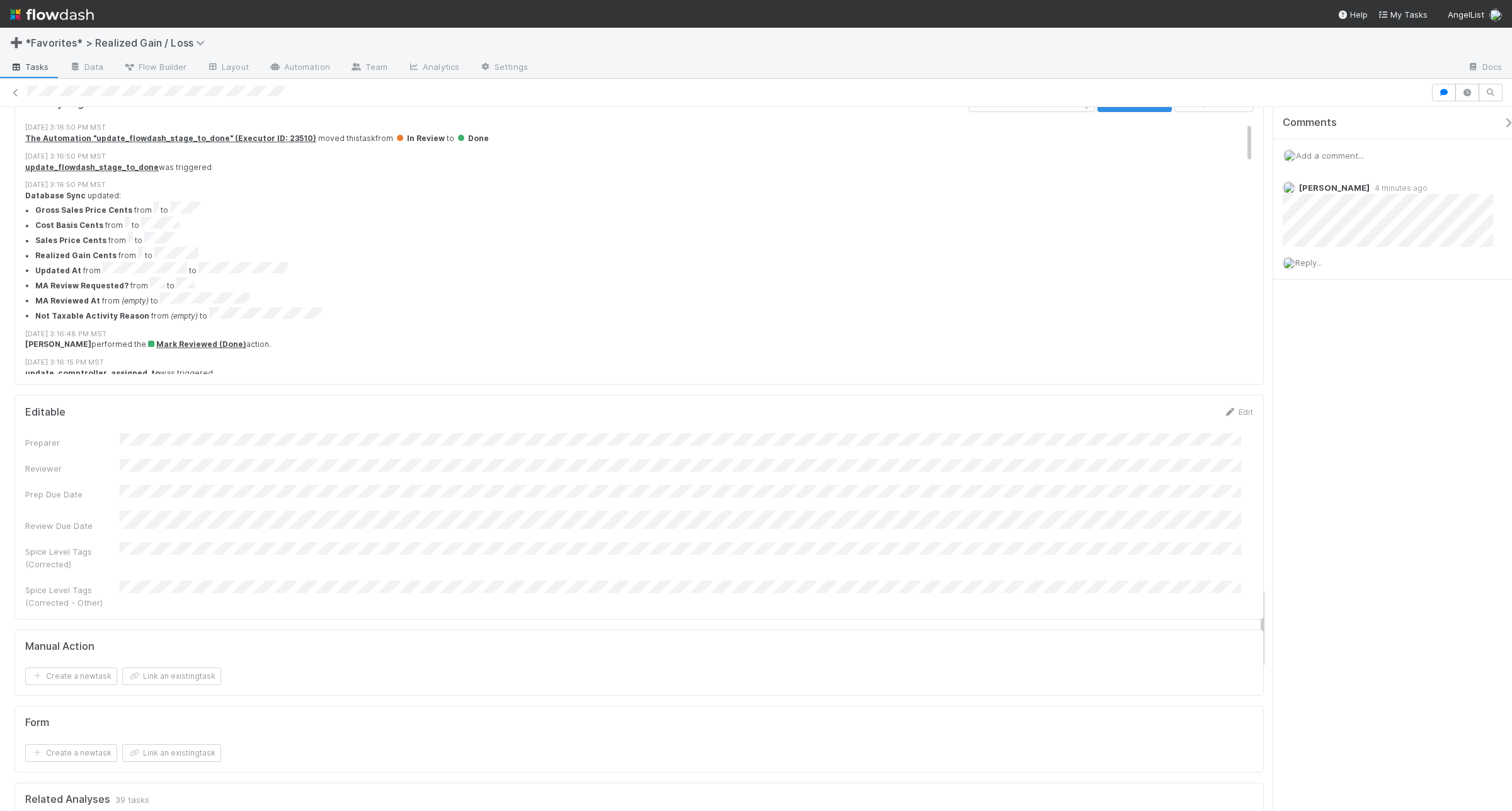
scroll to position [4252, 0]
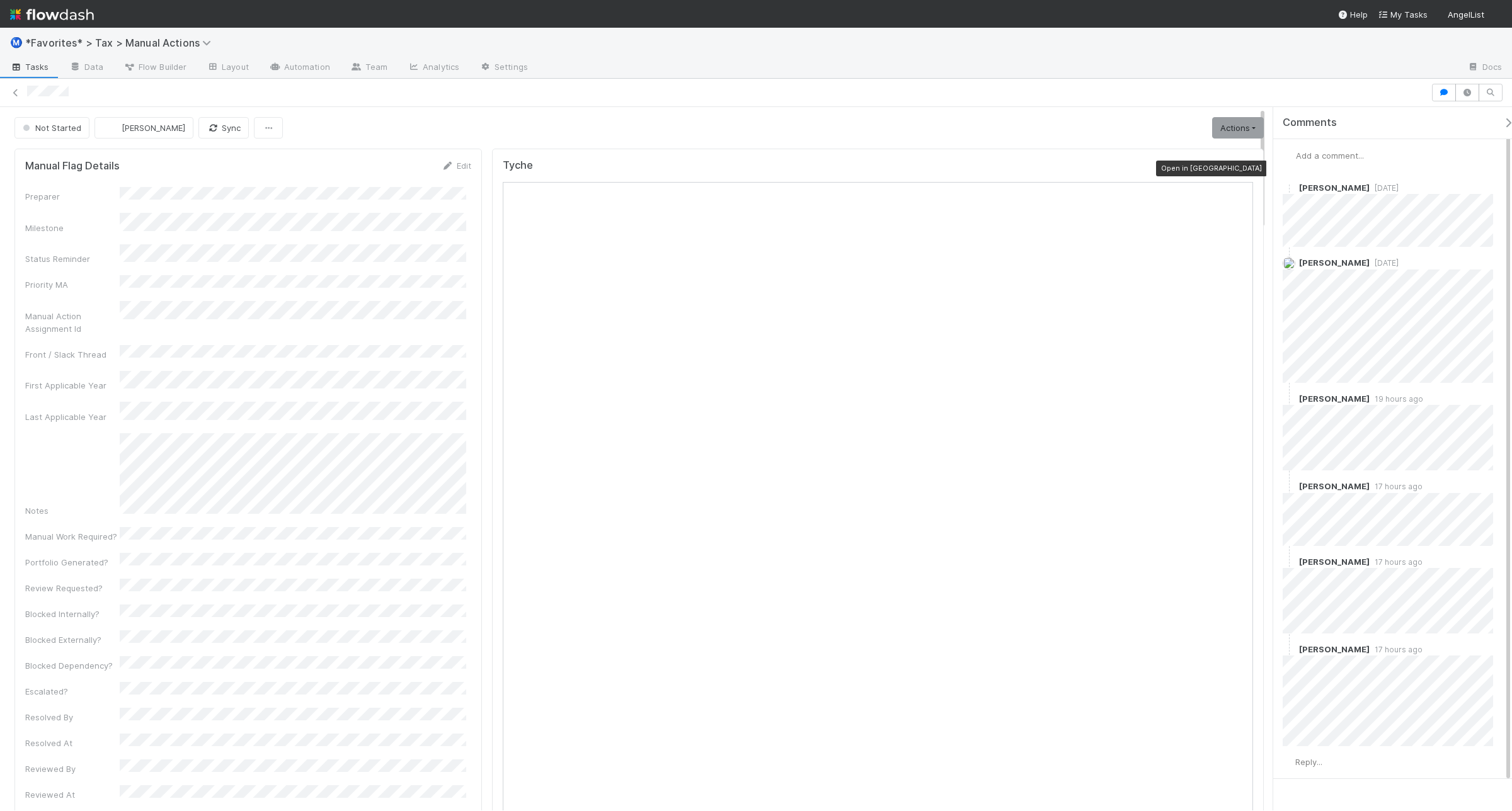
click at [1241, 174] on div at bounding box center [1247, 168] width 13 height 13
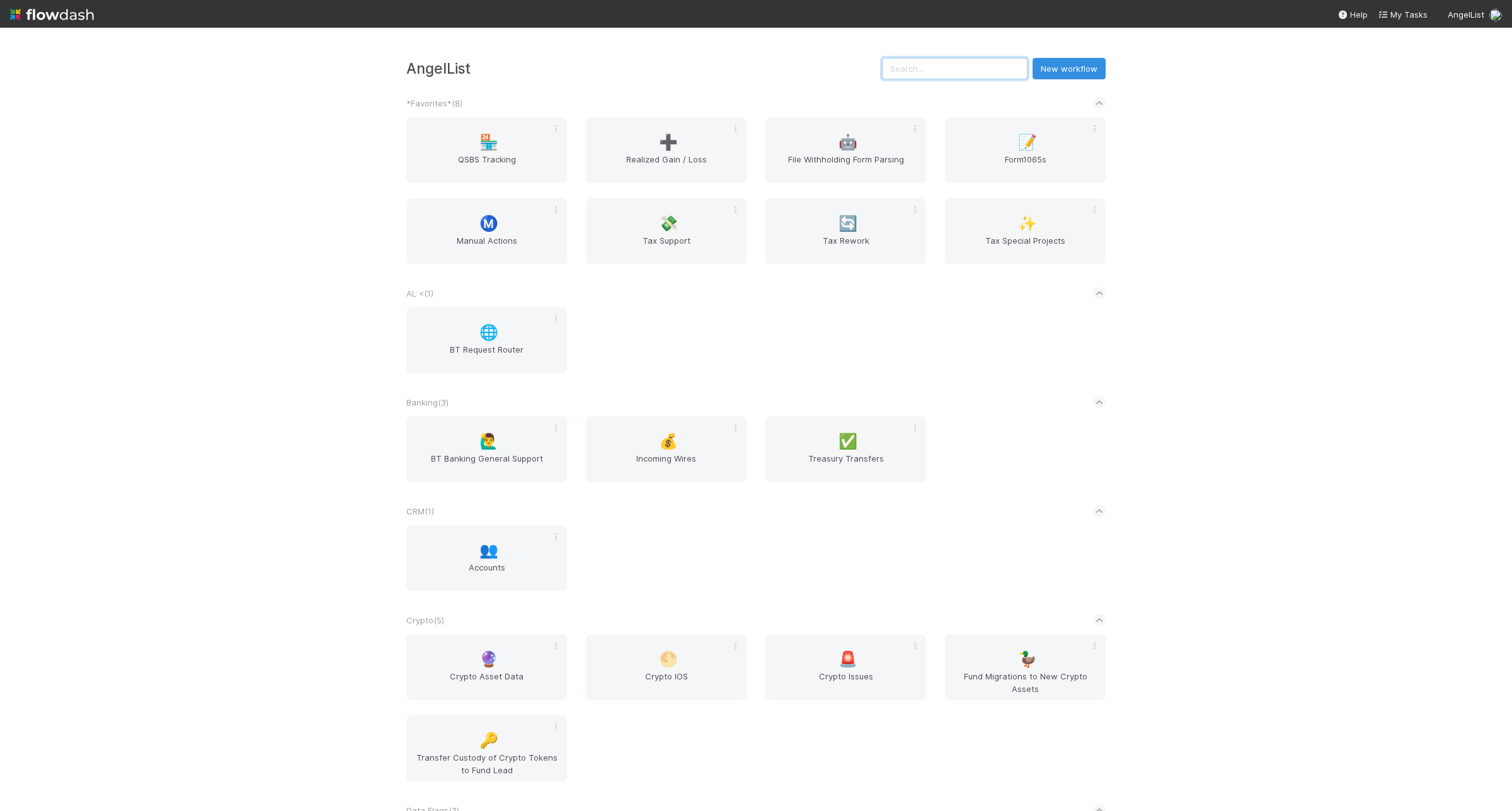
click at [909, 76] on input "text" at bounding box center [954, 69] width 145 height 21
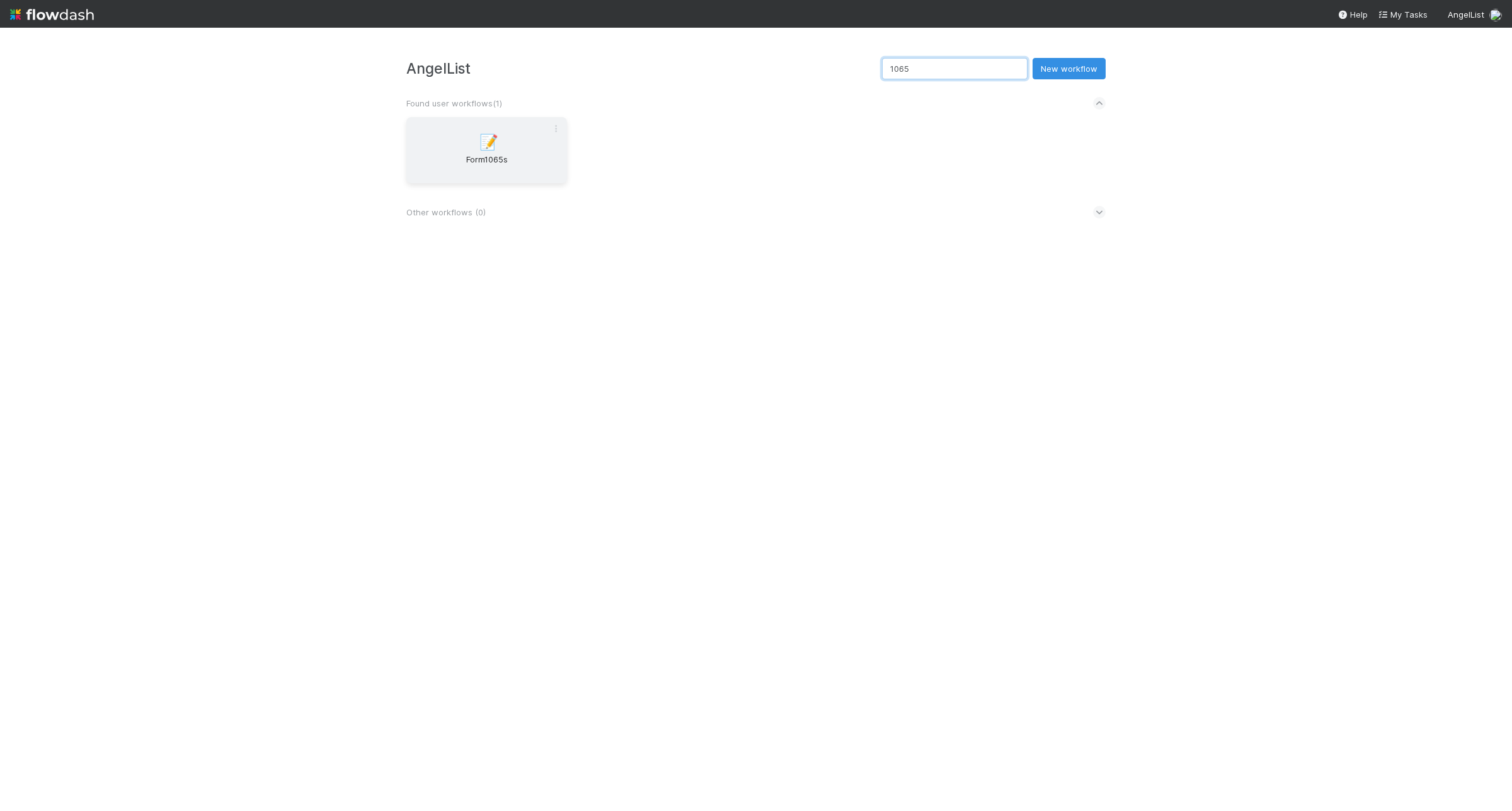
type input "1065"
click at [503, 149] on div "📝 Form1065s" at bounding box center [486, 150] width 161 height 66
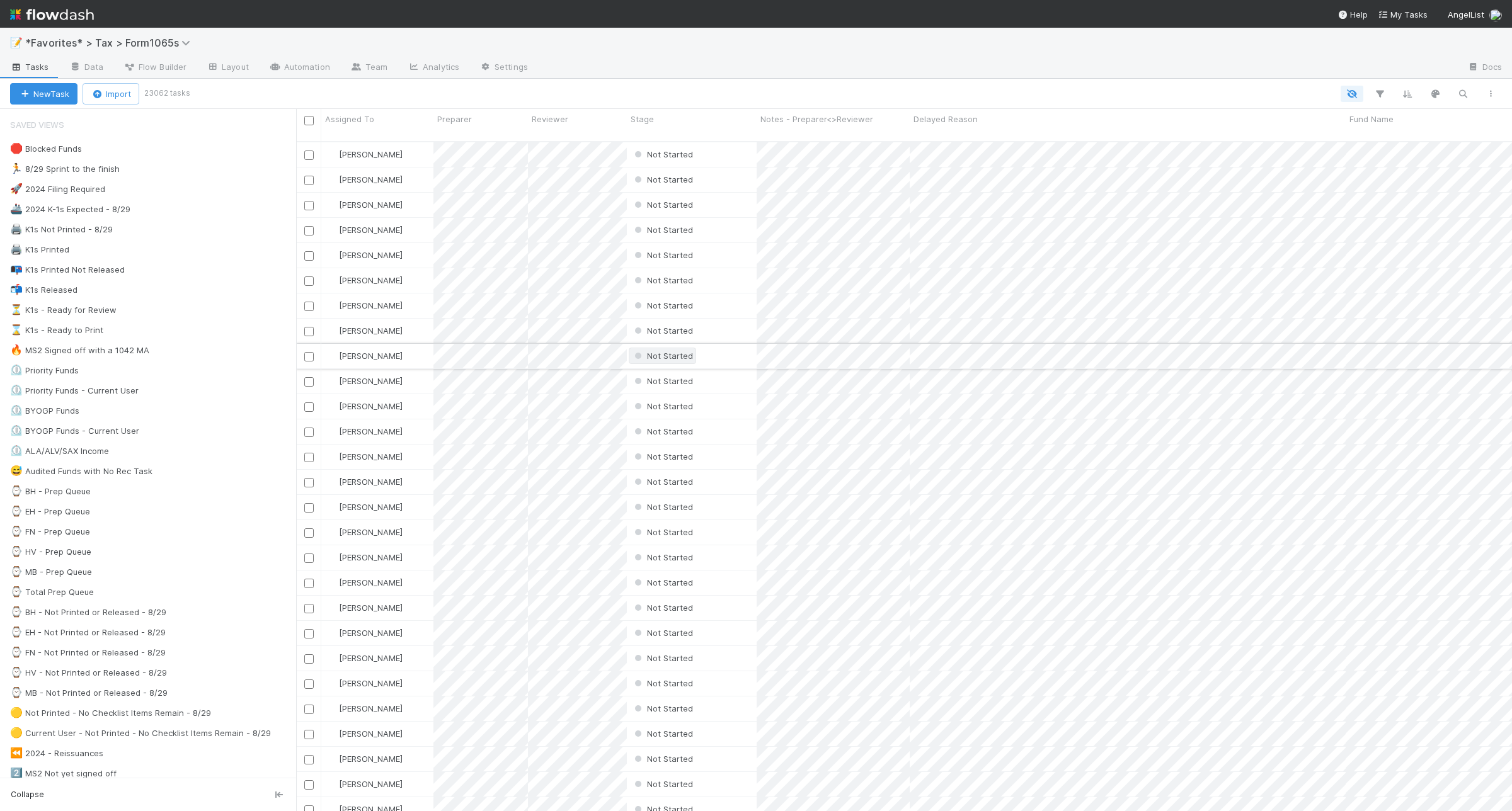
scroll to position [668, 1204]
click at [189, 225] on div "🖨️ K1s Not Printed - 8/29 104" at bounding box center [152, 230] width 286 height 16
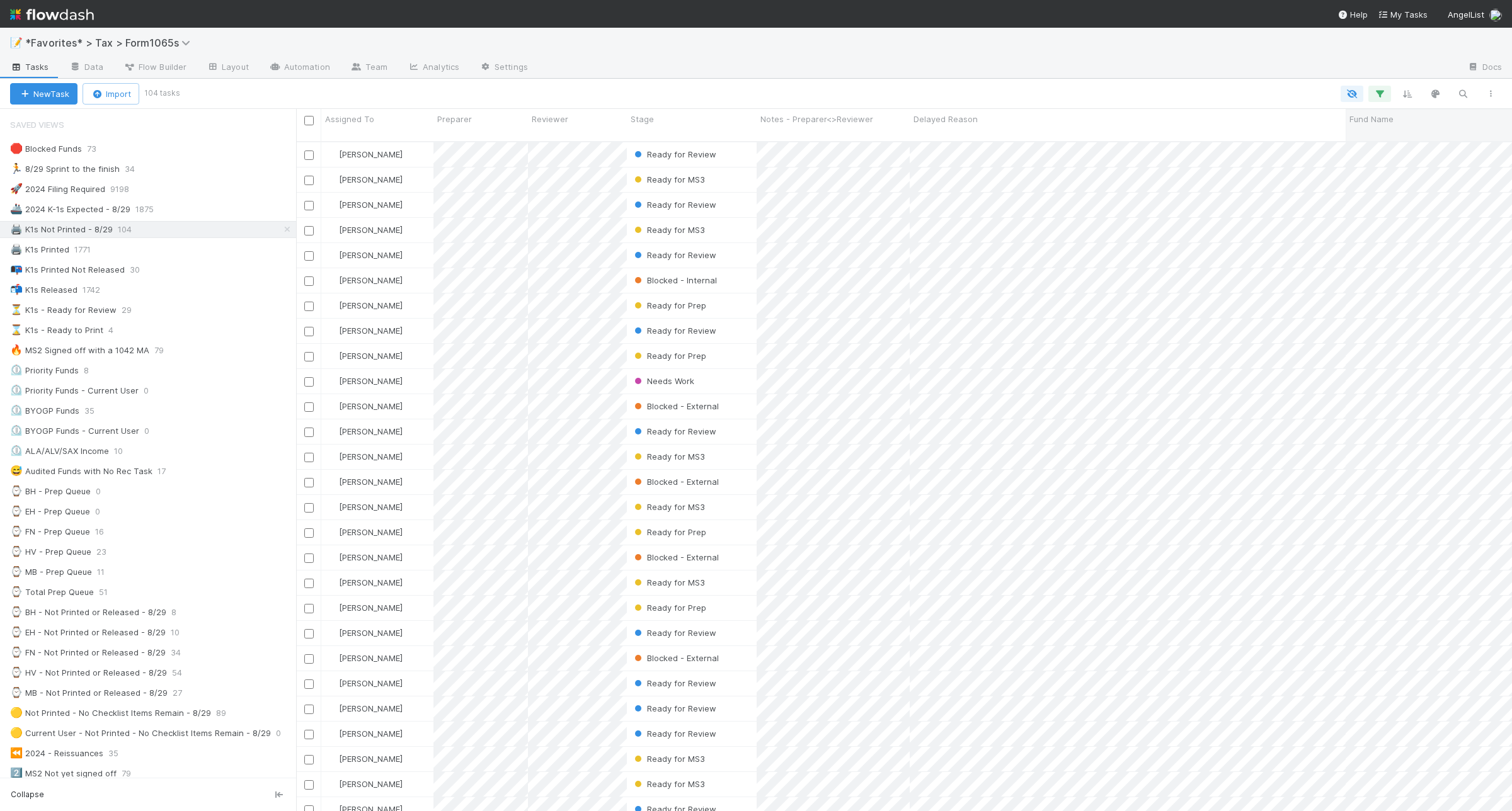
scroll to position [668, 1204]
click at [1382, 91] on icon "button" at bounding box center [1379, 94] width 13 height 11
click at [1031, 249] on link "And.." at bounding box center [1024, 247] width 40 height 18
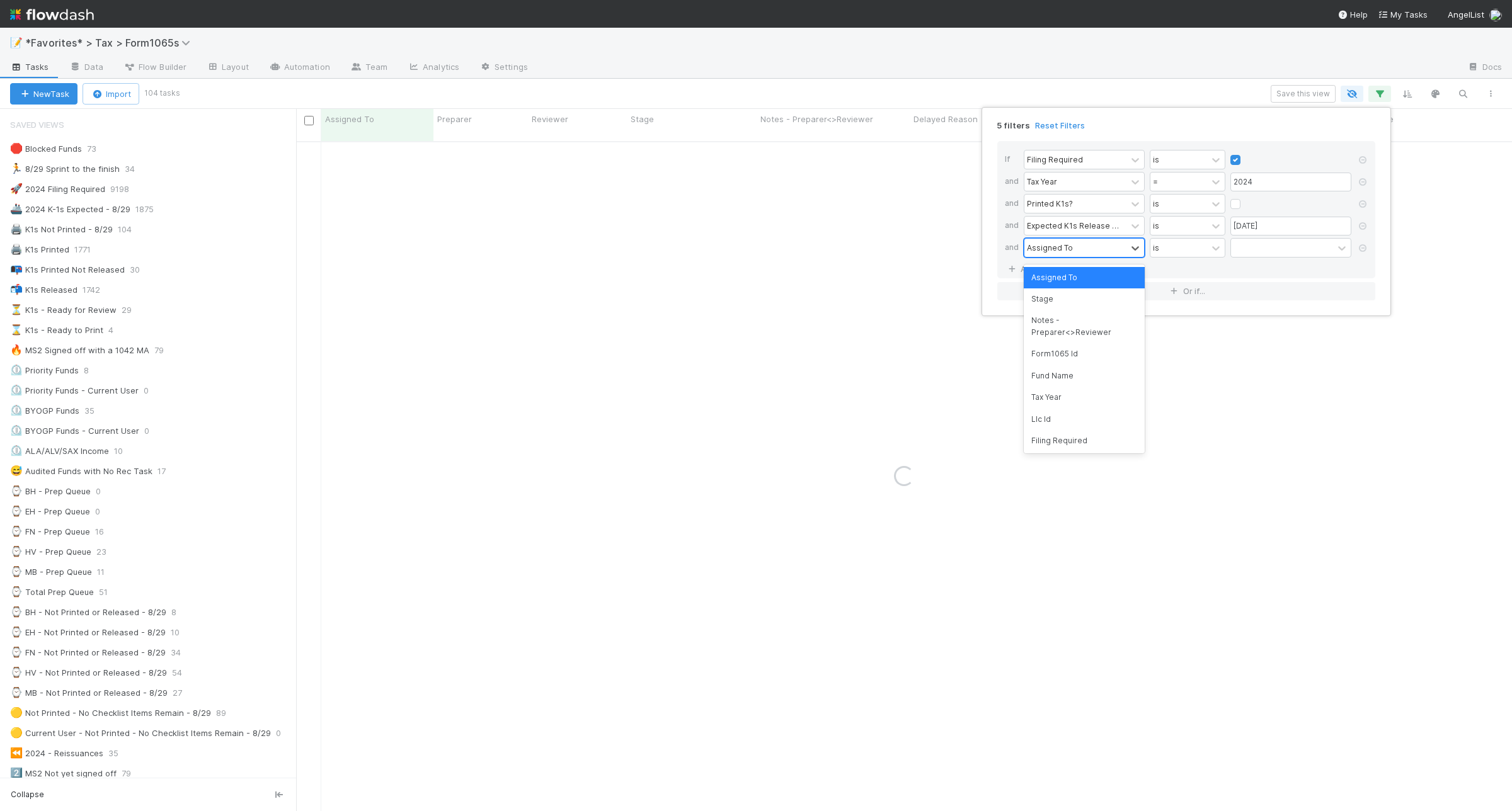
click at [1068, 253] on div "Assigned To" at bounding box center [1049, 247] width 46 height 11
type input "dela"
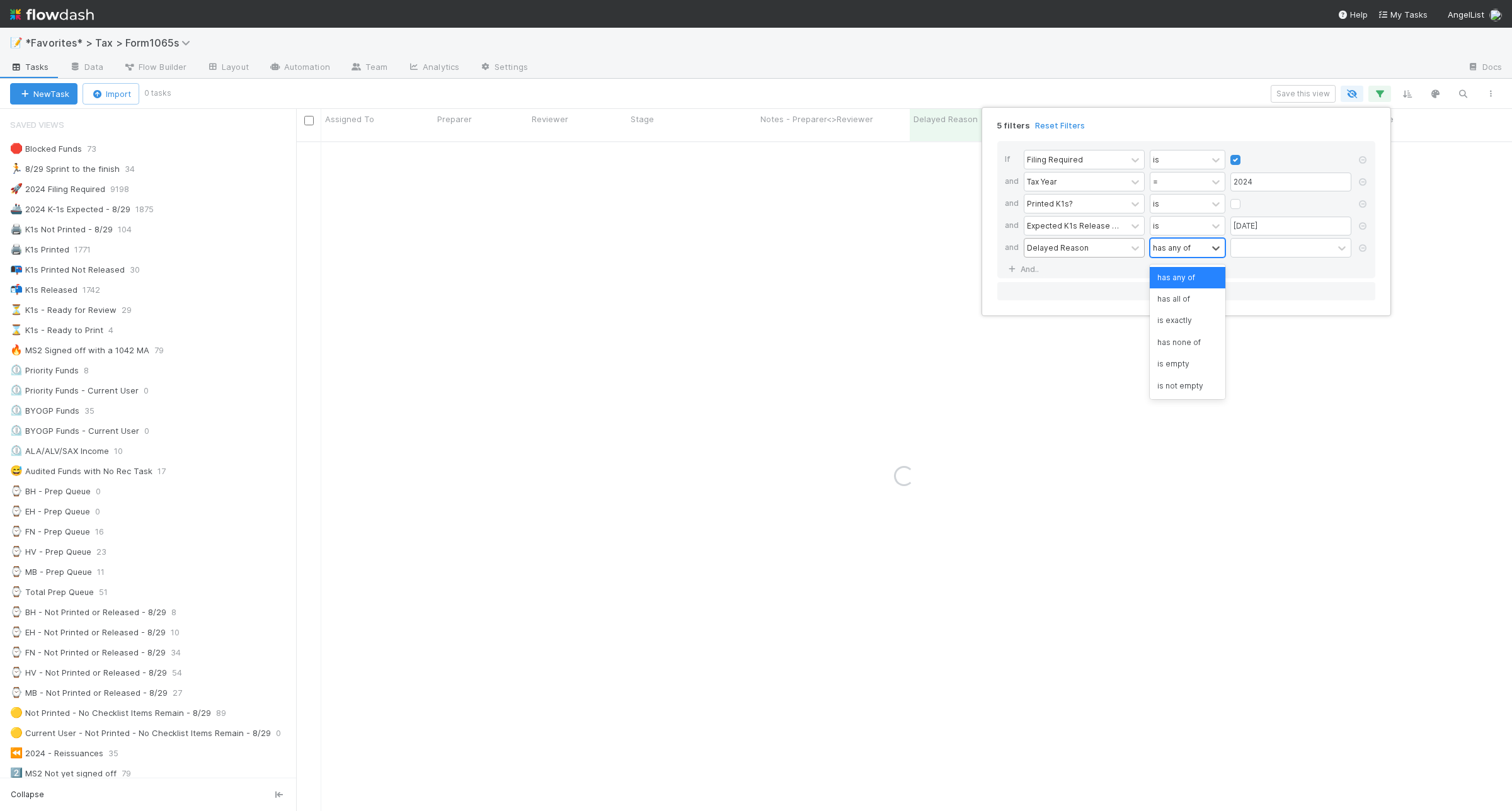
click at [1186, 253] on div "has any of" at bounding box center [1171, 247] width 38 height 11
click at [1185, 357] on div "is empty" at bounding box center [1187, 364] width 76 height 21
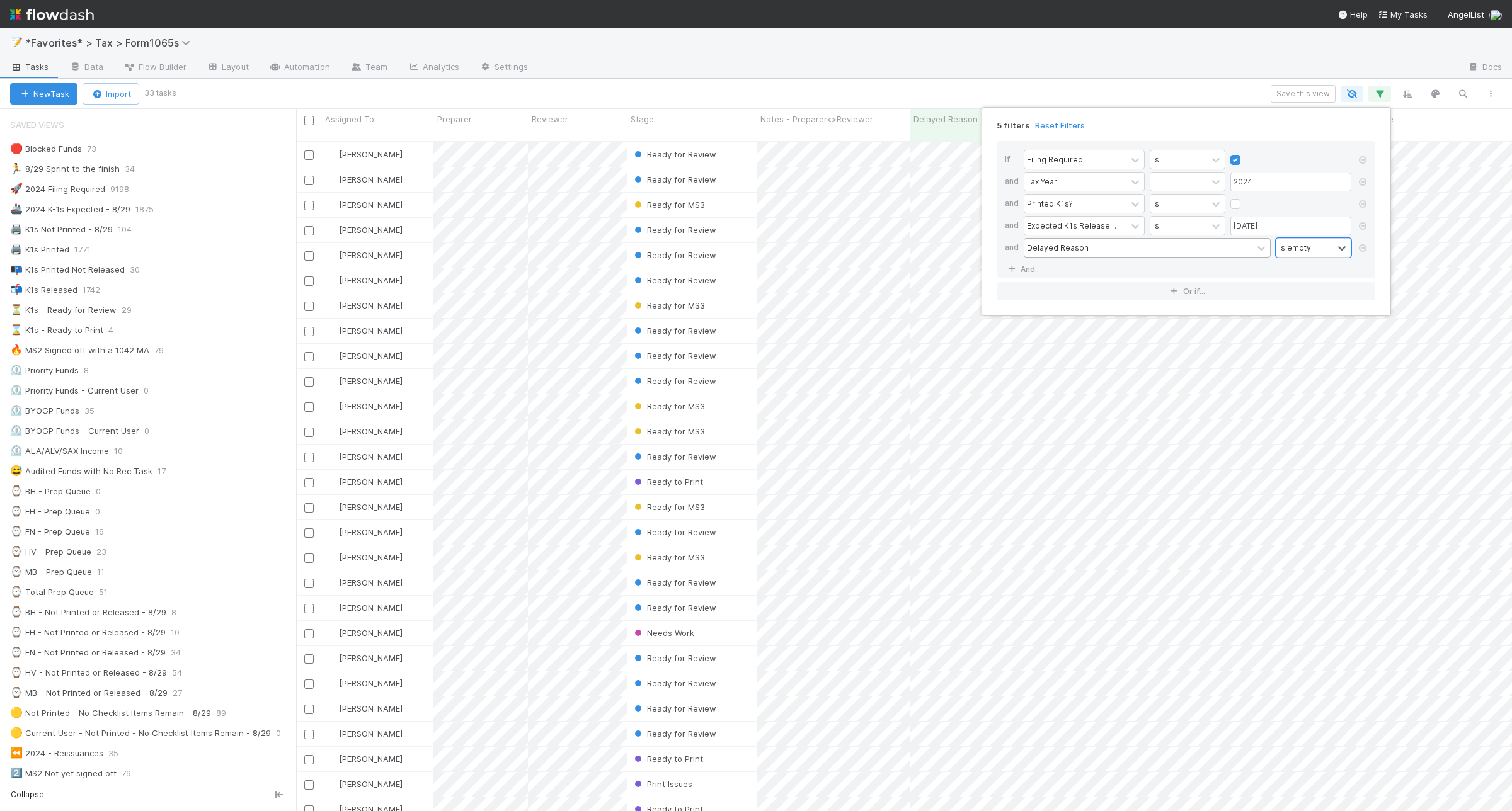
scroll to position [668, 1204]
click at [1070, 84] on div "5 filters Reset Filters If Filing Required is and Tax Year = 2024 and Printed K…" at bounding box center [756, 406] width 1512 height 811
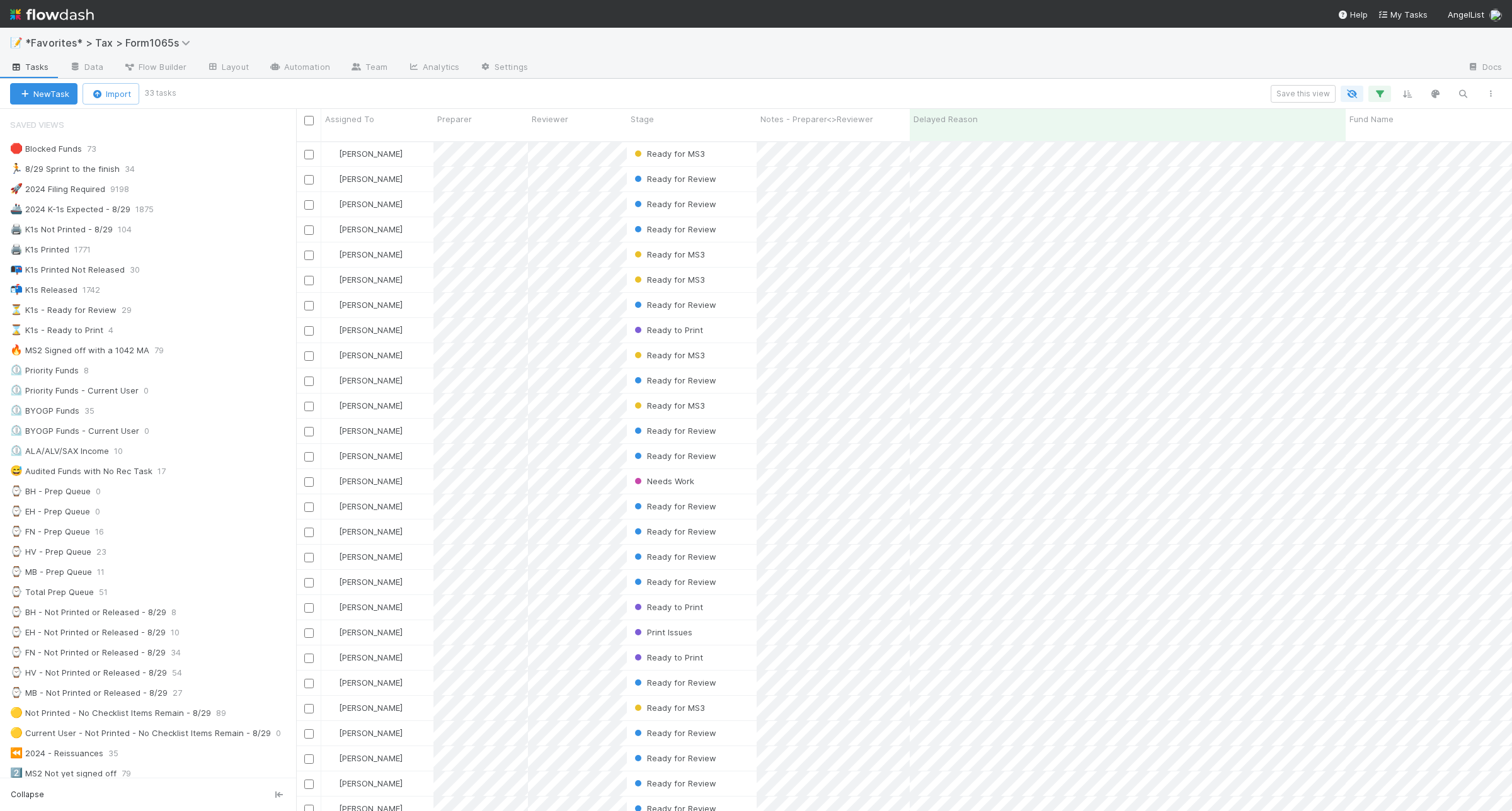
scroll to position [164, 0]
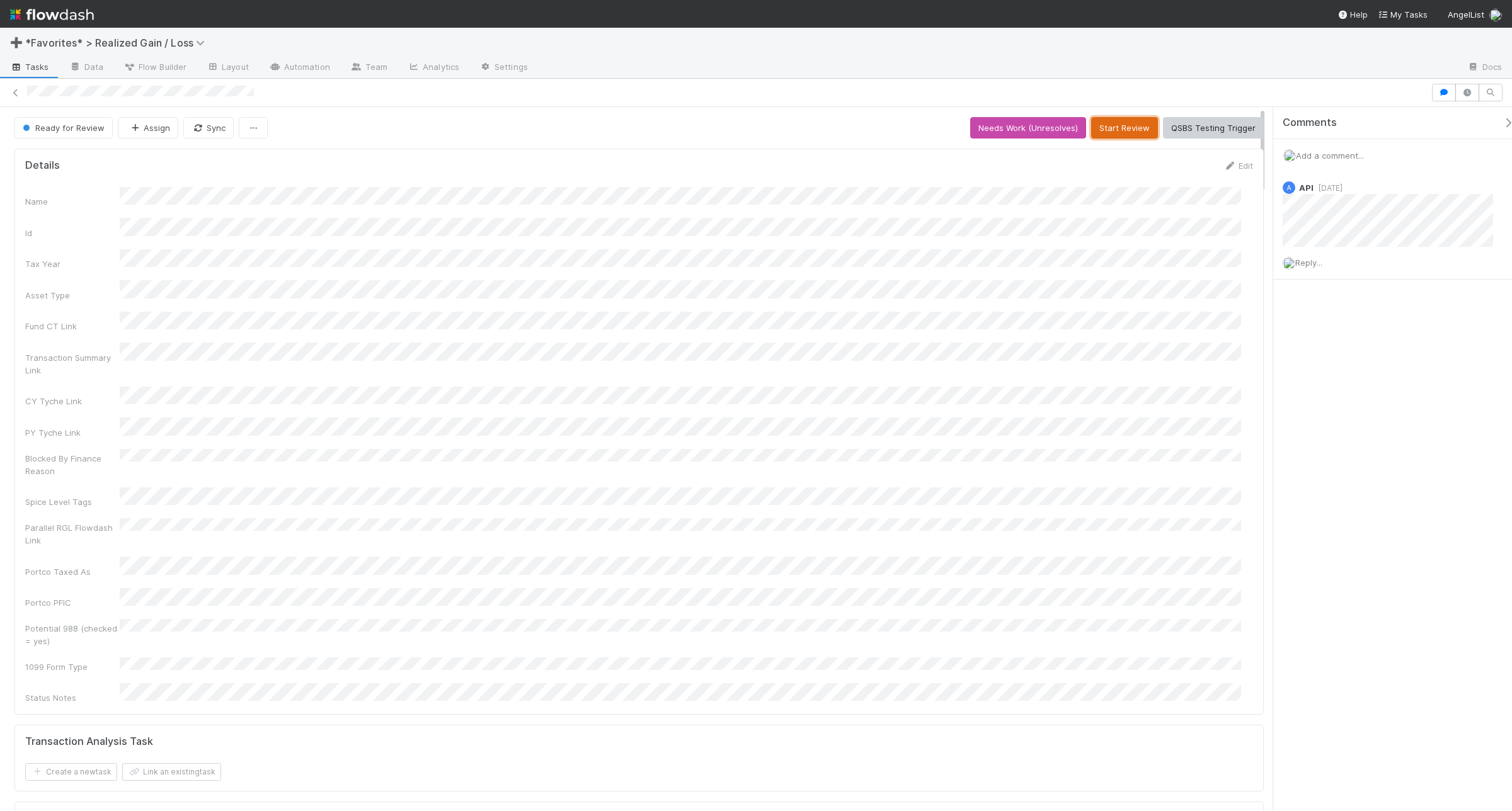
click at [1104, 133] on button "Start Review" at bounding box center [1124, 128] width 67 height 21
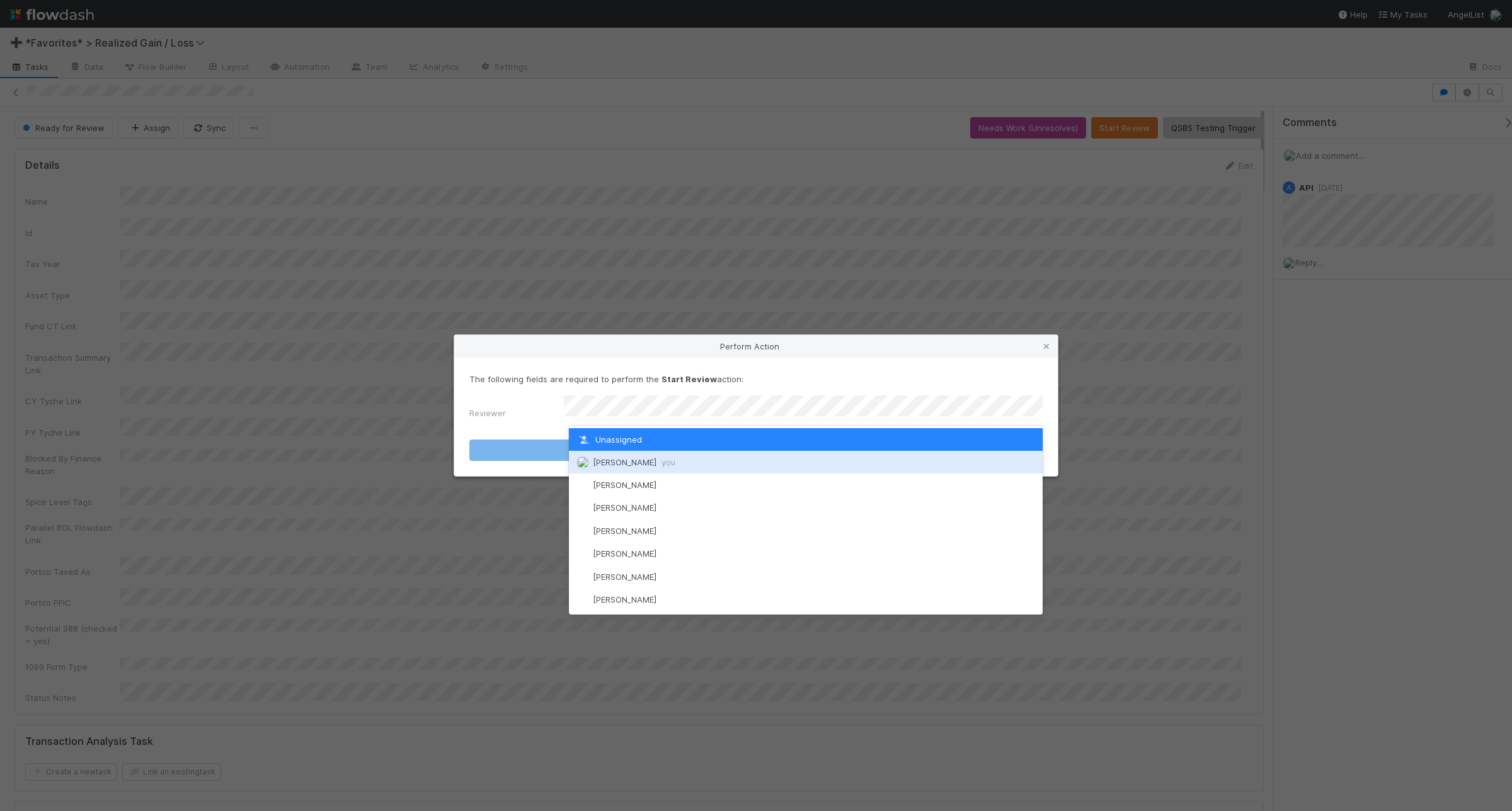
click at [760, 455] on div "[PERSON_NAME] you" at bounding box center [805, 462] width 474 height 23
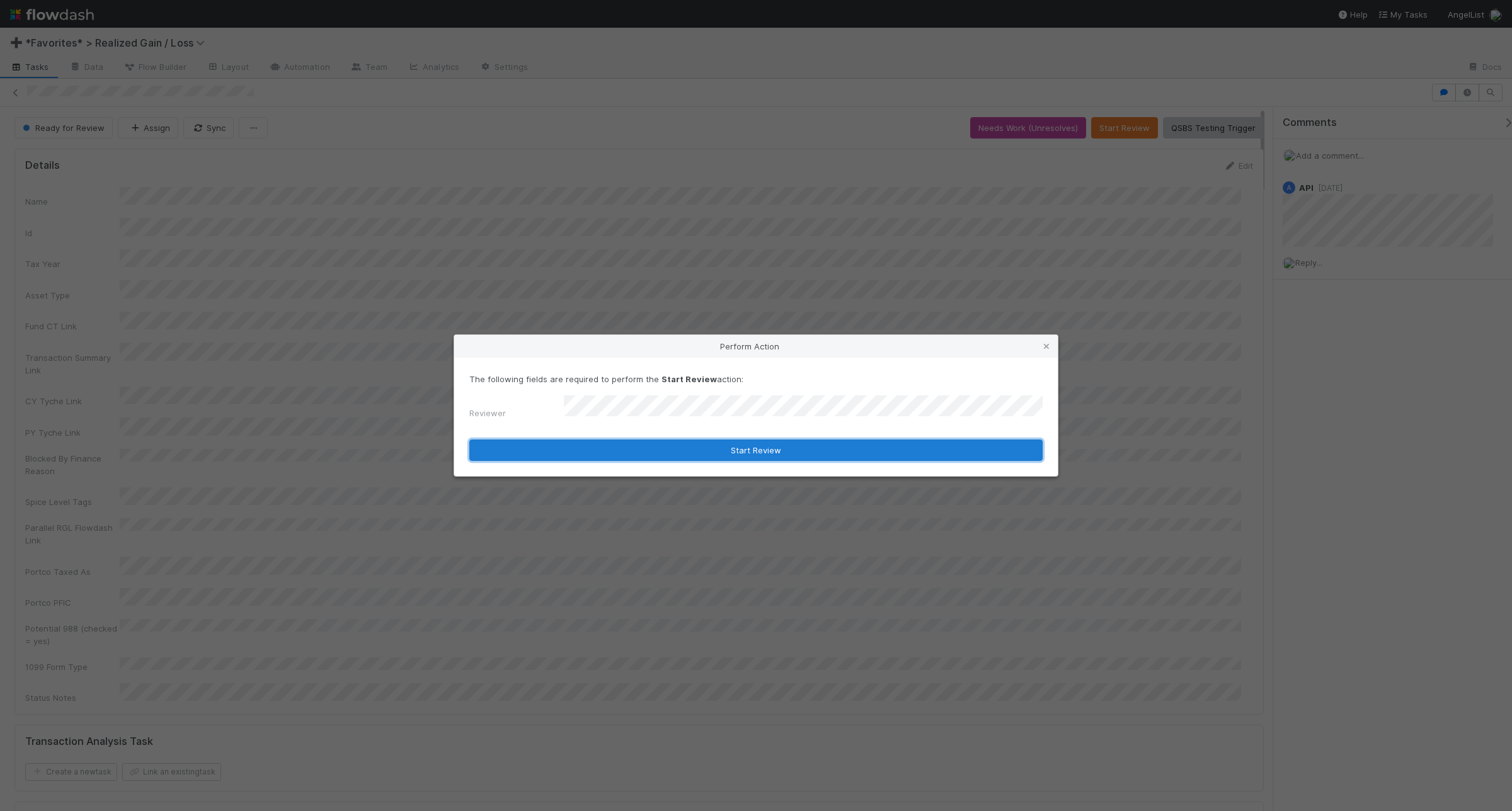
click at [782, 446] on button "Start Review" at bounding box center [756, 450] width 573 height 21
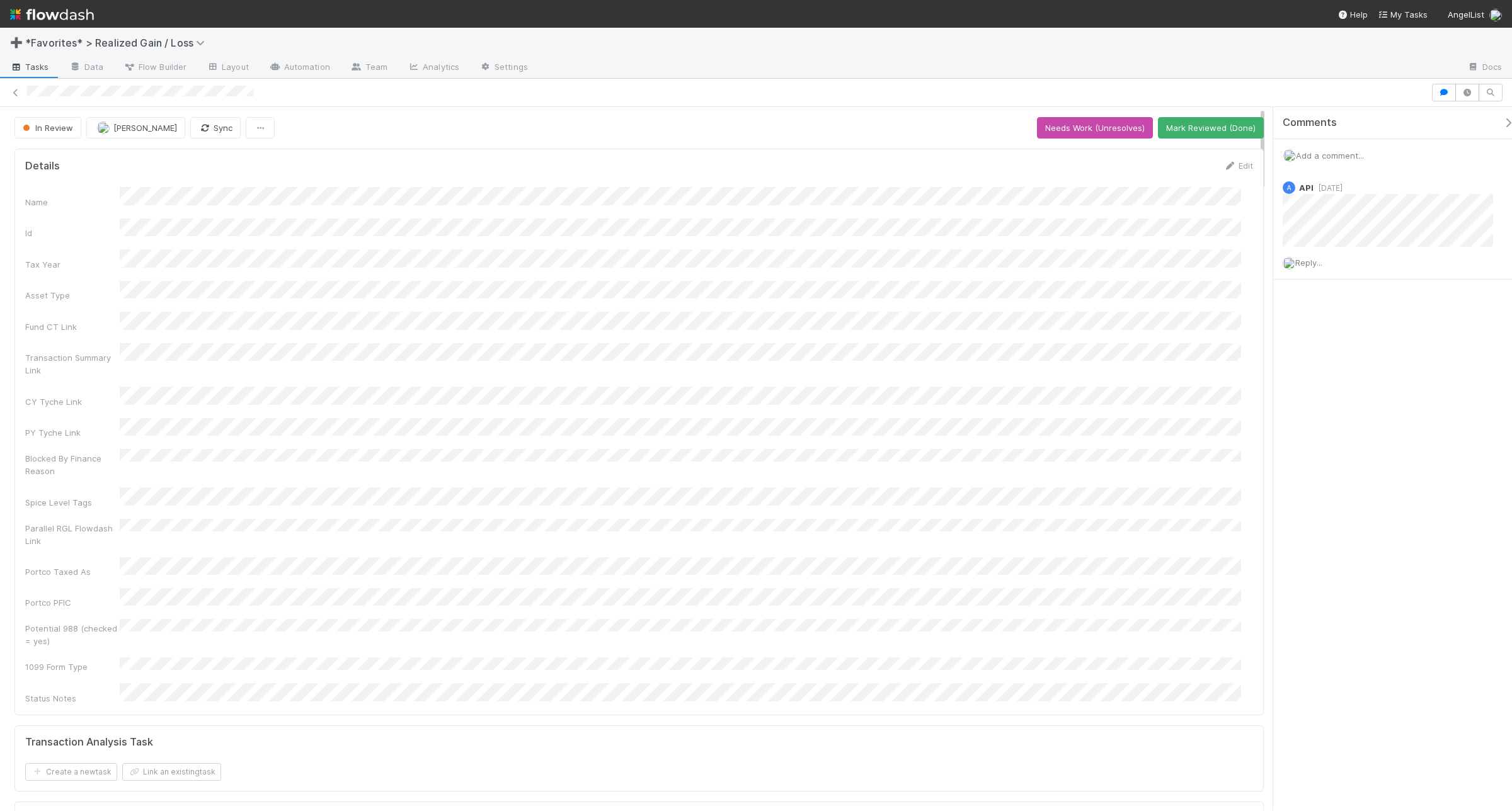
click at [1345, 157] on span "Add a comment..." at bounding box center [1330, 155] width 68 height 10
click at [1315, 357] on button "Add Comment" at bounding box center [1329, 349] width 73 height 21
click at [1183, 133] on button "Mark Reviewed (Done)" at bounding box center [1210, 128] width 106 height 21
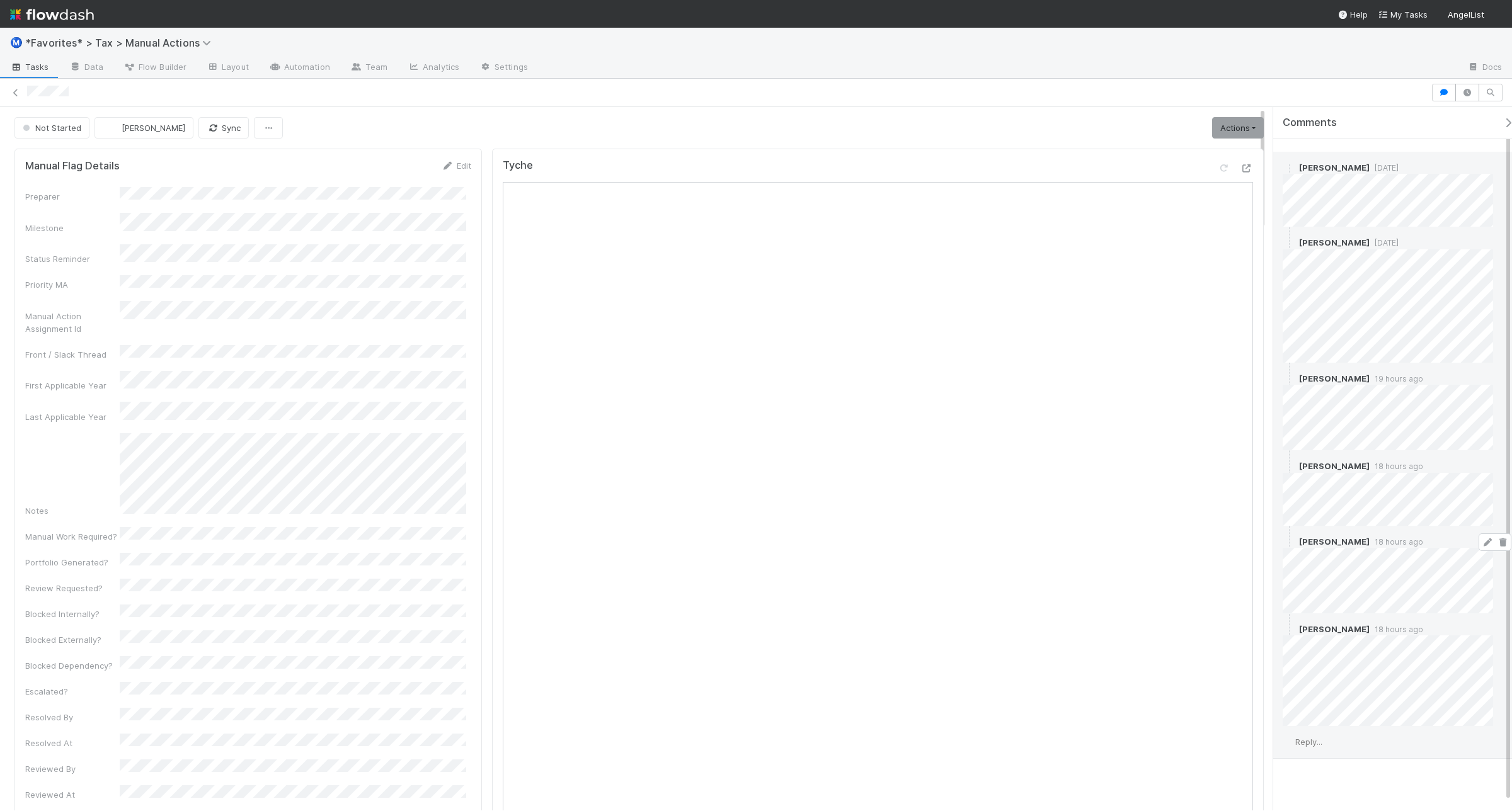
scroll to position [29, 0]
click at [1318, 732] on span "Reply..." at bounding box center [1309, 733] width 27 height 10
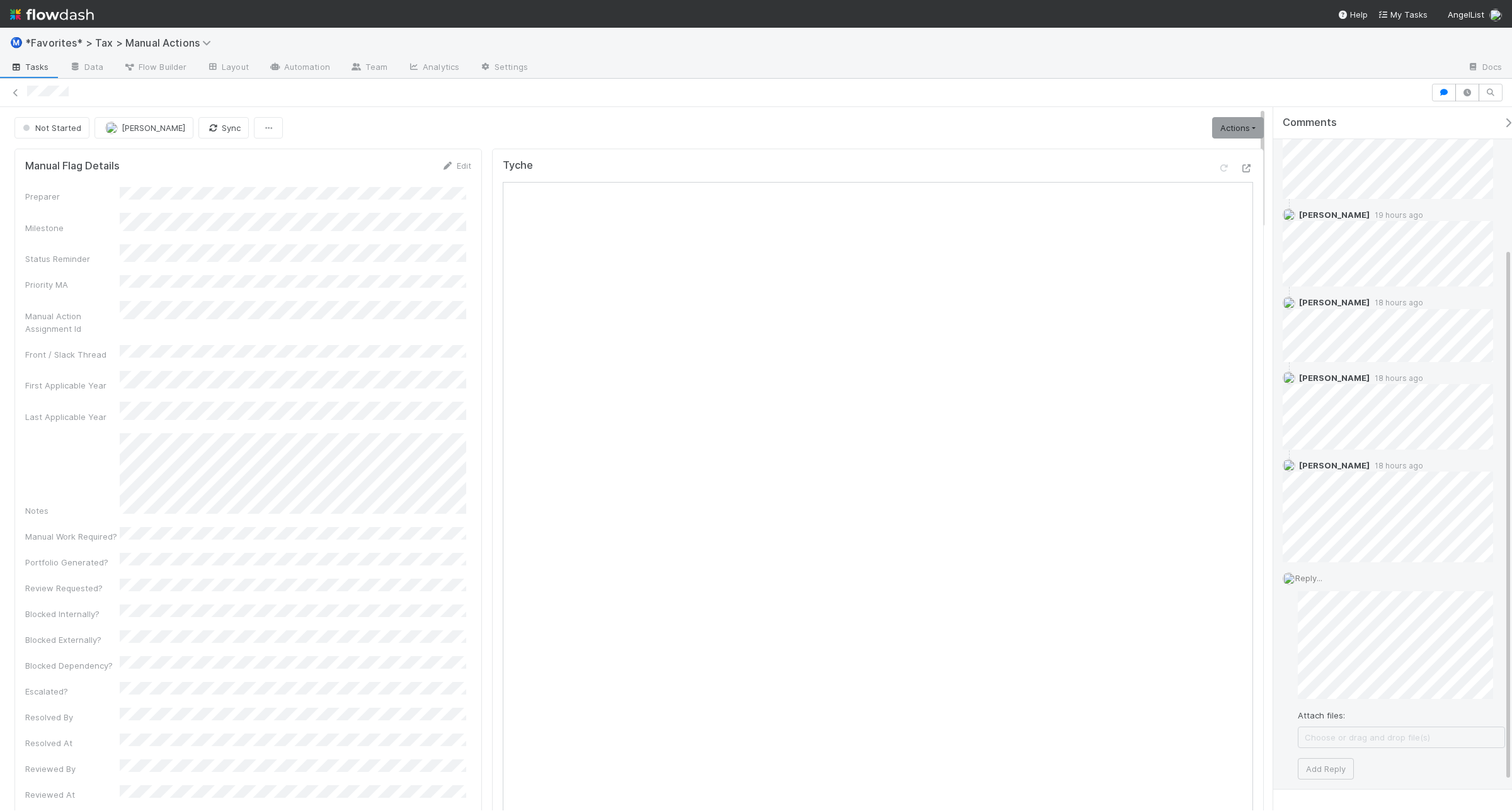
scroll to position [186, 0]
click at [1316, 772] on button "Add Reply" at bounding box center [1325, 766] width 56 height 21
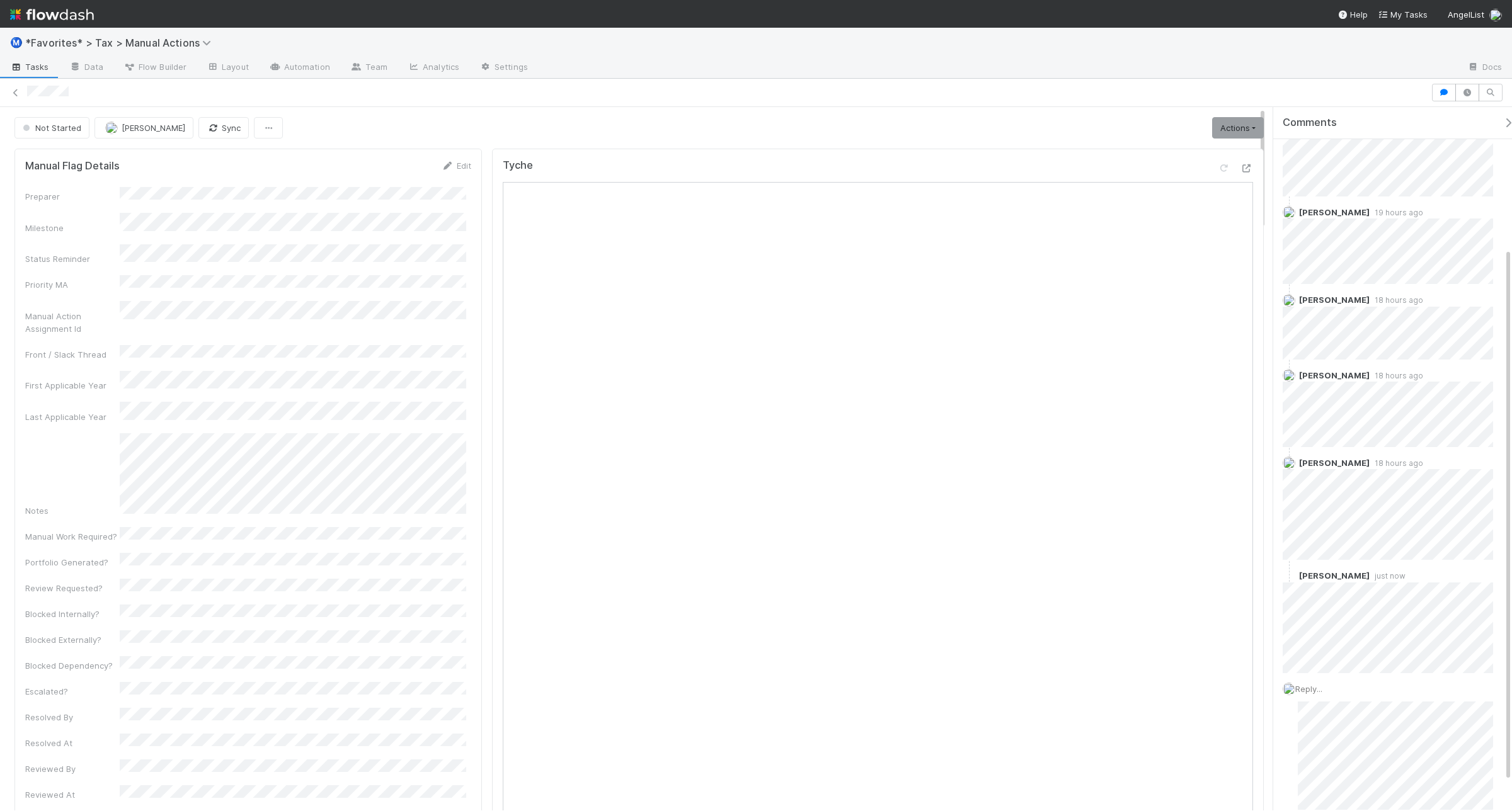
scroll to position [142, 0]
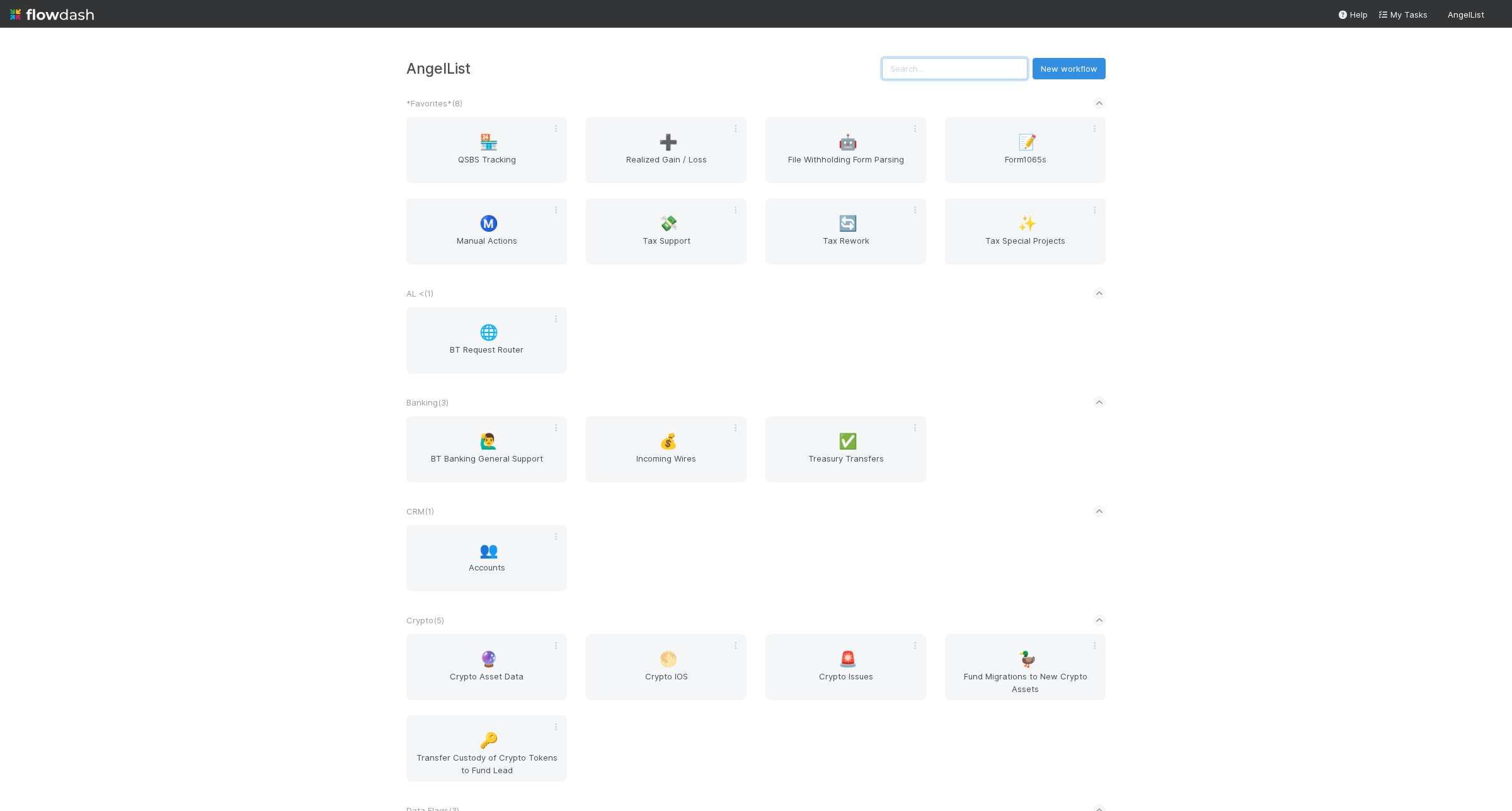
click at [1006, 69] on input "text" at bounding box center [954, 69] width 145 height 21
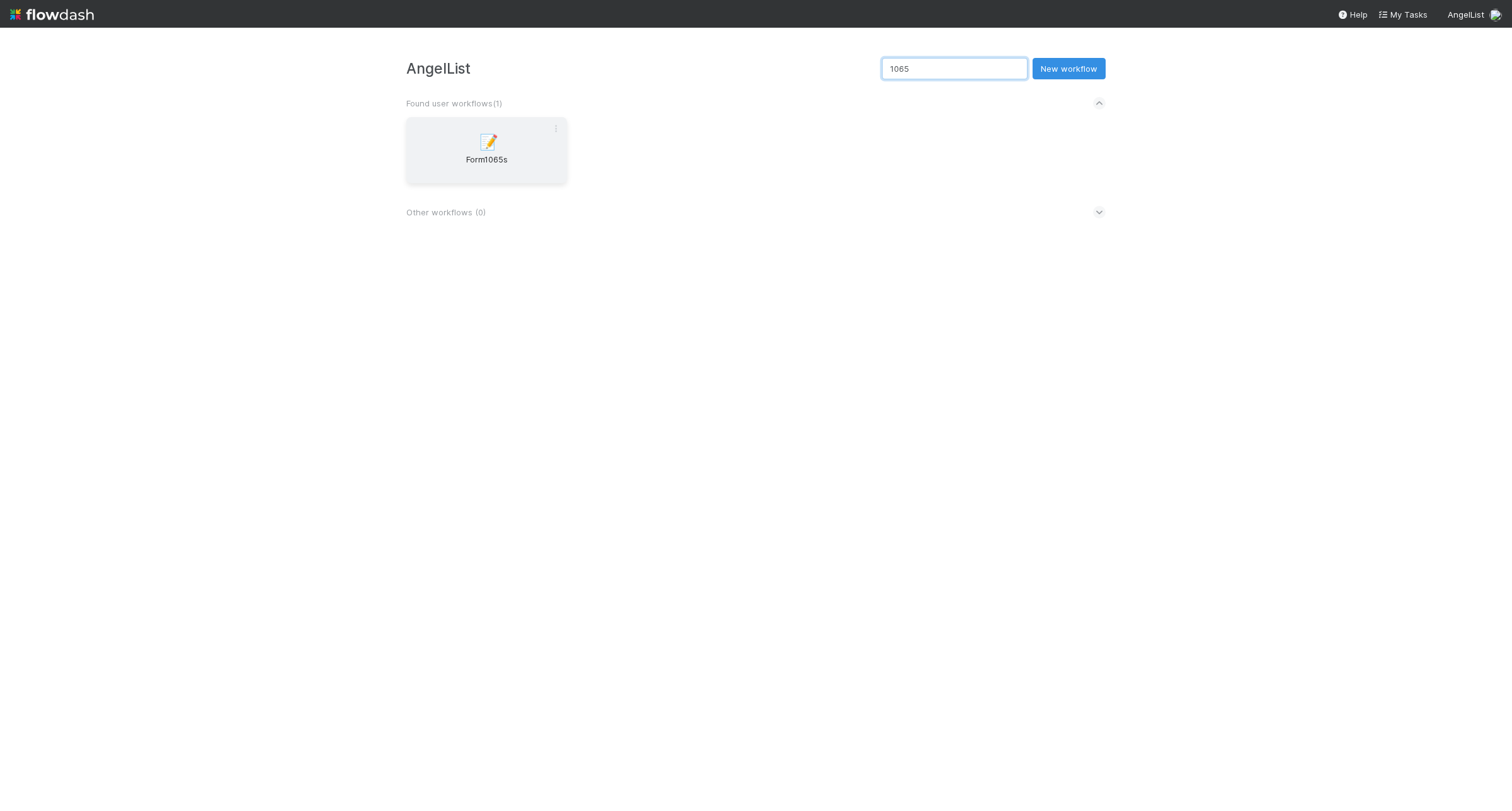
type input "1065"
click at [534, 161] on span "Form1065s" at bounding box center [486, 166] width 150 height 26
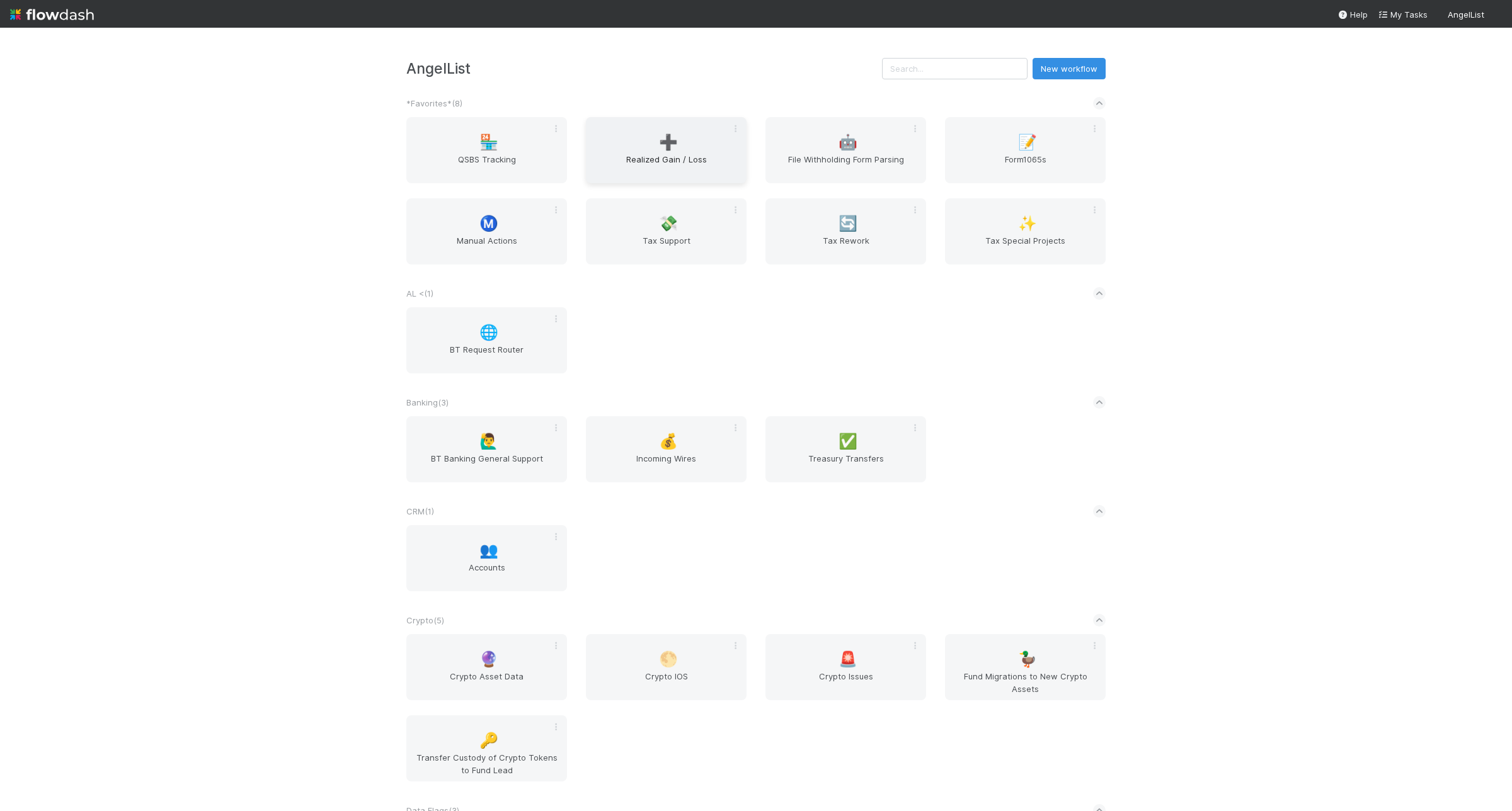
click at [619, 142] on div "➕ Realized Gain / Loss" at bounding box center [666, 150] width 161 height 66
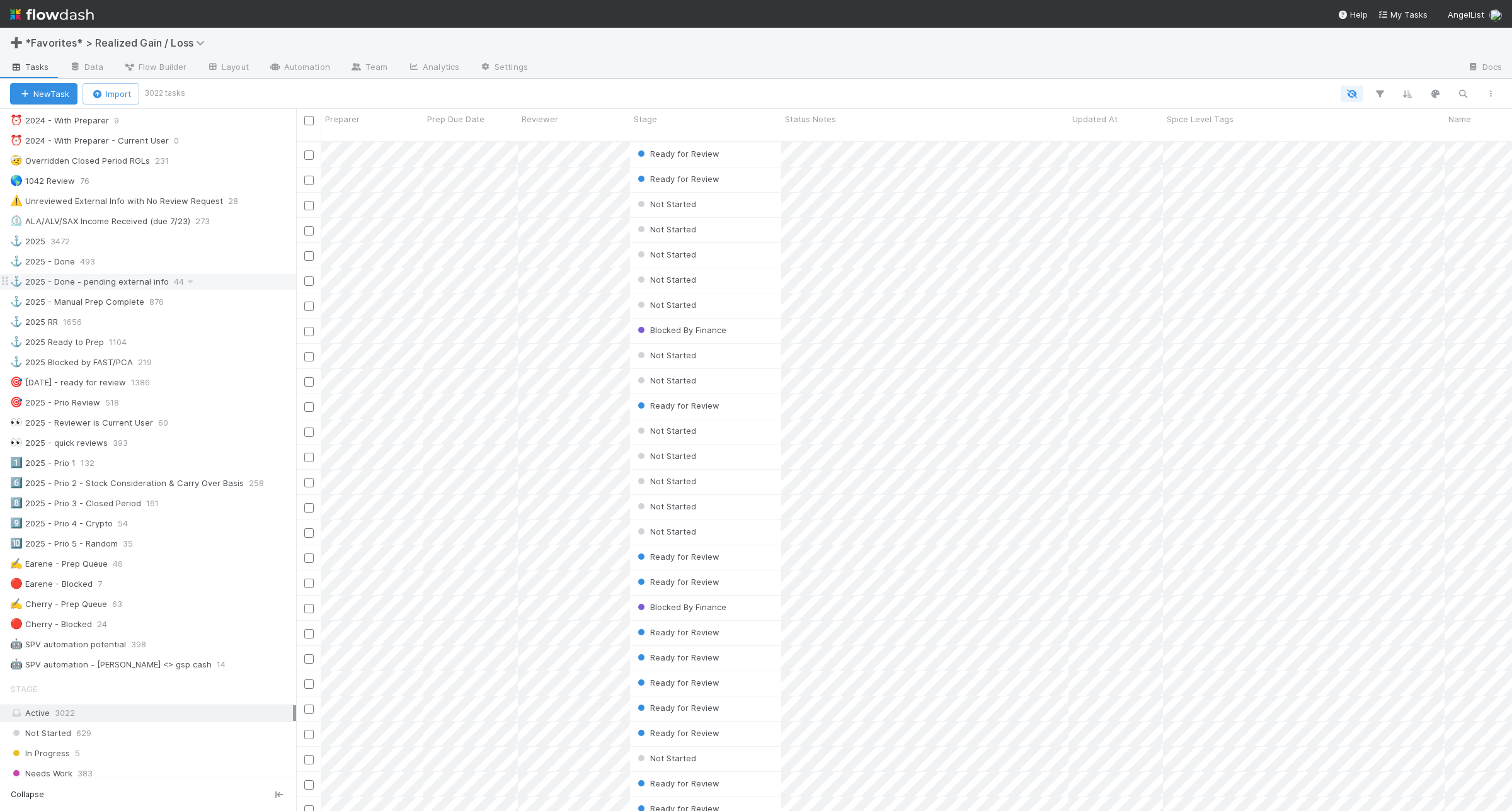
scroll to position [315, 0]
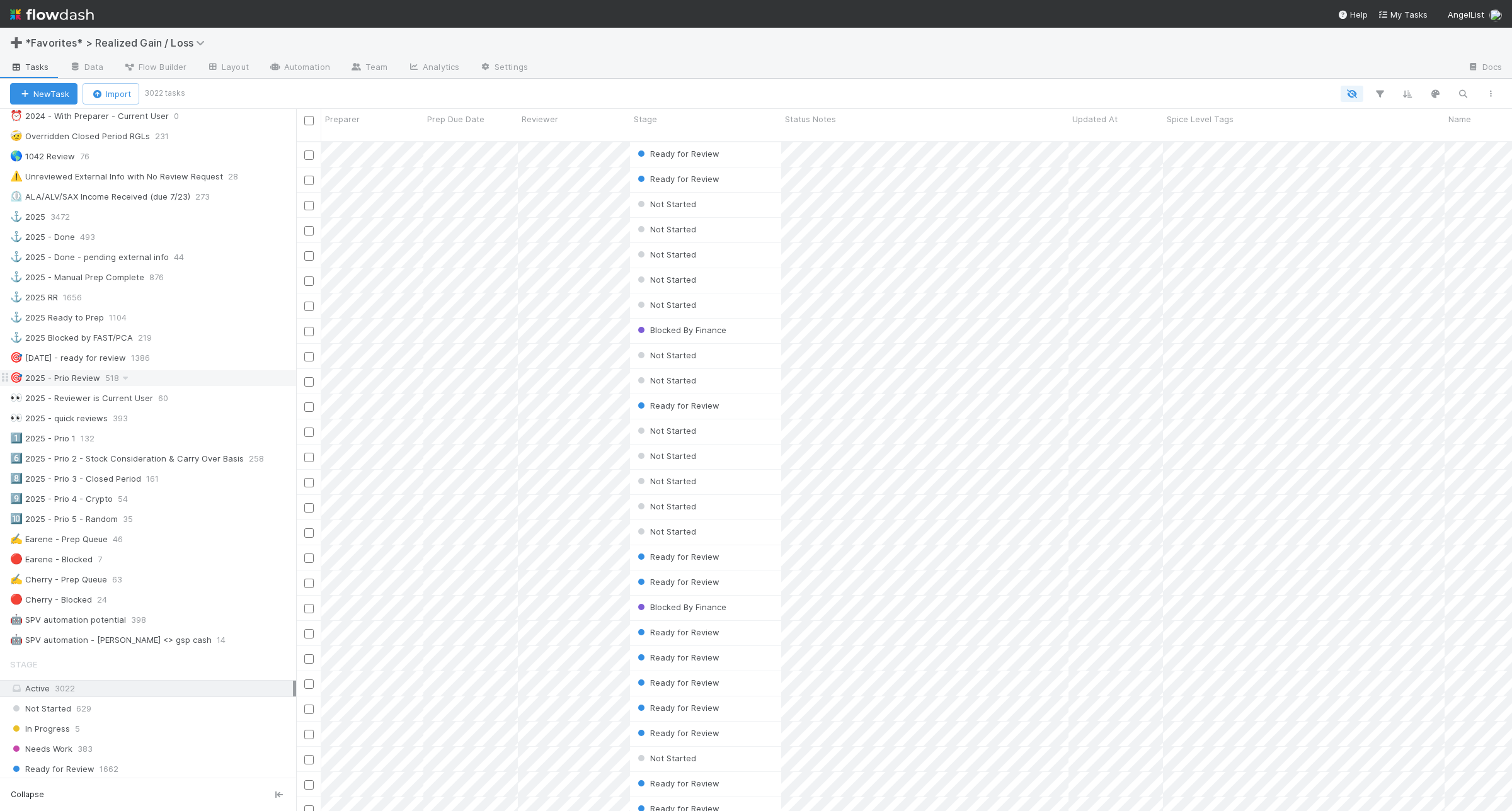
click at [219, 386] on div "🎯 2025 - Prio Review 518" at bounding box center [152, 378] width 286 height 16
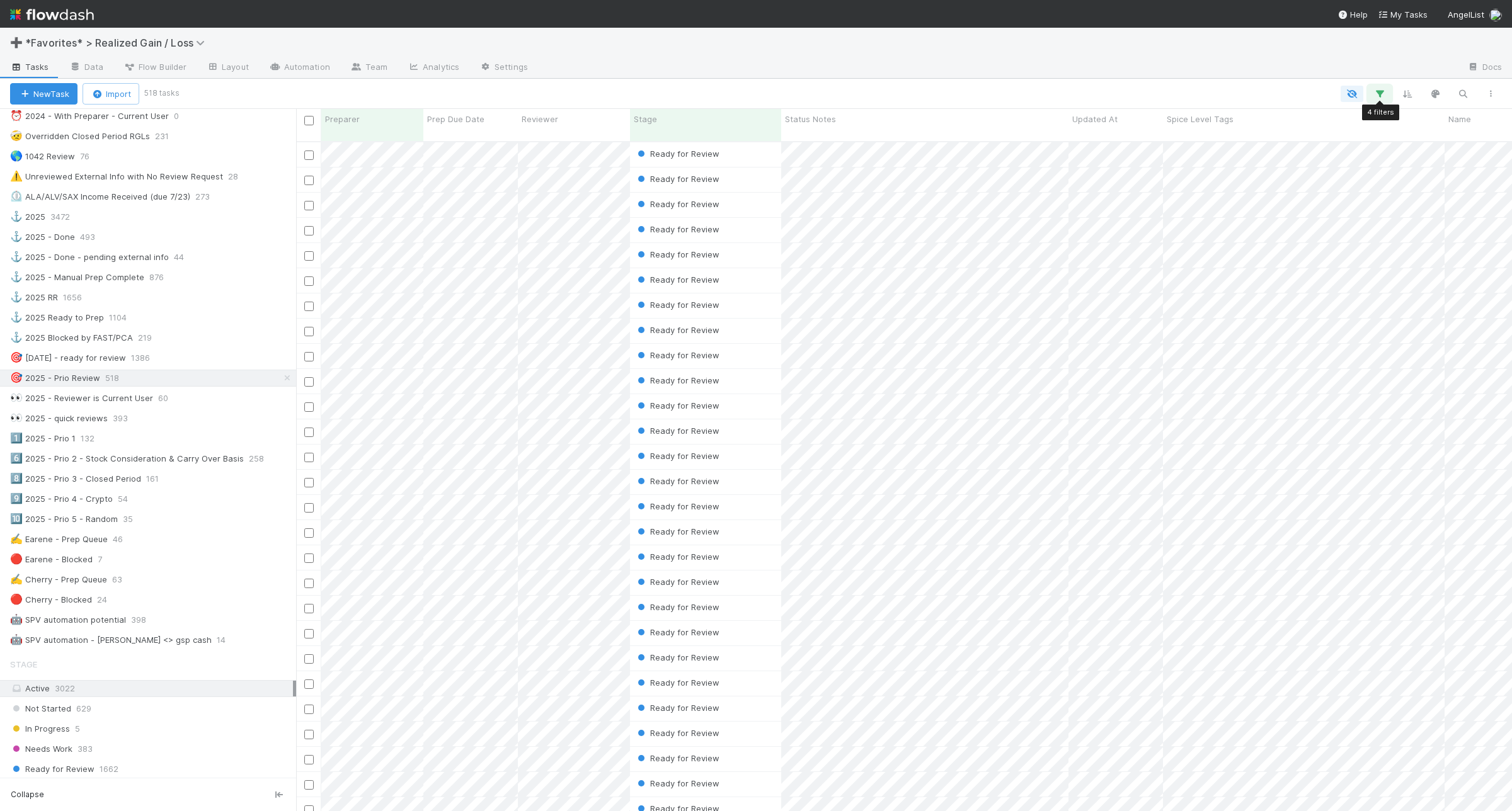
click at [1377, 89] on icon "button" at bounding box center [1379, 94] width 13 height 11
click at [1031, 287] on link "And.." at bounding box center [1024, 279] width 40 height 18
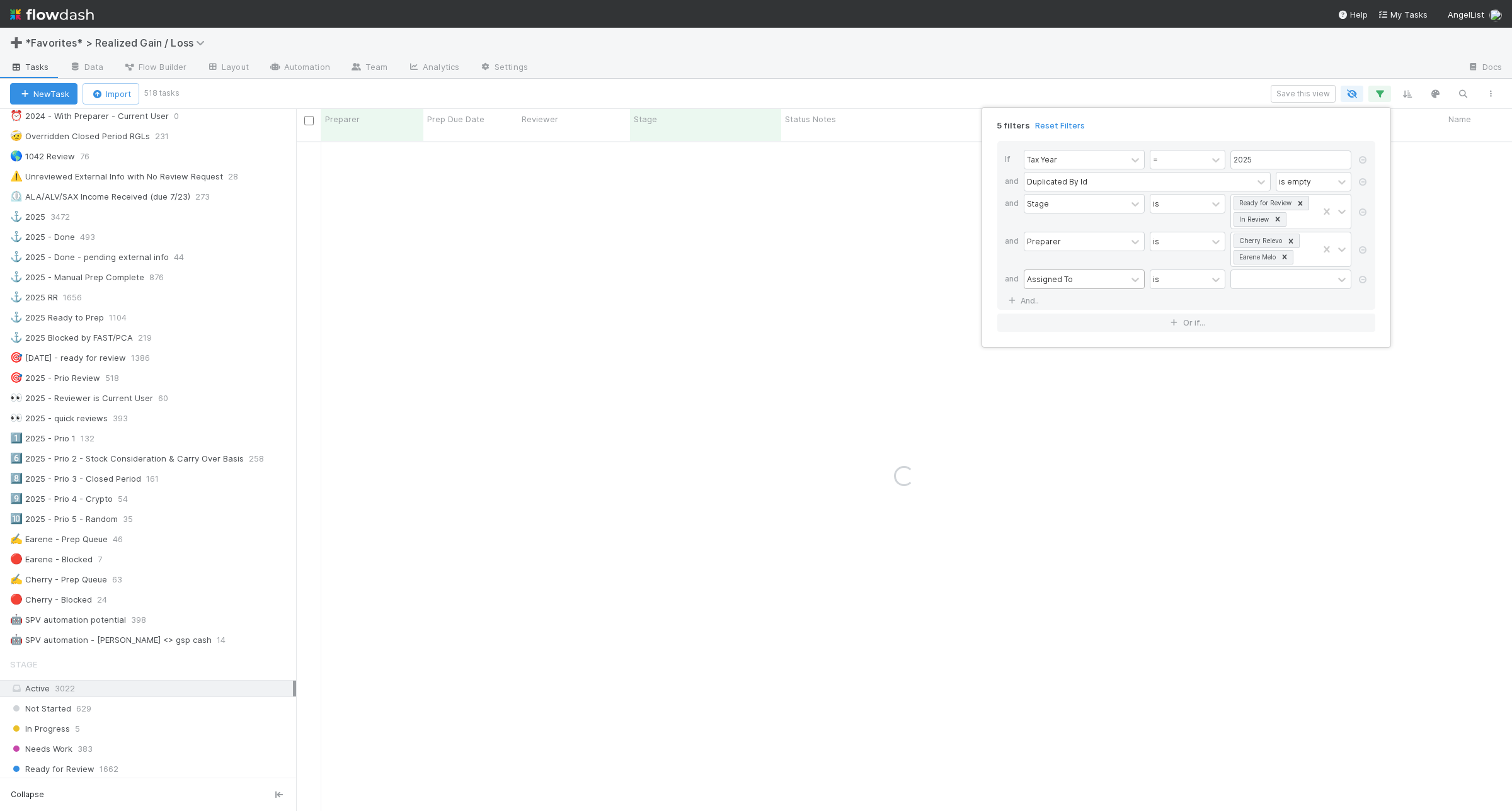
click at [1075, 287] on div "Assigned To" at bounding box center [1075, 279] width 102 height 18
type input "revi"
click at [1070, 397] on div "Reviewer" at bounding box center [1084, 386] width 121 height 21
drag, startPoint x: 1201, startPoint y: 279, endPoint x: 1204, endPoint y: 297, distance: 18.2
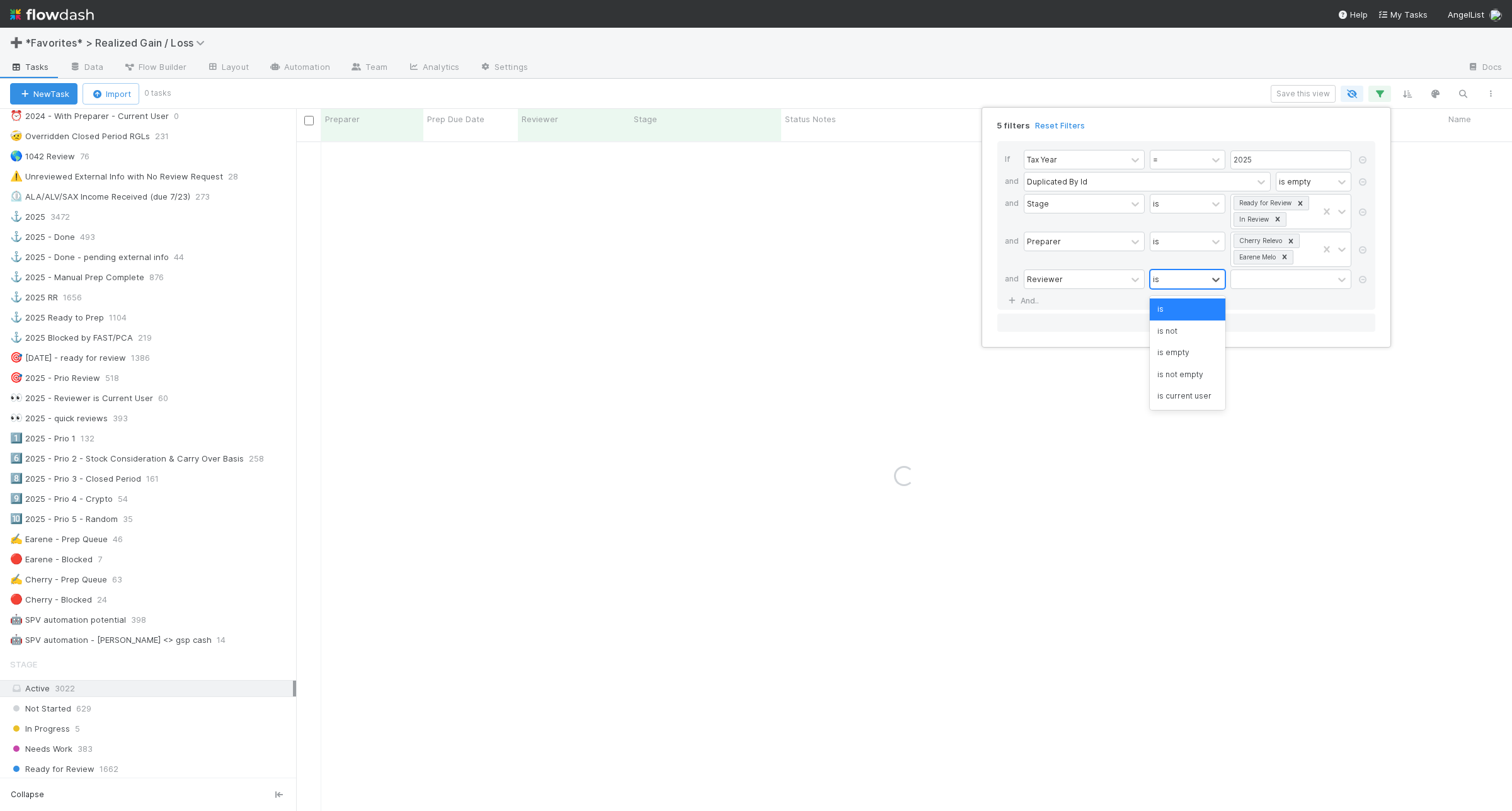
click at [1201, 279] on div "is" at bounding box center [1178, 279] width 57 height 18
click at [1197, 357] on div "is empty" at bounding box center [1187, 352] width 76 height 21
click at [1039, 295] on link "And.." at bounding box center [1024, 301] width 40 height 18
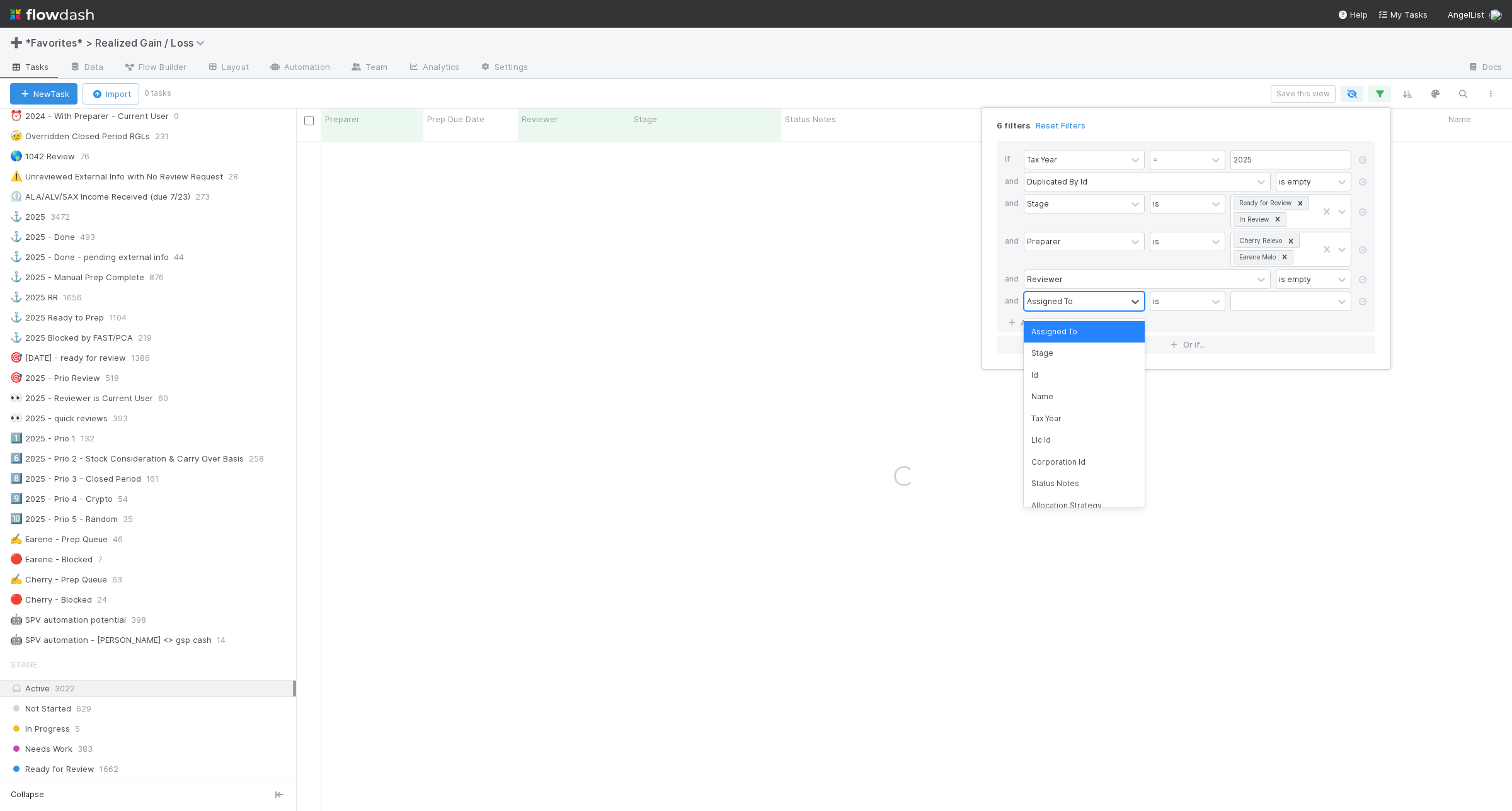
click at [1058, 304] on div "Assigned To" at bounding box center [1049, 301] width 46 height 11
type input "para"
click at [1208, 306] on div at bounding box center [1215, 302] width 15 height 13
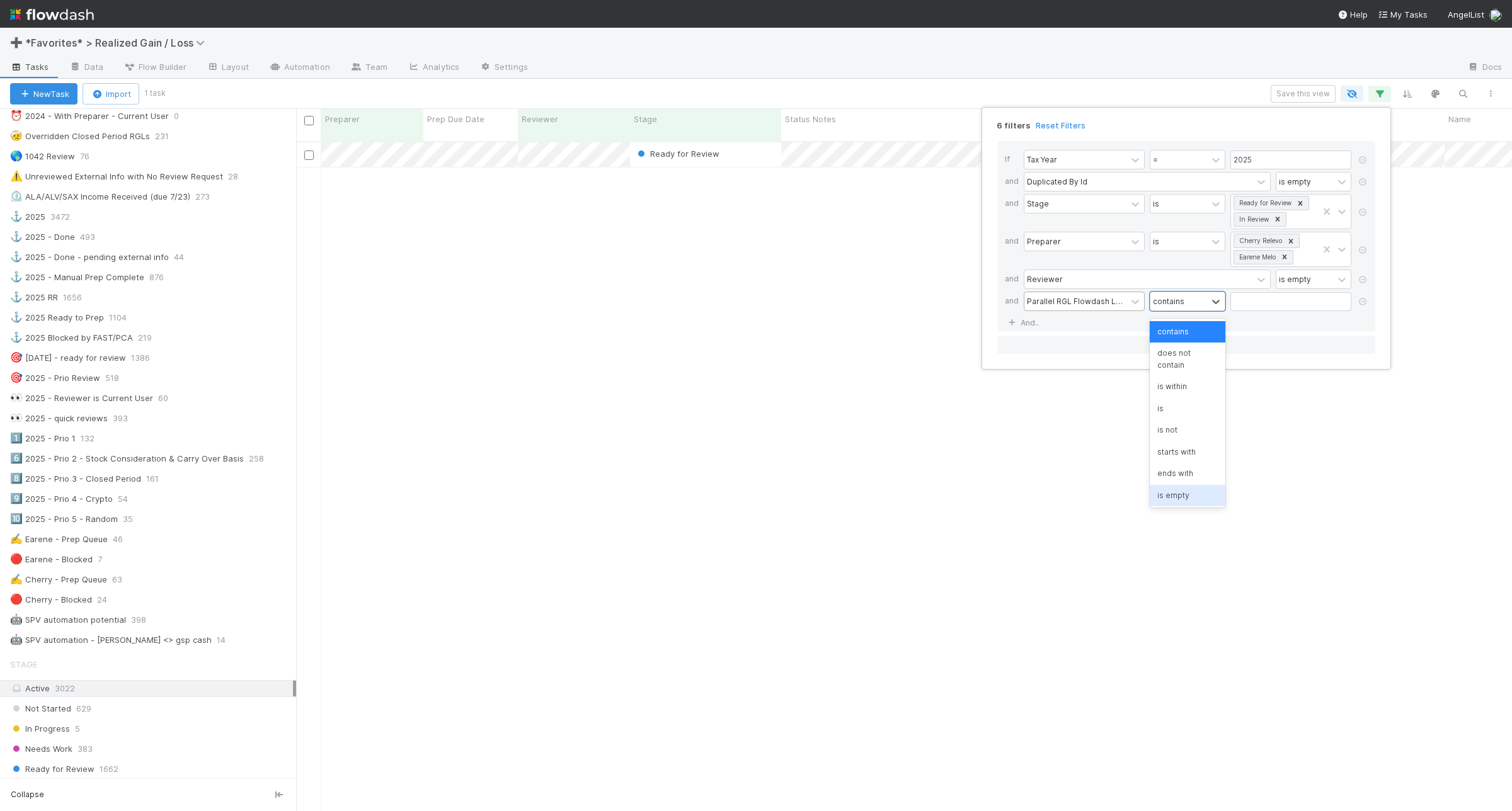
click at [1169, 499] on div "is empty" at bounding box center [1187, 496] width 76 height 21
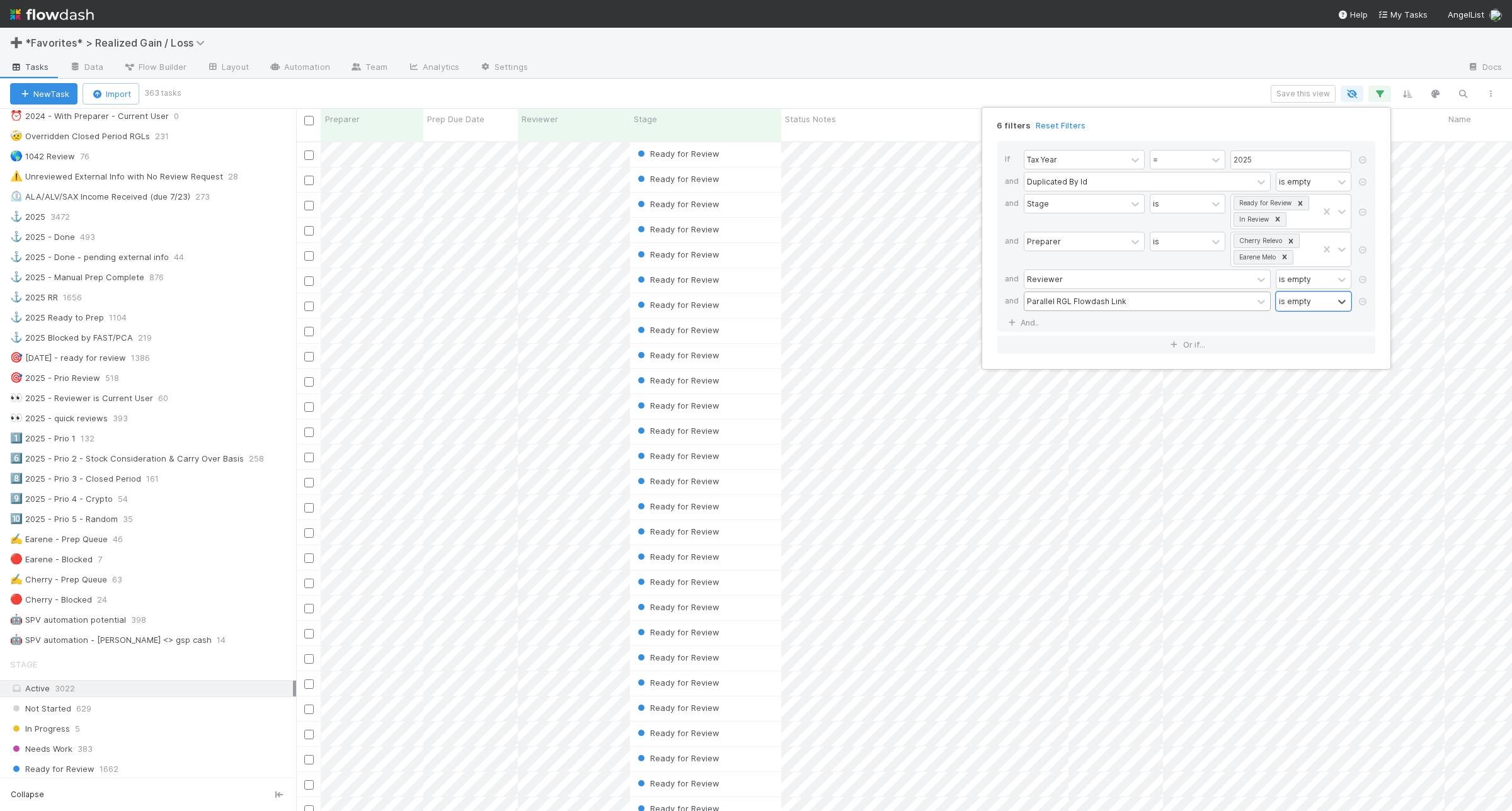
click at [1030, 84] on div "6 filters Reset Filters If Tax Year = 2025 and Duplicated By Id is empty and St…" at bounding box center [756, 406] width 1512 height 811
click at [823, 121] on span "Status Notes" at bounding box center [810, 119] width 51 height 13
click at [839, 140] on div "Sort A → Z" at bounding box center [857, 142] width 144 height 19
click at [1383, 88] on icon "button" at bounding box center [1379, 94] width 13 height 11
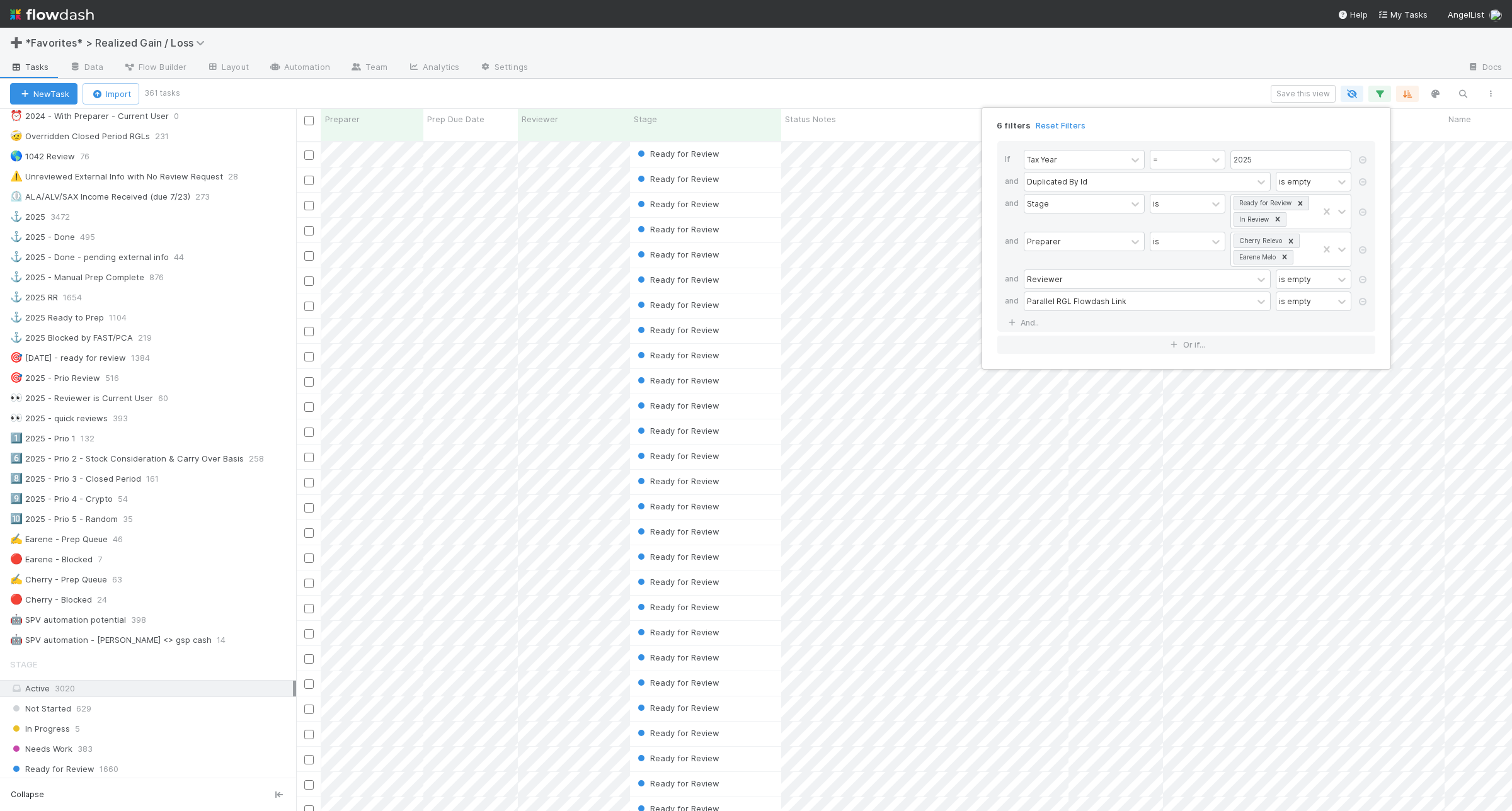
click at [1383, 88] on div "6 filters Reset Filters If Tax Year = 2025 and Duplicated By Id is empty and St…" at bounding box center [756, 406] width 1512 height 811
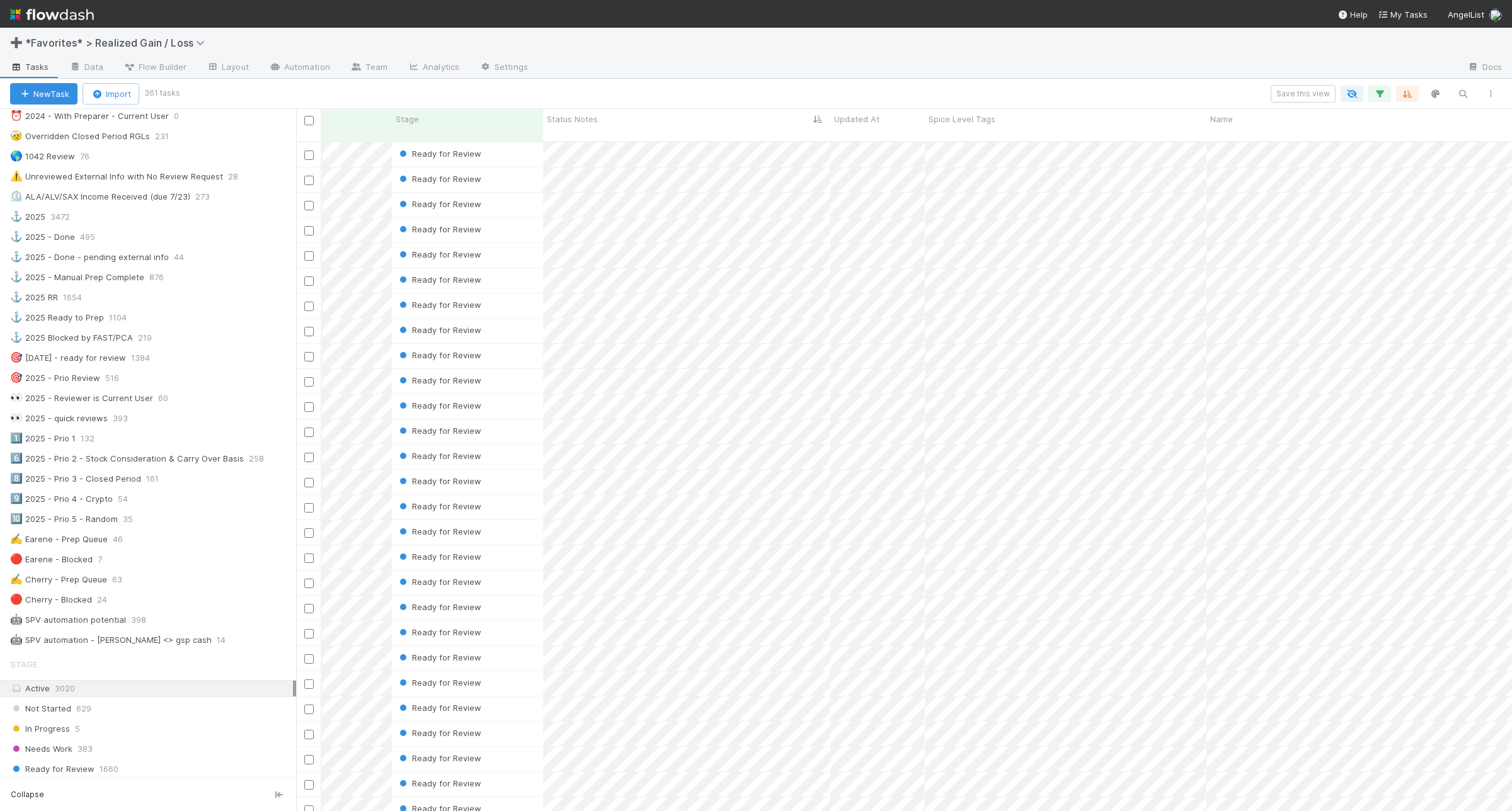
scroll to position [0, 205]
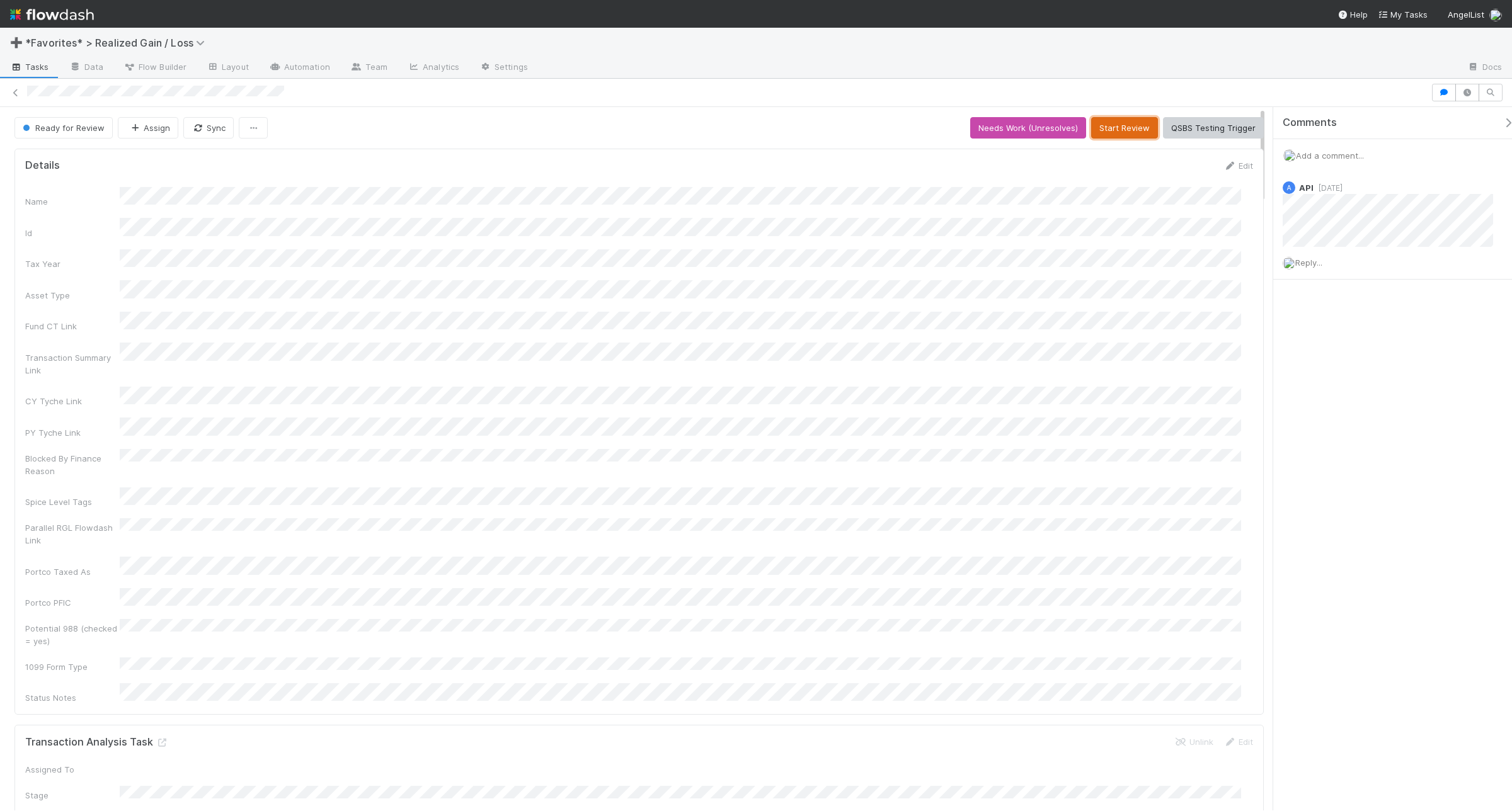
click at [1122, 129] on button "Start Review" at bounding box center [1124, 128] width 67 height 21
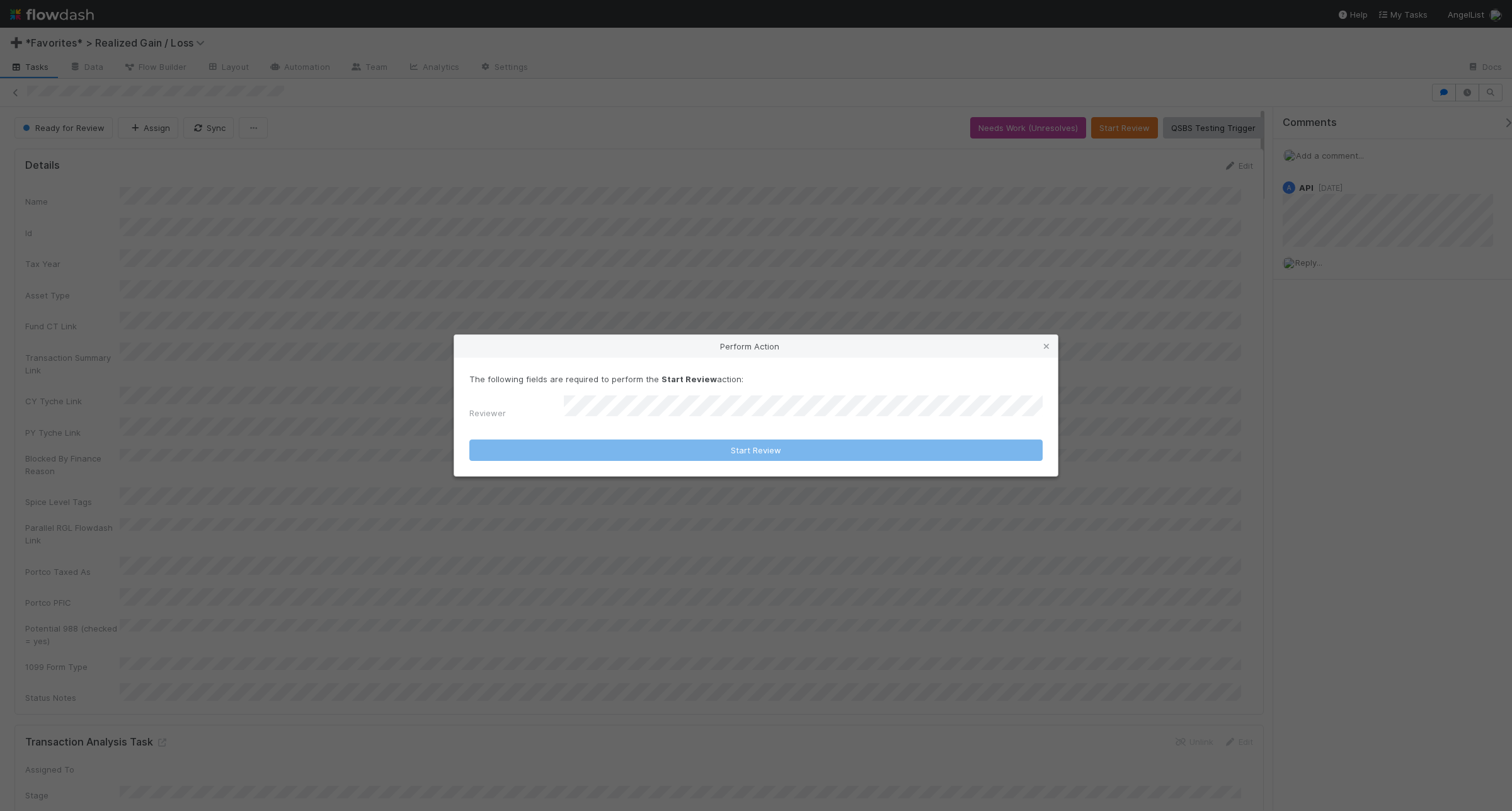
click at [677, 398] on div "The following fields are required to perform the Start Review action: Reviewer" at bounding box center [756, 399] width 573 height 52
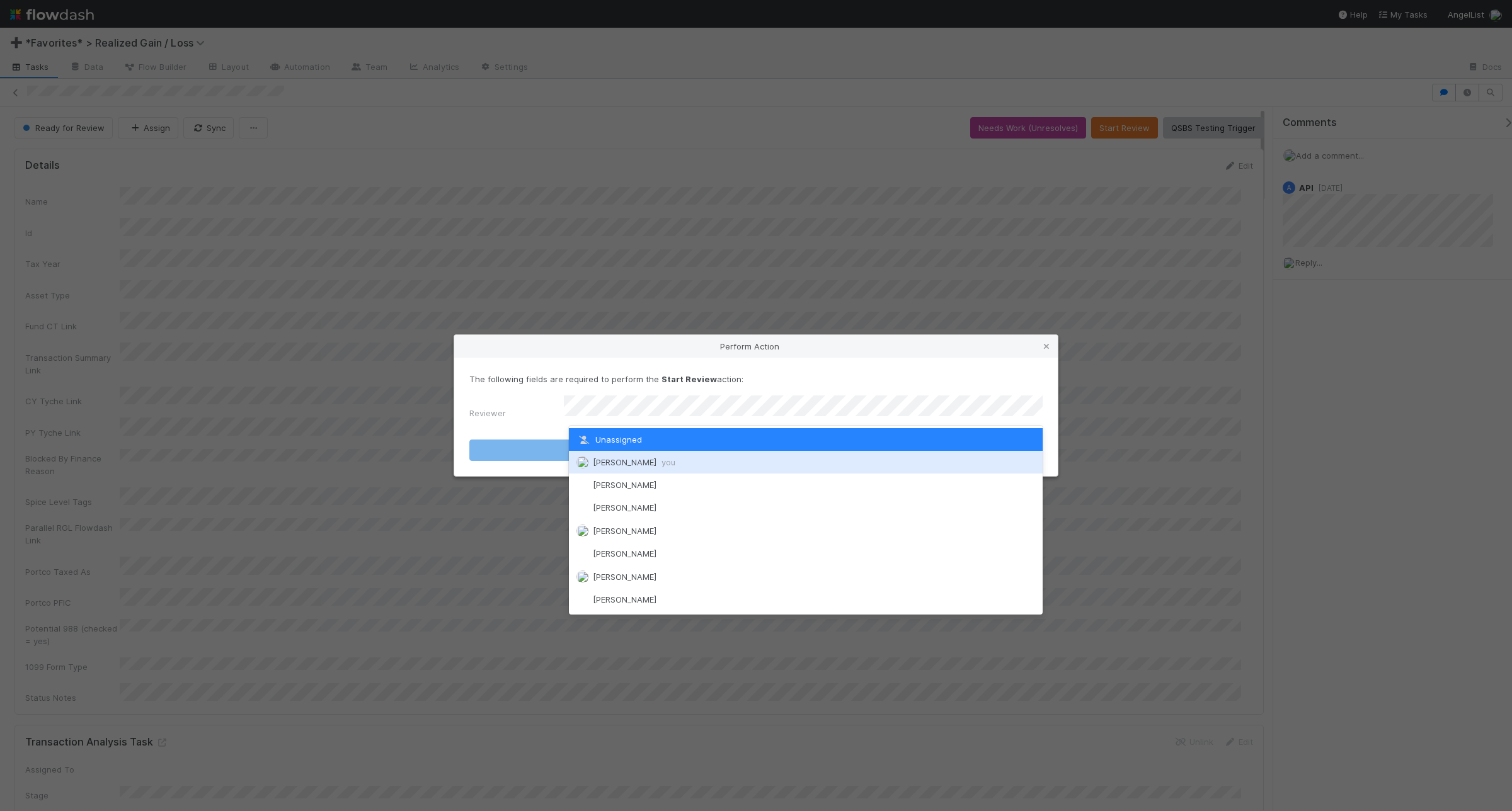
click at [675, 466] on div "[PERSON_NAME] you" at bounding box center [805, 462] width 474 height 23
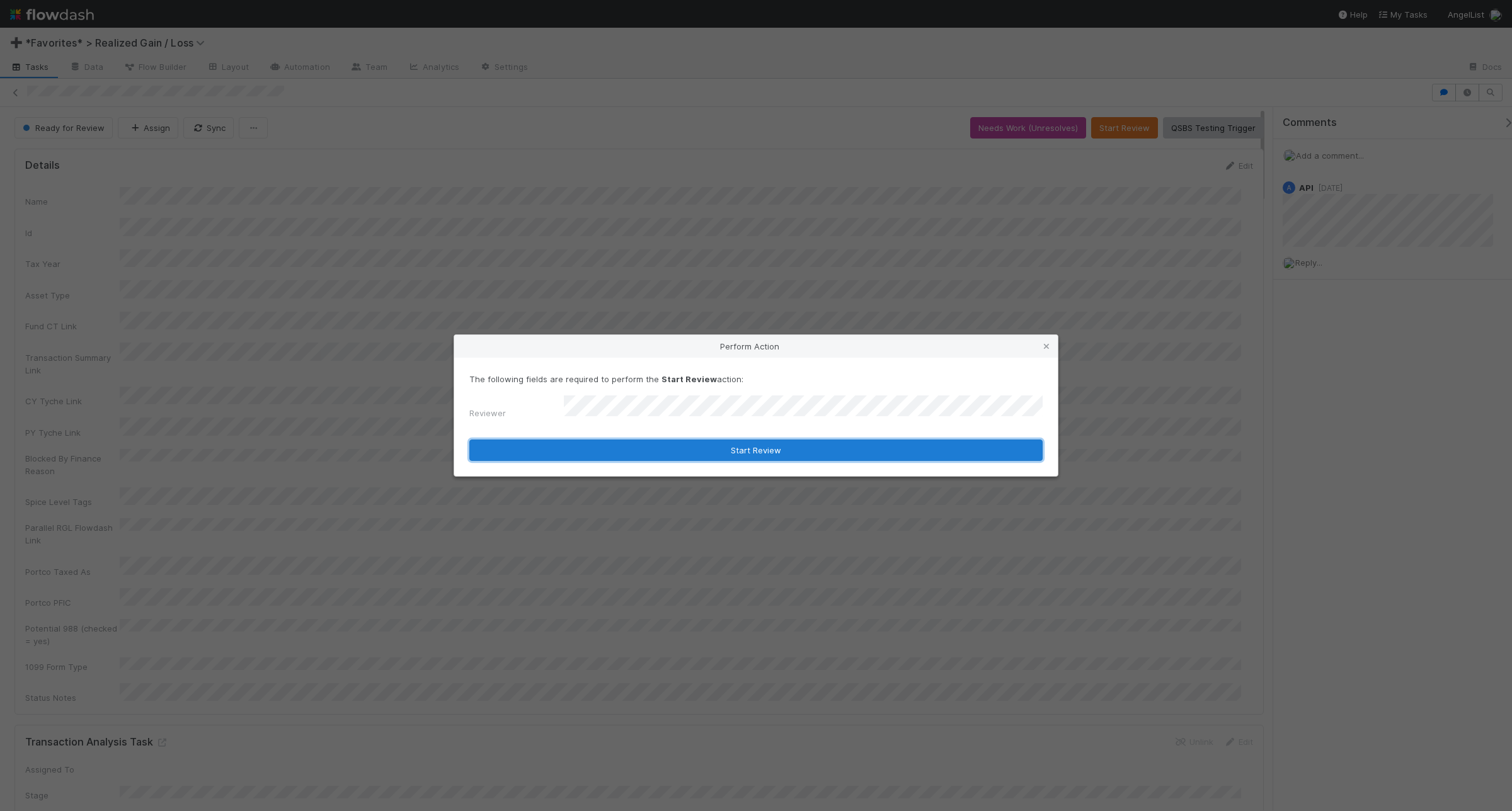
click at [703, 449] on button "Start Review" at bounding box center [756, 450] width 573 height 21
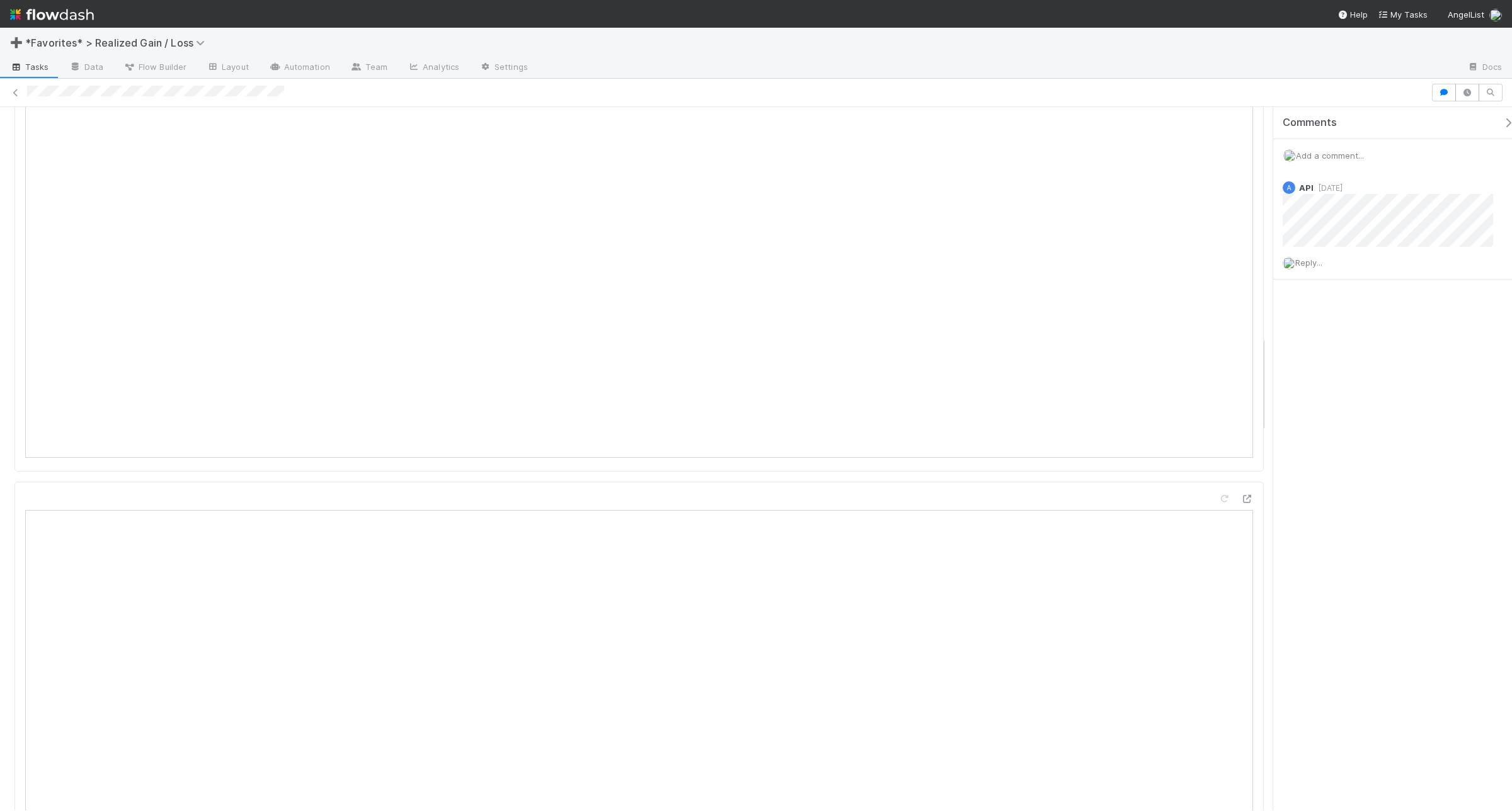
scroll to position [1703, 0]
click at [1209, 155] on span "Add a comment..." at bounding box center [1330, 155] width 68 height 10
click at [1209, 345] on button "Add Comment" at bounding box center [1329, 349] width 73 height 21
click at [1209, 155] on span "Add a comment..." at bounding box center [1330, 155] width 68 height 10
click at [1209, 351] on button "Add Comment" at bounding box center [1329, 349] width 73 height 21
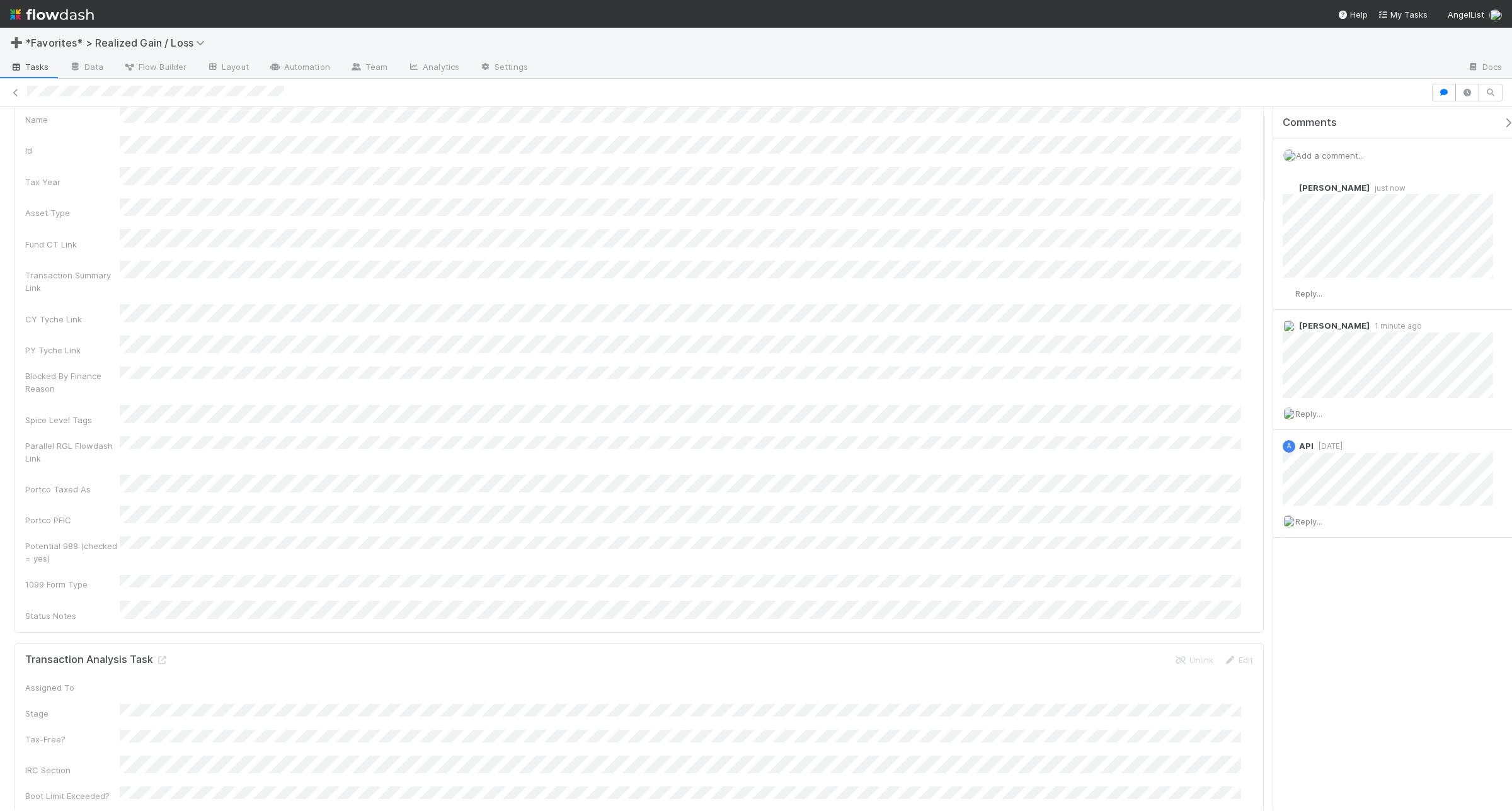
scroll to position [0, 0]
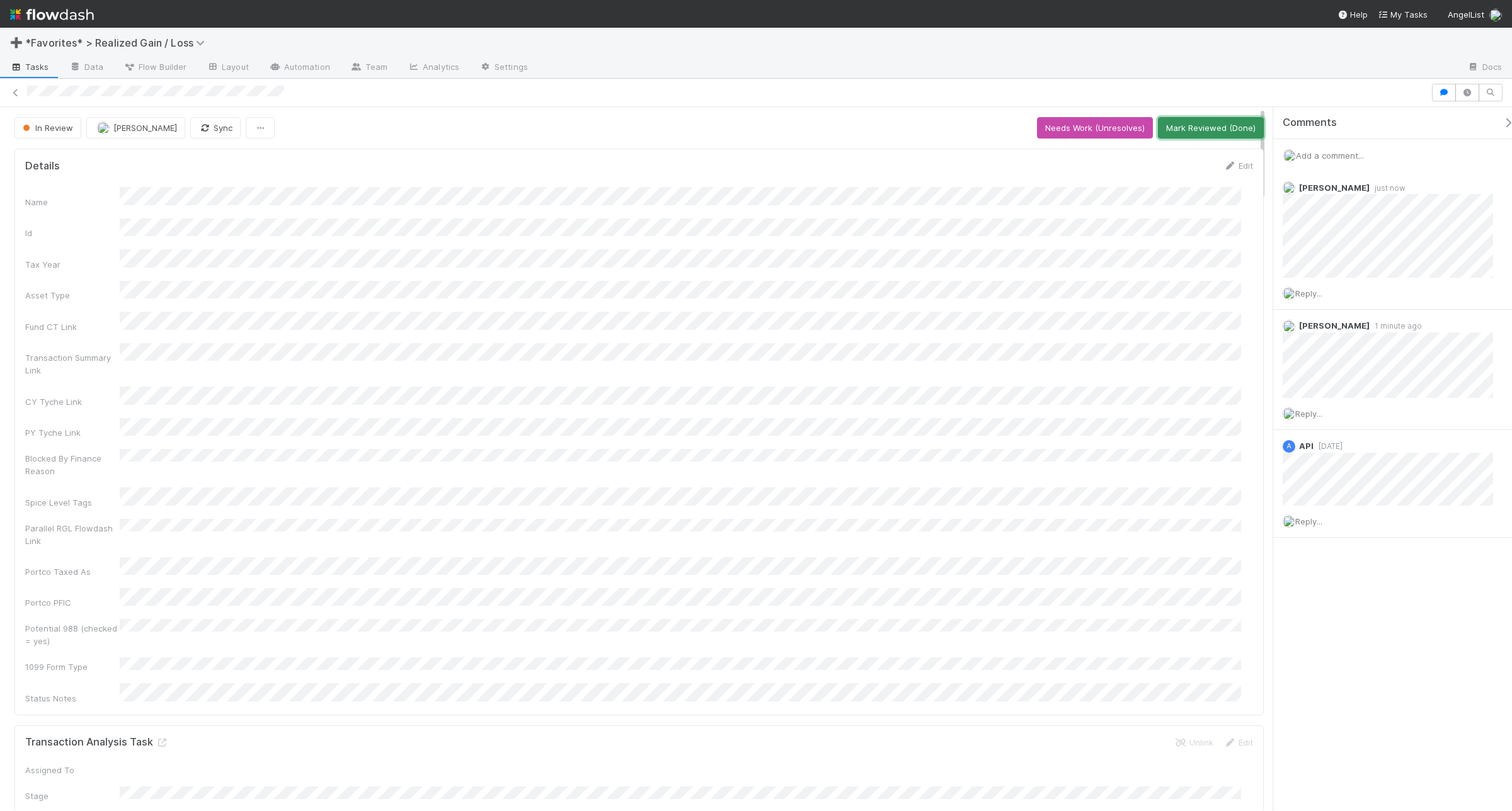
click at [1209, 138] on button "Mark Reviewed (Done)" at bounding box center [1210, 128] width 106 height 21
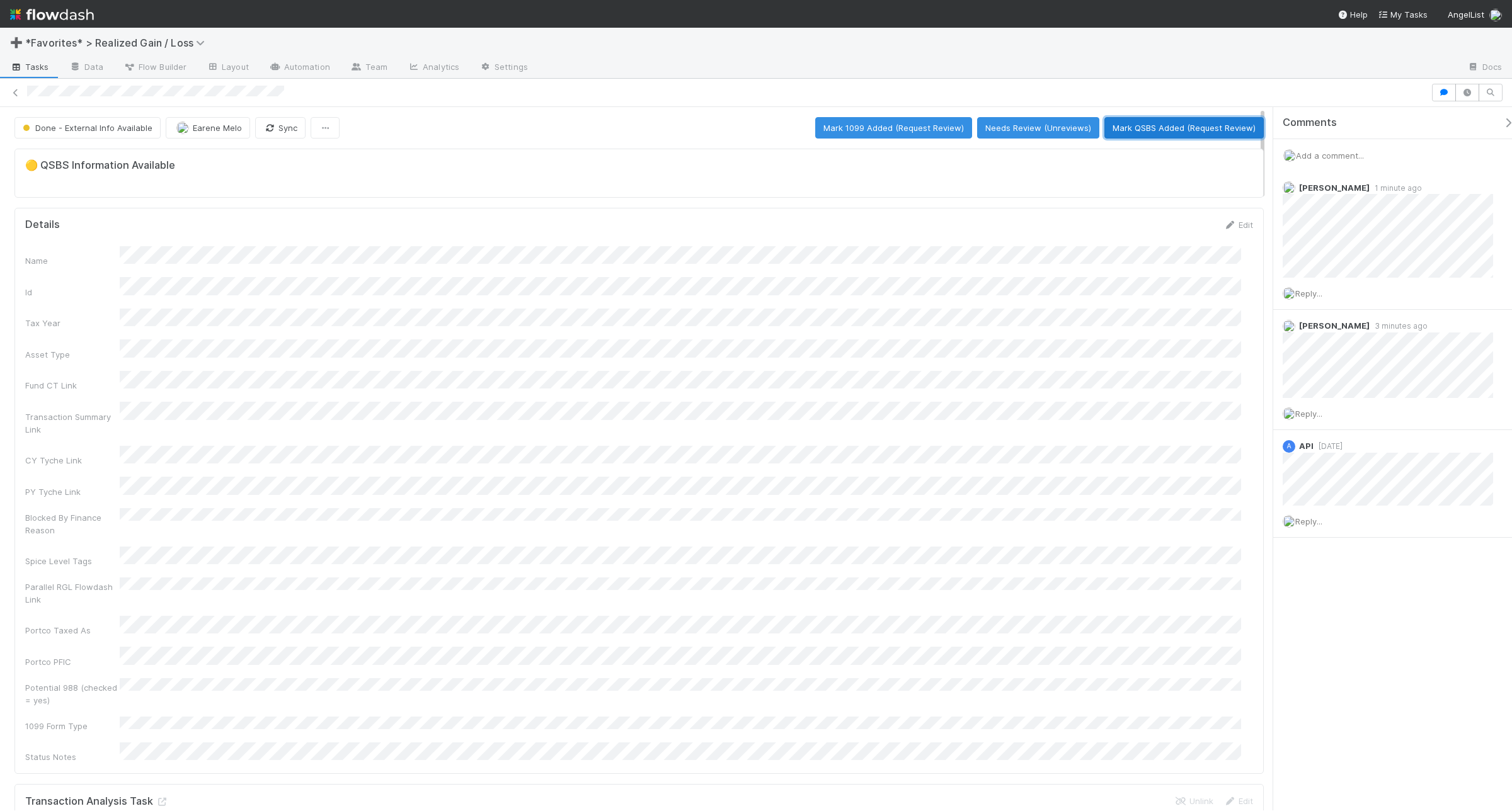
click at [1194, 129] on button "Mark QSBS Added (Request Review)" at bounding box center [1184, 128] width 159 height 21
click at [1209, 130] on button "Mark QSBS Reviewed (Done)" at bounding box center [1198, 128] width 130 height 21
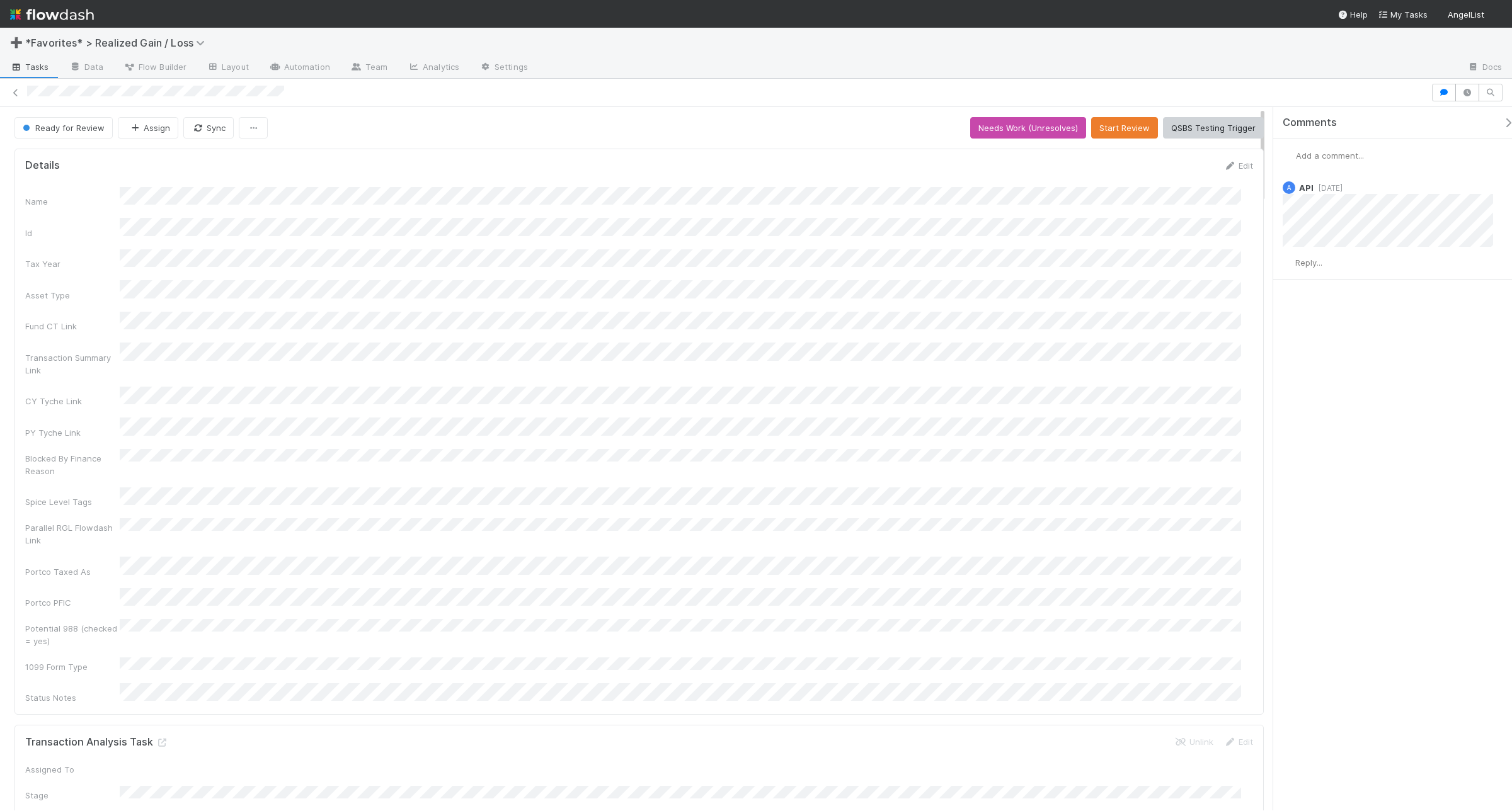
click at [1209, 150] on span "Add a comment..." at bounding box center [1330, 155] width 68 height 10
click at [1209, 349] on button "Add Comment" at bounding box center [1329, 349] width 73 height 21
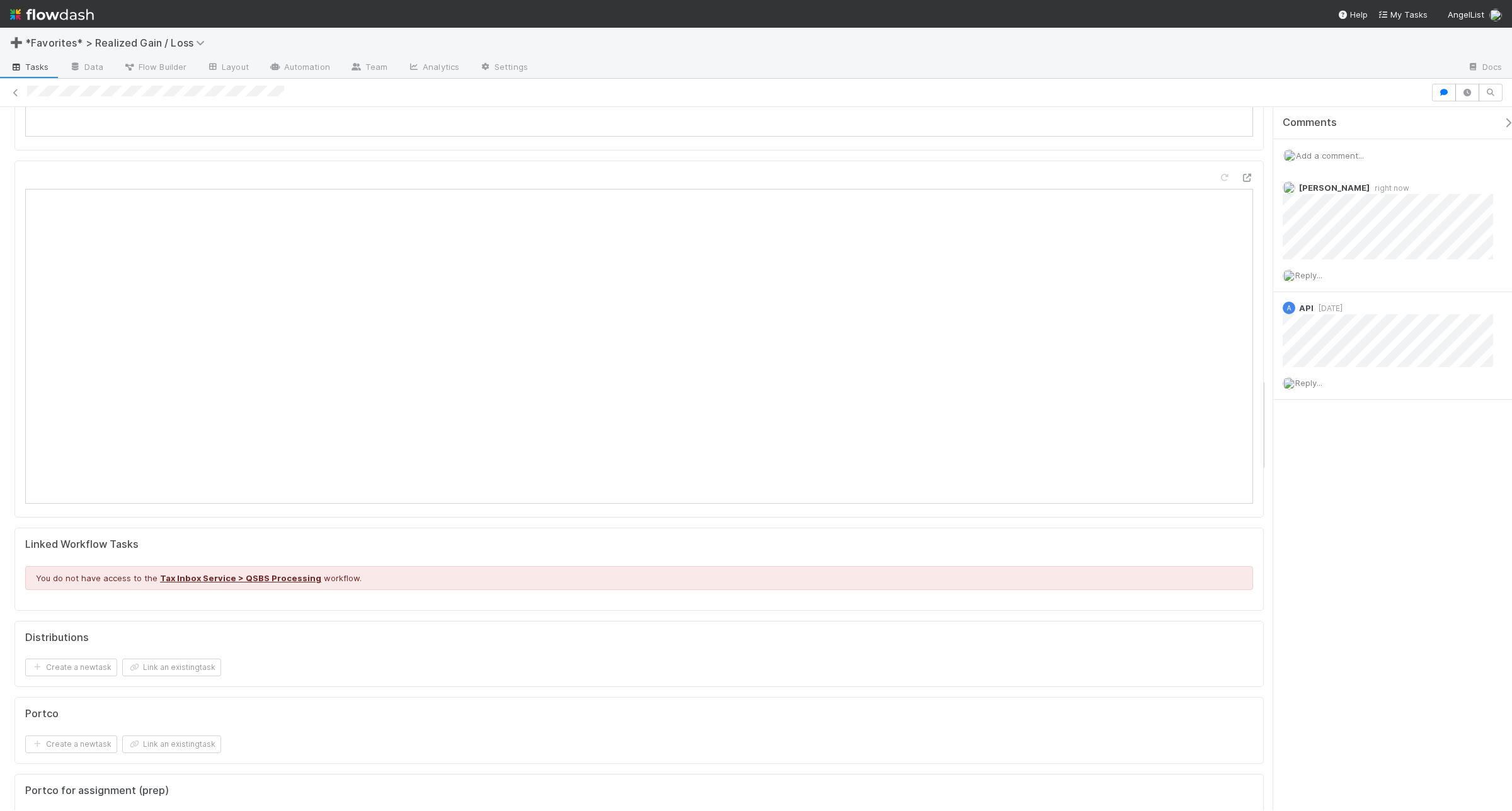
scroll to position [2018, 0]
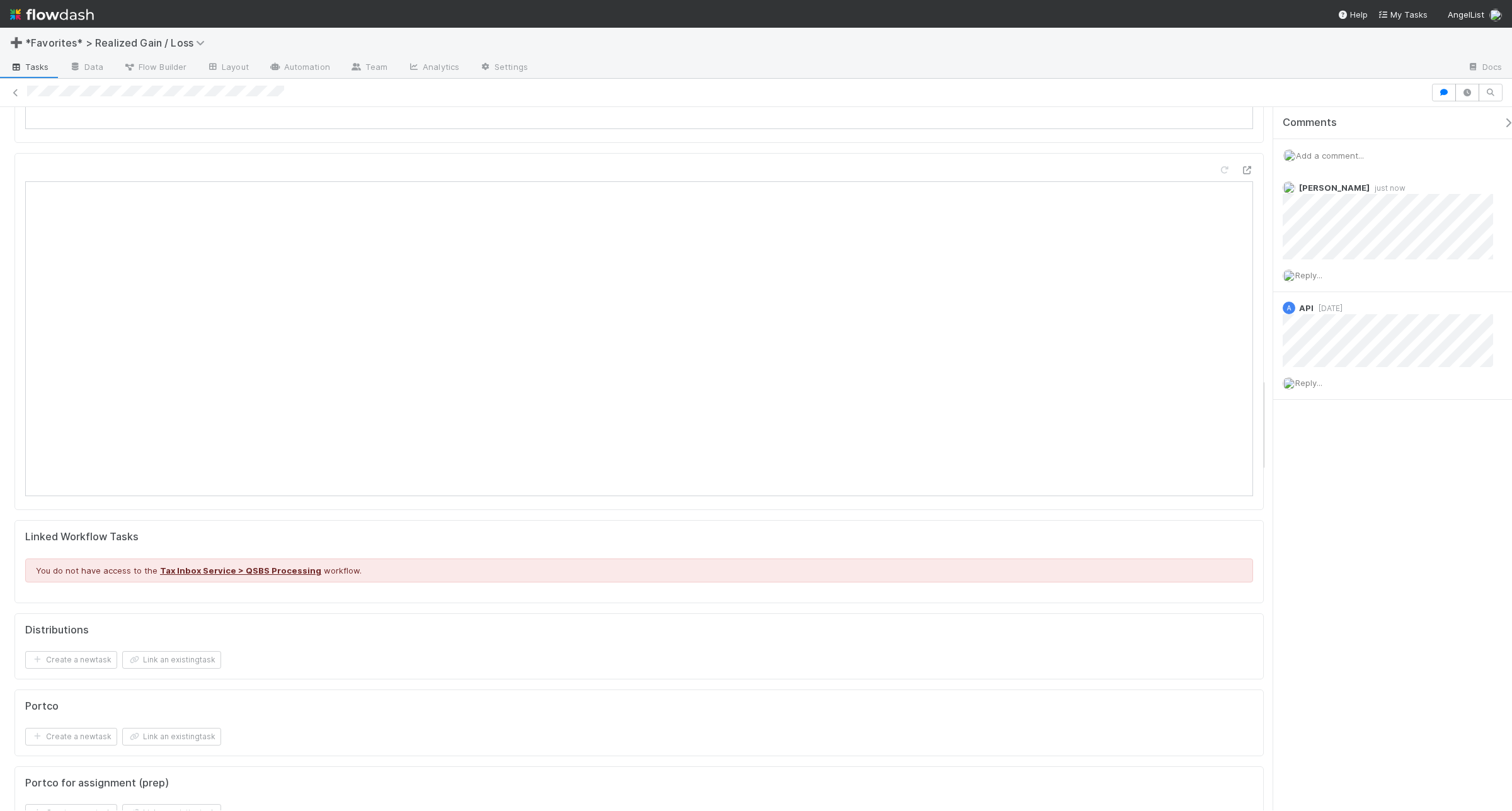
click at [1209, 153] on span "Add a comment..." at bounding box center [1330, 155] width 68 height 10
click at [1209, 353] on button "Add Comment" at bounding box center [1329, 349] width 73 height 21
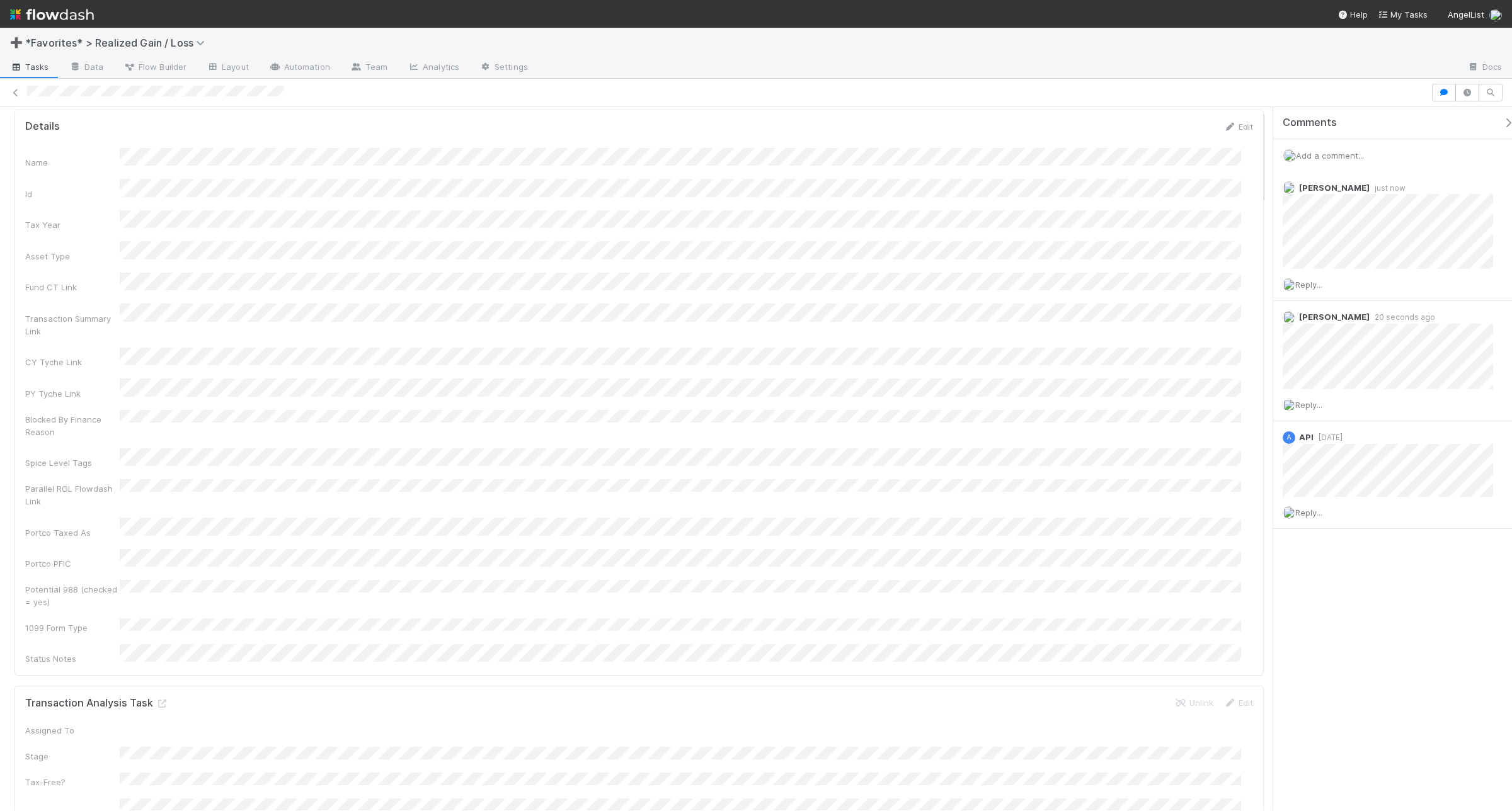
scroll to position [0, 0]
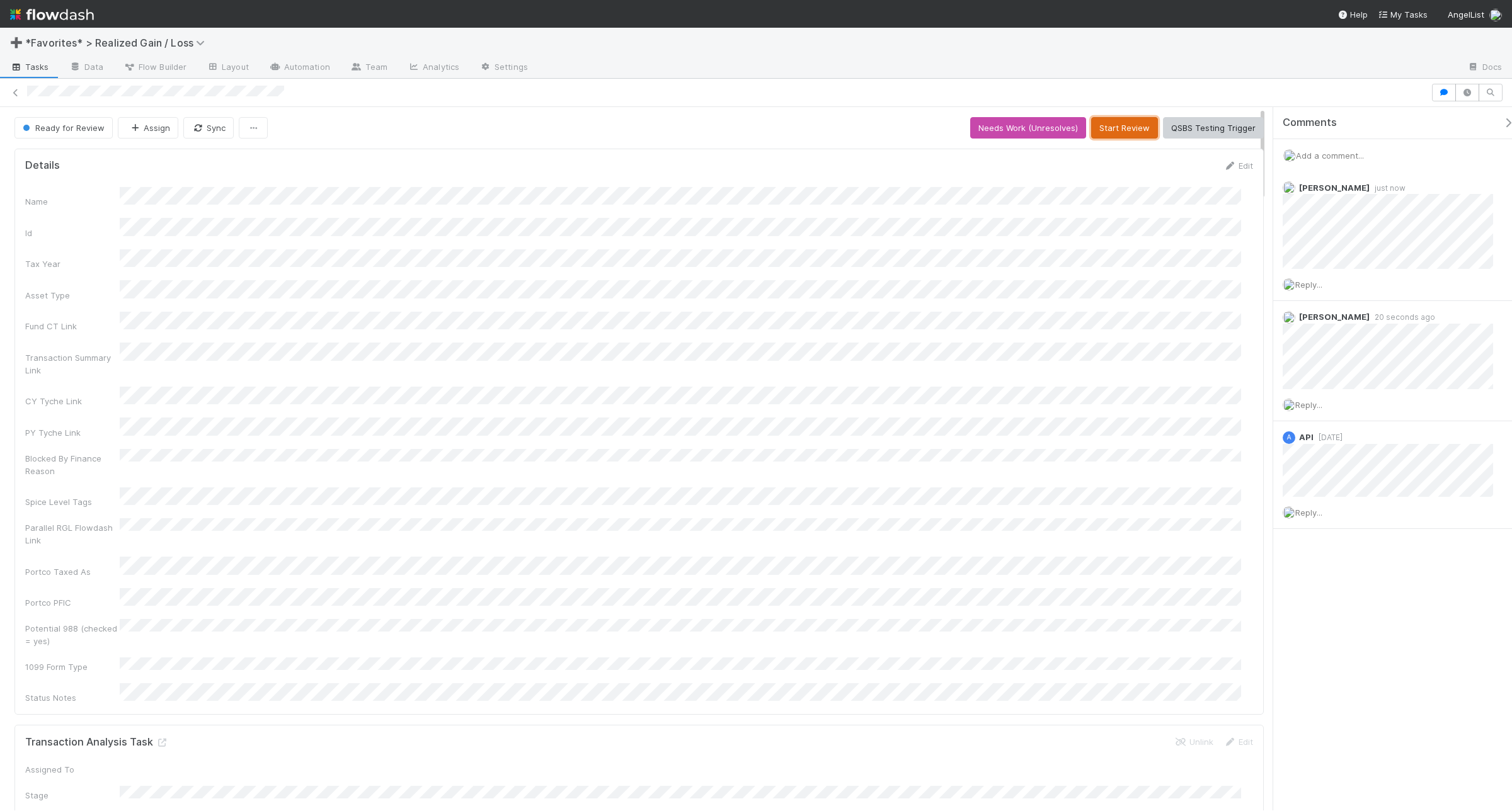
click at [1120, 133] on button "Start Review" at bounding box center [1124, 128] width 67 height 21
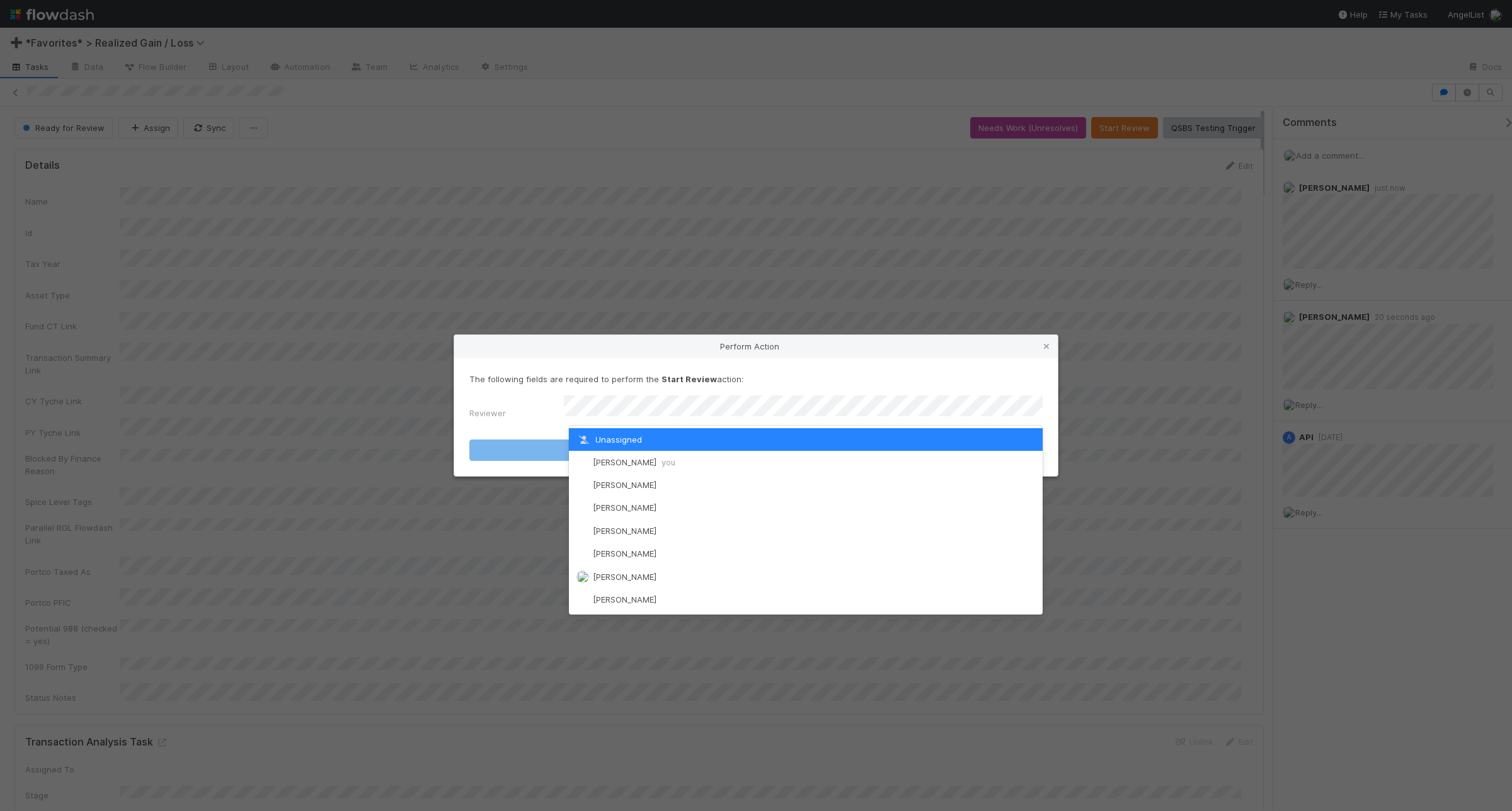
drag, startPoint x: 895, startPoint y: 449, endPoint x: 890, endPoint y: 455, distance: 7.8
click at [890, 455] on div "Unassigned [PERSON_NAME] you [PERSON_NAME] [PERSON_NAME] [PERSON_NAME] [PERSON_…" at bounding box center [805, 520] width 474 height 189
click at [890, 454] on div "[PERSON_NAME] you" at bounding box center [805, 462] width 474 height 23
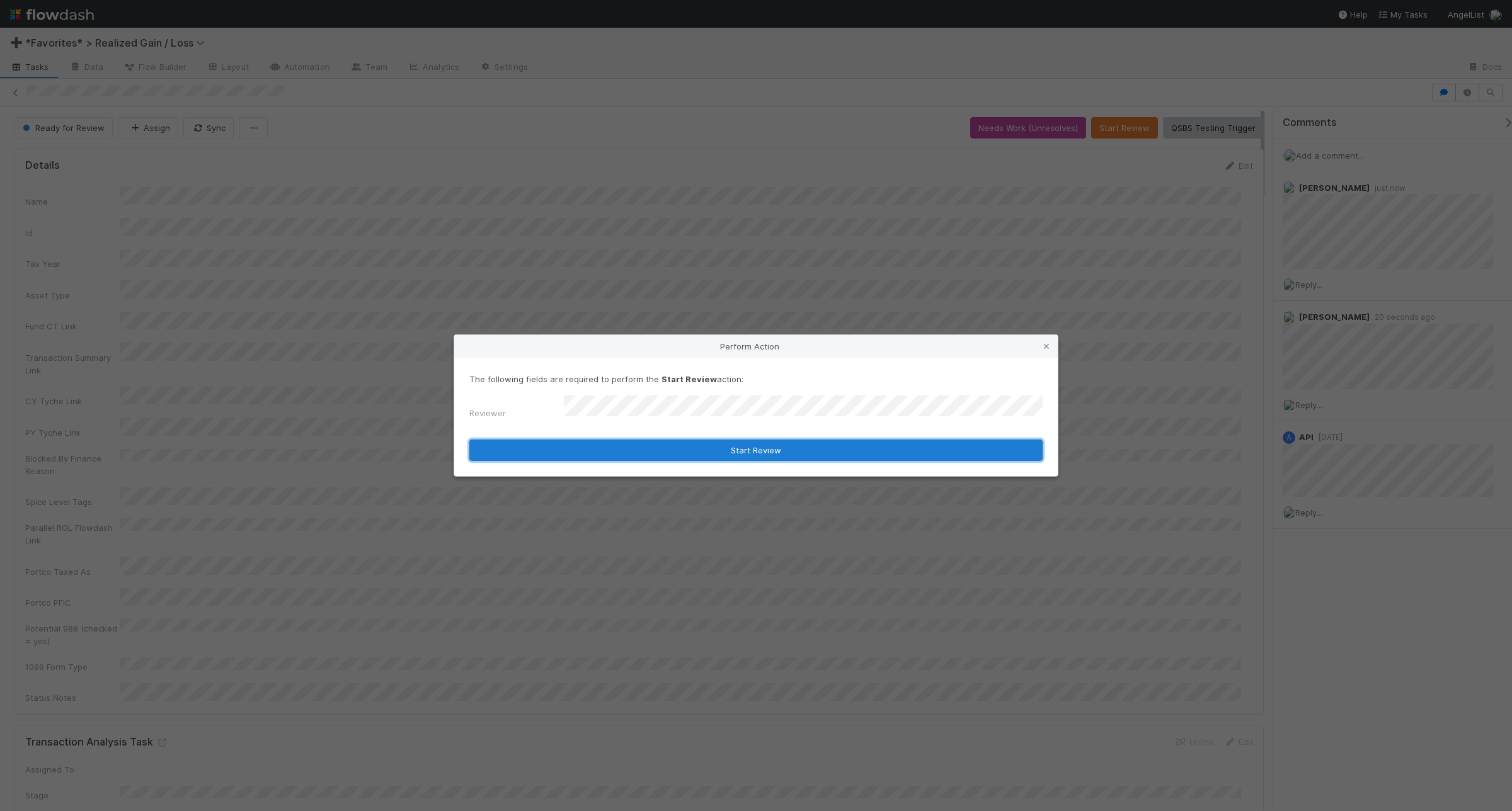
click at [855, 442] on button "Start Review" at bounding box center [756, 450] width 573 height 21
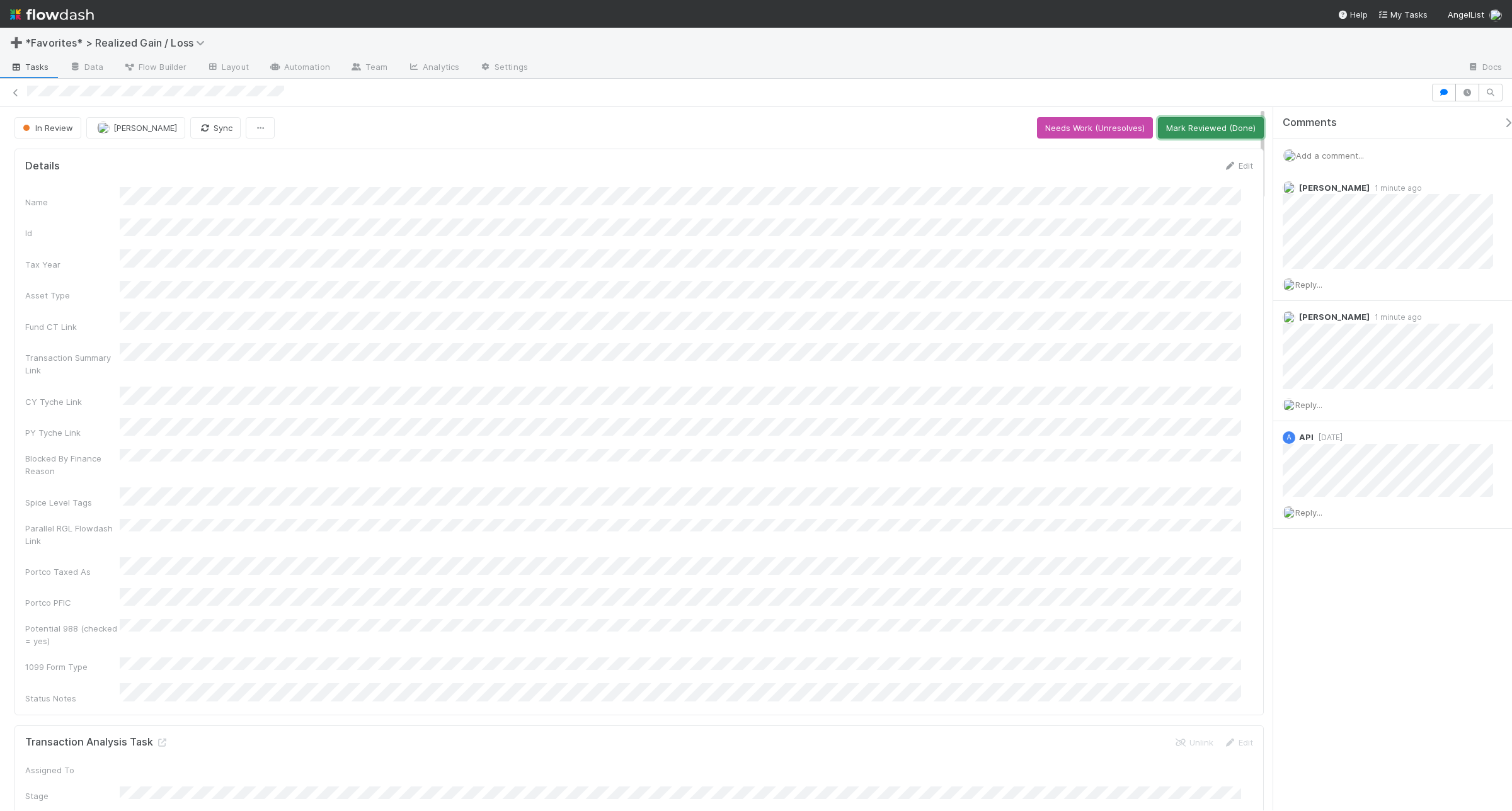
click at [1202, 128] on button "Mark Reviewed (Done)" at bounding box center [1210, 128] width 106 height 21
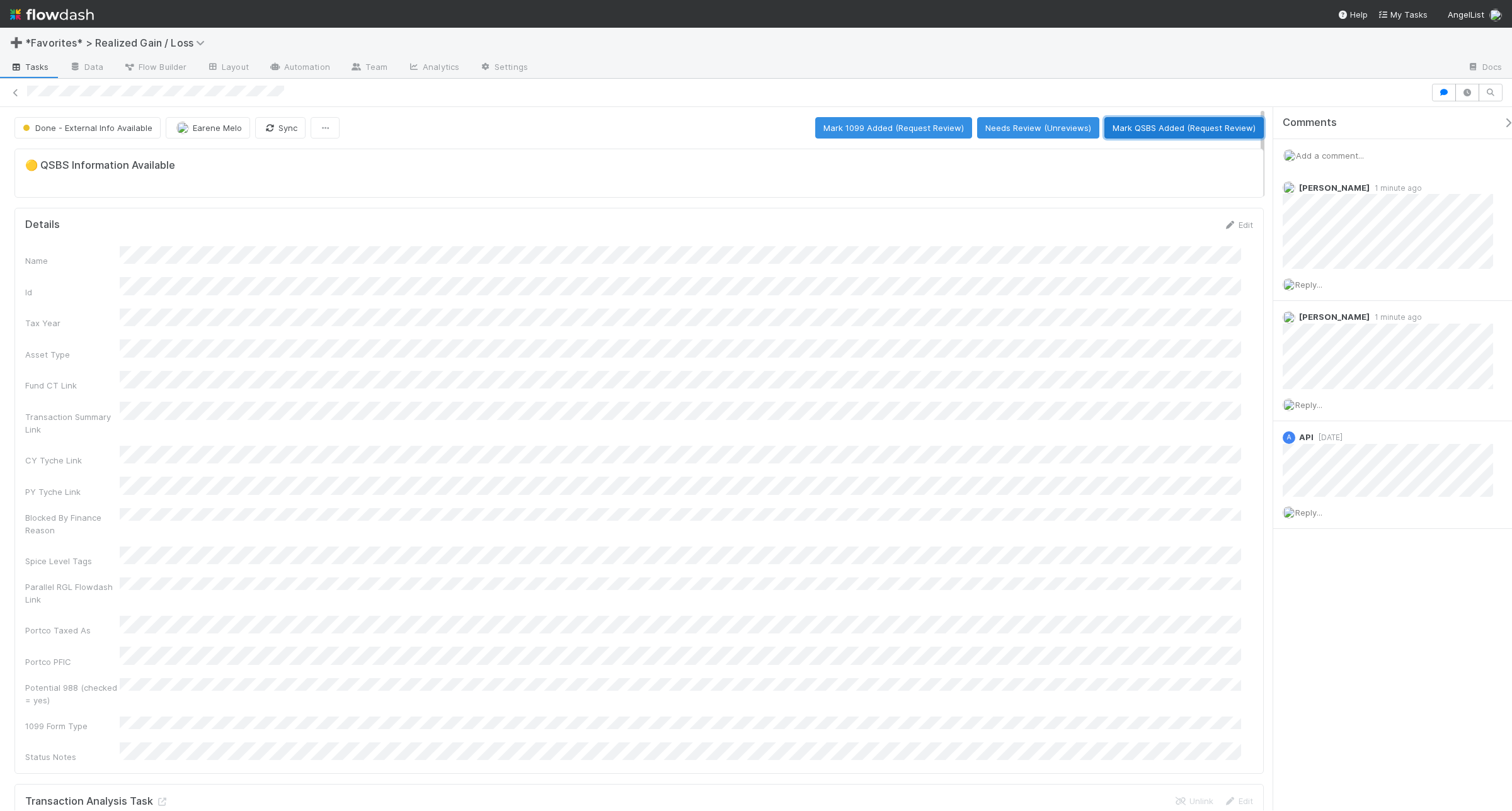
click at [1125, 128] on button "Mark QSBS Added (Request Review)" at bounding box center [1184, 128] width 159 height 21
click at [1176, 125] on button "Mark QSBS Reviewed (Done)" at bounding box center [1198, 128] width 130 height 21
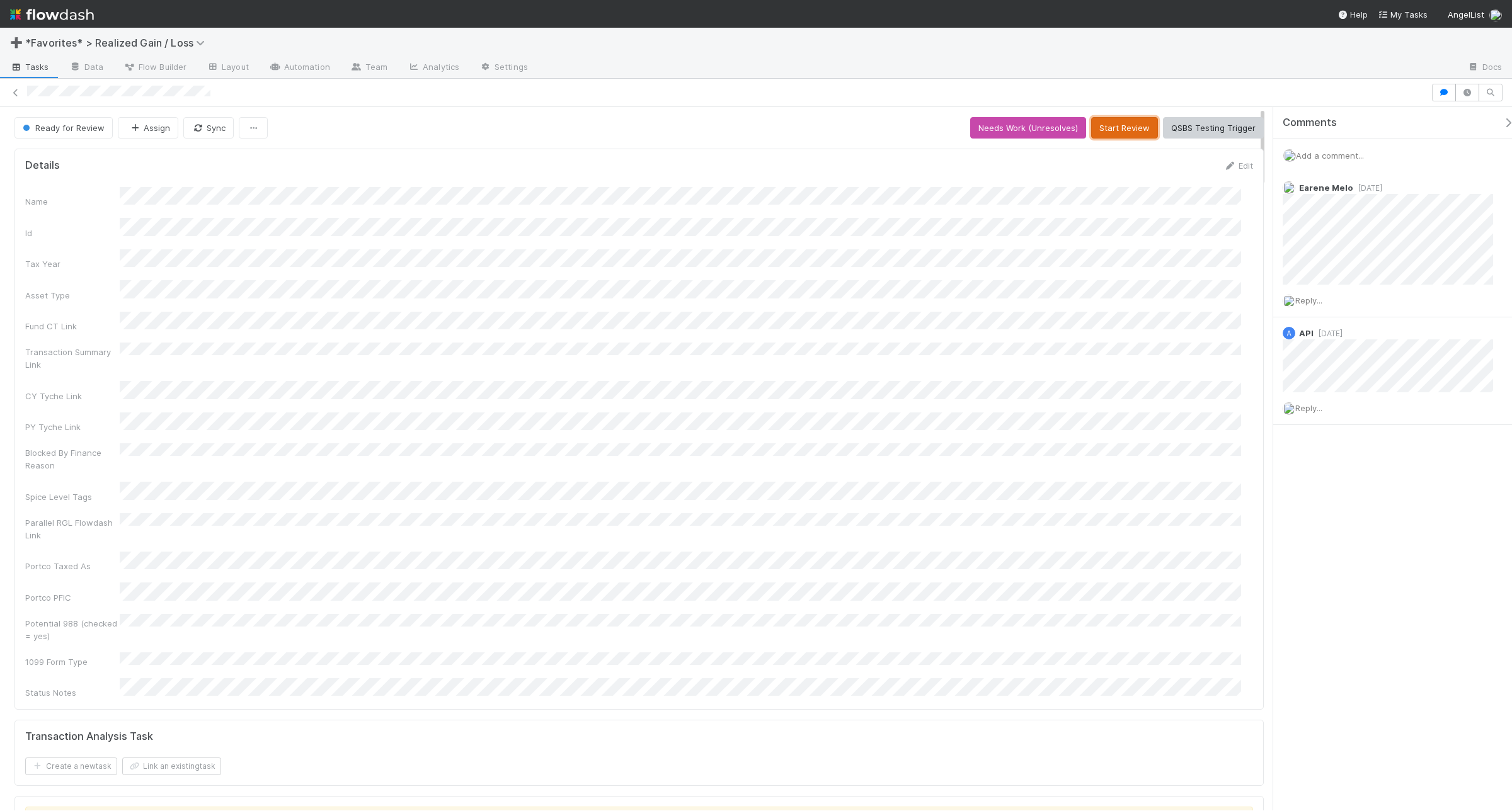
click at [1116, 133] on button "Start Review" at bounding box center [1124, 128] width 67 height 21
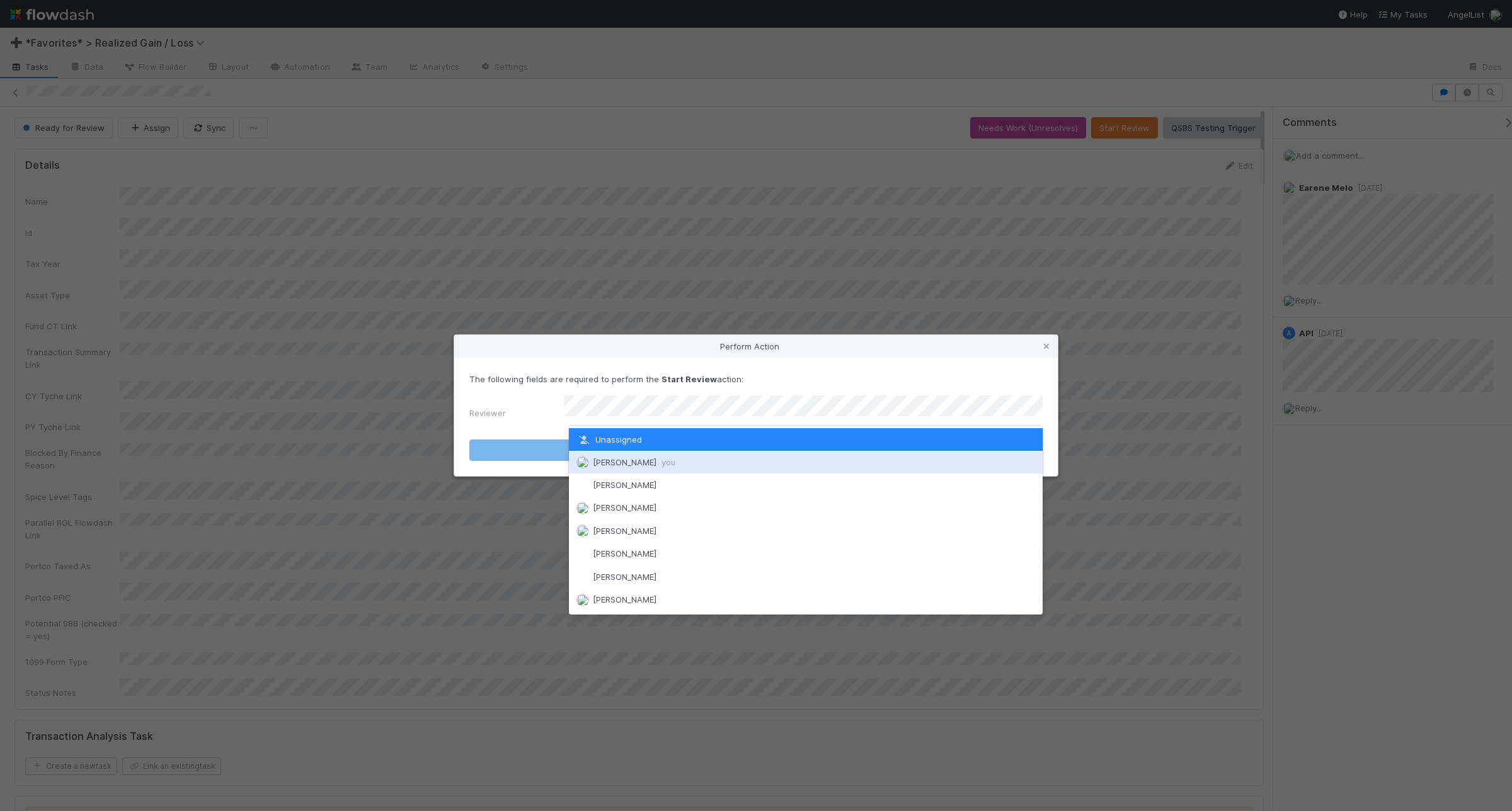
click at [676, 460] on div "[PERSON_NAME] you" at bounding box center [805, 462] width 474 height 23
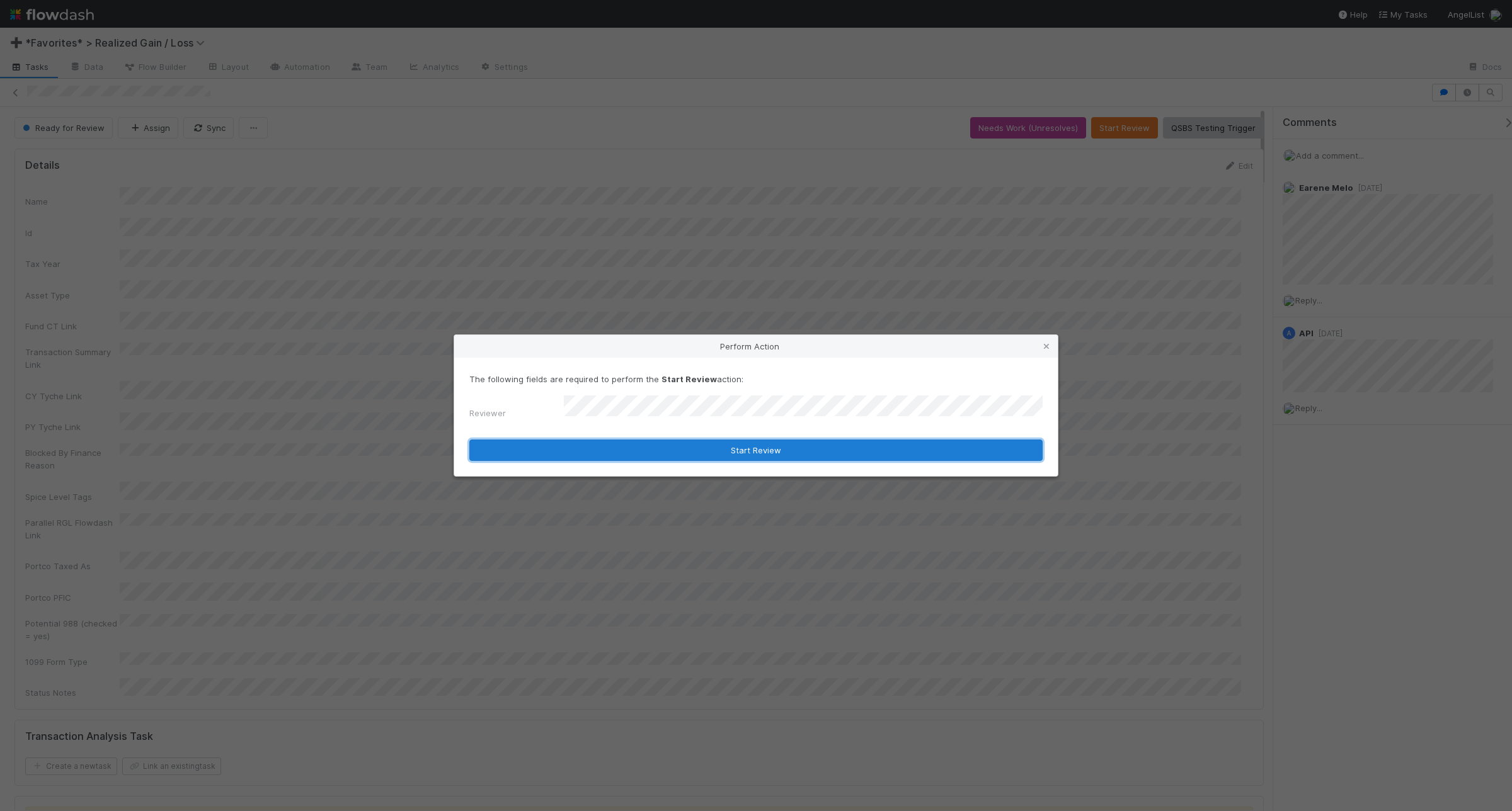
click at [679, 440] on button "Start Review" at bounding box center [756, 450] width 573 height 21
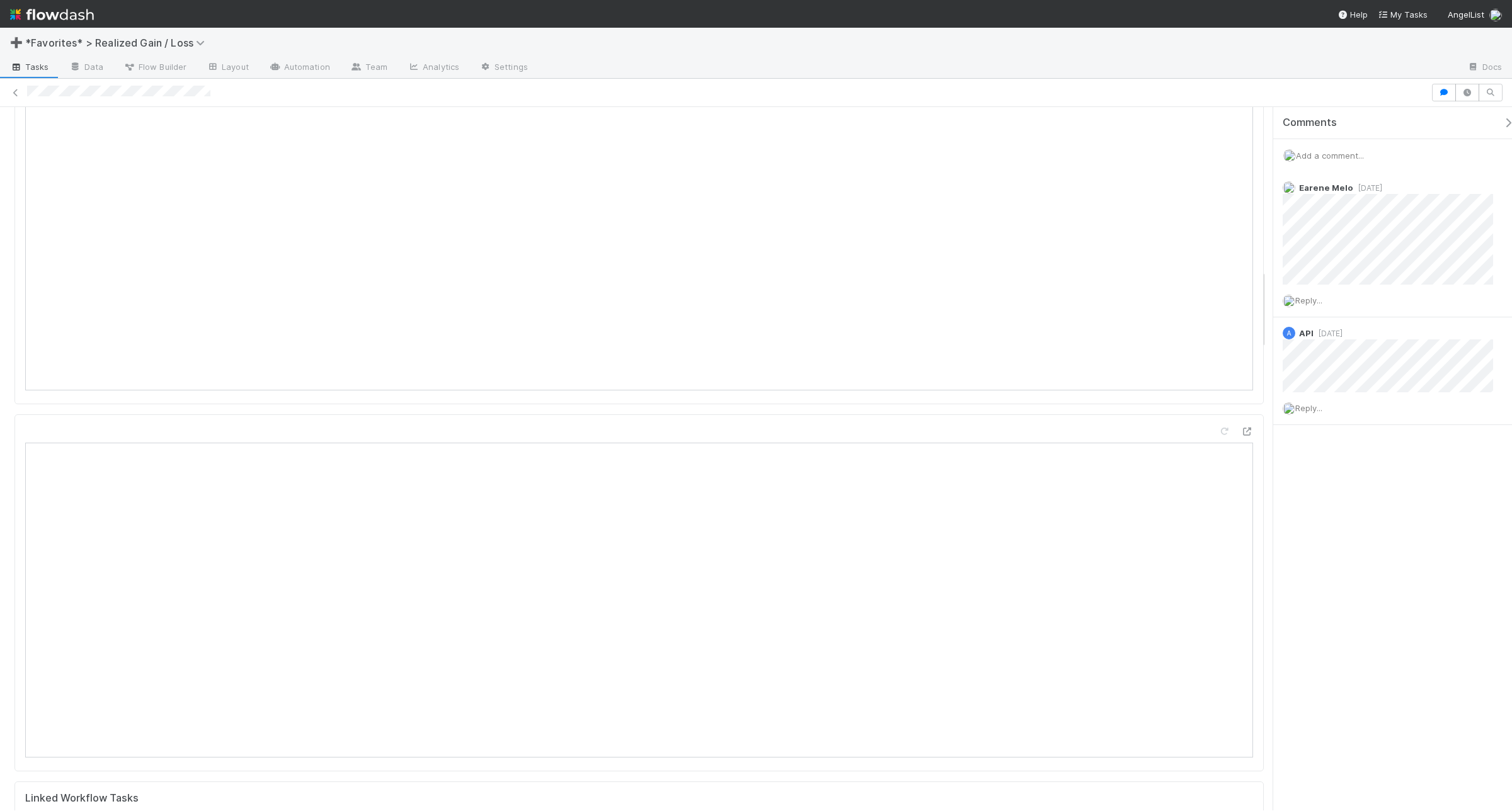
scroll to position [1385, 0]
click at [1209, 156] on span "Add a comment..." at bounding box center [1330, 155] width 68 height 10
click at [1209, 353] on button "Add Comment" at bounding box center [1329, 349] width 73 height 21
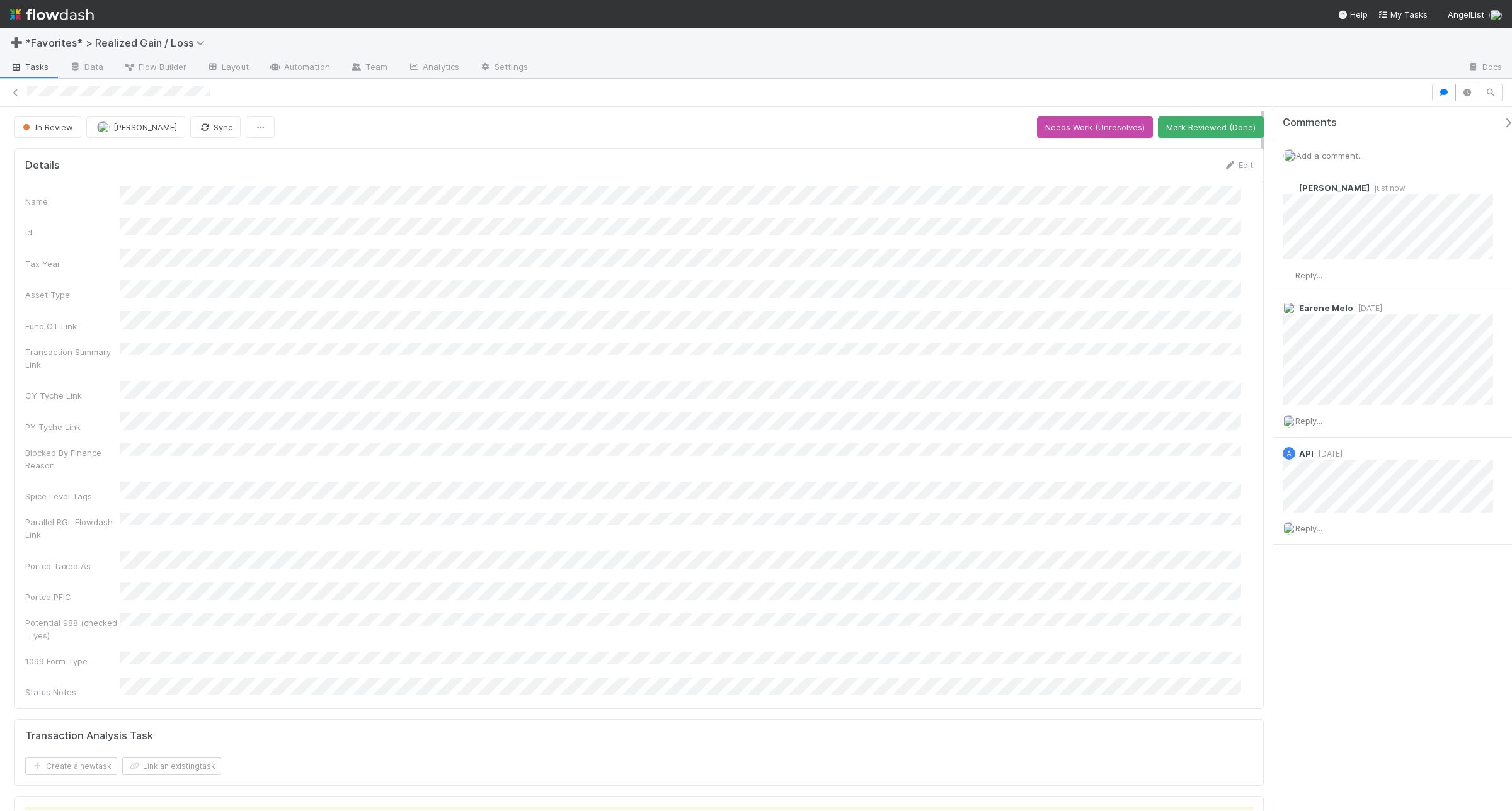
scroll to position [0, 0]
click at [1209, 125] on button "Mark Reviewed (Done)" at bounding box center [1210, 128] width 106 height 21
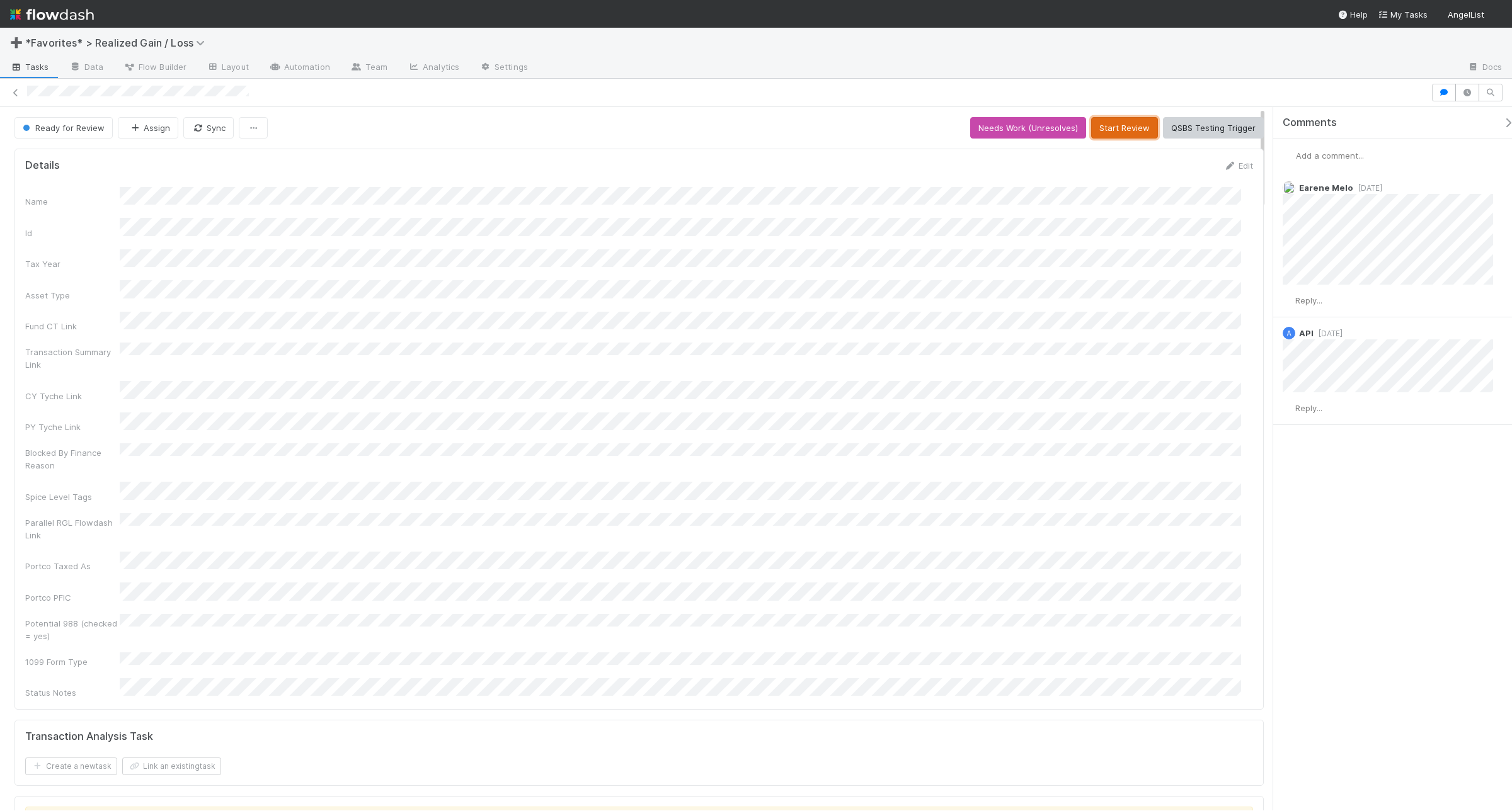
click at [1104, 128] on button "Start Review" at bounding box center [1124, 128] width 67 height 21
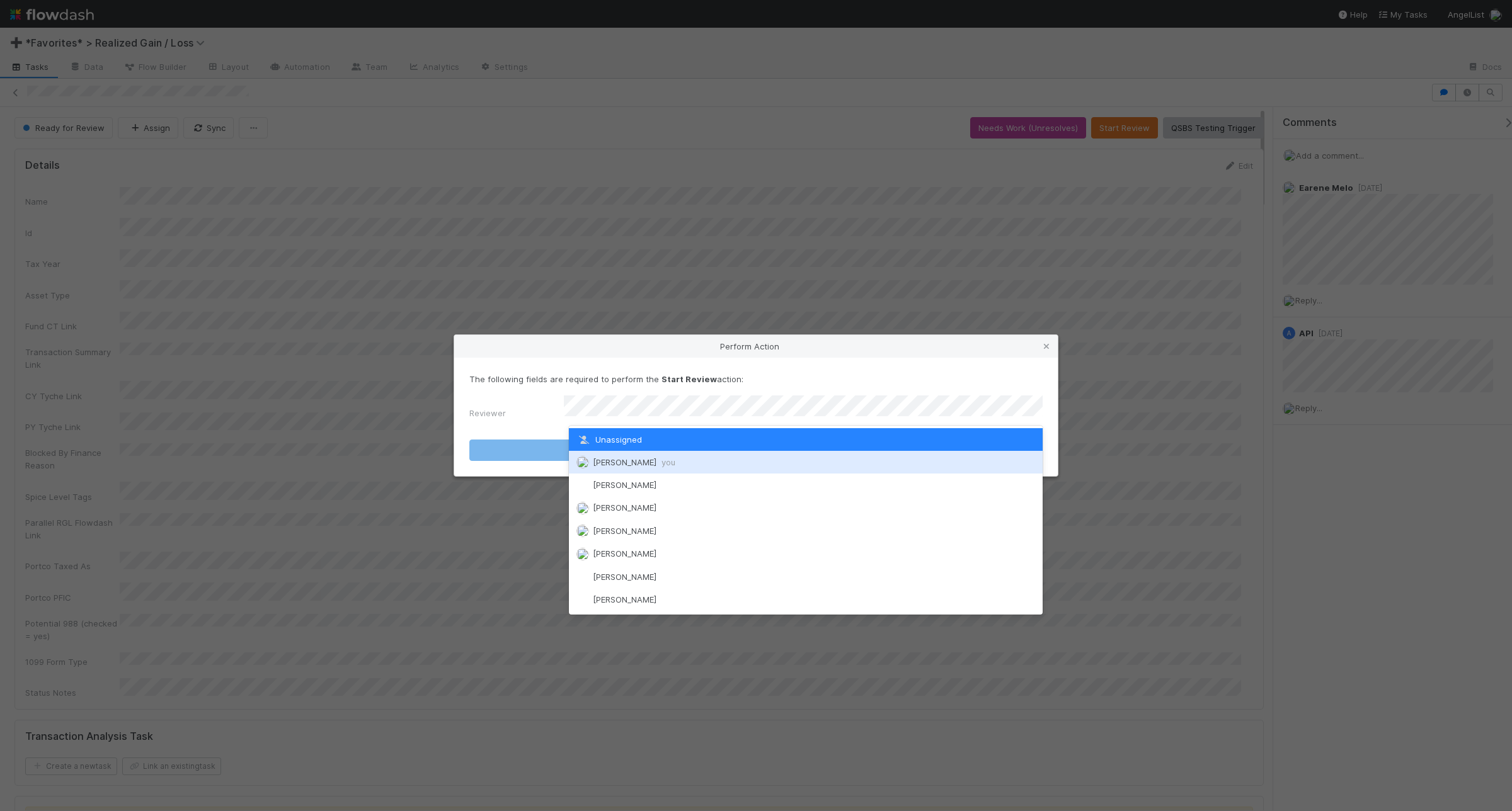
click at [789, 457] on div "Andrea Tidrow you" at bounding box center [805, 462] width 474 height 23
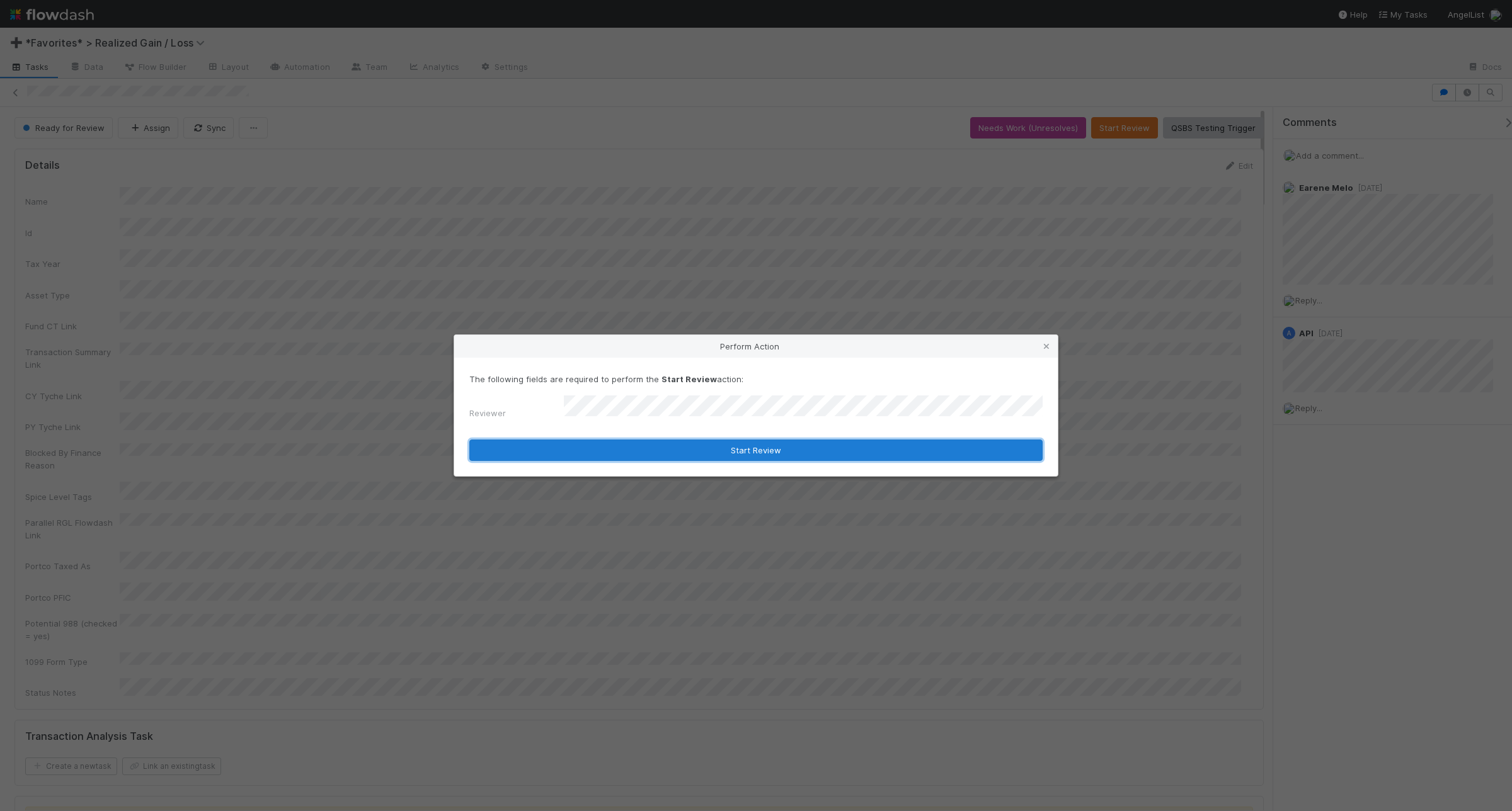
click at [802, 444] on button "Start Review" at bounding box center [756, 450] width 573 height 21
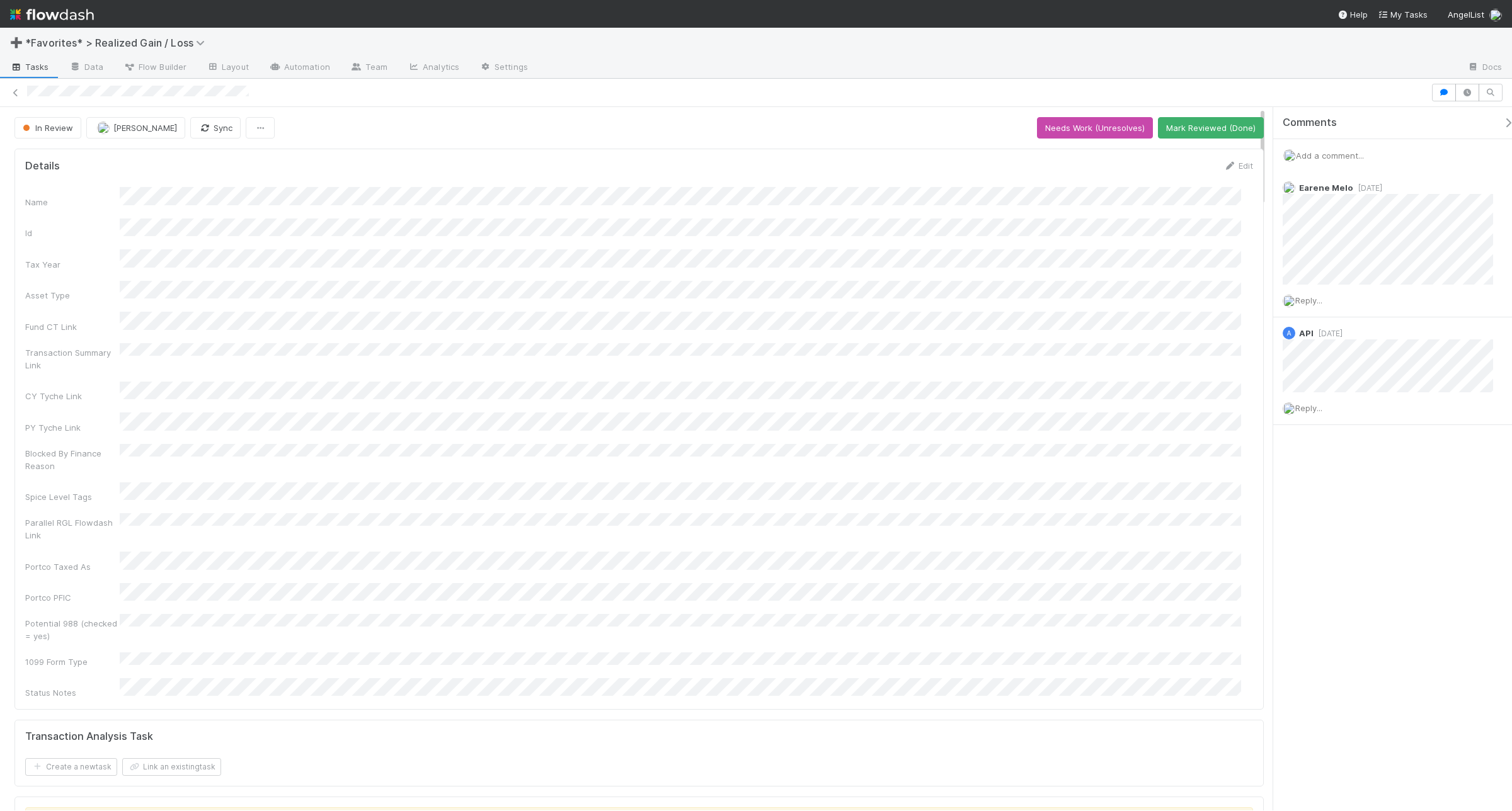
click at [1209, 150] on span "Add a comment..." at bounding box center [1330, 155] width 68 height 10
click at [1209, 347] on button "Add Comment" at bounding box center [1329, 349] width 73 height 21
click at [1209, 264] on span "Reply..." at bounding box center [1309, 262] width 27 height 10
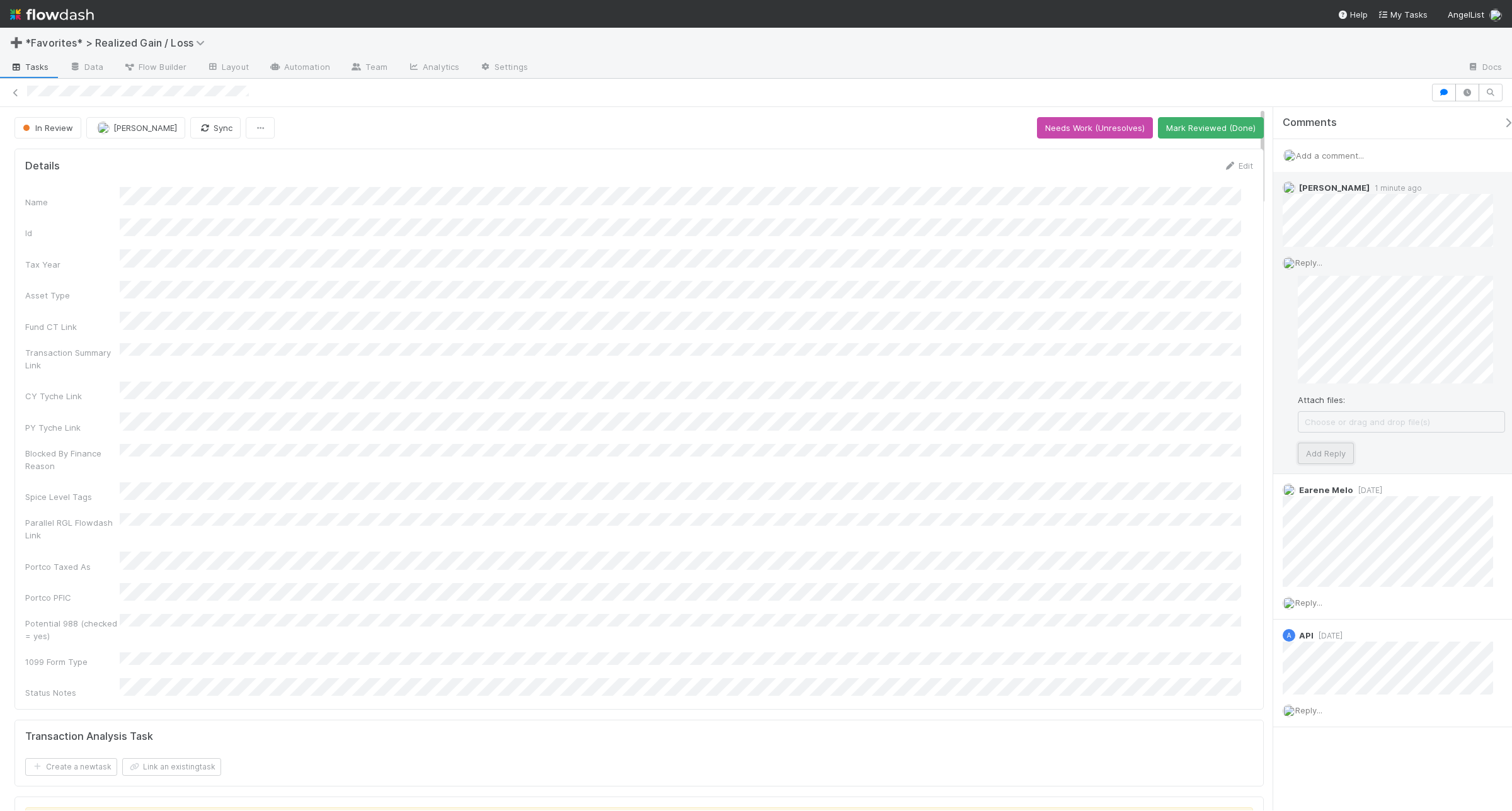
click at [1209, 448] on button "Add Reply" at bounding box center [1325, 454] width 56 height 21
click at [1206, 121] on button "Mark Reviewed (Done)" at bounding box center [1210, 128] width 106 height 21
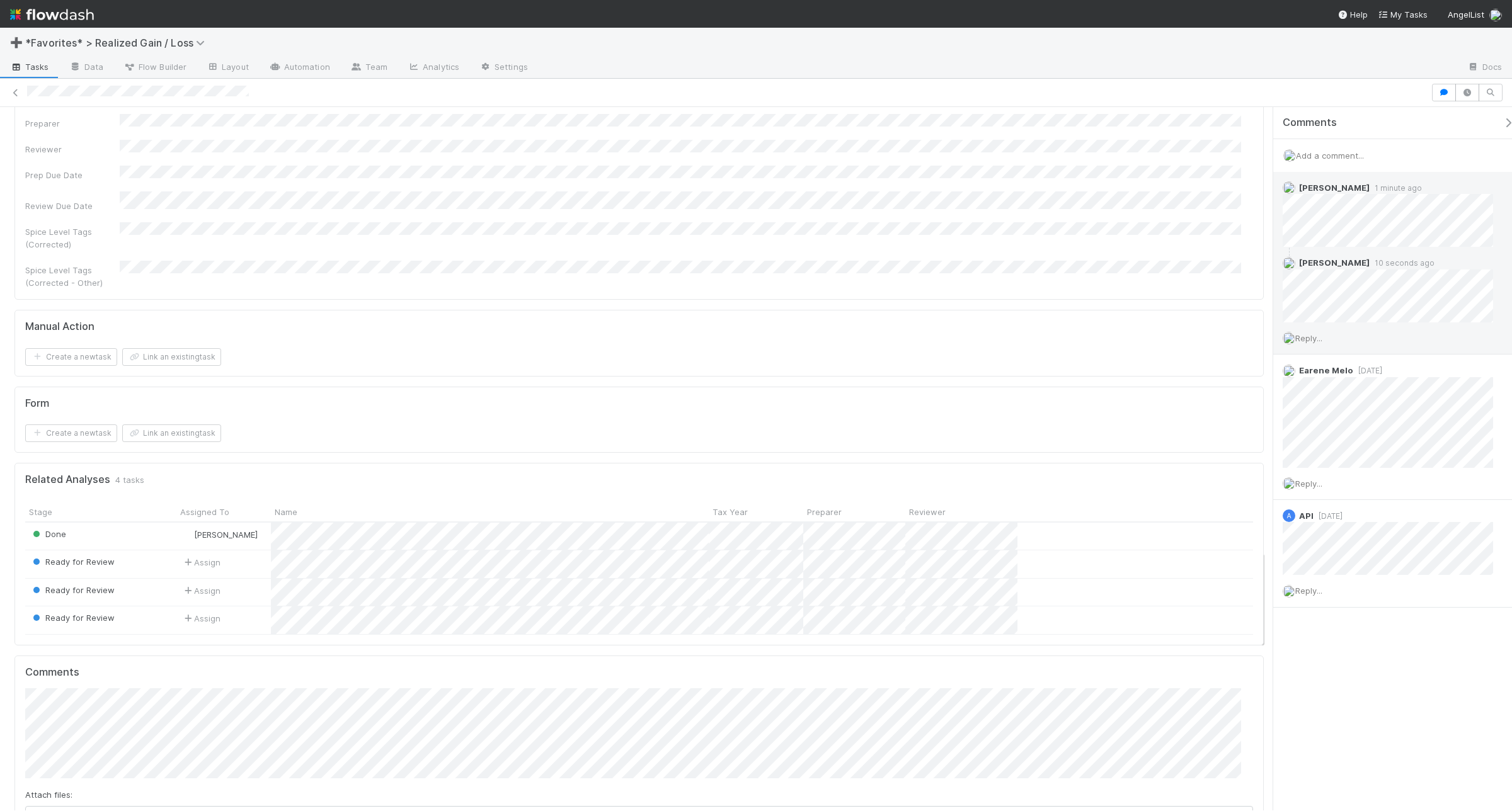
scroll to position [3464, 0]
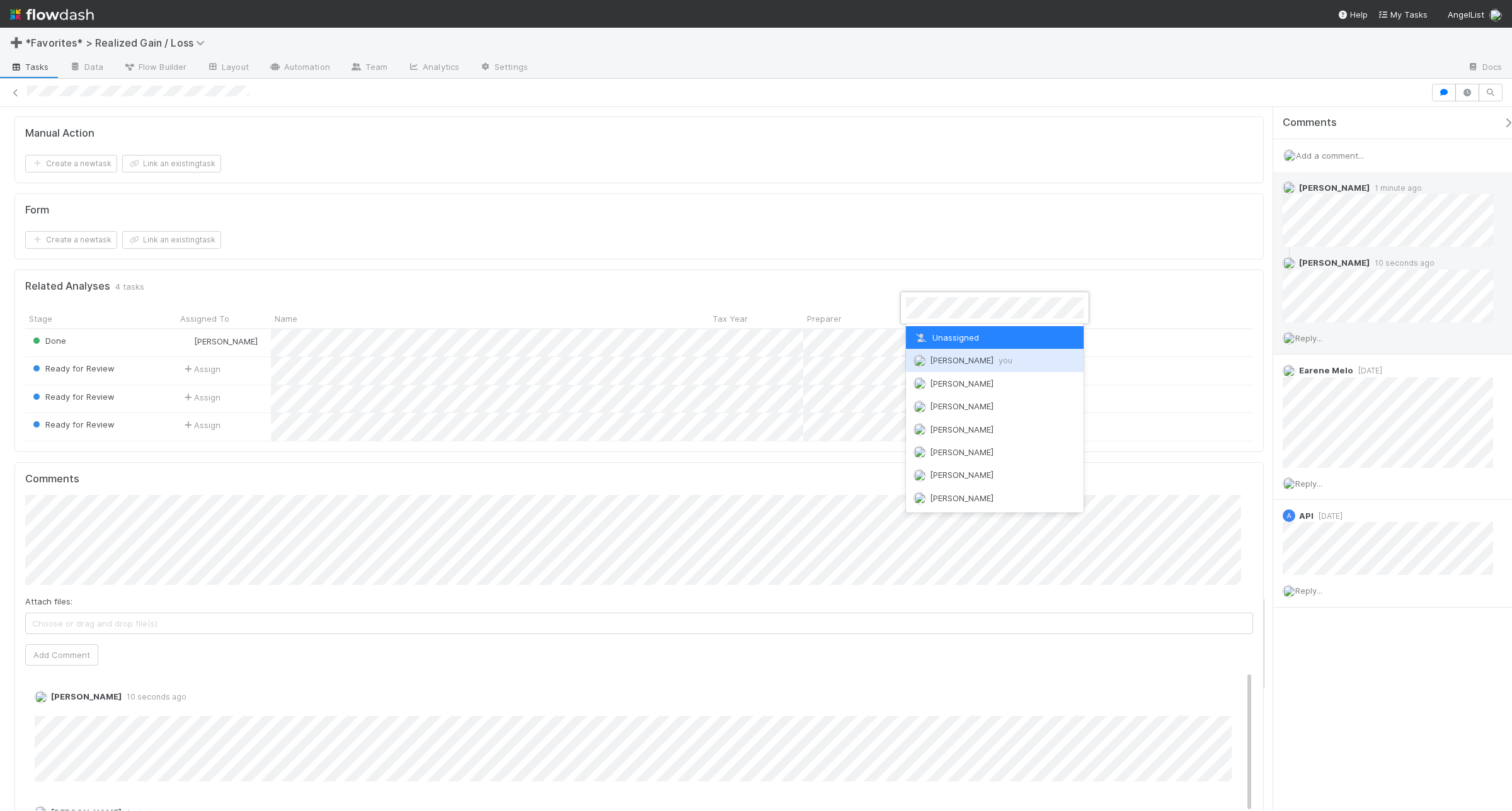
click at [924, 364] on img at bounding box center [919, 361] width 13 height 13
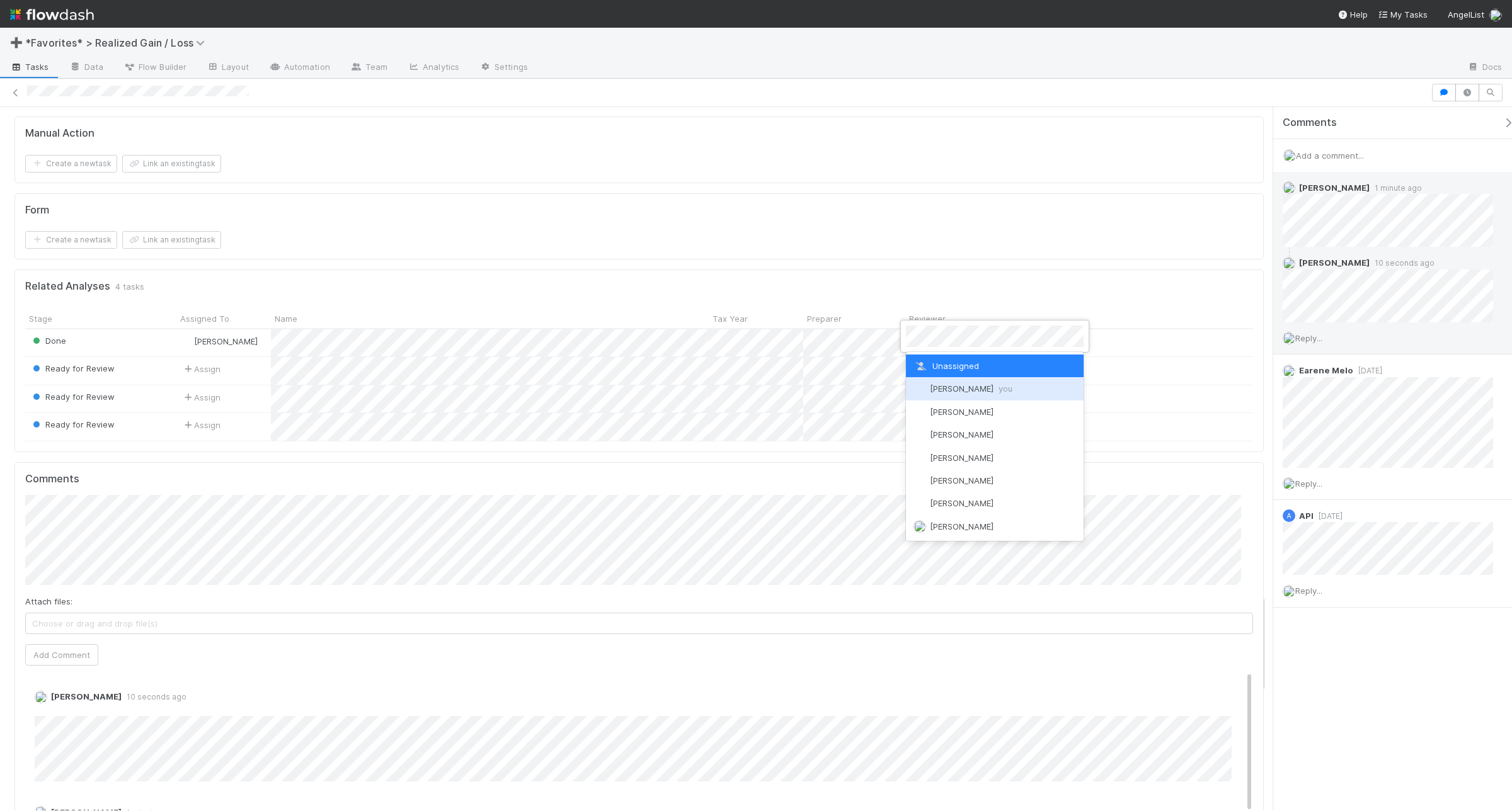
click at [913, 386] on img at bounding box center [919, 389] width 13 height 13
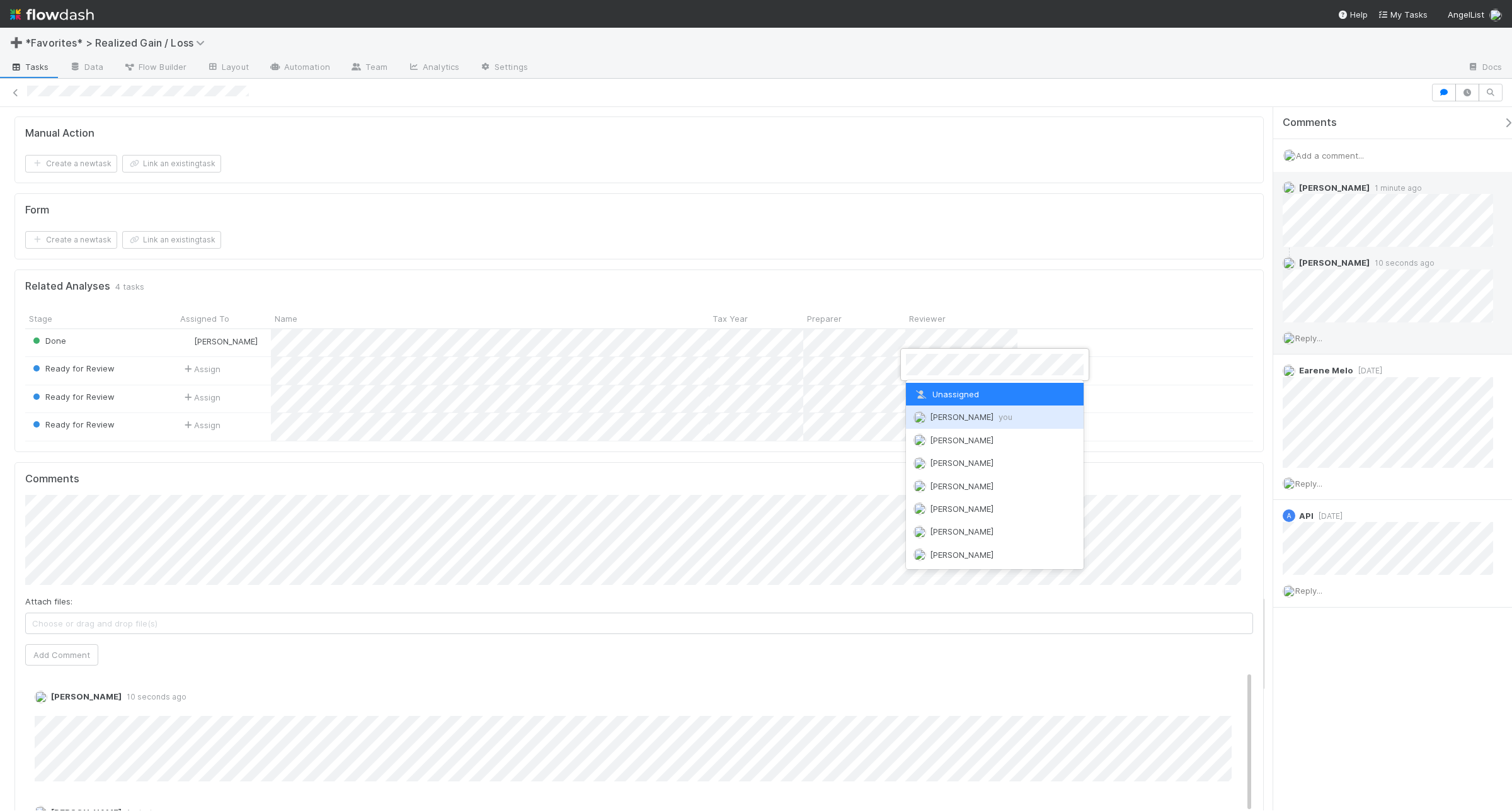
click at [914, 411] on img at bounding box center [919, 418] width 13 height 13
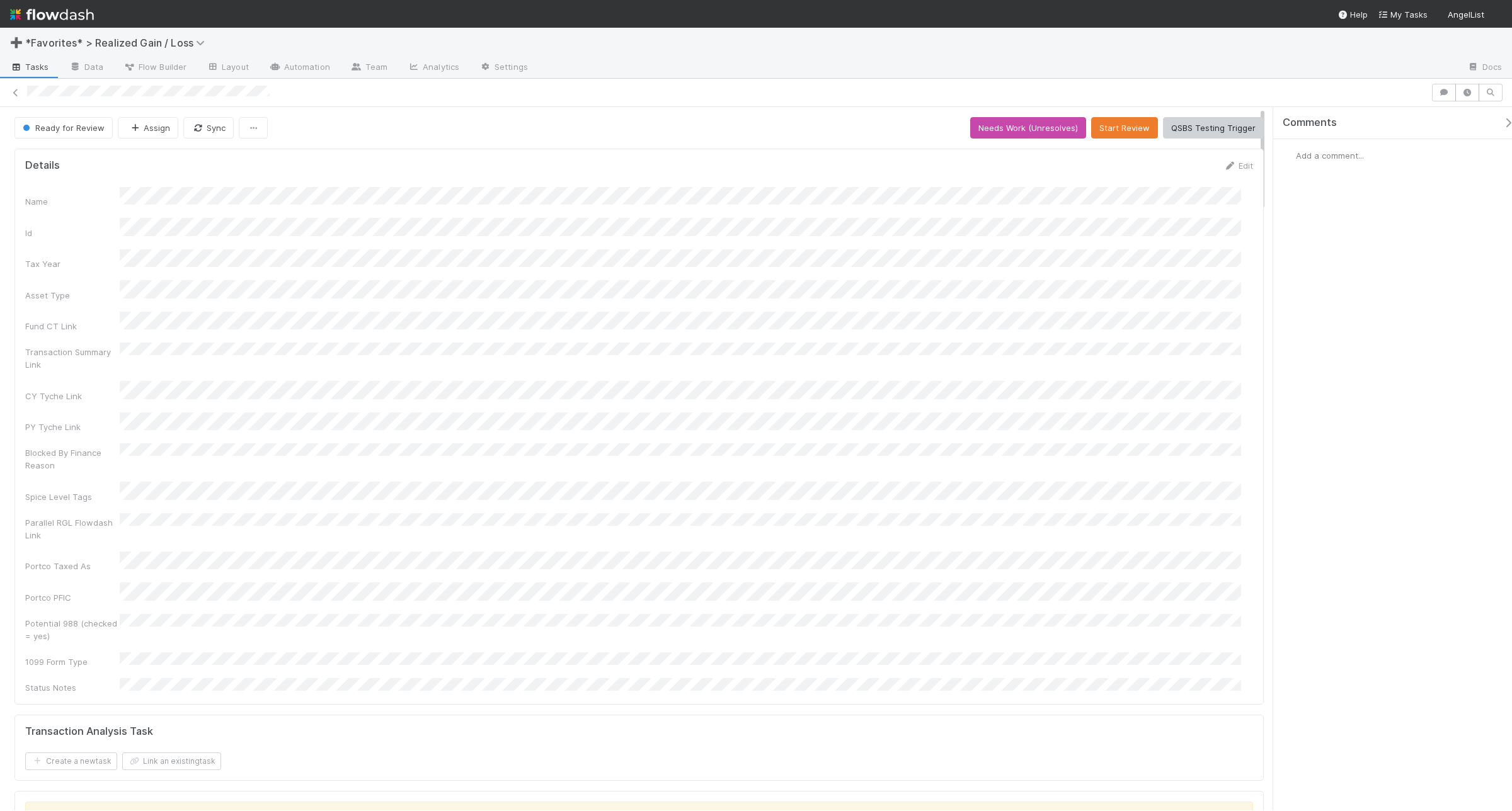
click at [1209, 151] on span "Add a comment..." at bounding box center [1330, 155] width 68 height 10
click at [1209, 356] on button "Add Comment" at bounding box center [1329, 349] width 73 height 21
click at [1097, 133] on button "Start Review" at bounding box center [1124, 128] width 67 height 21
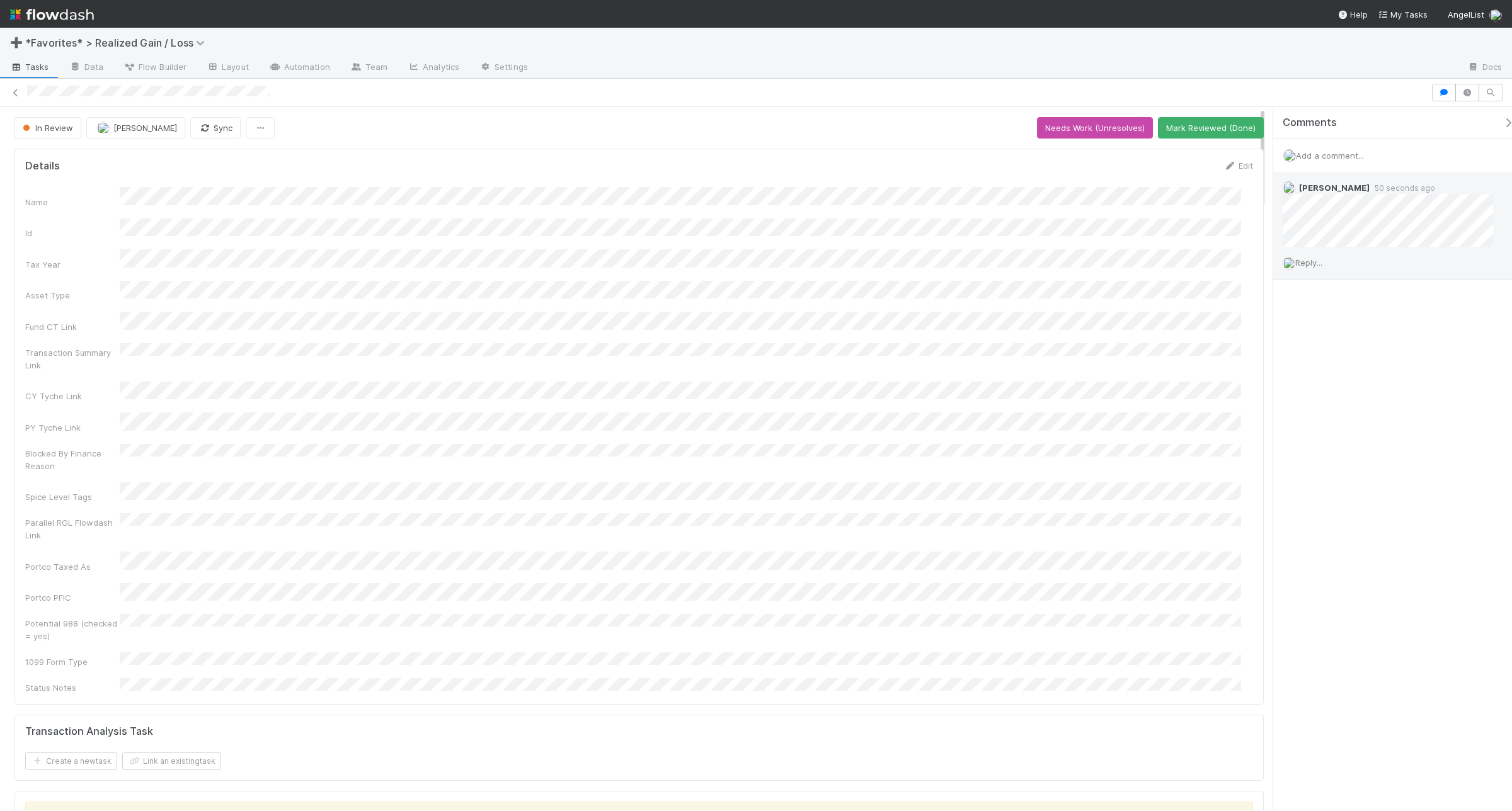
click at [1209, 268] on span "Reply..." at bounding box center [1309, 262] width 27 height 10
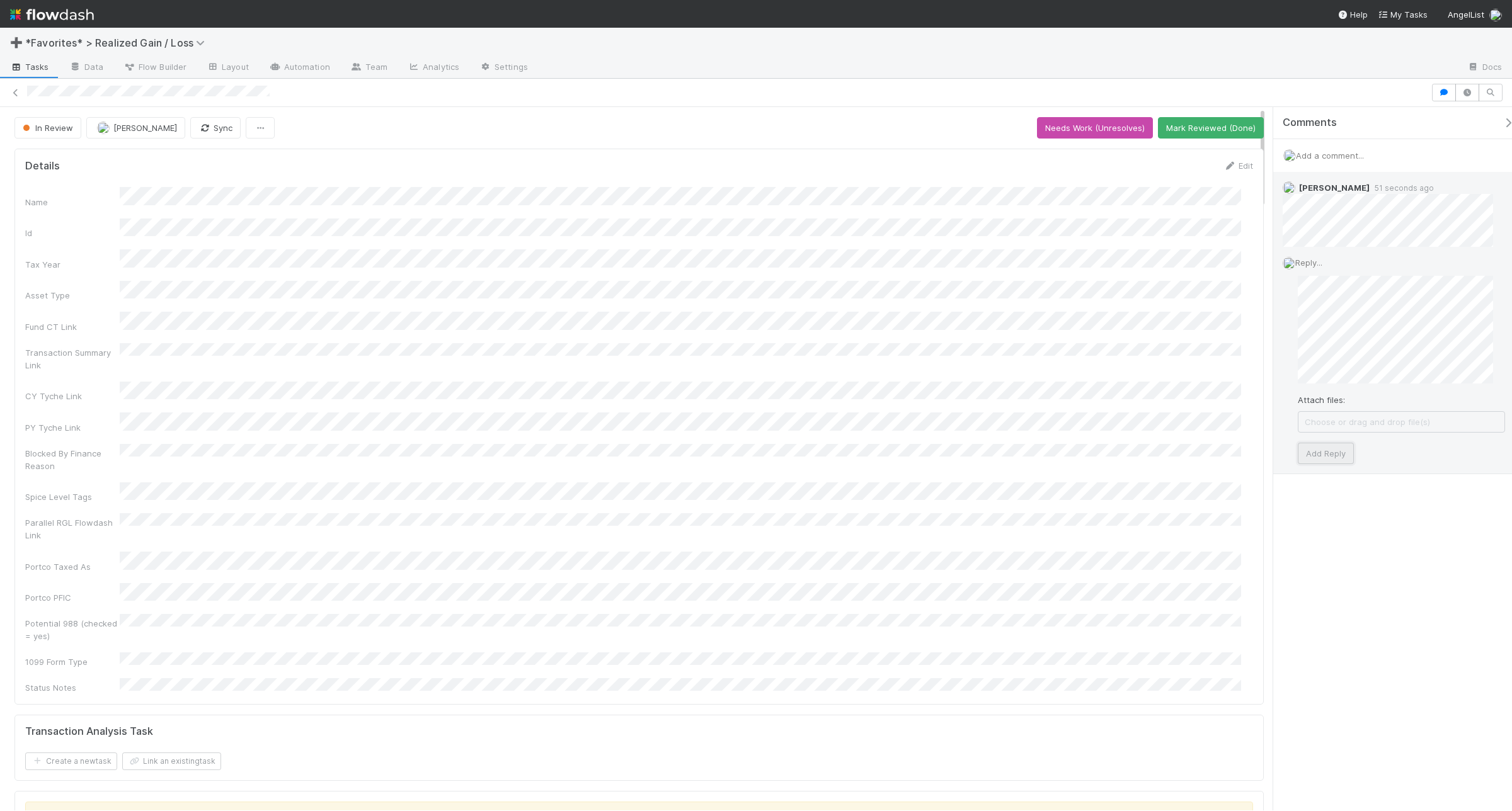
click at [1209, 447] on button "Add Reply" at bounding box center [1325, 454] width 56 height 21
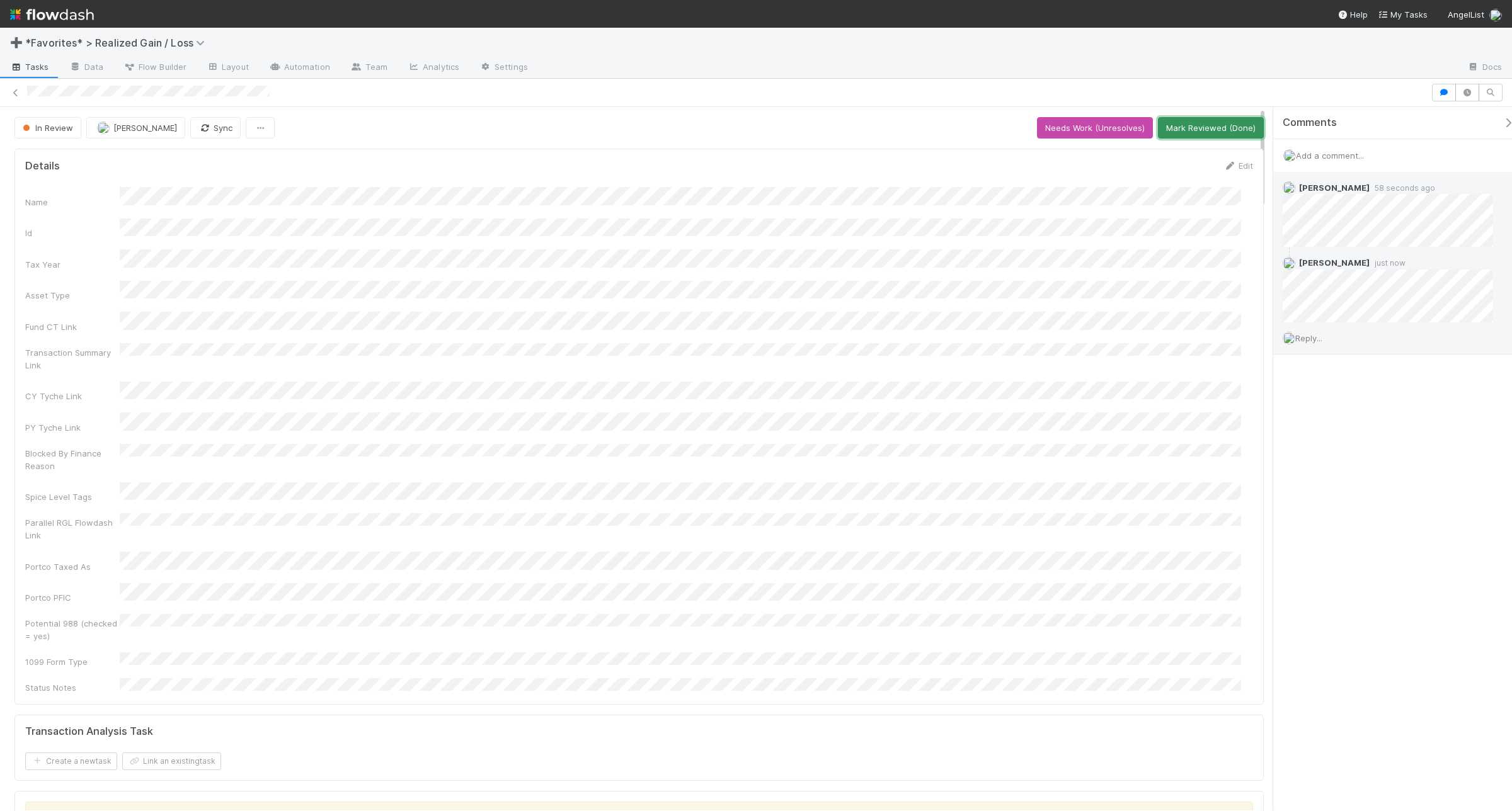
click at [1181, 128] on button "Mark Reviewed (Done)" at bounding box center [1210, 128] width 106 height 21
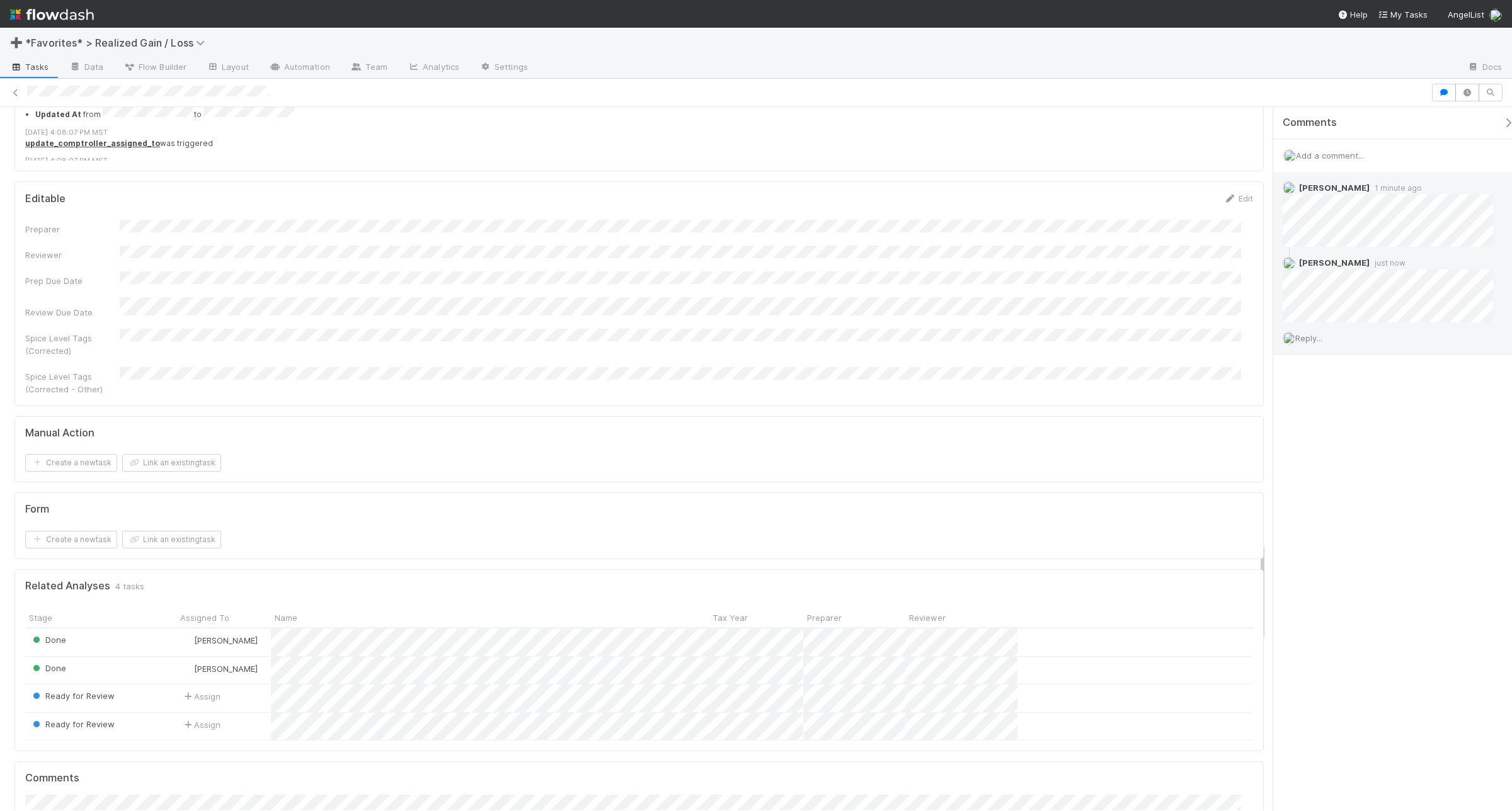
scroll to position [3543, 0]
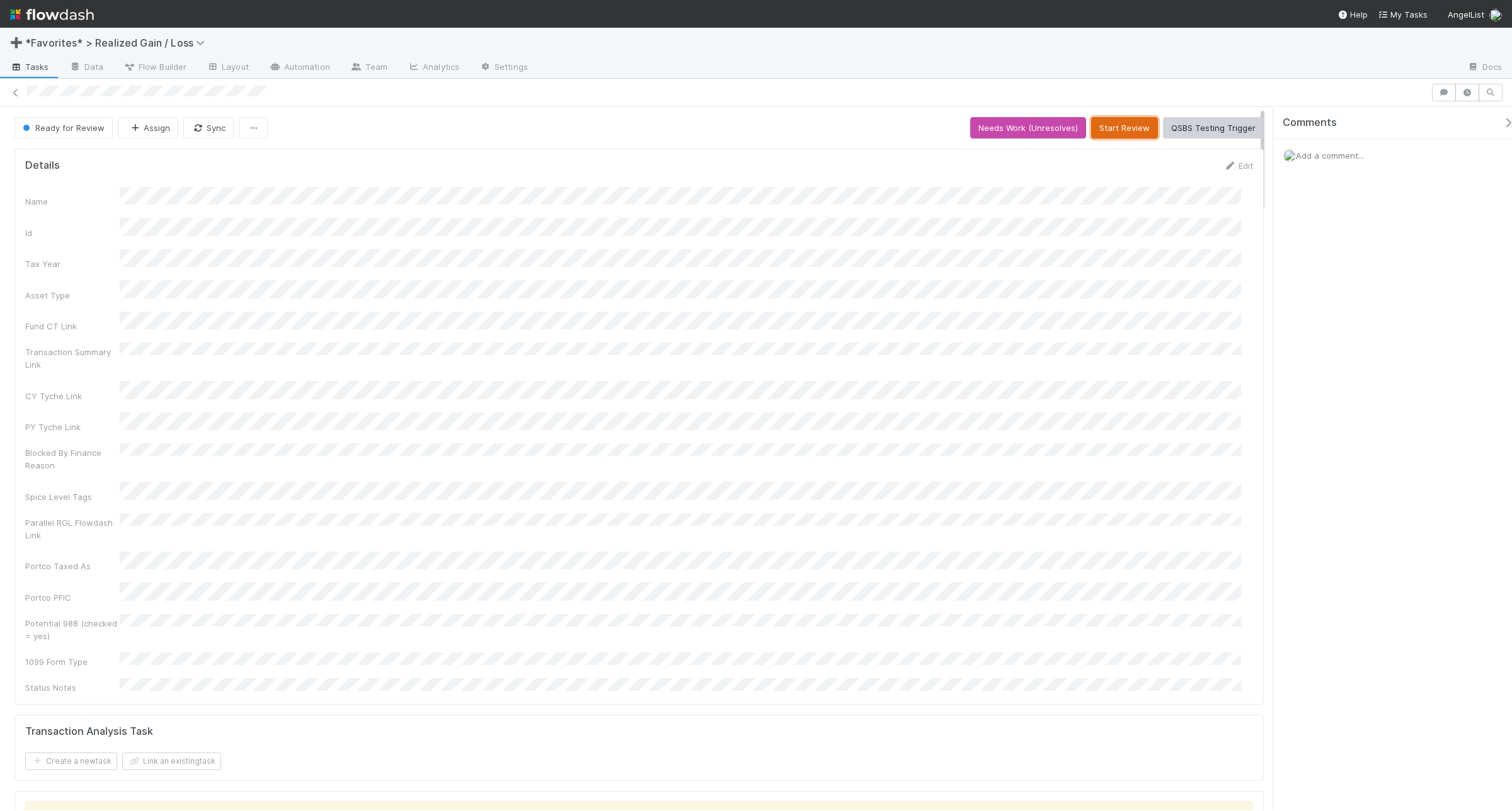
click at [1128, 125] on button "Start Review" at bounding box center [1124, 128] width 67 height 21
click at [1209, 155] on span "Add a comment..." at bounding box center [1330, 155] width 68 height 10
click at [1209, 357] on button "Add Comment" at bounding box center [1329, 349] width 73 height 21
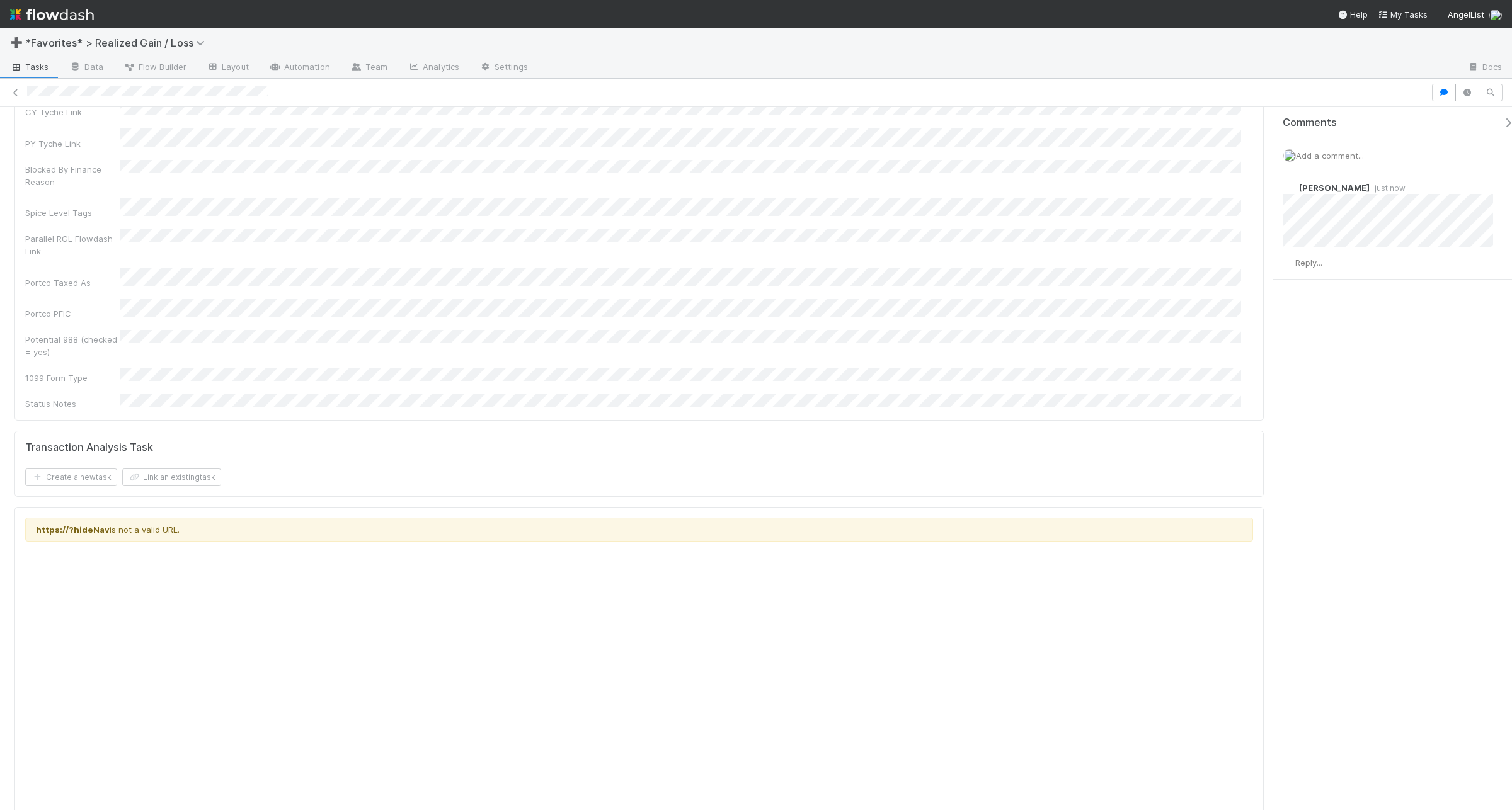
scroll to position [120, 0]
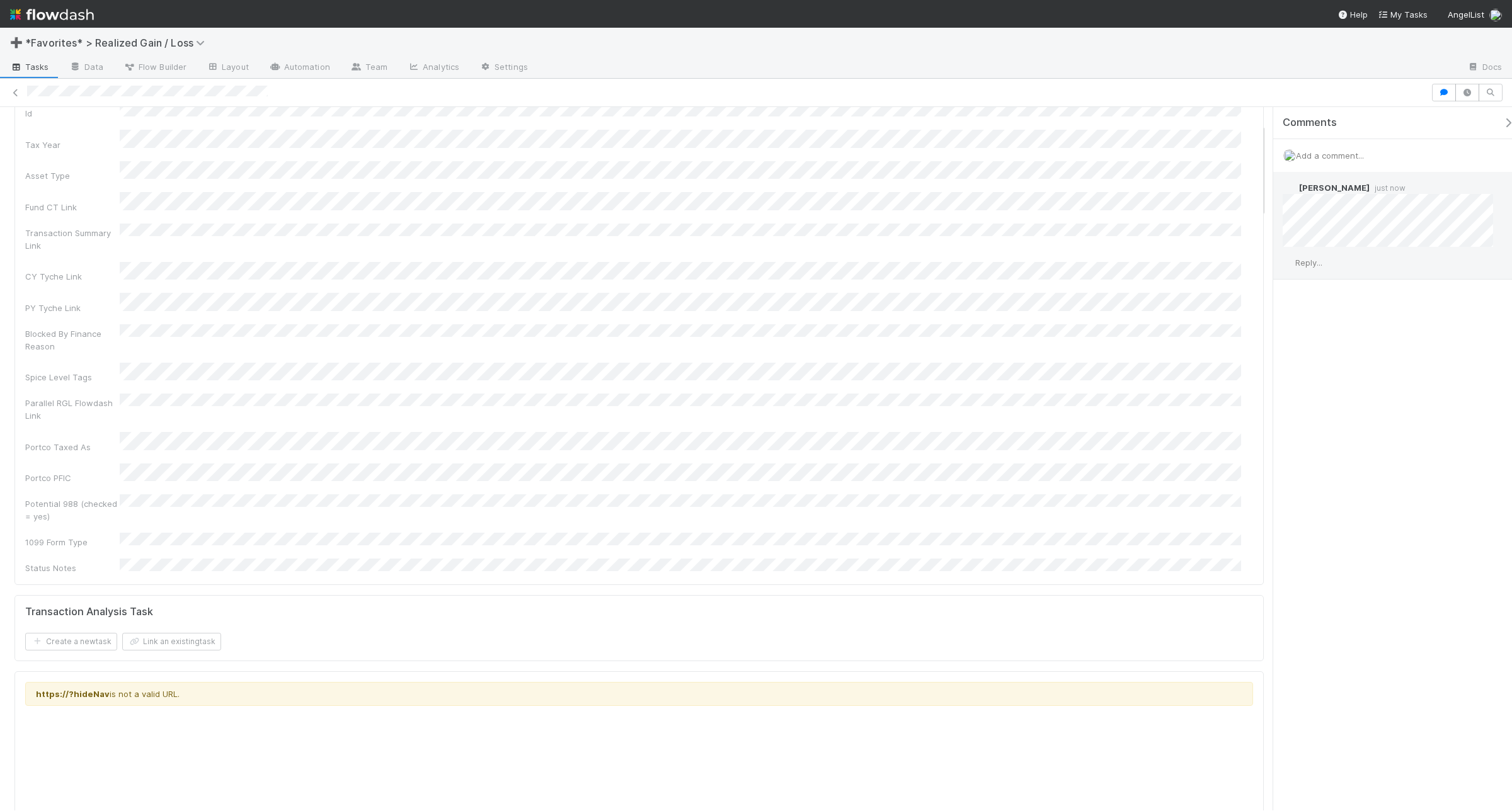
drag, startPoint x: 1310, startPoint y: 267, endPoint x: 1309, endPoint y: 257, distance: 10.0
click at [1209, 266] on span "Reply..." at bounding box center [1309, 262] width 27 height 10
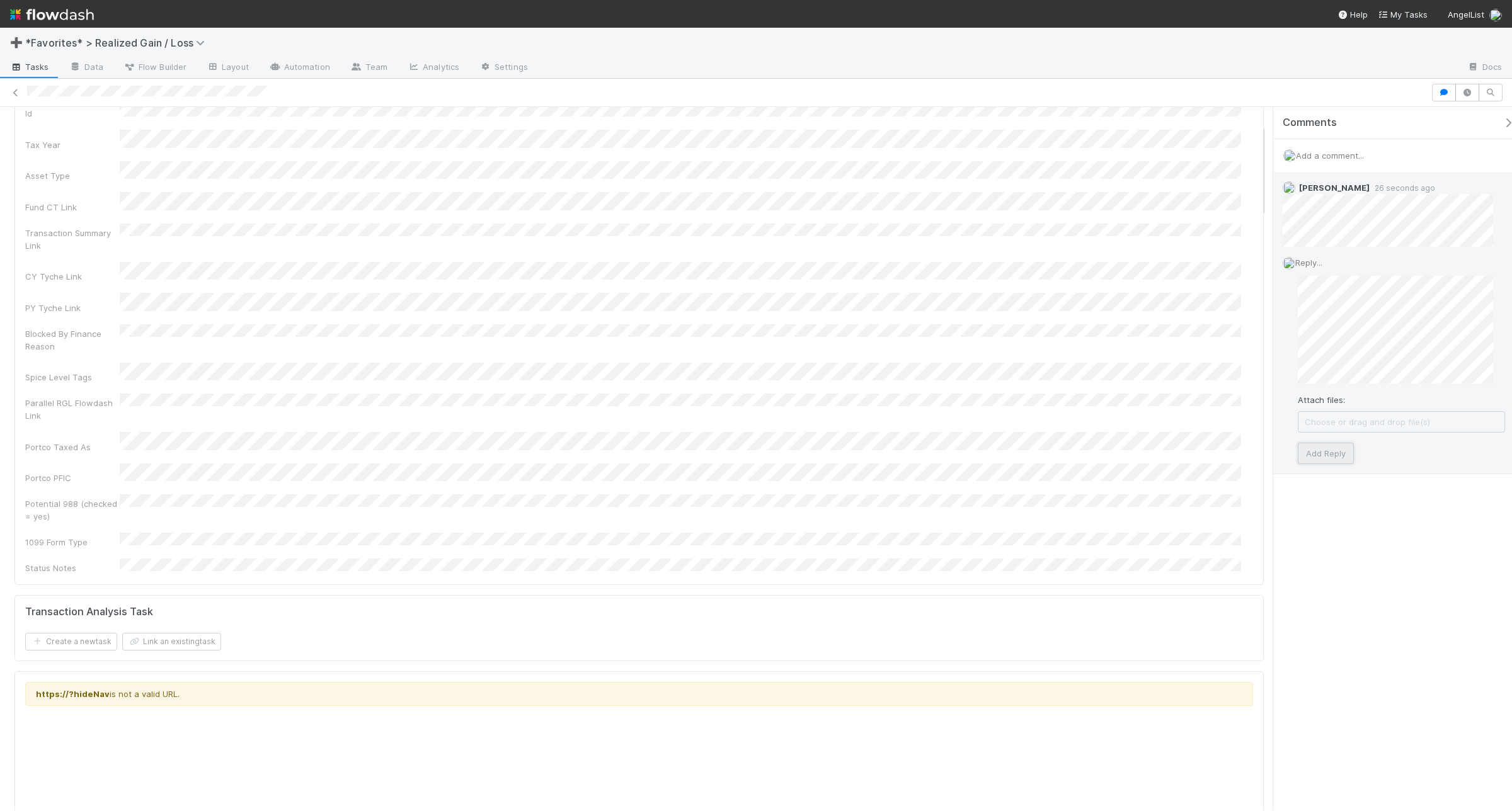
click at [1209, 450] on button "Add Reply" at bounding box center [1325, 454] width 56 height 21
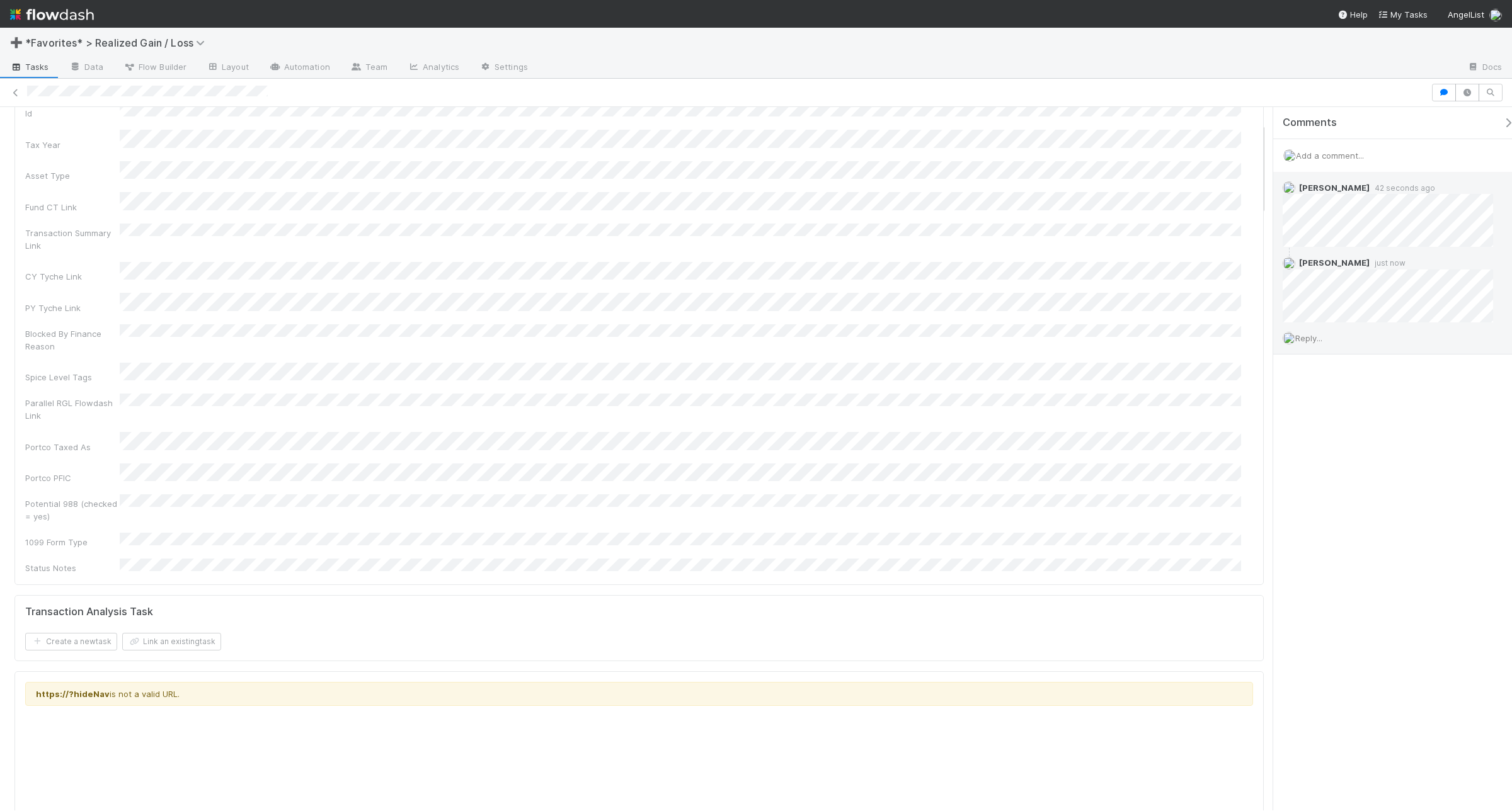
click at [1209, 158] on span "Add a comment..." at bounding box center [1330, 155] width 68 height 10
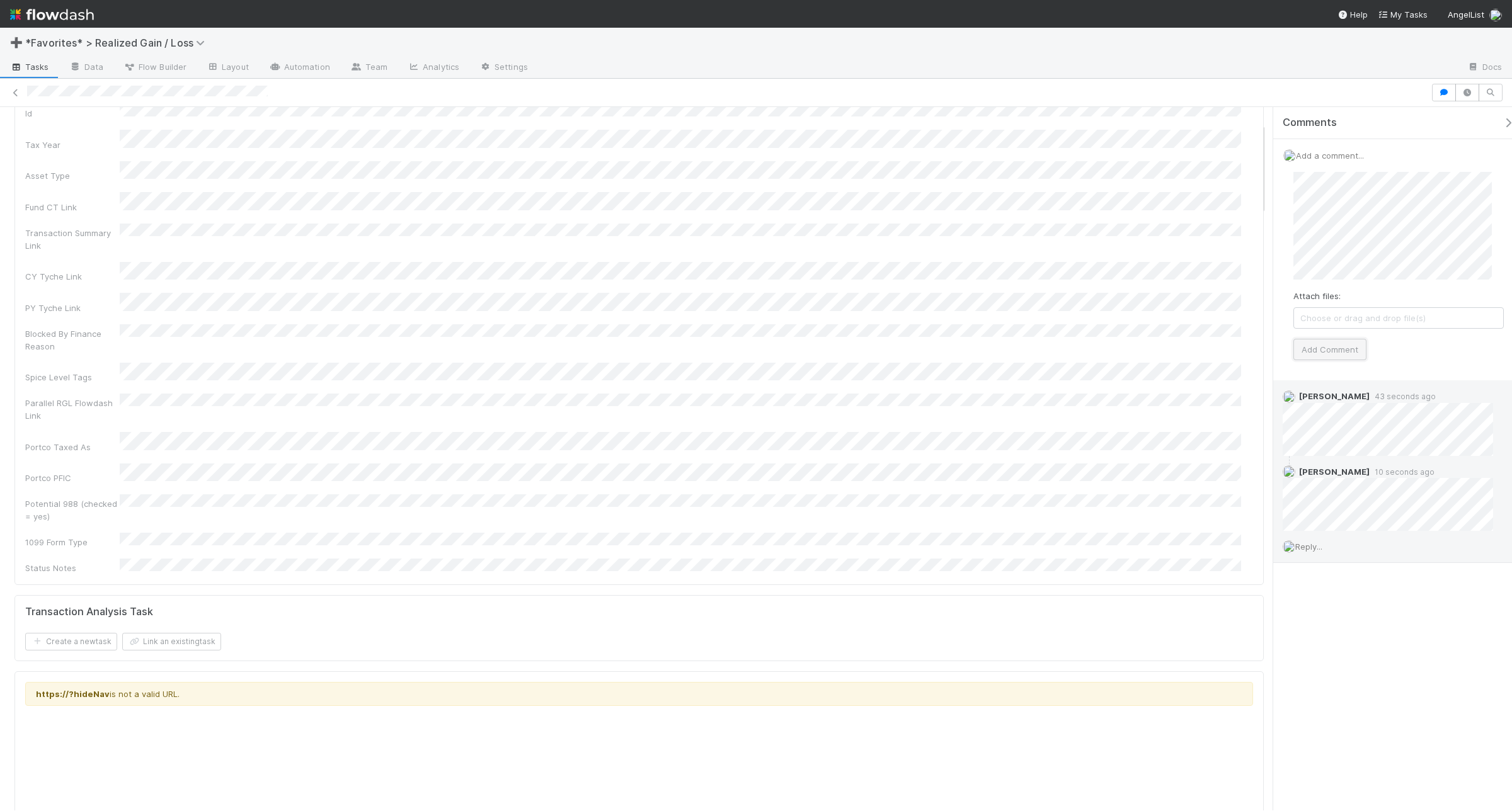
click at [1209, 344] on button "Add Comment" at bounding box center [1329, 349] width 73 height 21
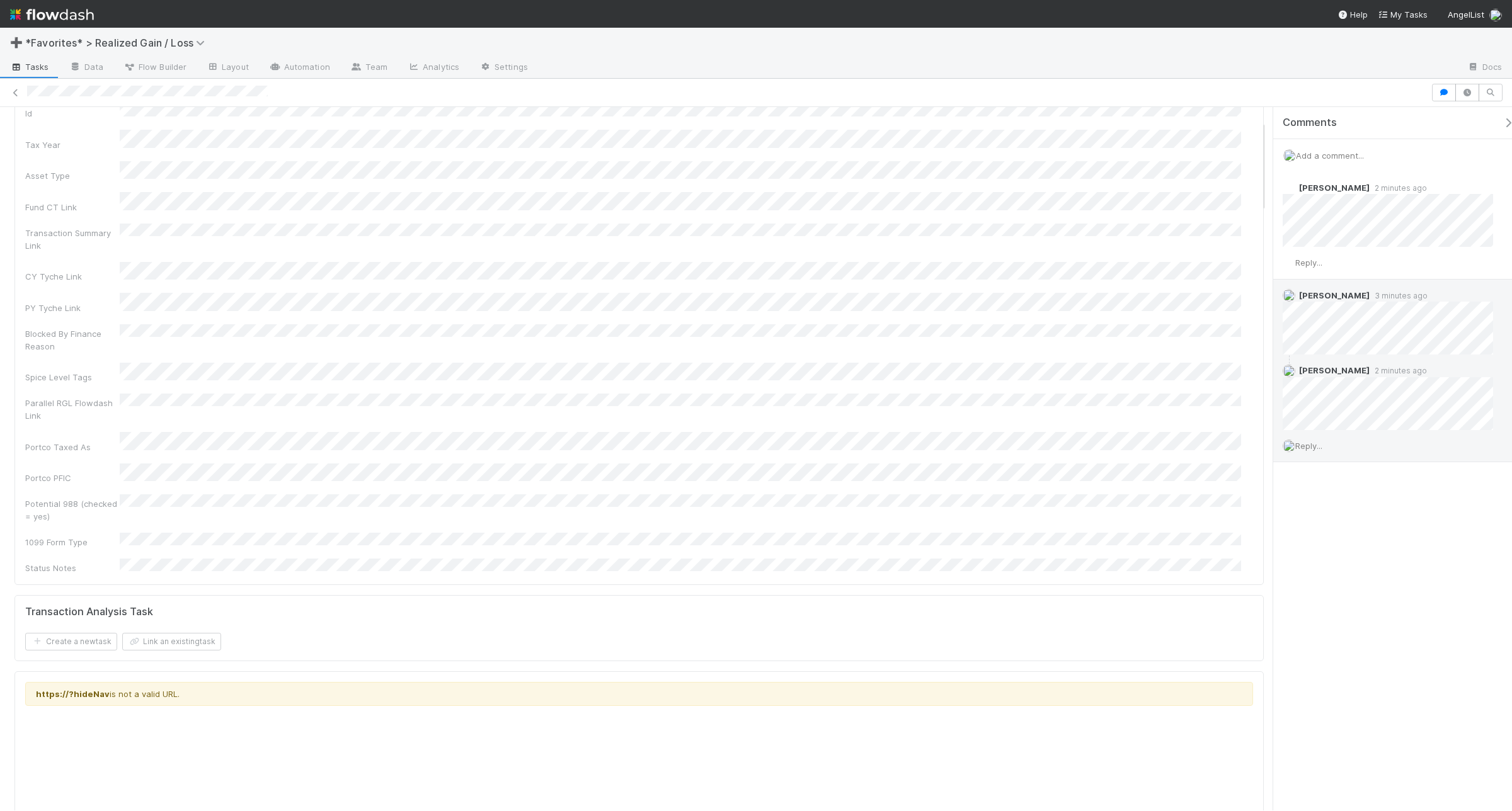
scroll to position [0, 0]
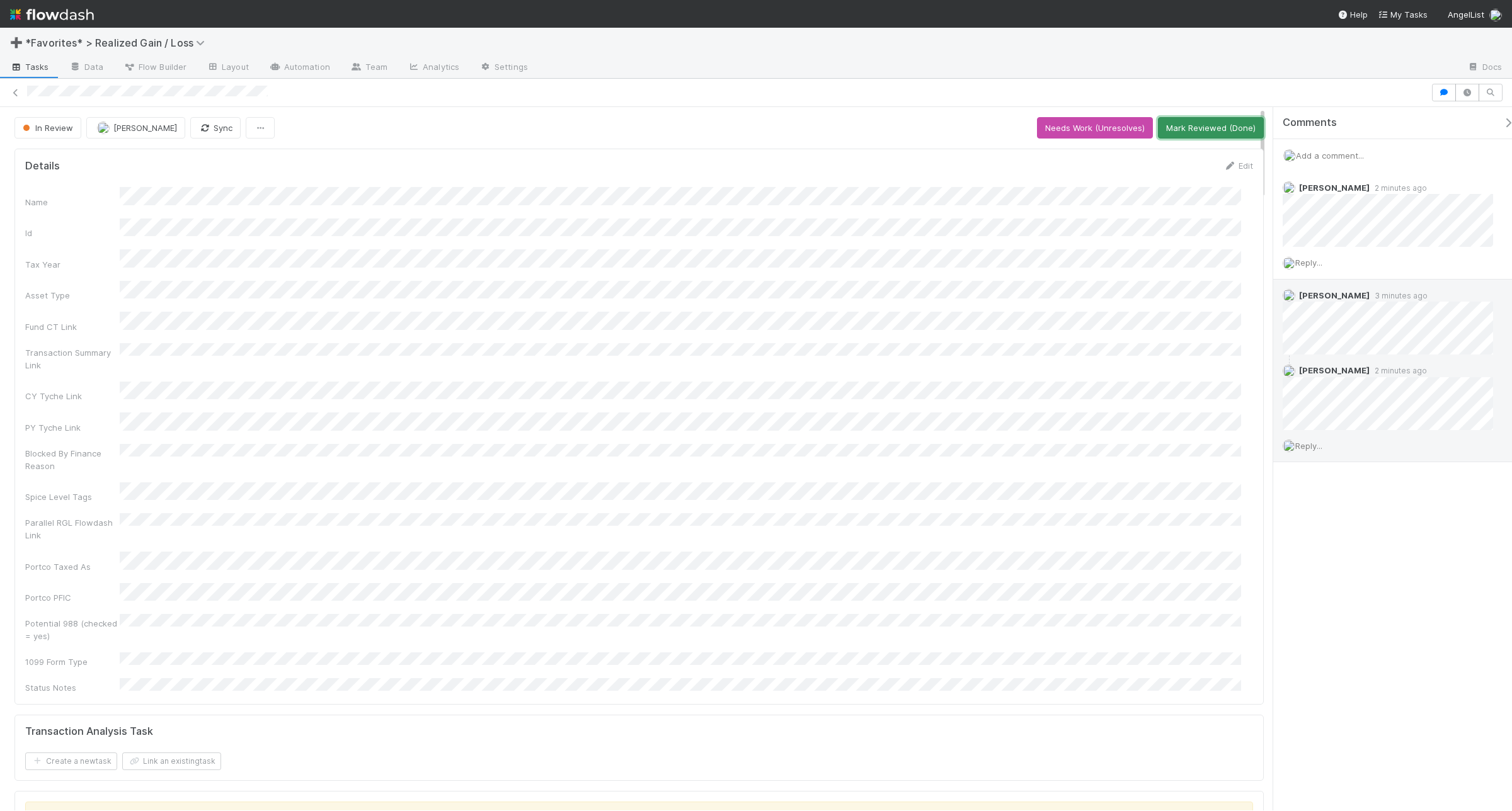
click at [1163, 125] on button "Mark Reviewed (Done)" at bounding box center [1210, 128] width 106 height 21
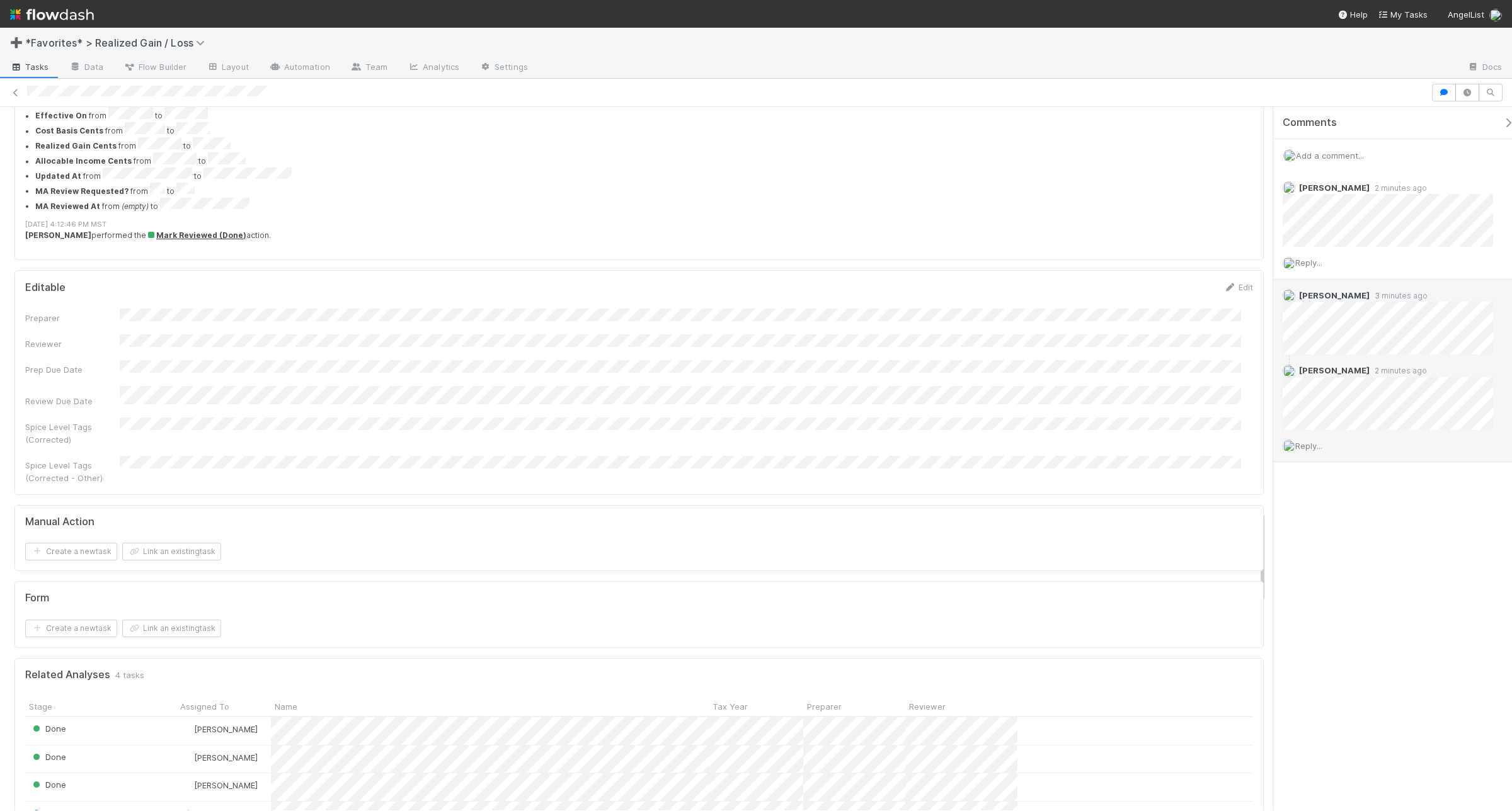
scroll to position [3464, 0]
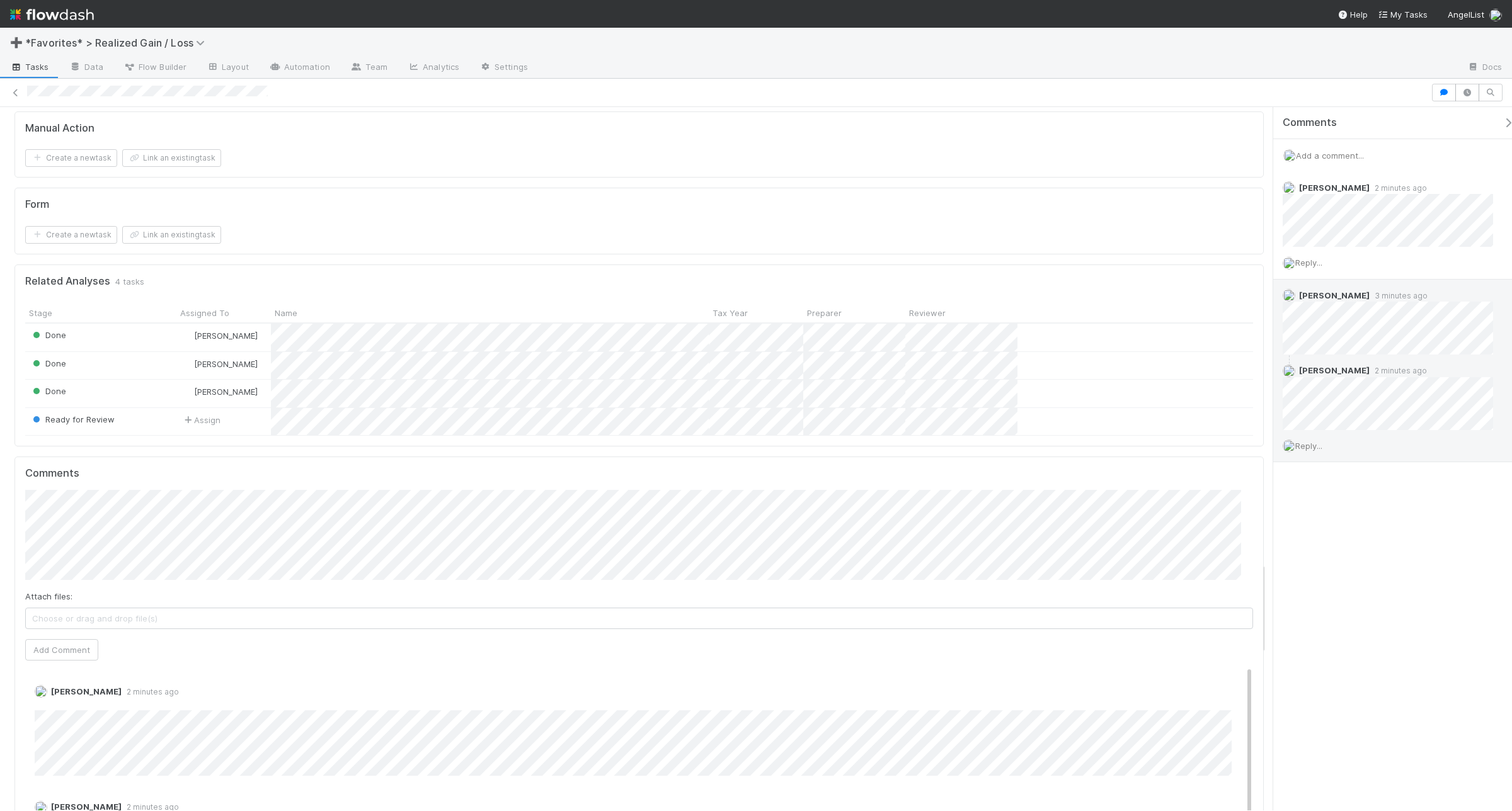
drag, startPoint x: 383, startPoint y: 378, endPoint x: 330, endPoint y: 398, distance: 56.6
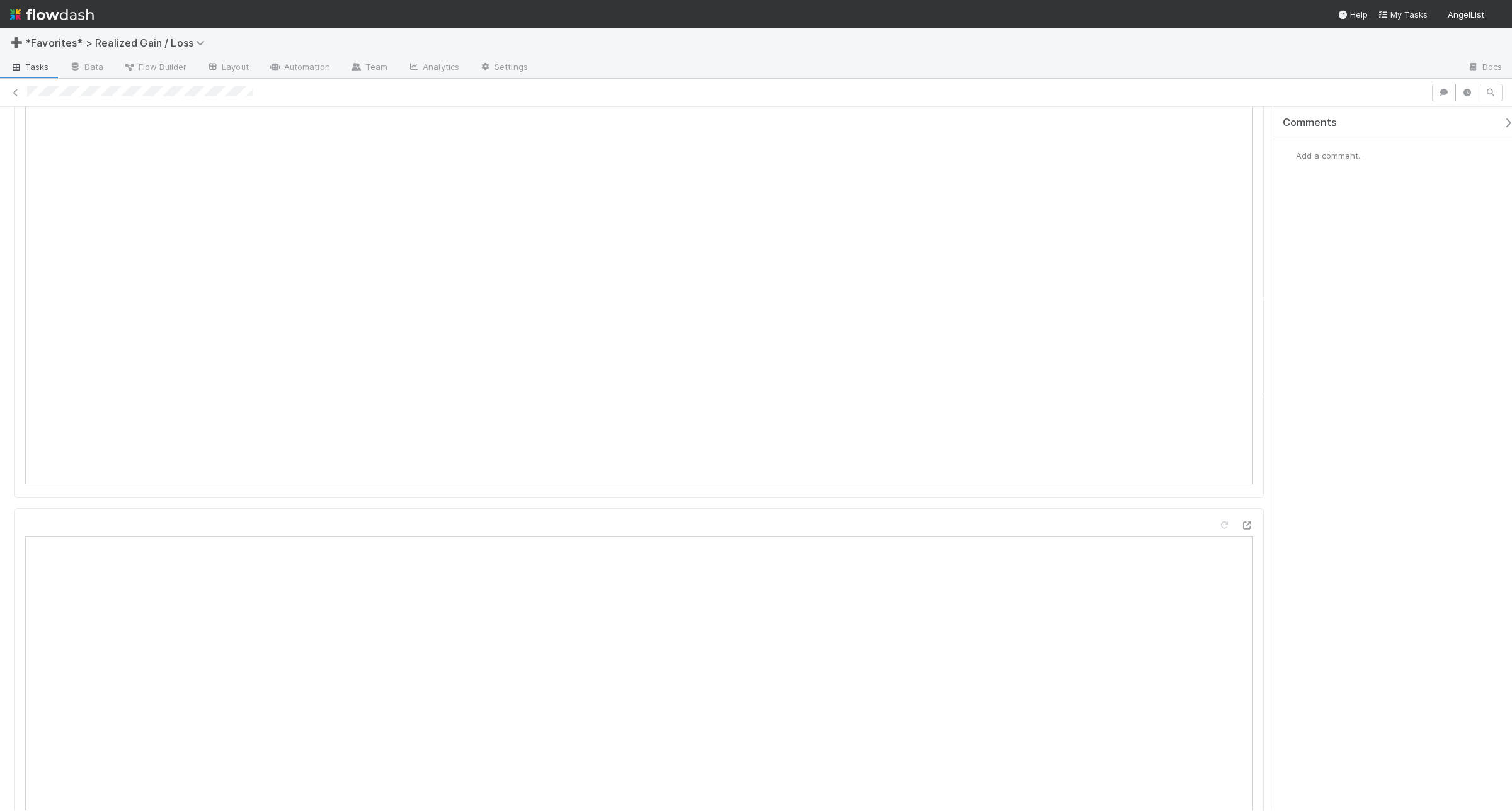
scroll to position [1338, 0]
click at [1331, 155] on span "Add a comment..." at bounding box center [1330, 155] width 68 height 10
click at [1334, 345] on button "Add Comment" at bounding box center [1329, 349] width 73 height 21
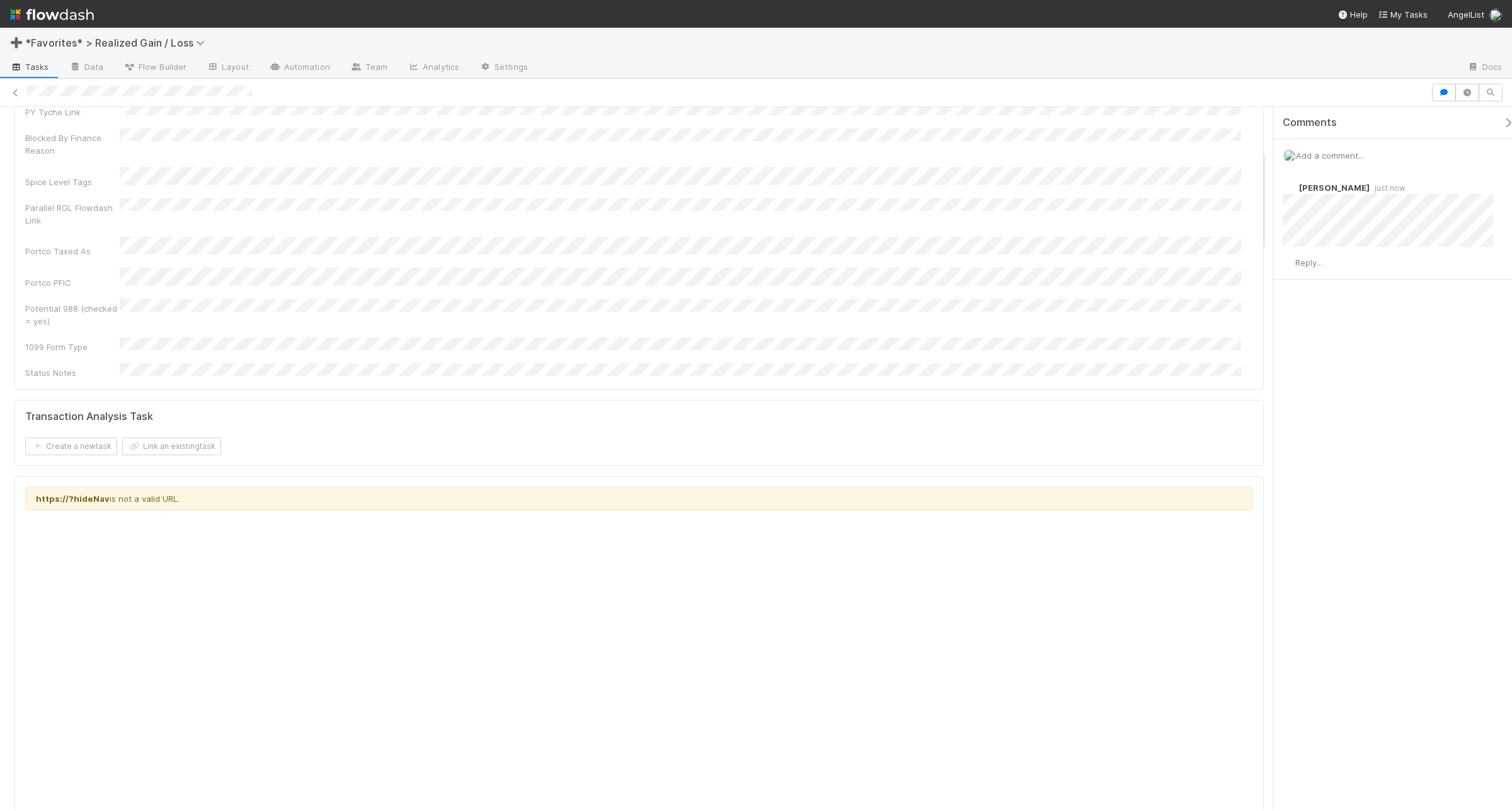
scroll to position [0, 0]
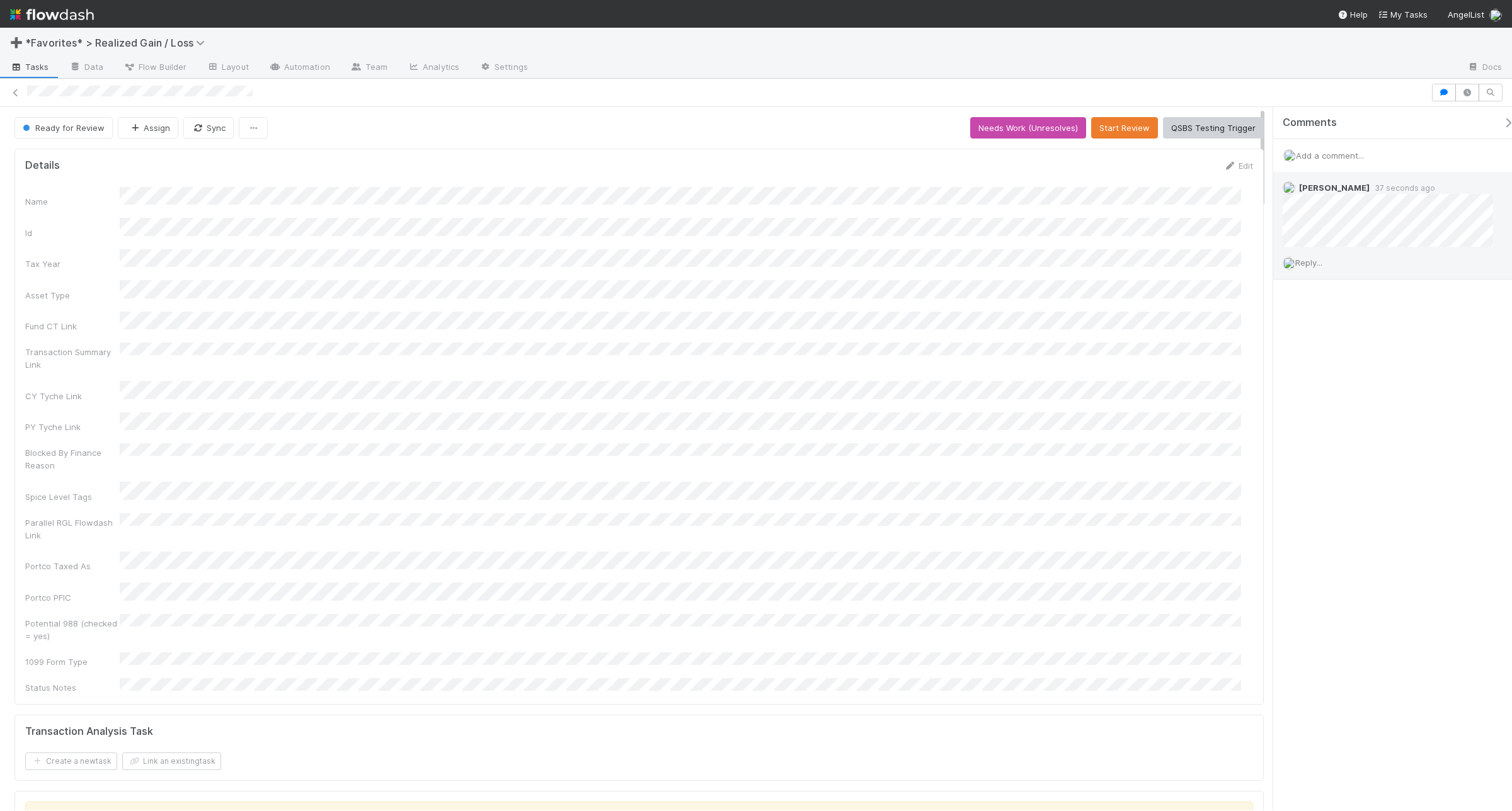
click at [1314, 268] on span "Reply..." at bounding box center [1309, 262] width 27 height 10
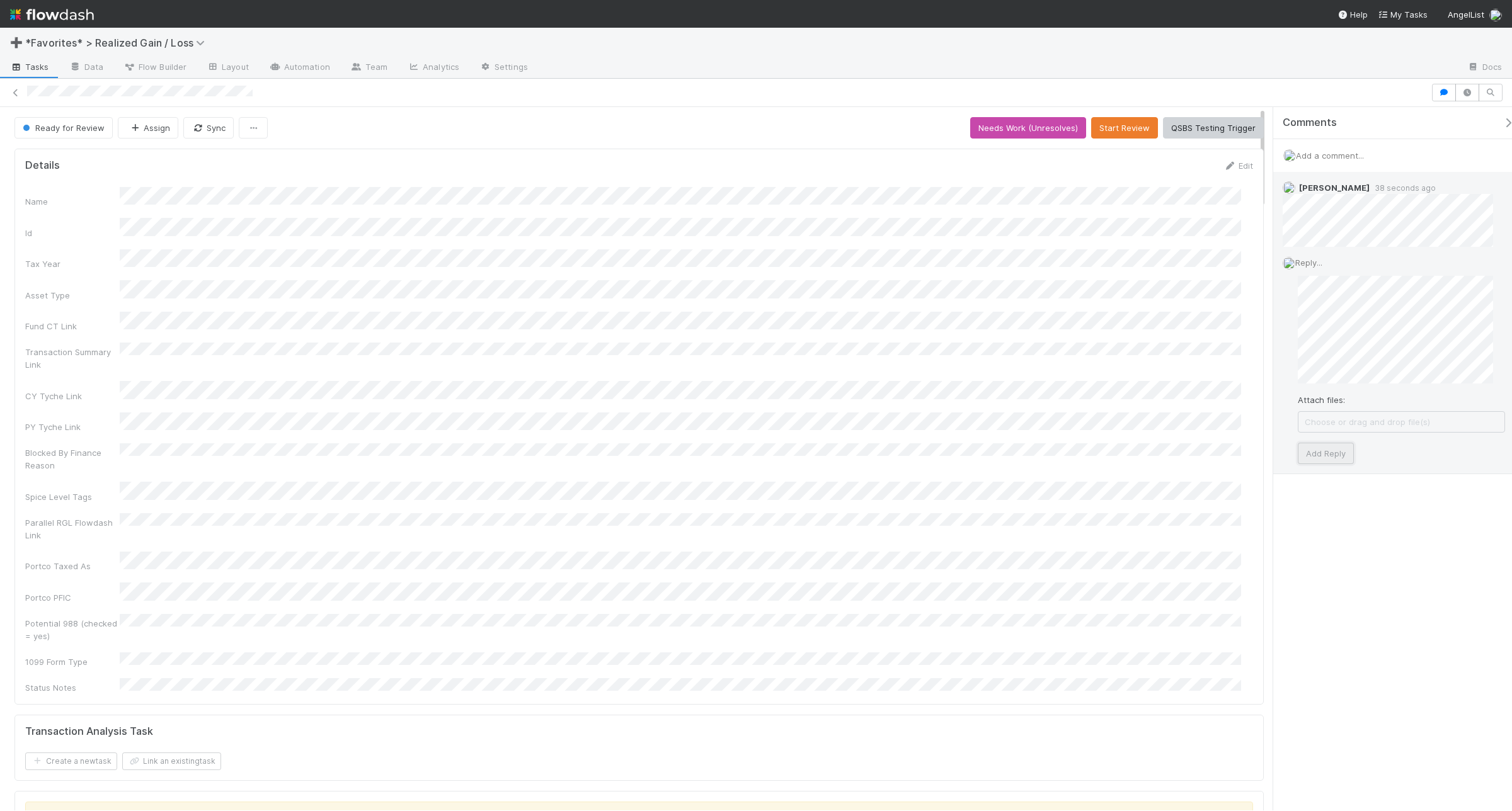
click at [1301, 446] on button "Add Reply" at bounding box center [1325, 454] width 56 height 21
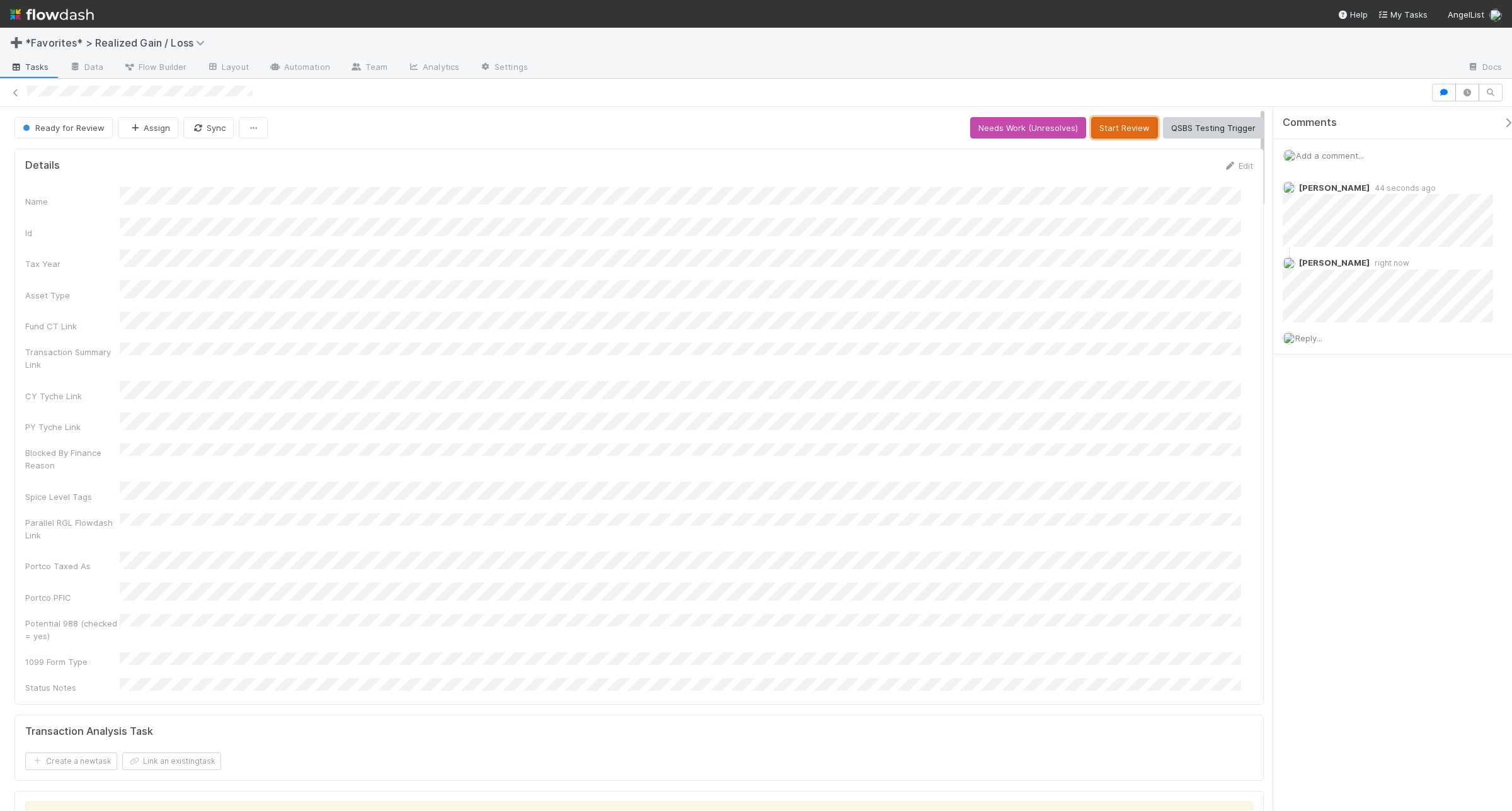
click at [1109, 124] on button "Start Review" at bounding box center [1124, 128] width 67 height 21
click at [1206, 130] on button "Mark Reviewed (Done)" at bounding box center [1210, 128] width 106 height 21
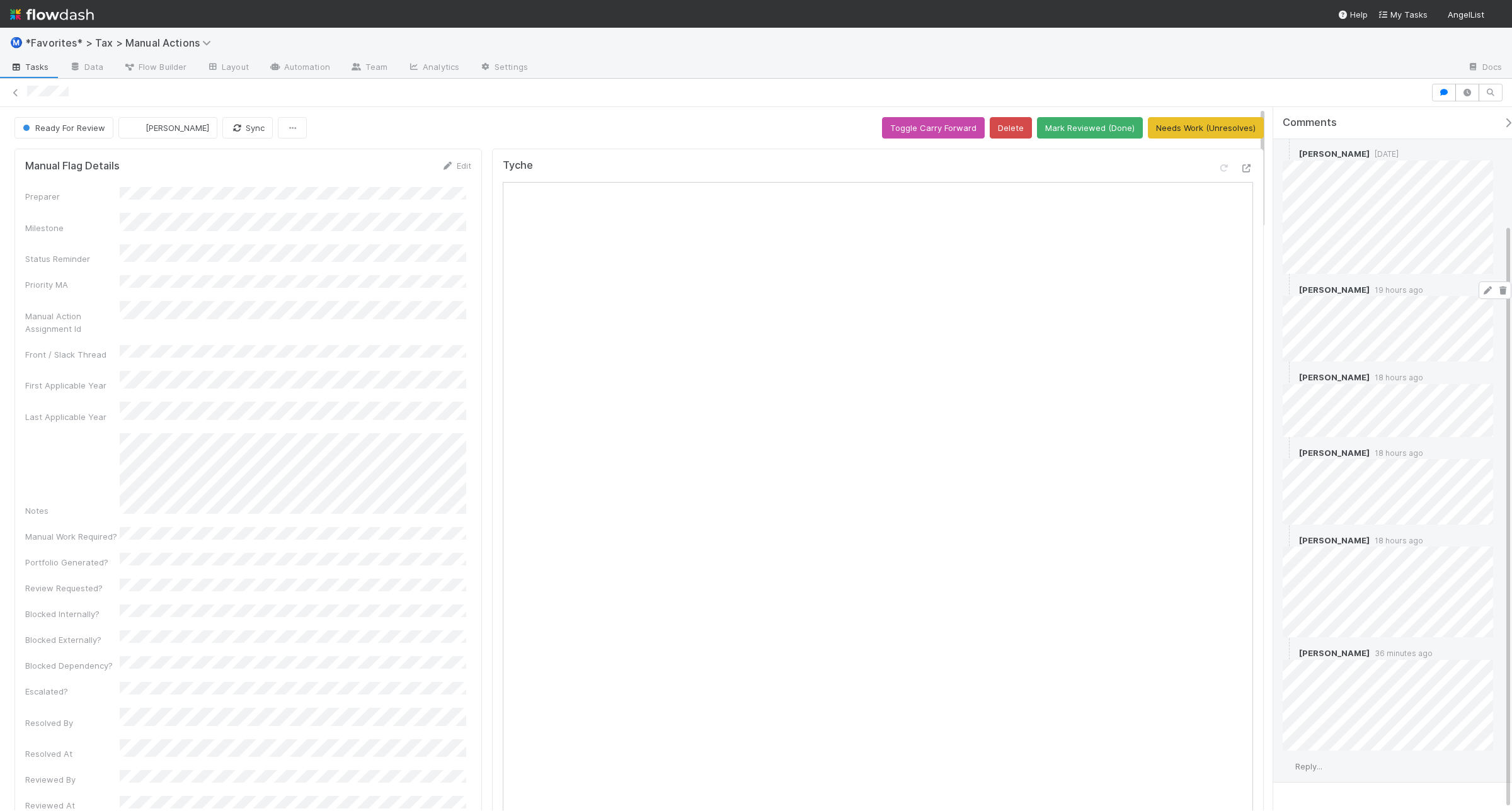
scroll to position [142, 0]
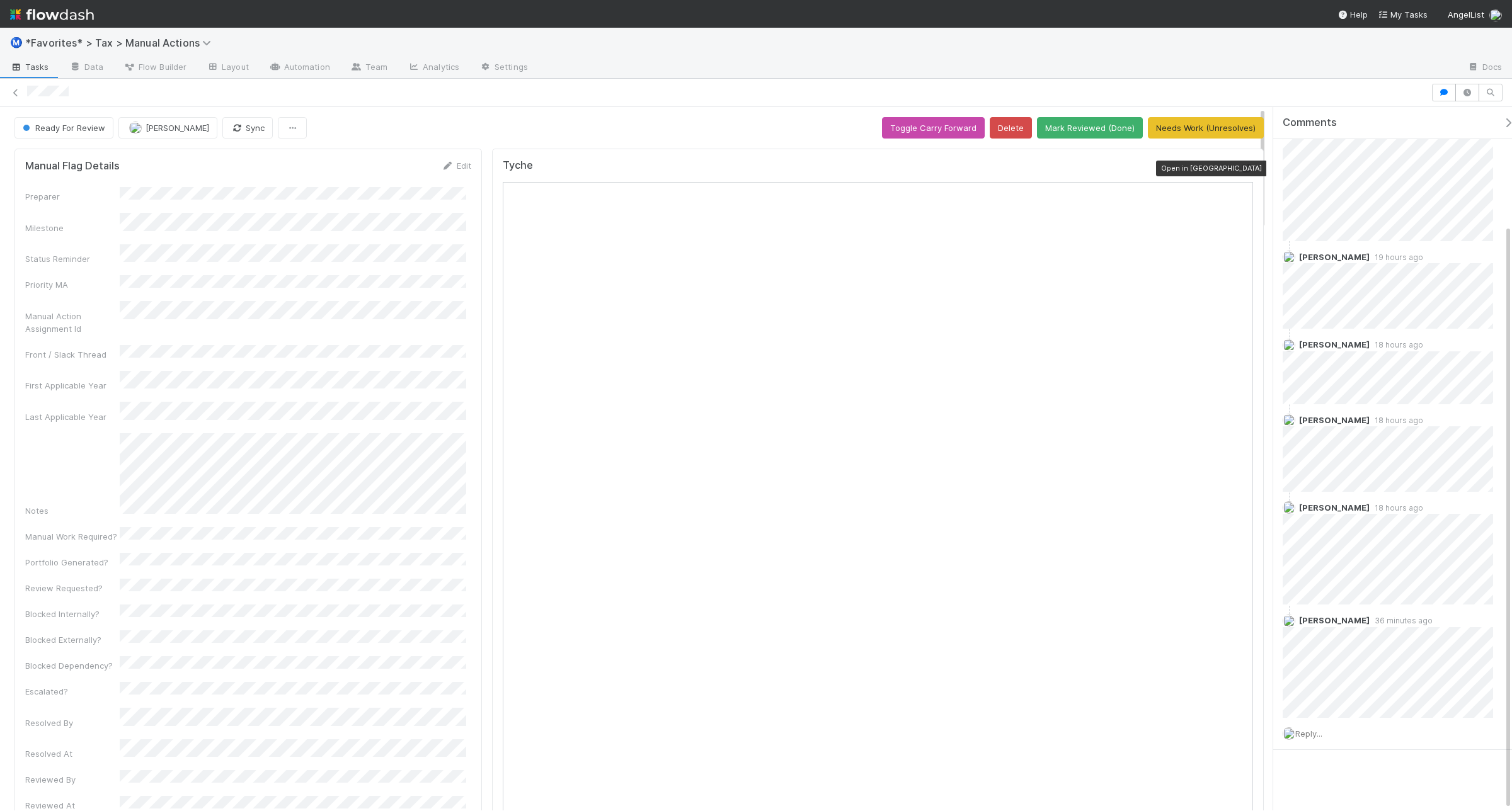
click at [1241, 167] on icon at bounding box center [1247, 169] width 13 height 9
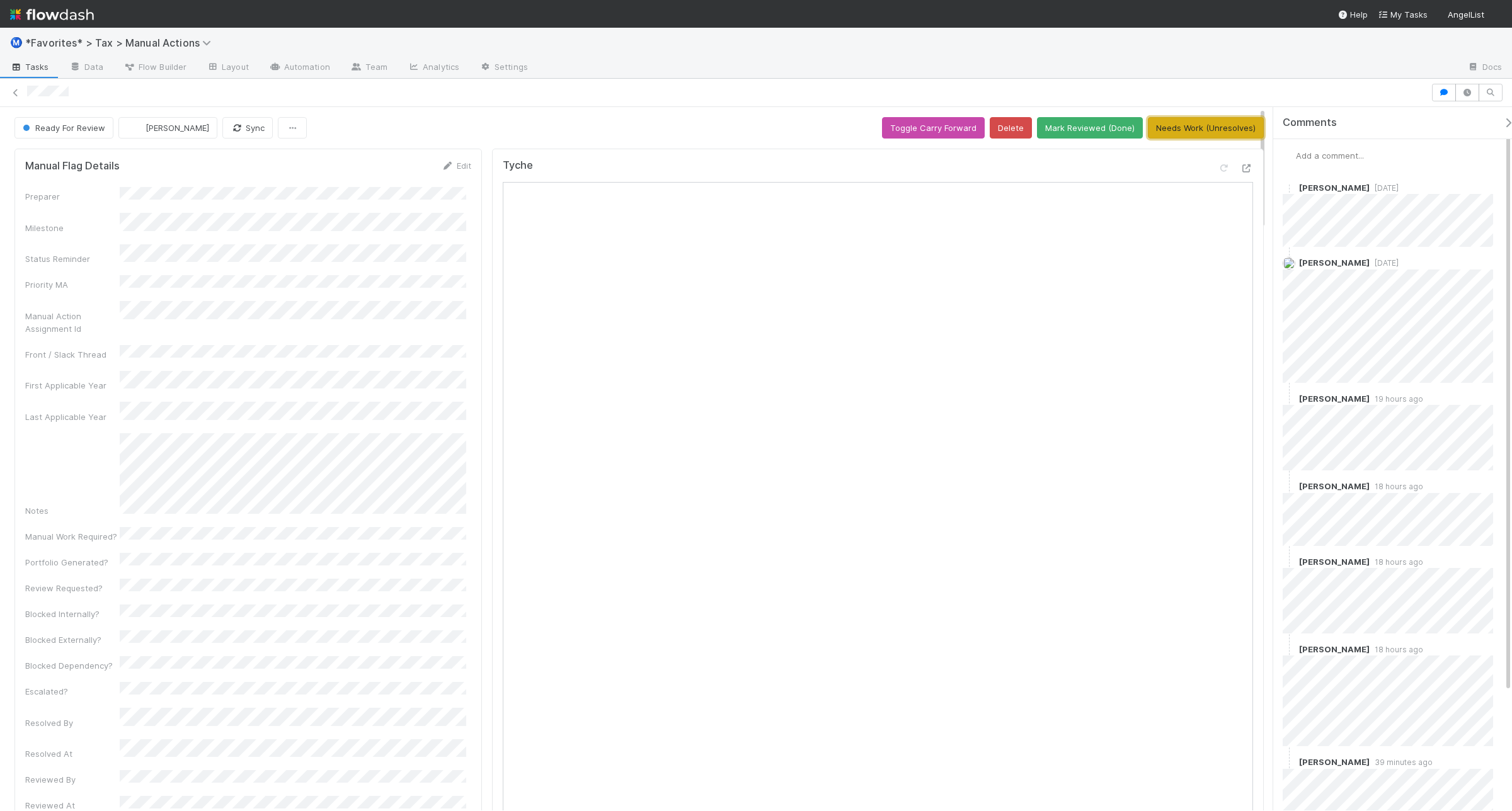
click at [1217, 126] on button "Needs Work (Unresolves)" at bounding box center [1205, 128] width 116 height 21
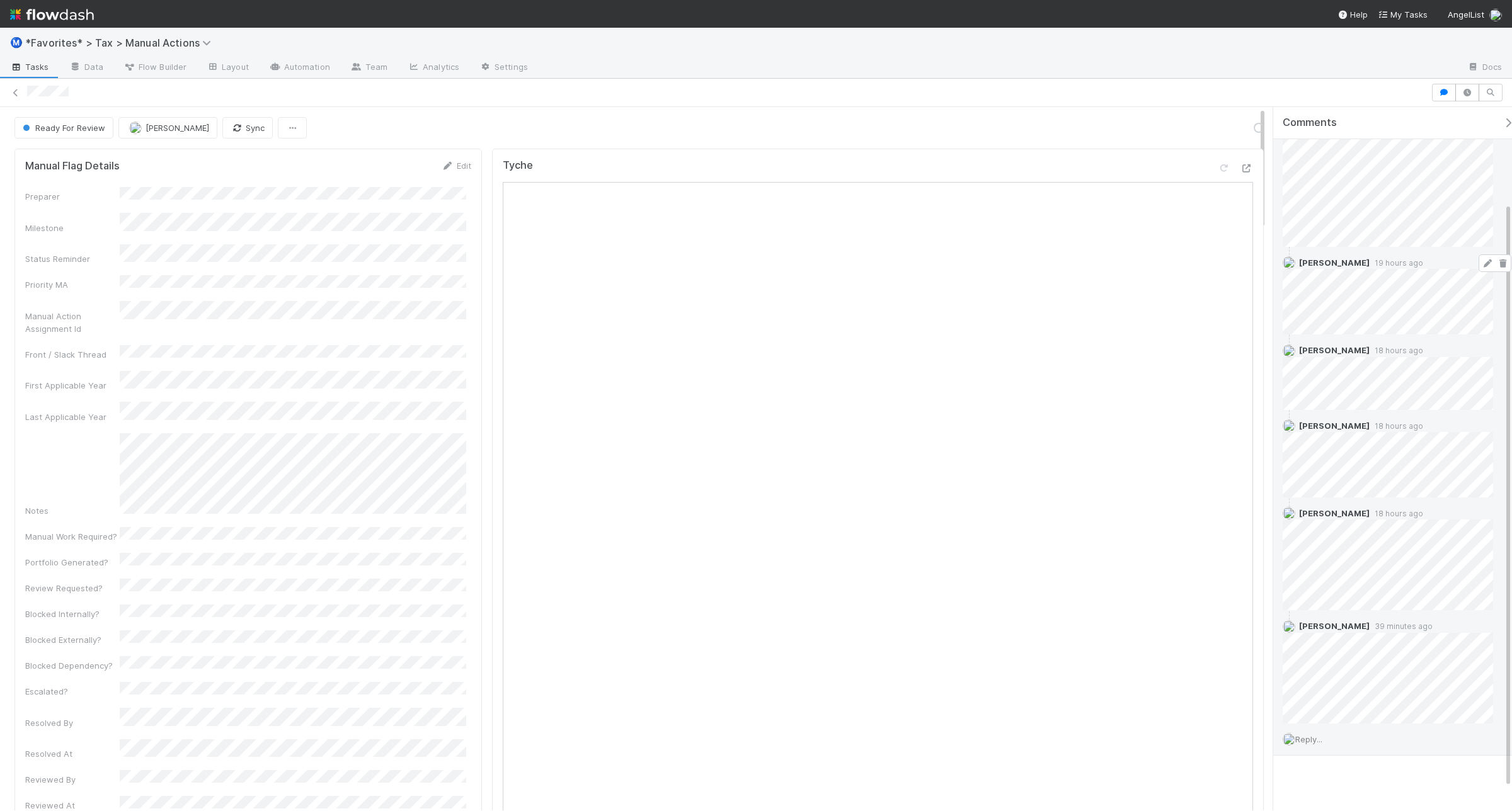
scroll to position [142, 0]
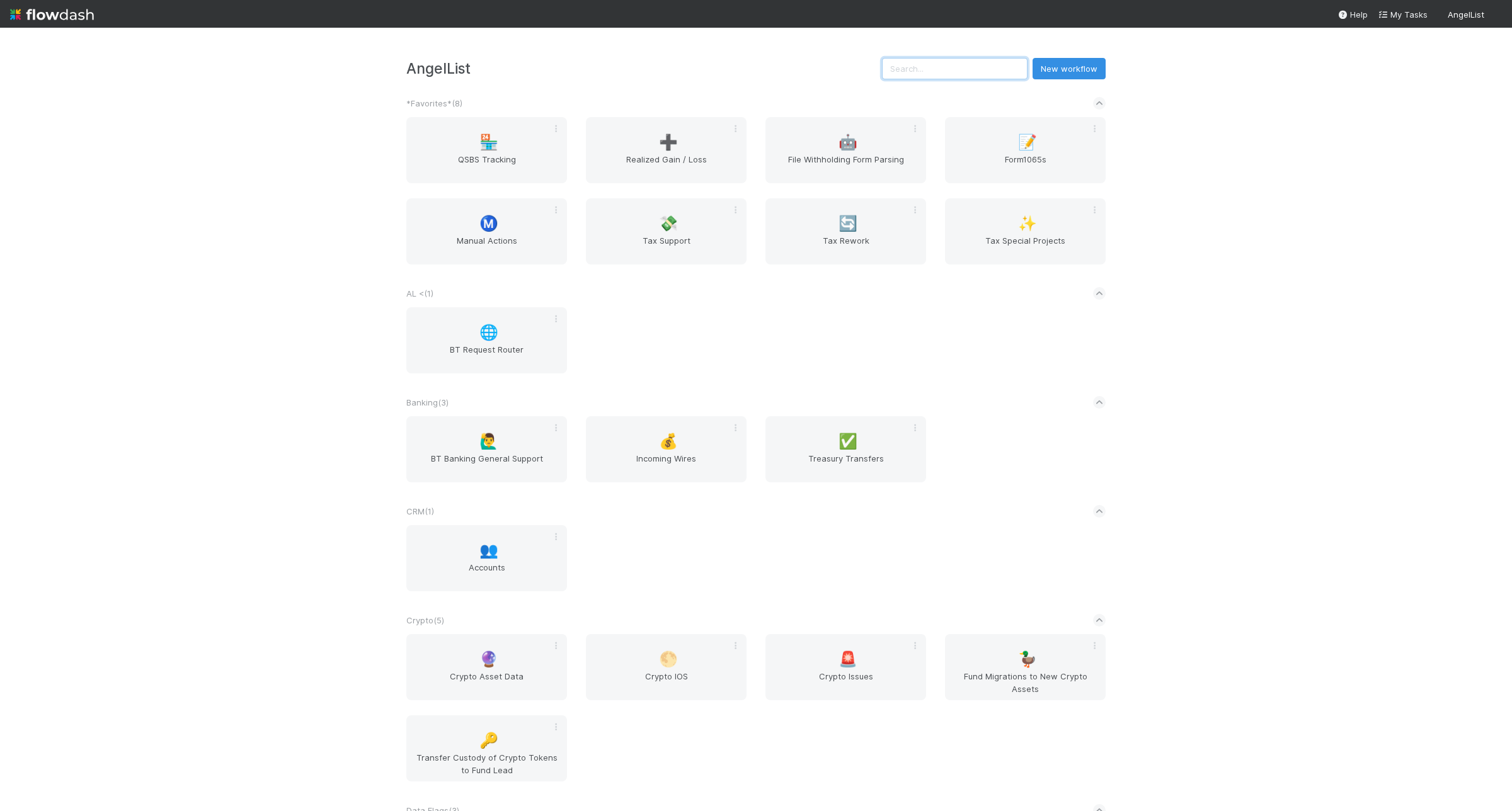
click at [912, 72] on input "text" at bounding box center [954, 69] width 145 height 21
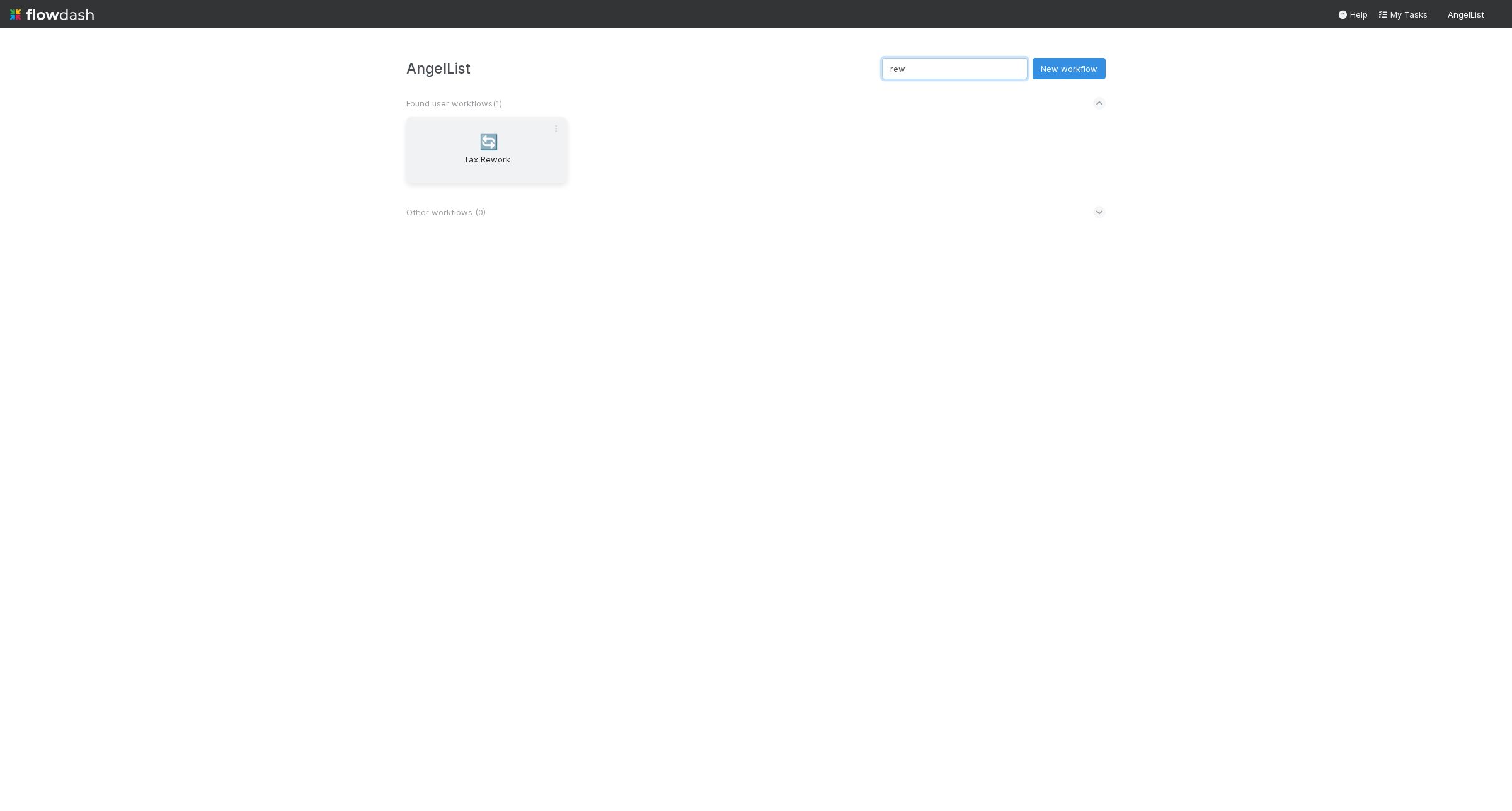
type input "rew"
click at [506, 127] on div "🔄 Tax Rework" at bounding box center [486, 150] width 161 height 66
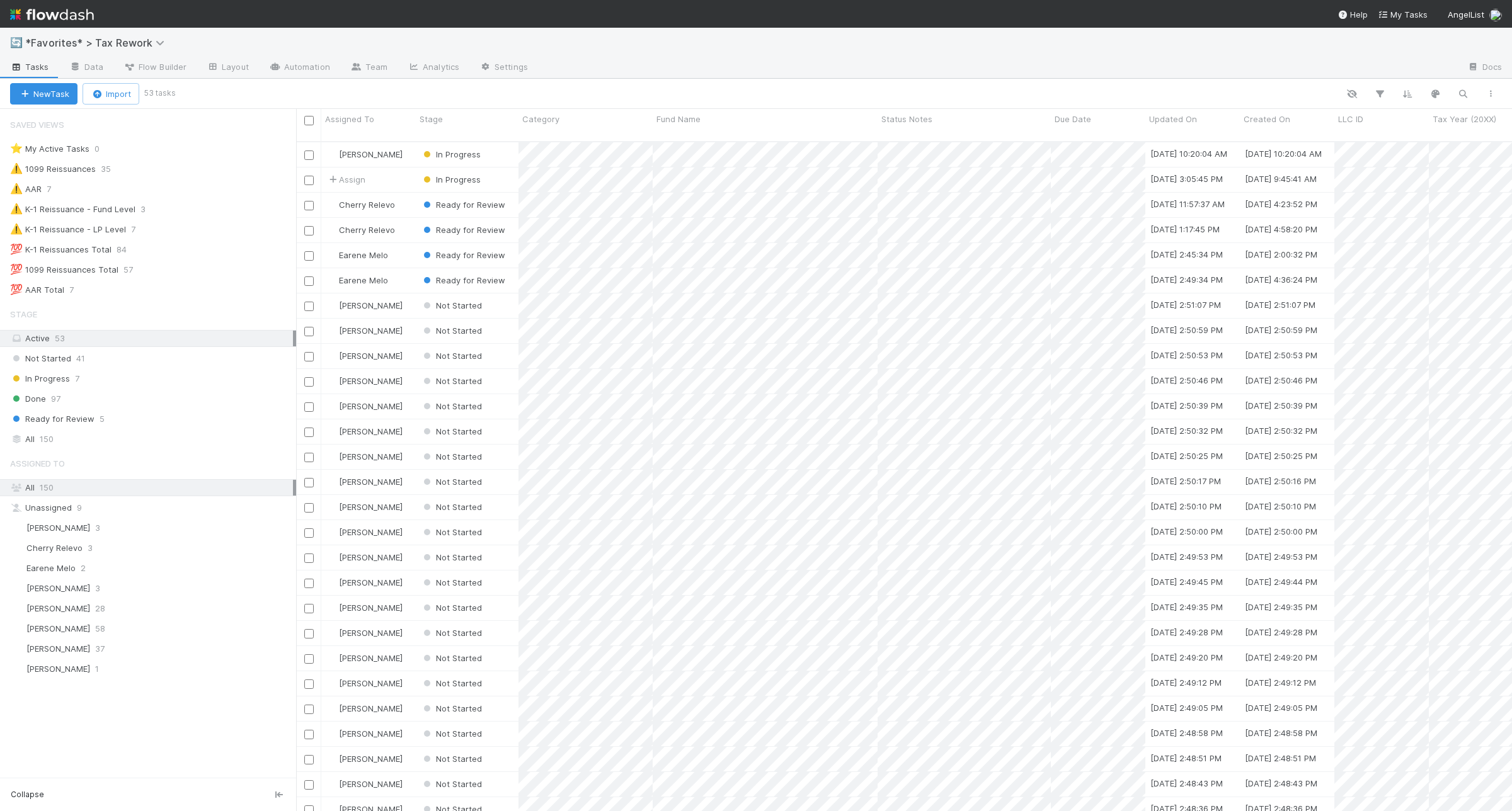
scroll to position [668, 1204]
click at [223, 211] on div "⚠️ K-1 Reissuance - Fund Level 3" at bounding box center [152, 209] width 286 height 16
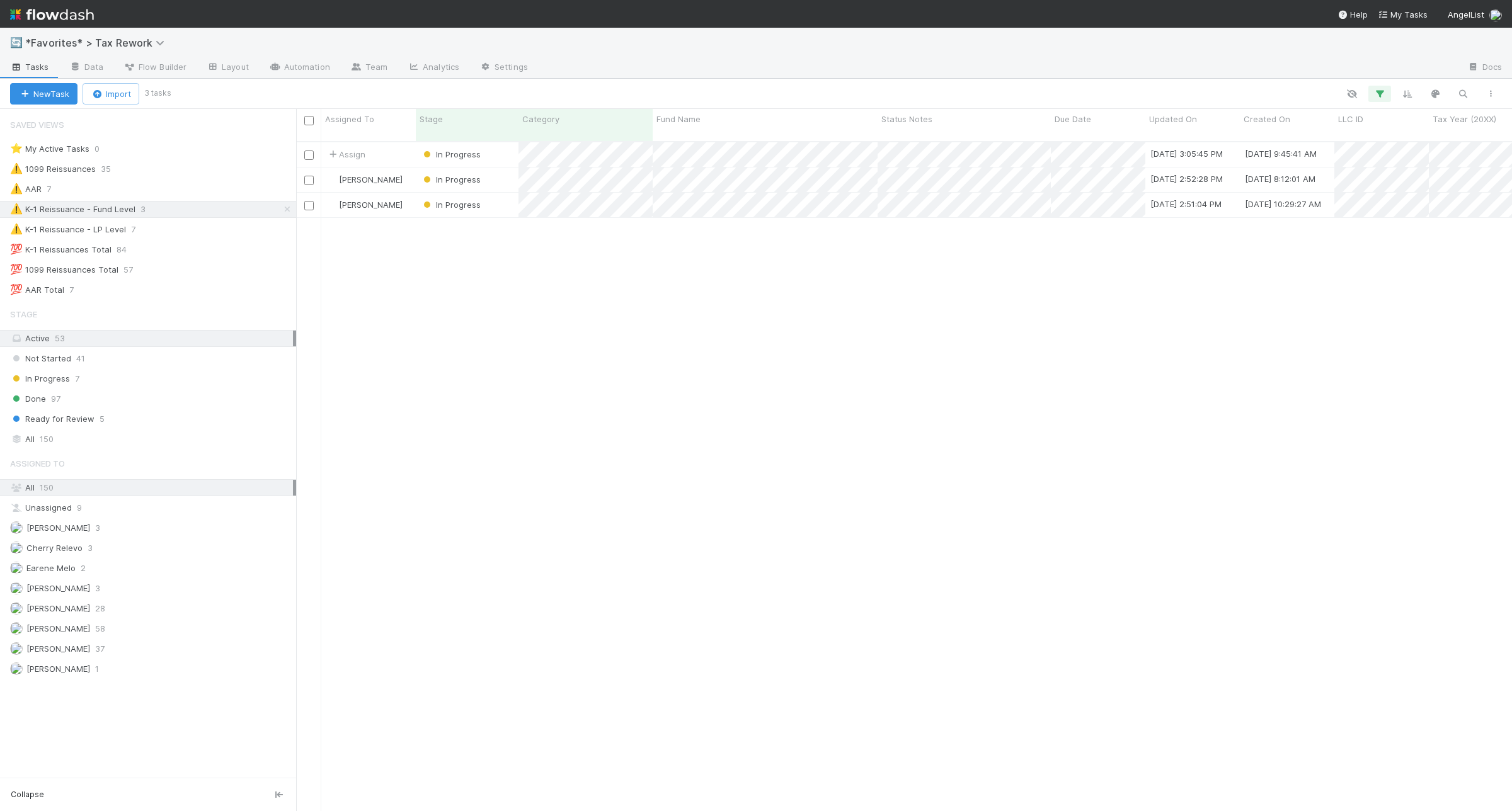
scroll to position [668, 1204]
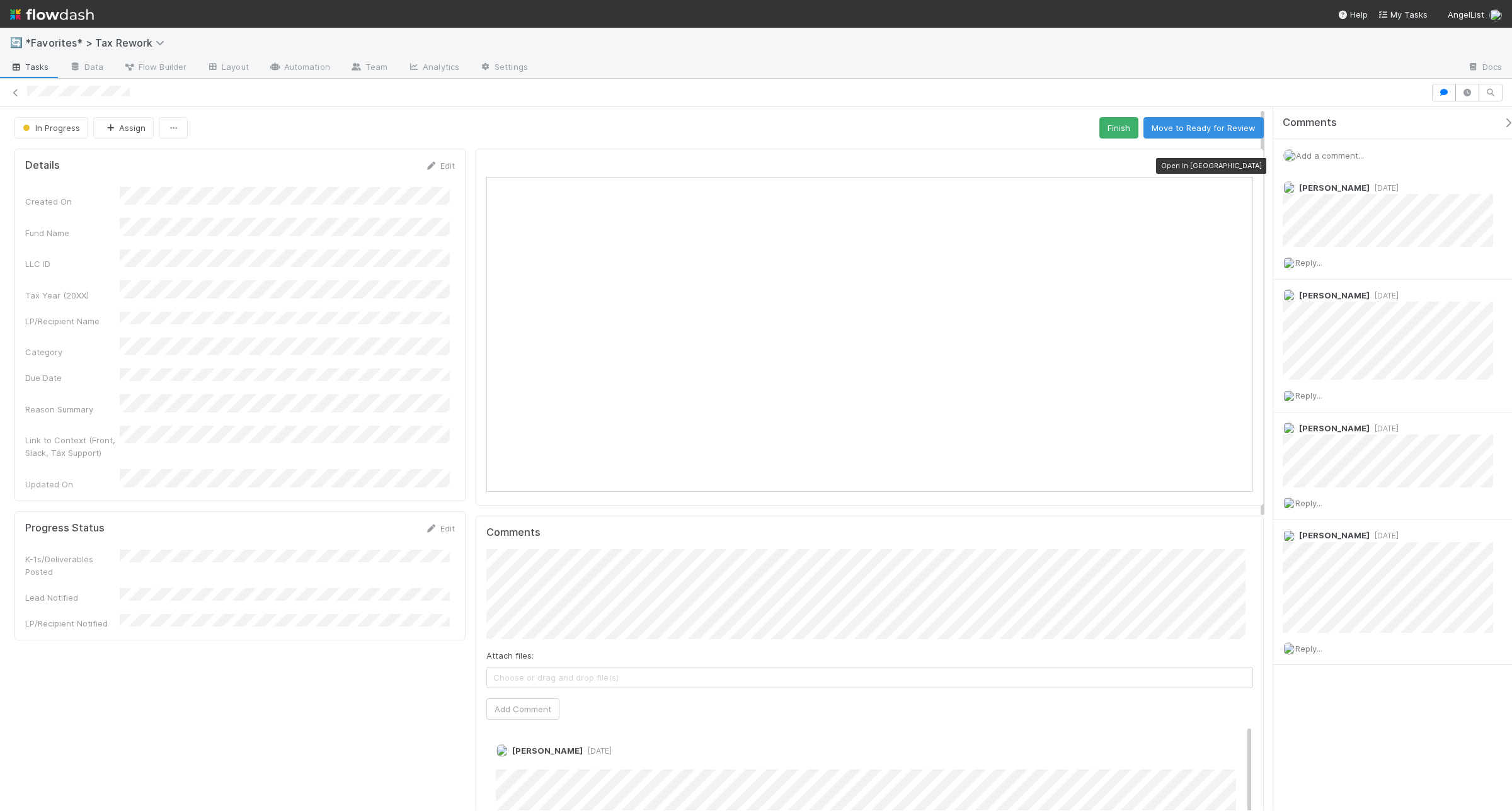
click at [1241, 165] on icon at bounding box center [1247, 166] width 13 height 9
click at [447, 523] on link "Edit" at bounding box center [440, 528] width 30 height 10
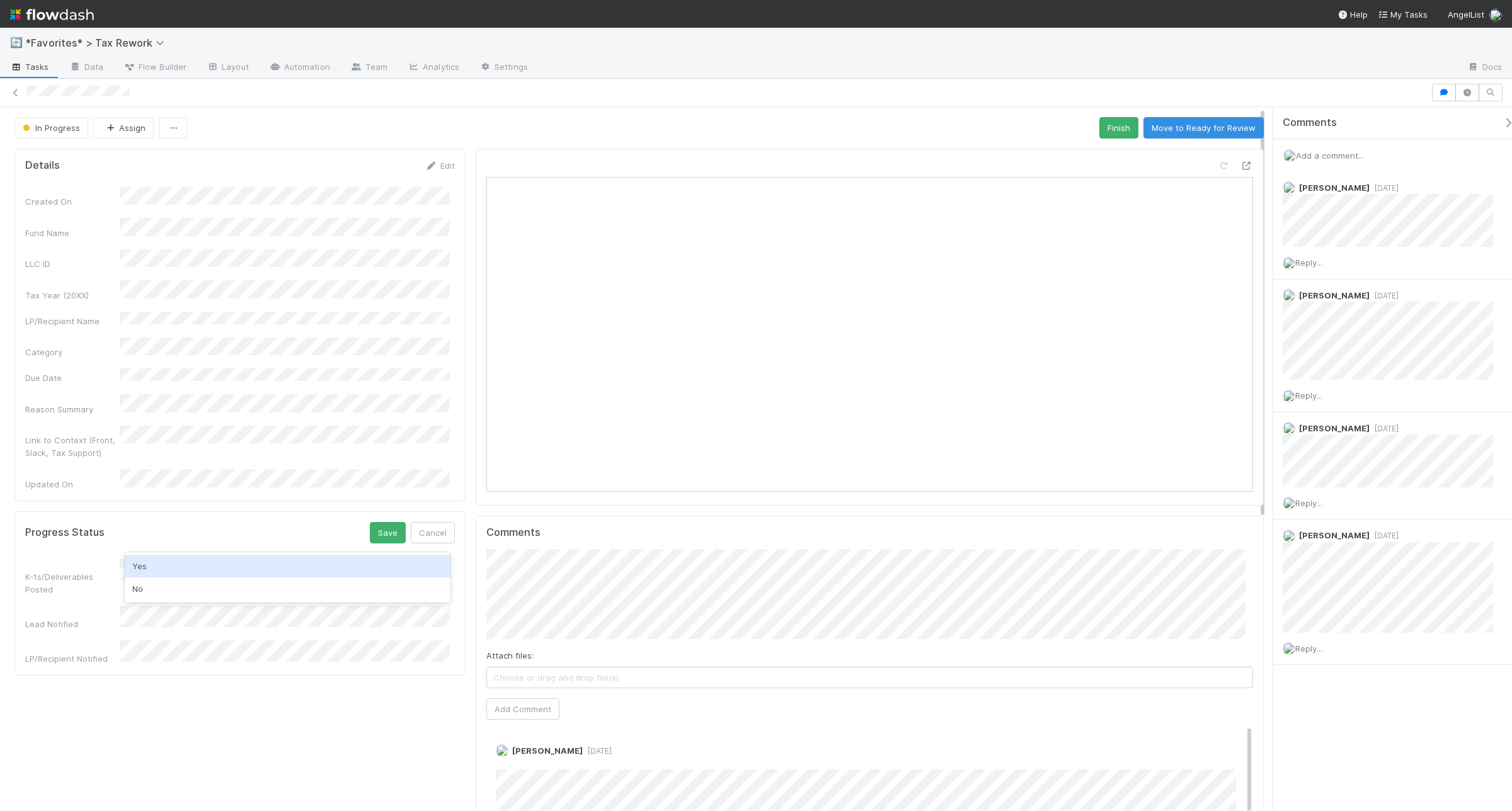
click at [220, 565] on div "Yes" at bounding box center [287, 566] width 325 height 23
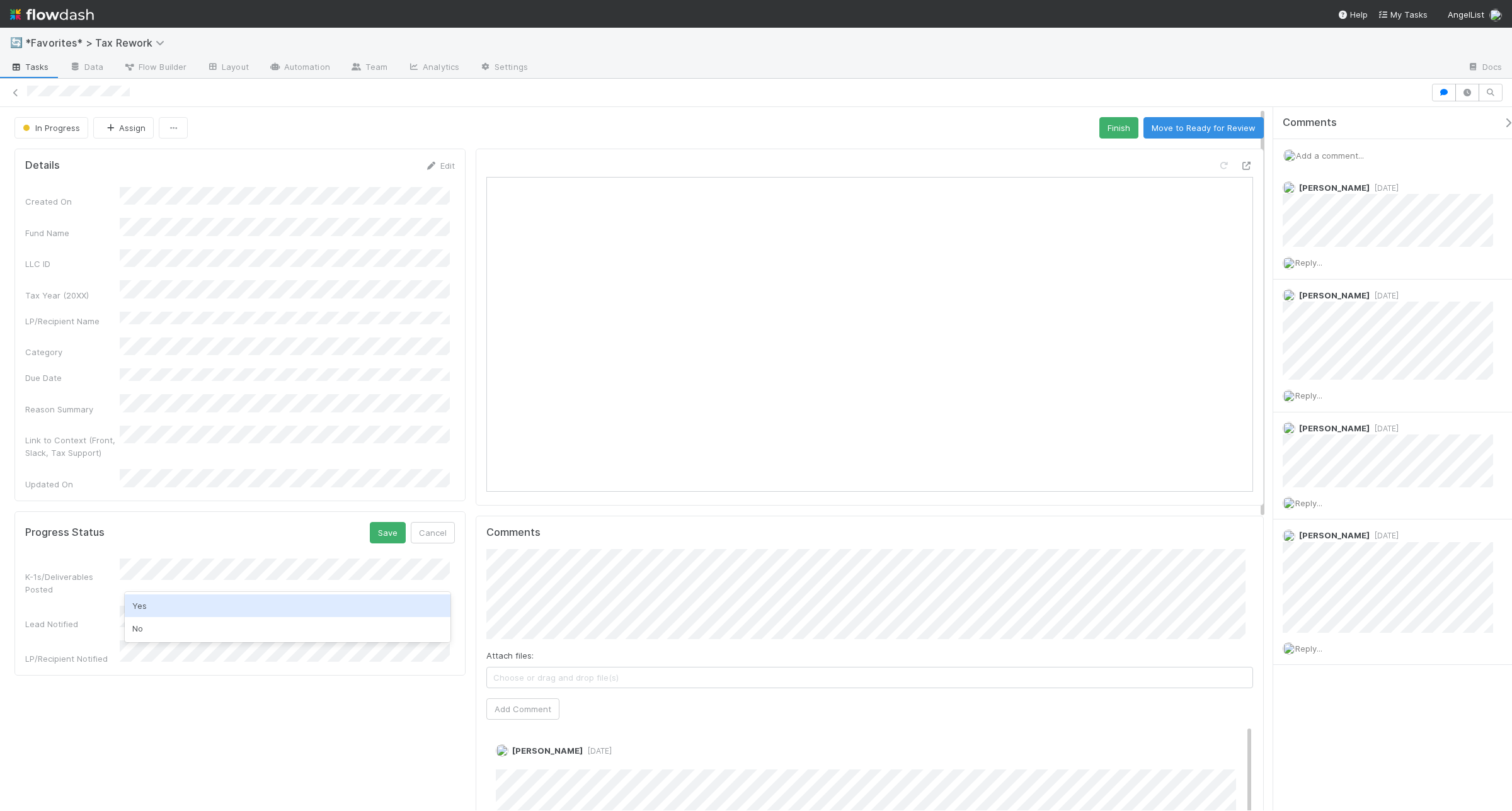
click at [206, 607] on div "Yes" at bounding box center [287, 606] width 325 height 23
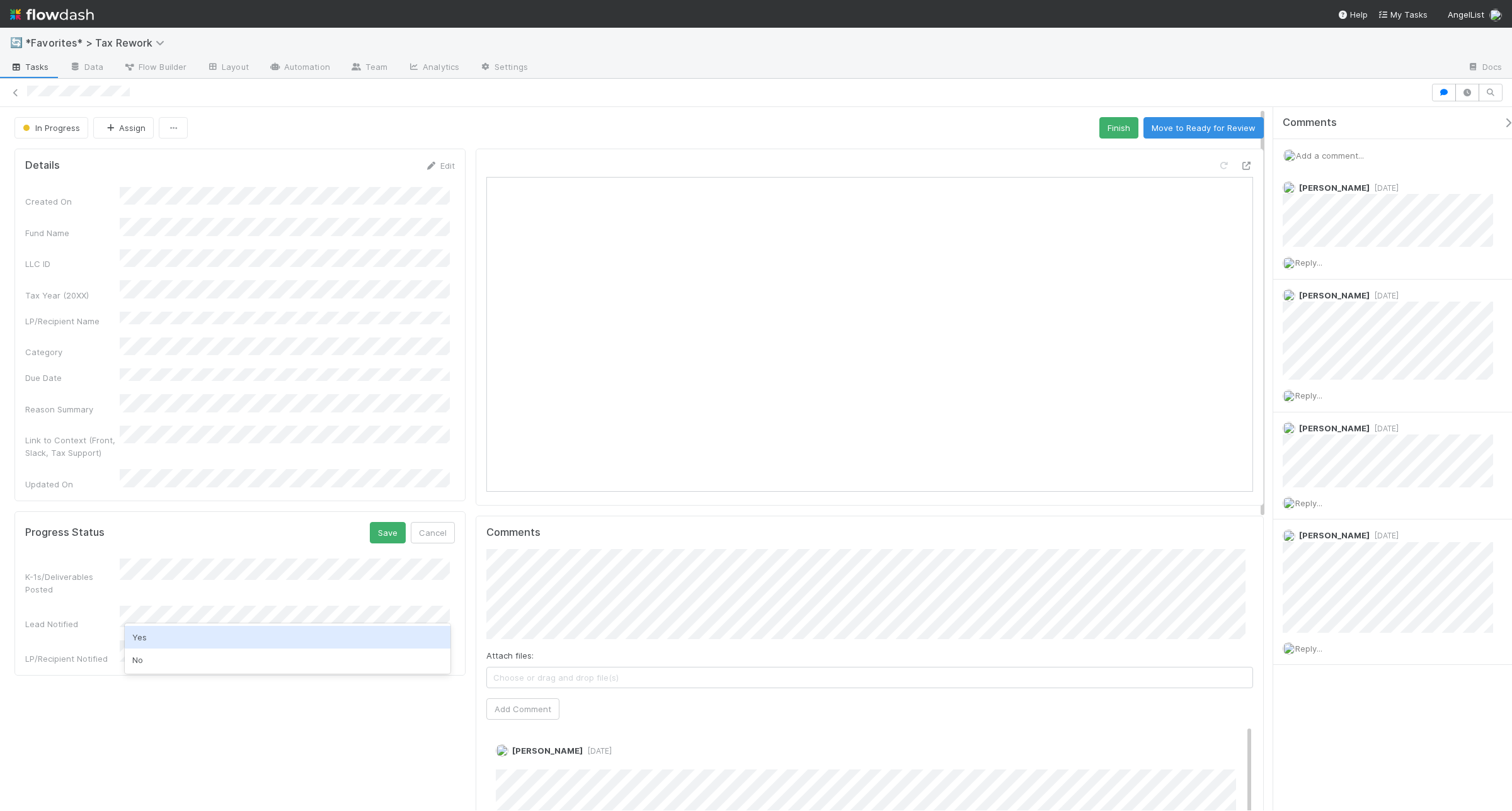
click at [203, 627] on div "Yes" at bounding box center [287, 637] width 325 height 23
click at [370, 522] on button "Save" at bounding box center [388, 533] width 36 height 21
click at [1099, 127] on button "Finish" at bounding box center [1119, 128] width 39 height 21
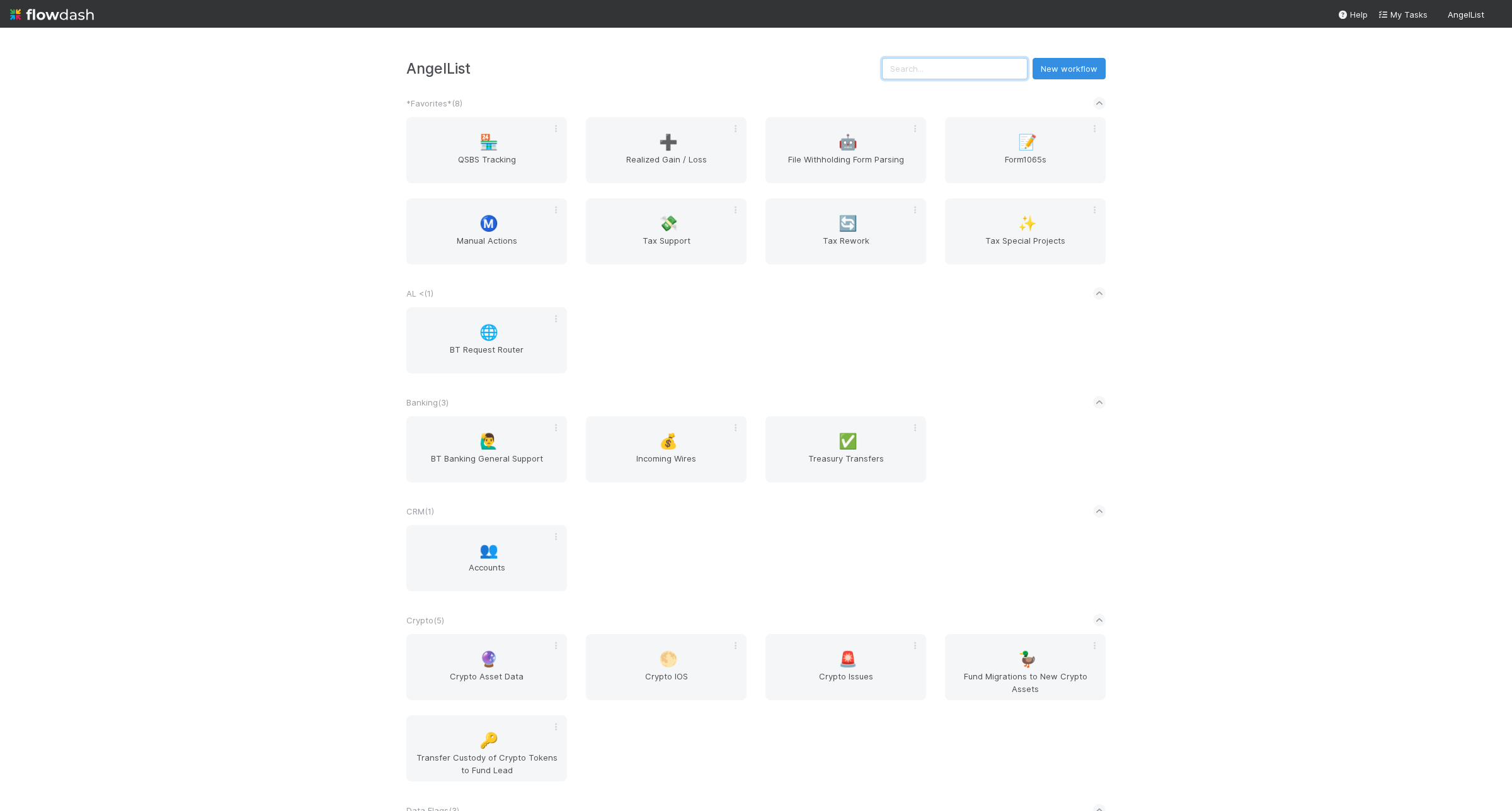
click at [929, 69] on input "text" at bounding box center [954, 69] width 145 height 21
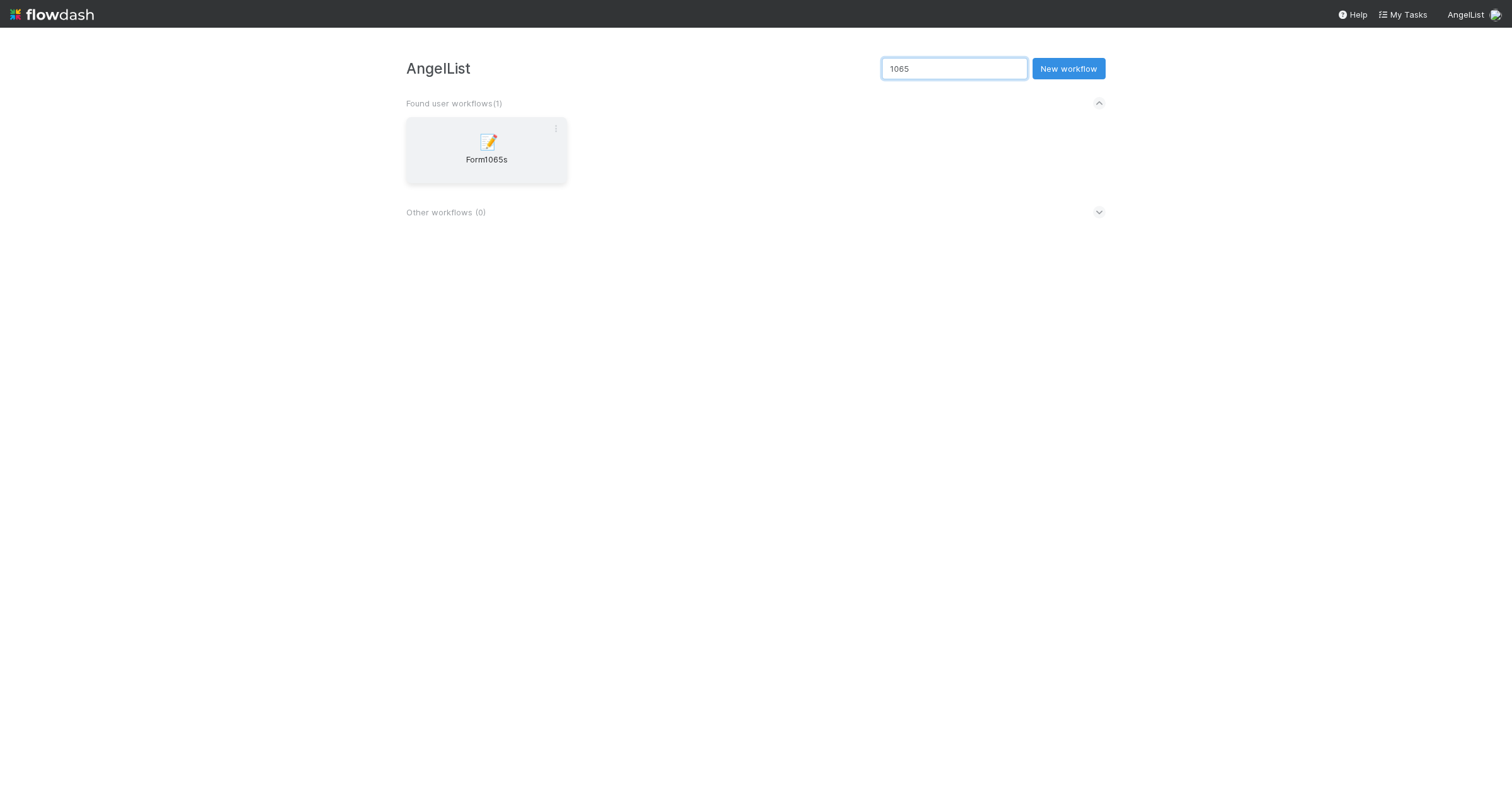
type input "1065"
click at [483, 164] on span "Form1065s" at bounding box center [486, 166] width 150 height 26
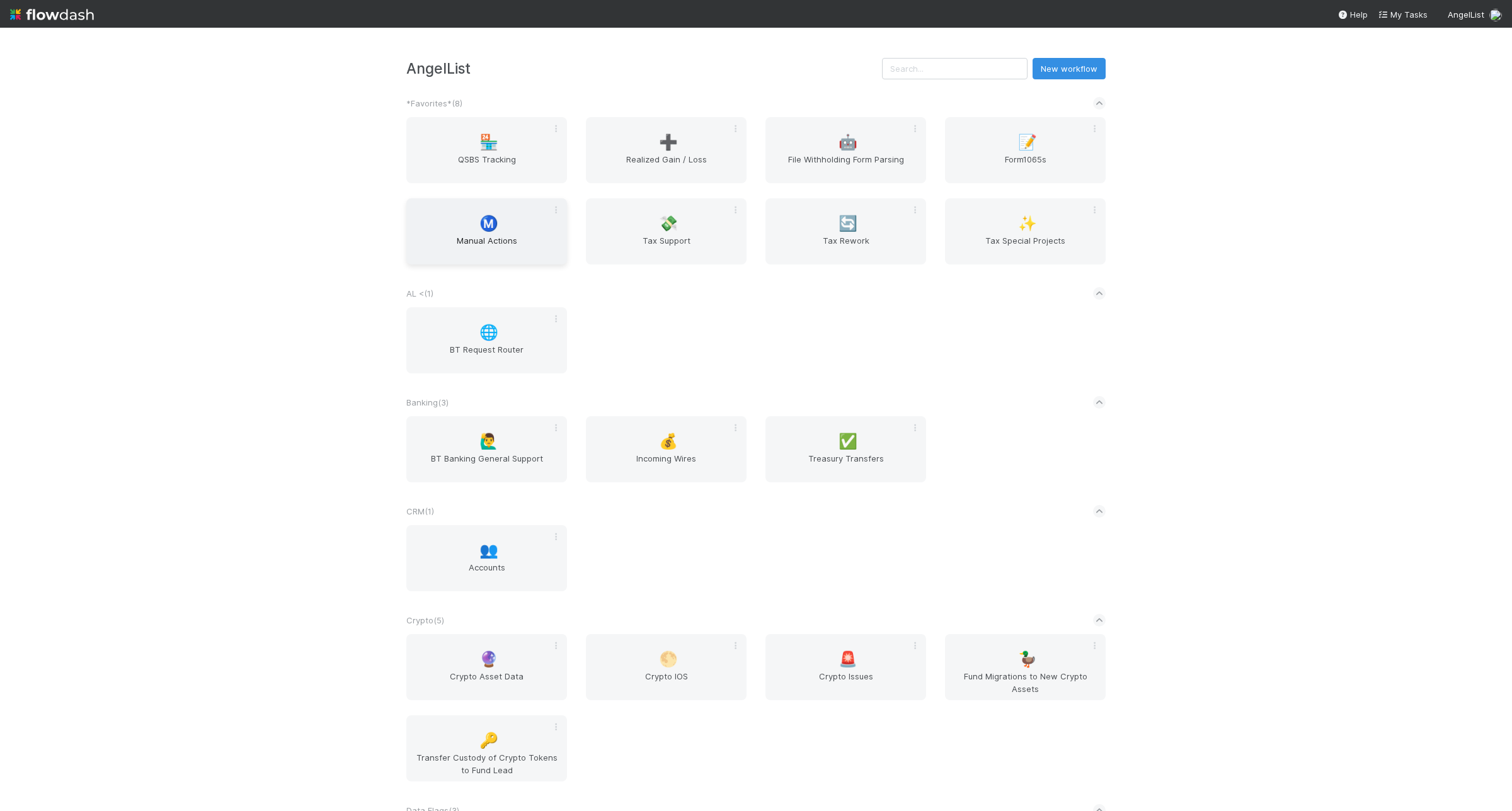
click at [427, 241] on span "Manual Actions" at bounding box center [486, 247] width 150 height 26
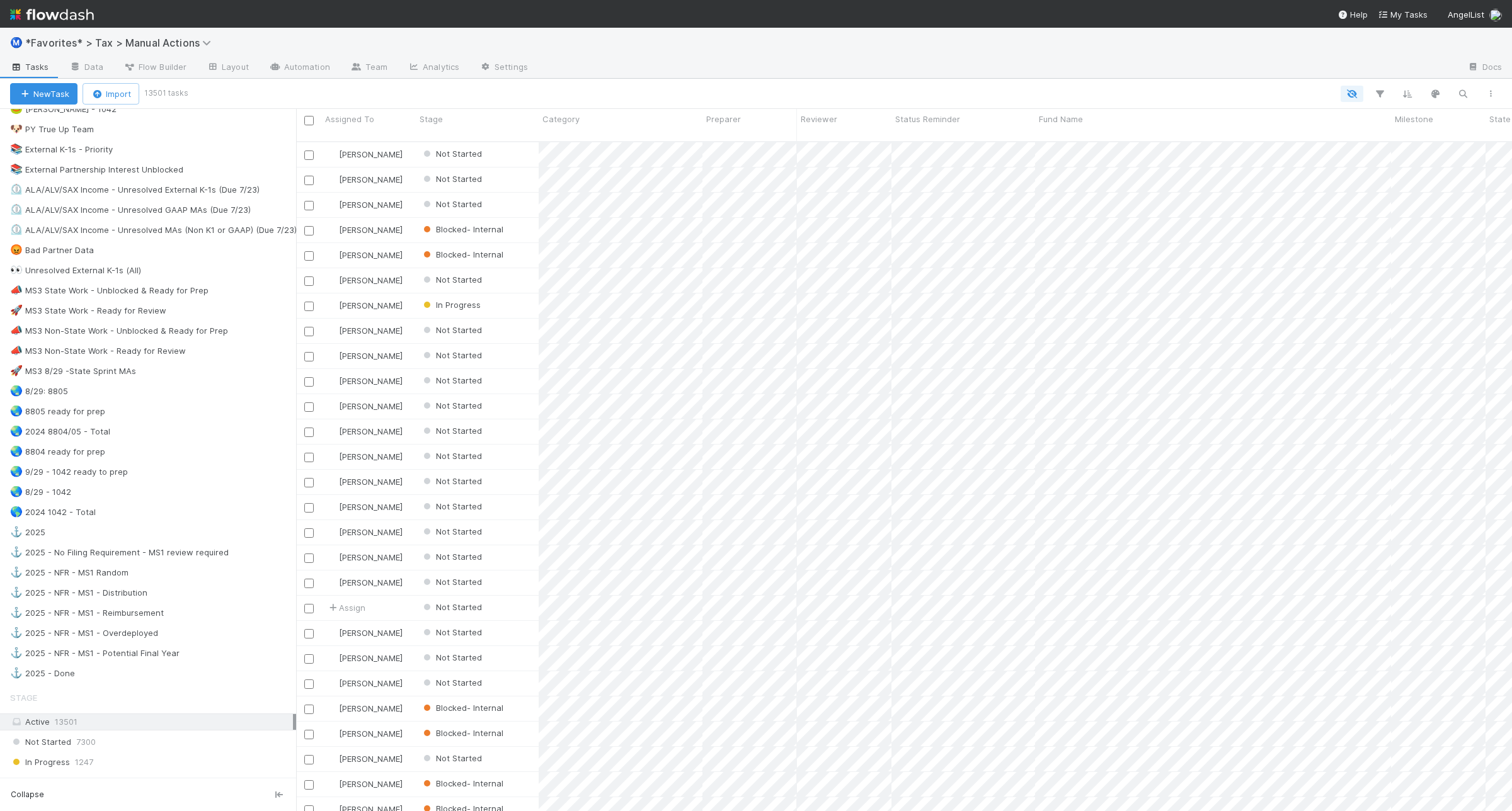
scroll to position [788, 0]
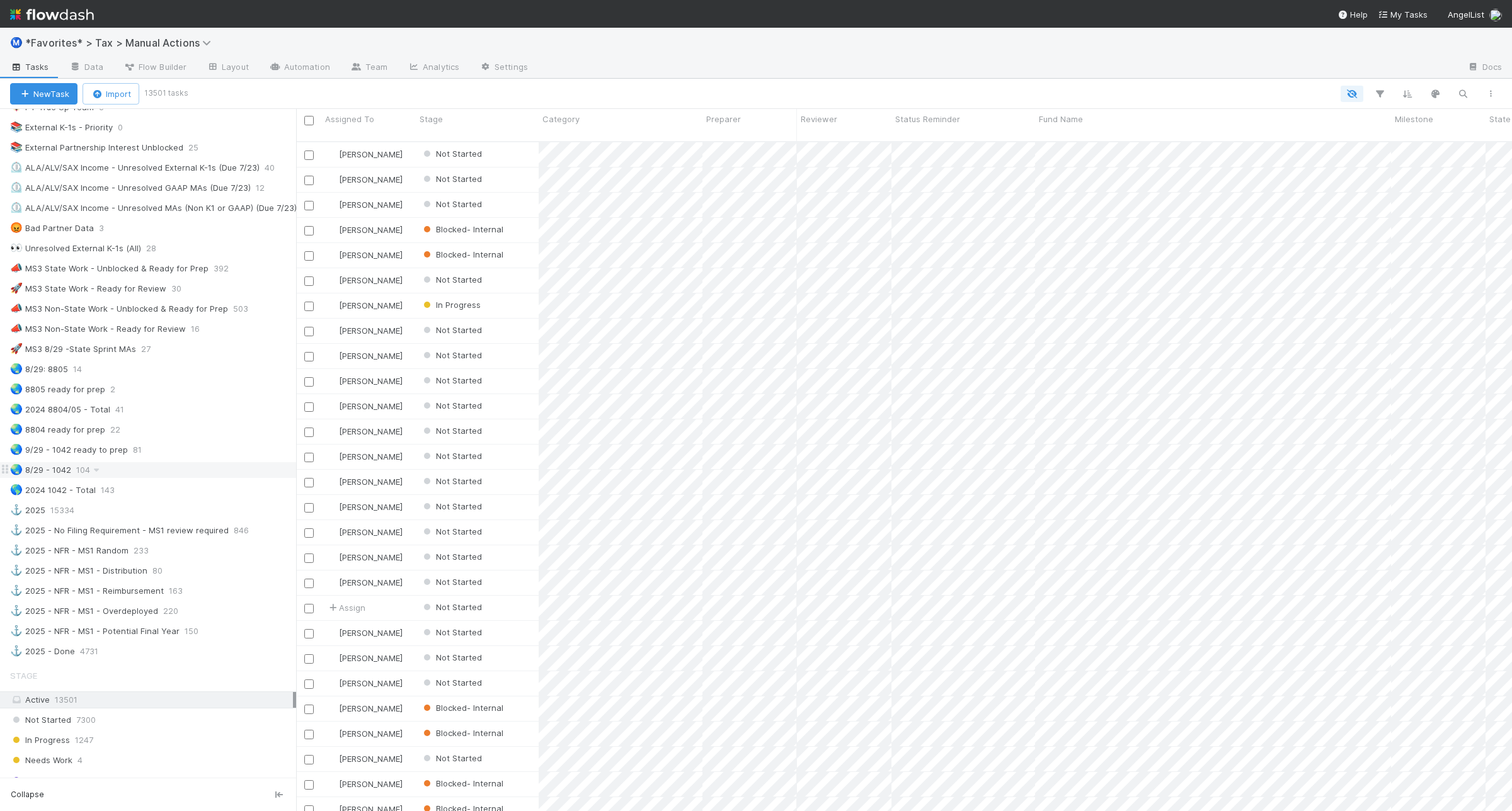
click at [159, 478] on div "🌏 8/29 - 1042 104" at bounding box center [152, 470] width 286 height 16
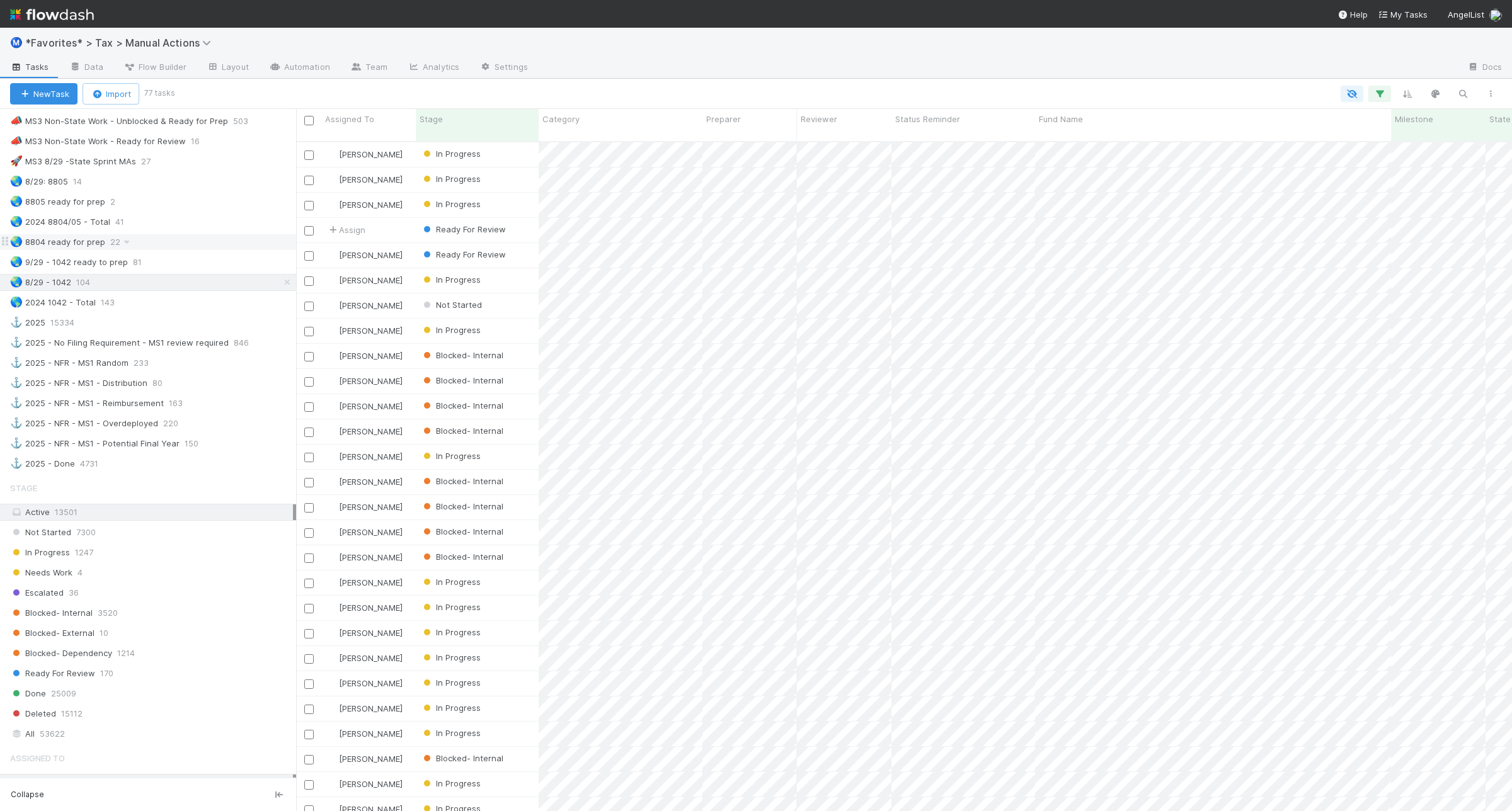
scroll to position [1102, 0]
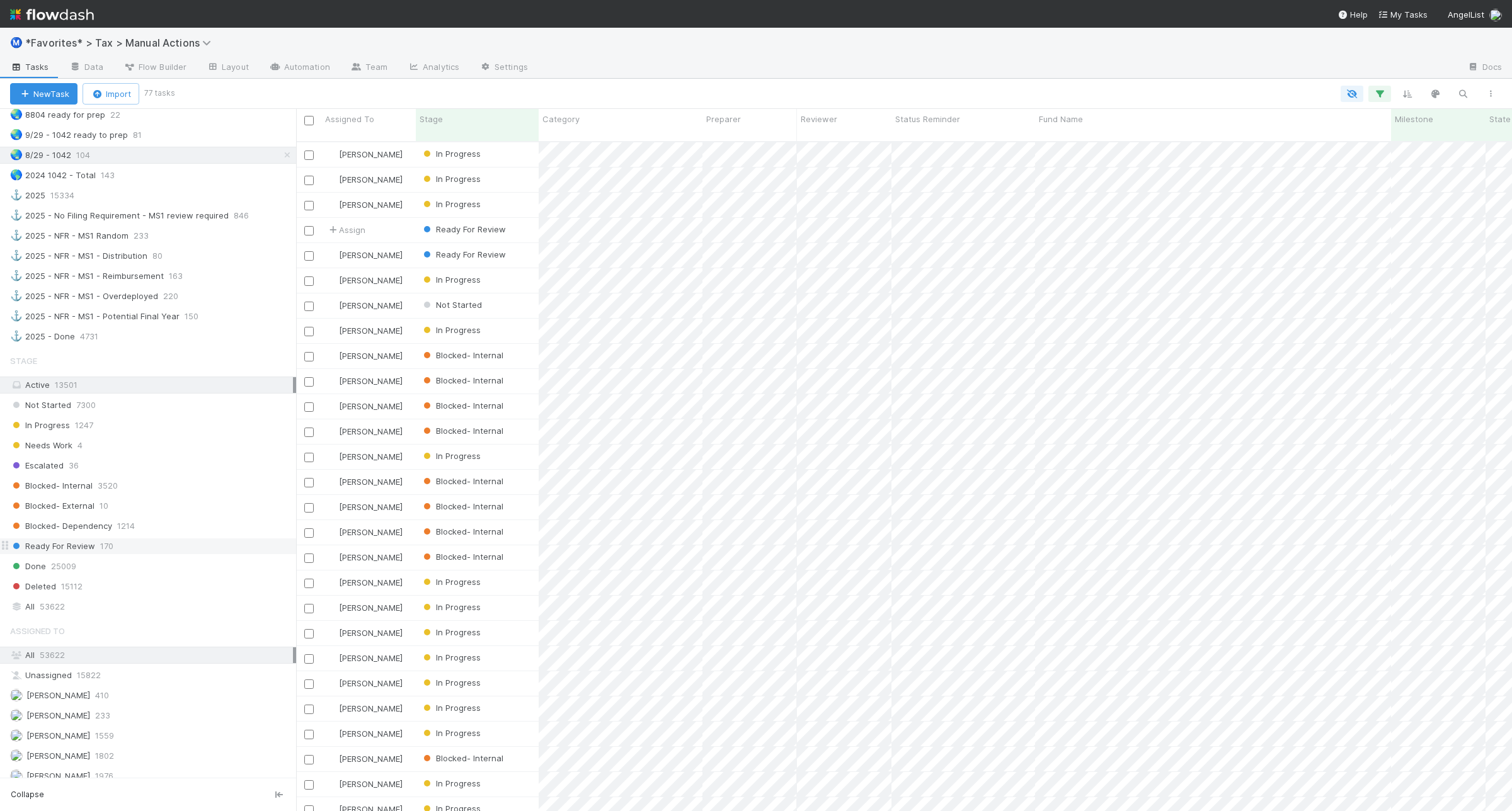
click at [92, 554] on span "Ready For Review" at bounding box center [52, 547] width 85 height 16
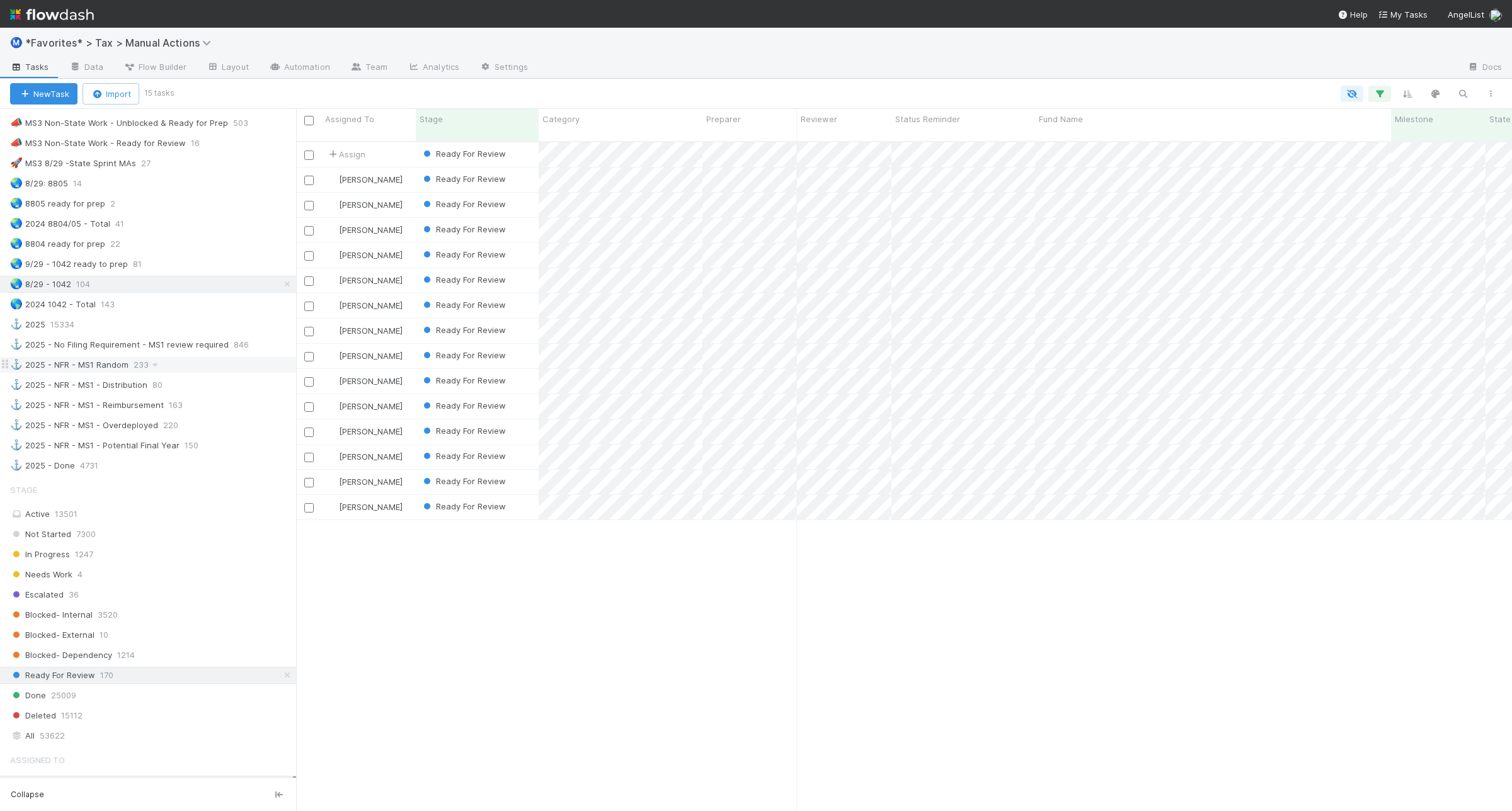
scroll to position [945, 0]
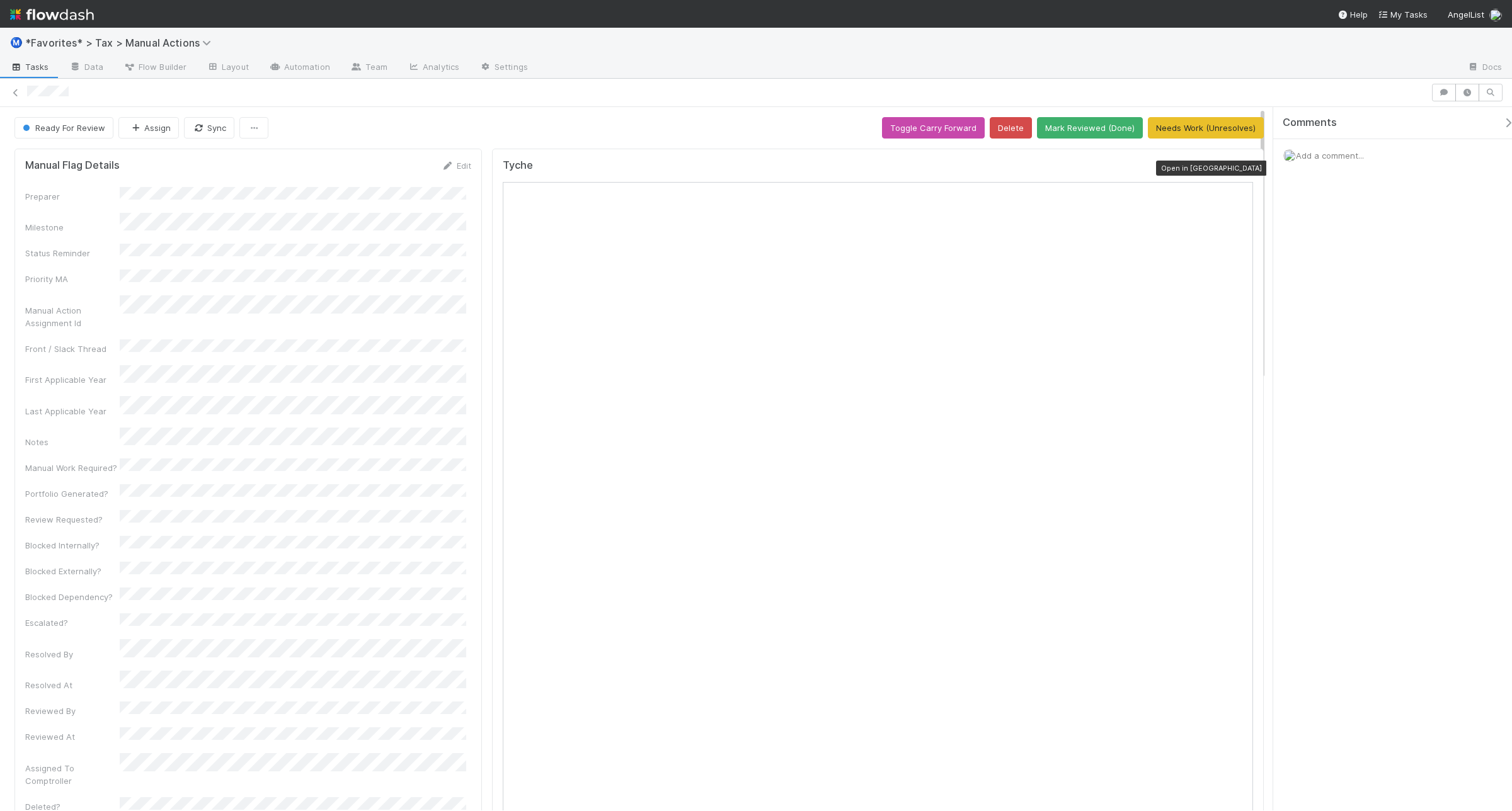
click at [1241, 172] on icon at bounding box center [1247, 169] width 13 height 9
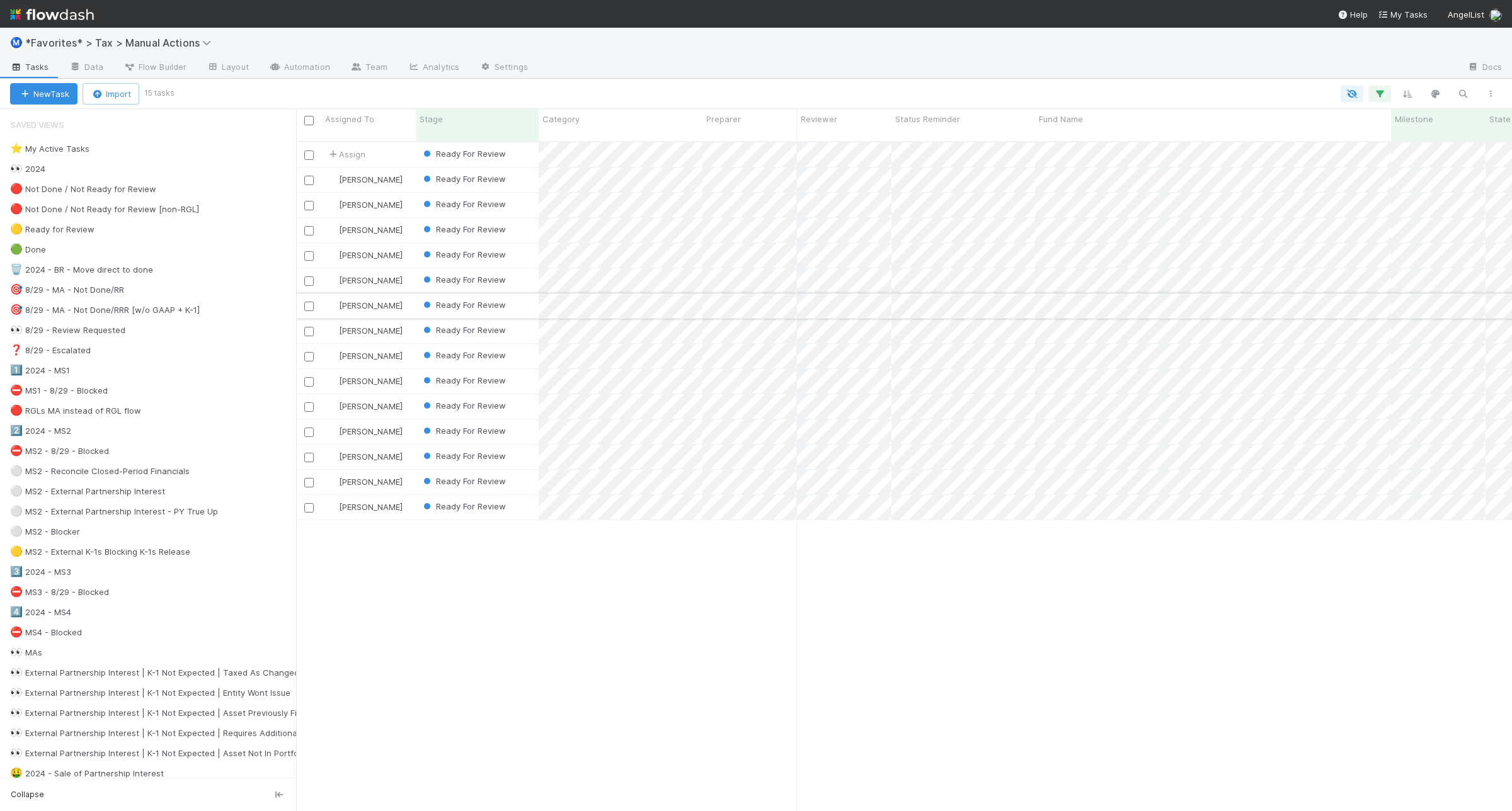
scroll to position [668, 1204]
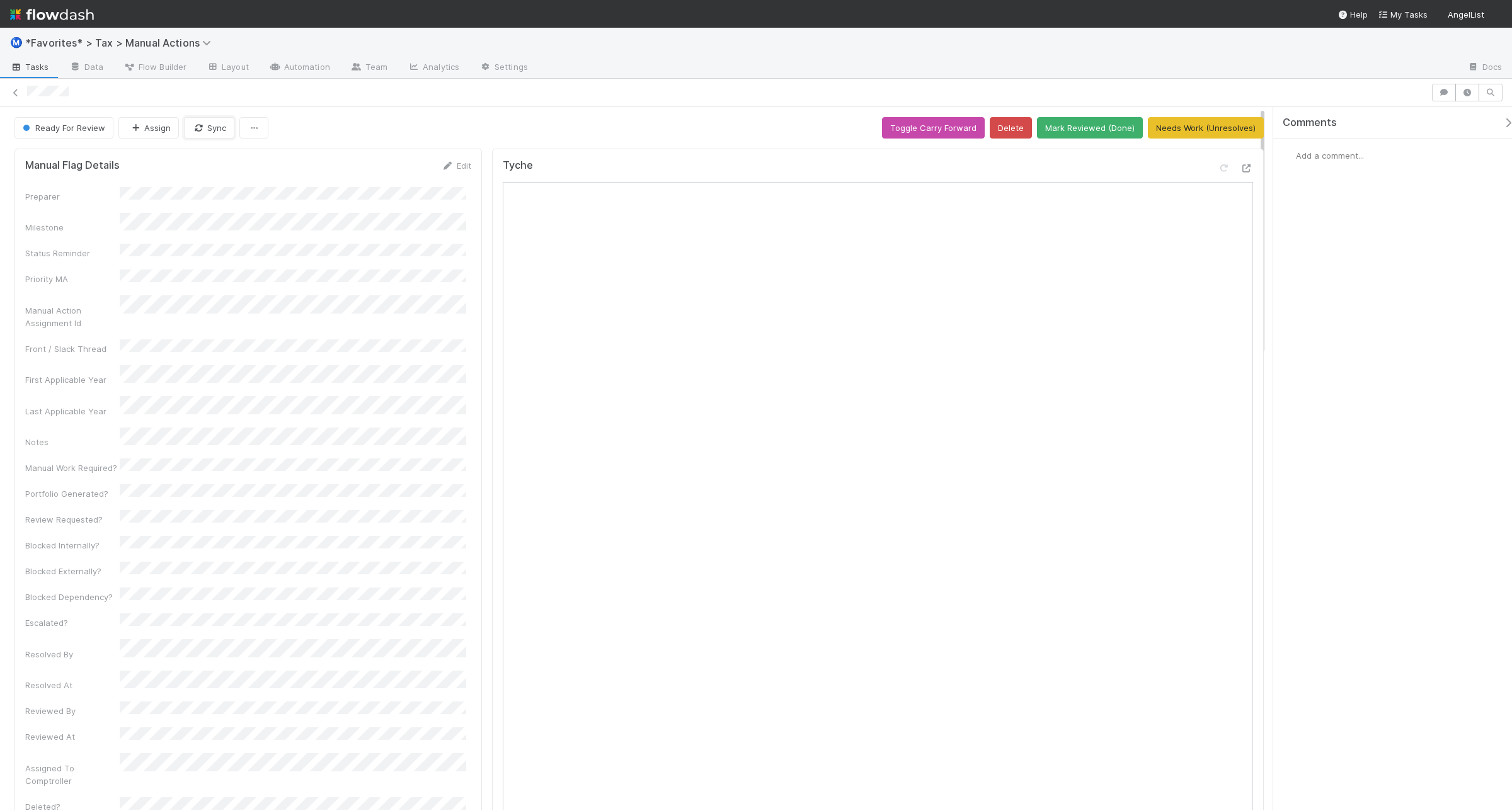
click at [203, 131] on button "Sync" at bounding box center [208, 128] width 50 height 21
click at [1202, 124] on button "Needs Work (Unresolves)" at bounding box center [1205, 128] width 116 height 21
click at [1235, 161] on div "Tyche Open in New Tab" at bounding box center [878, 171] width 750 height 23
click at [1241, 172] on icon at bounding box center [1247, 169] width 13 height 9
click at [1204, 128] on button "Needs Work (Unresolves)" at bounding box center [1205, 128] width 116 height 21
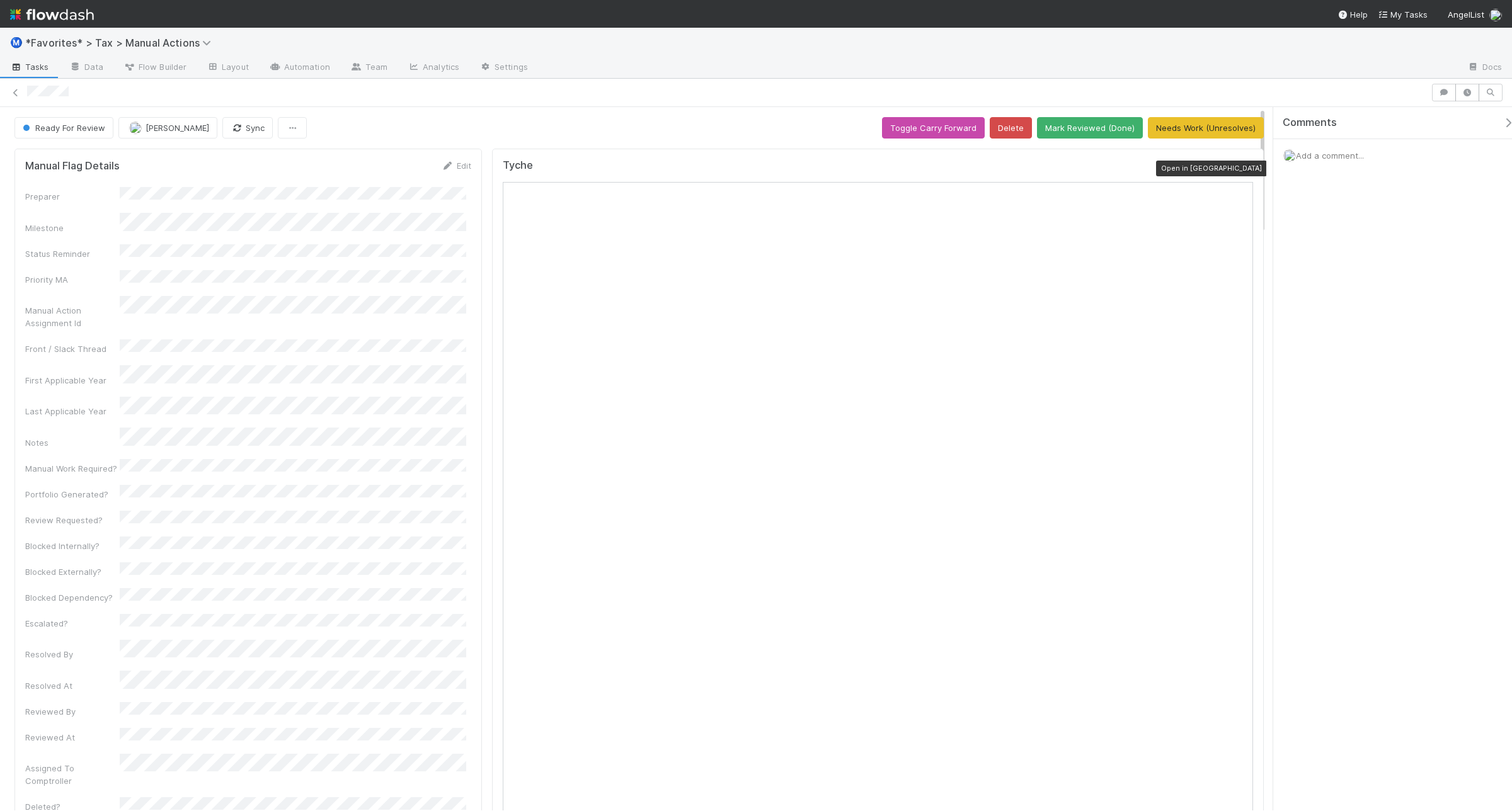
click at [1241, 169] on icon at bounding box center [1247, 169] width 13 height 9
click at [1172, 125] on button "Needs Work (Unresolves)" at bounding box center [1205, 128] width 116 height 21
click at [1241, 171] on icon at bounding box center [1247, 169] width 13 height 9
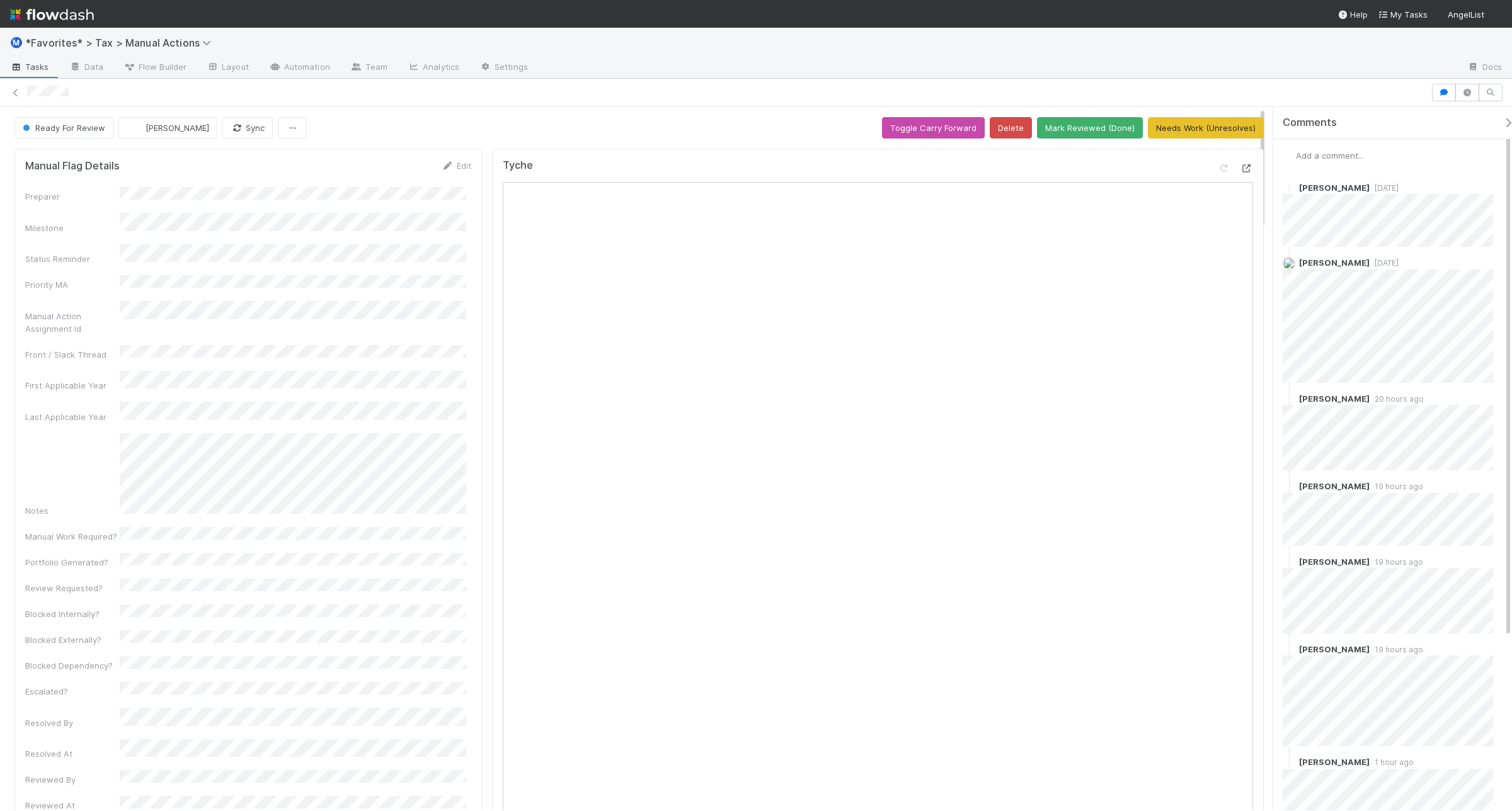
click at [1241, 167] on icon at bounding box center [1247, 169] width 13 height 9
click at [1241, 172] on icon at bounding box center [1247, 169] width 13 height 9
click at [13, 90] on icon at bounding box center [16, 93] width 13 height 9
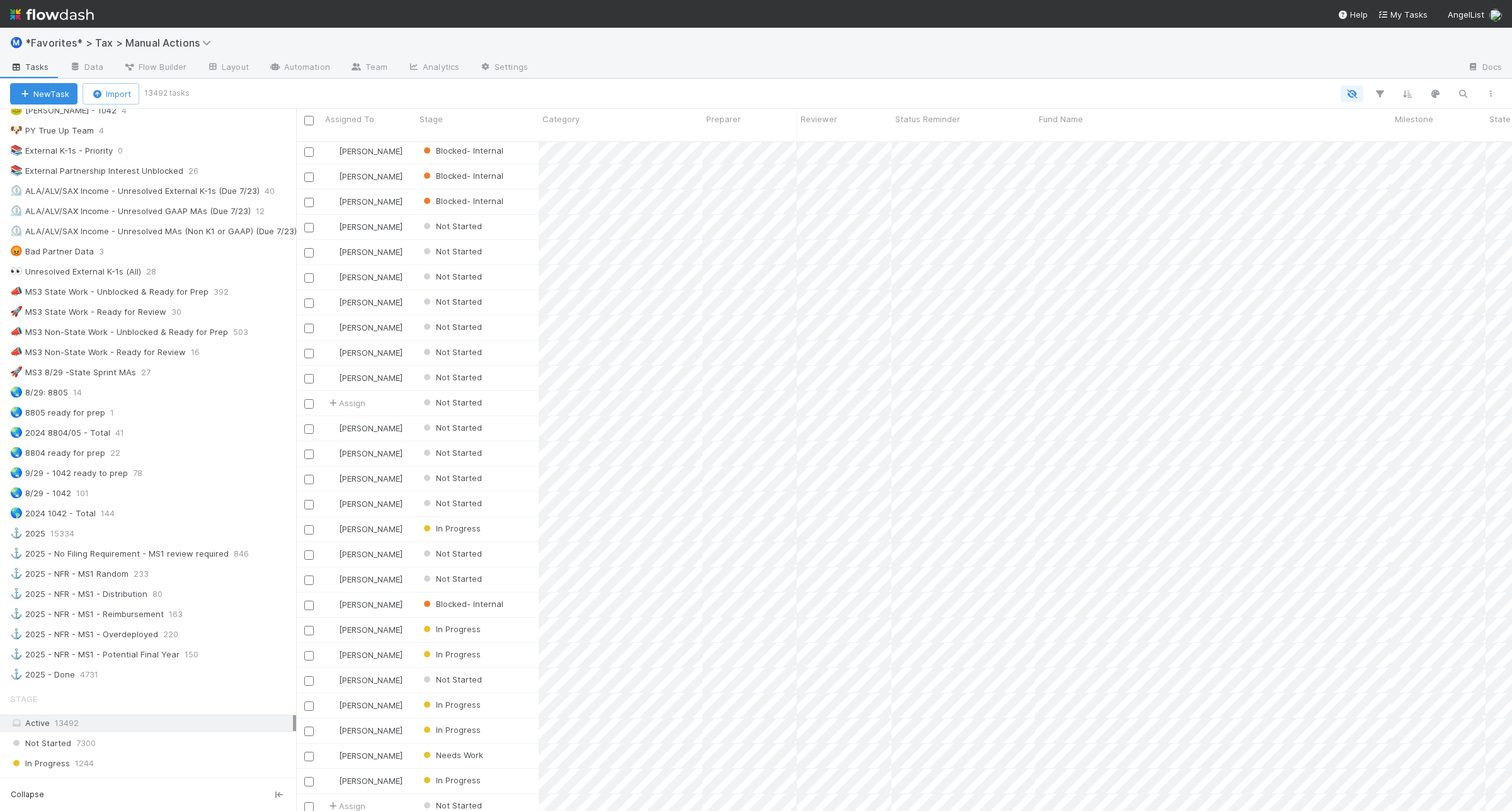
scroll to position [866, 0]
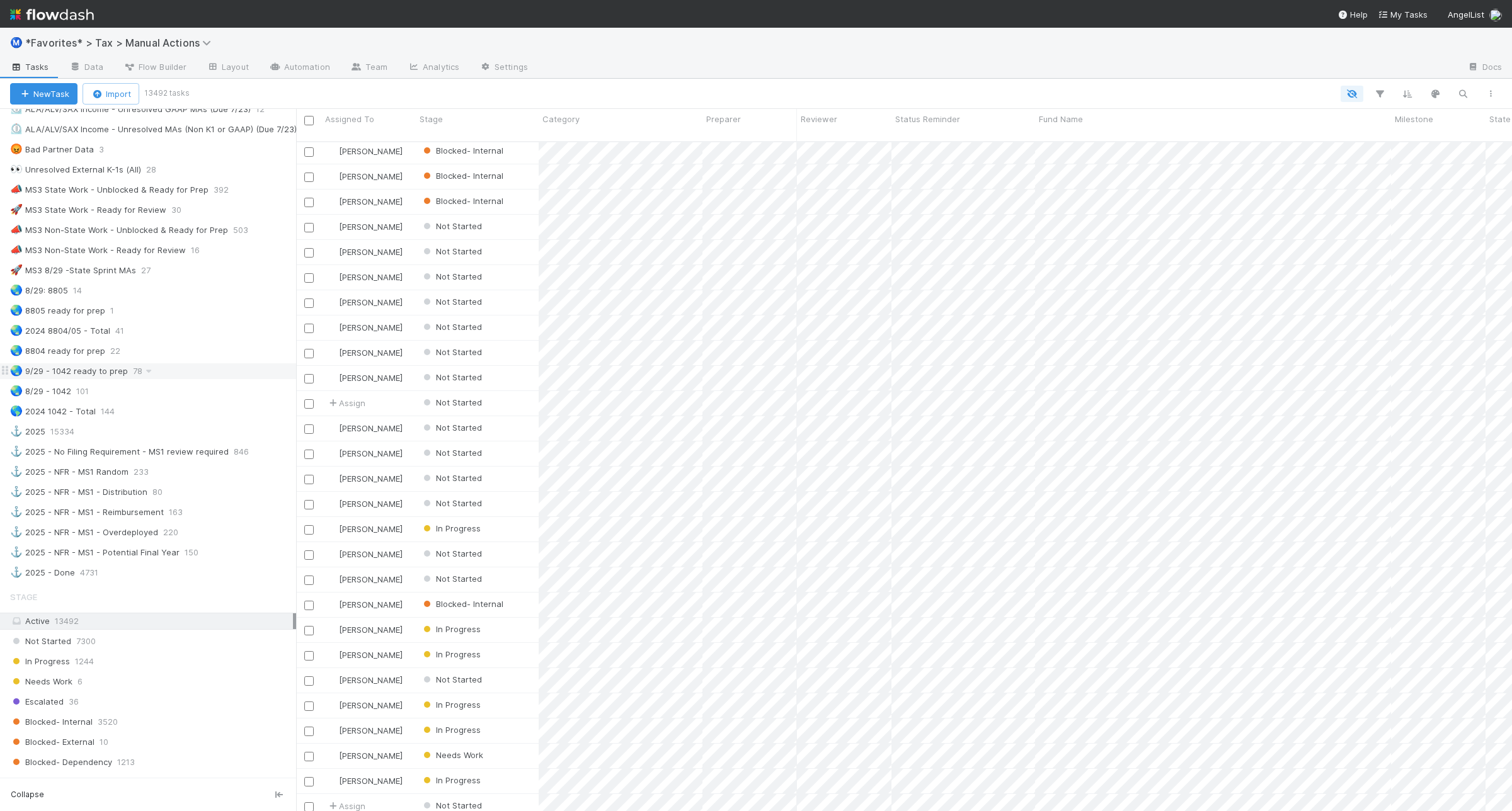
click at [198, 379] on div "🌏 9/29 - 1042 ready to prep 78" at bounding box center [152, 371] width 286 height 16
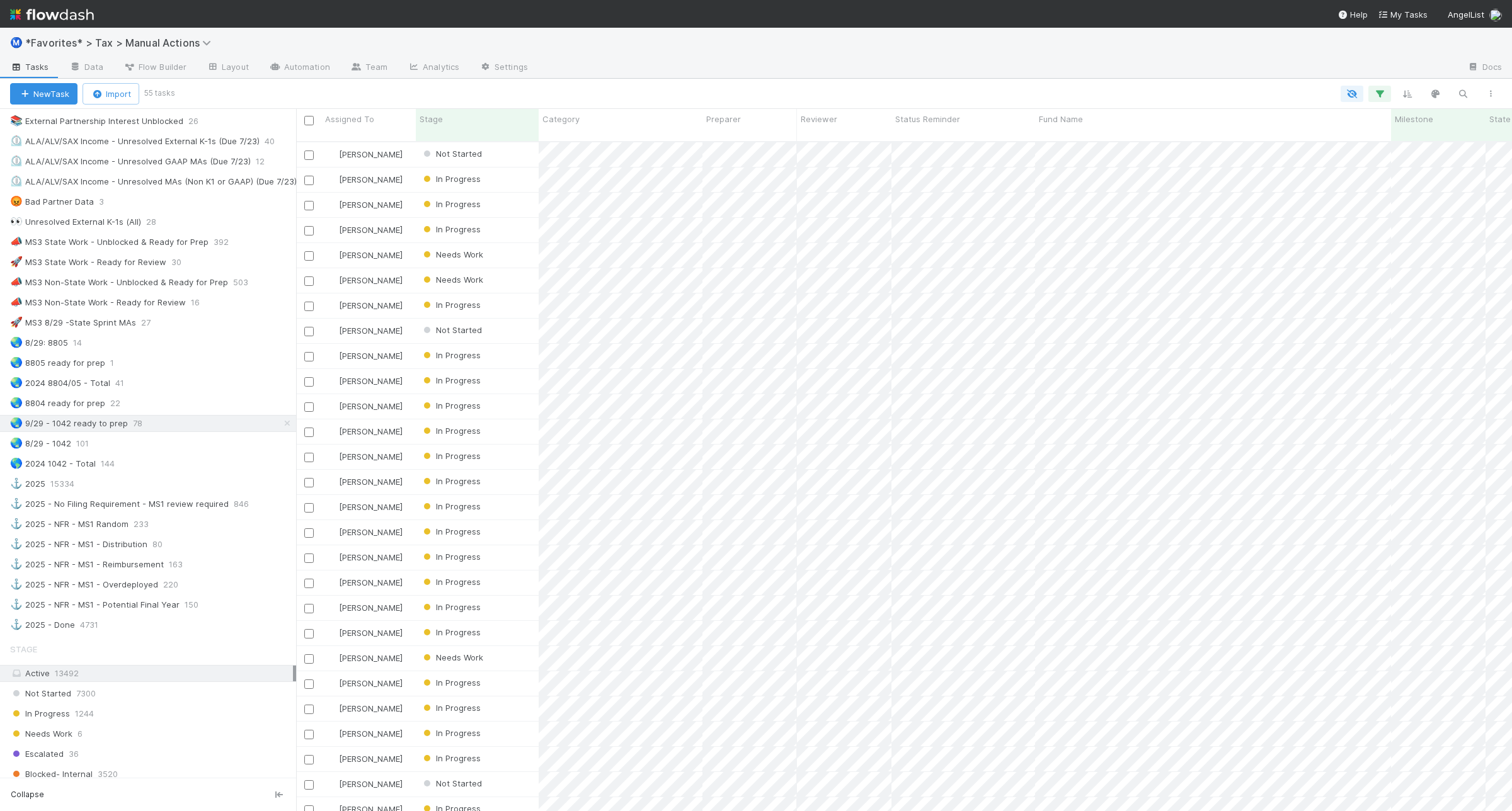
scroll to position [788, 0]
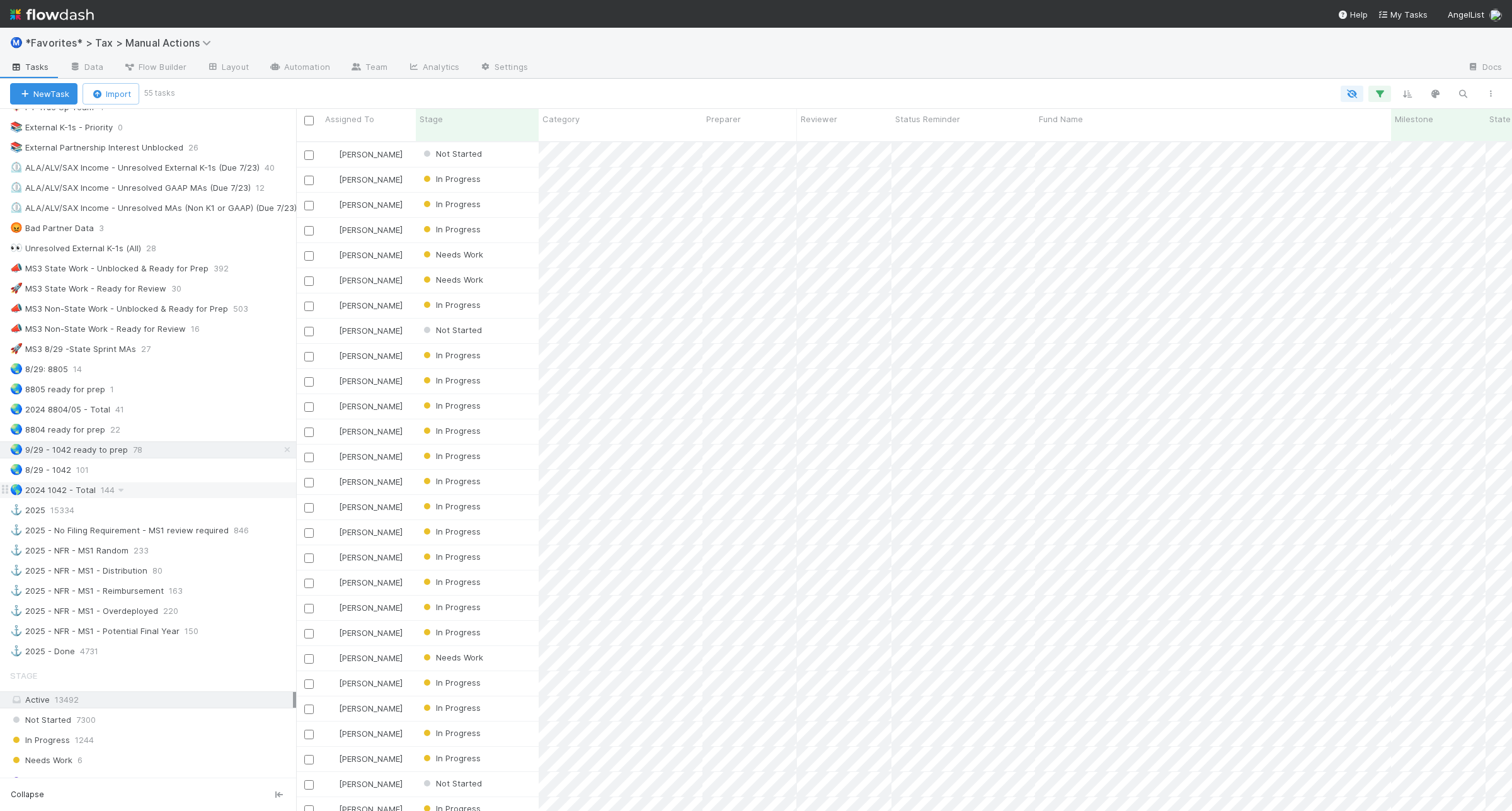
click at [172, 498] on div "🌎 2024 1042 - Total 144" at bounding box center [152, 491] width 286 height 16
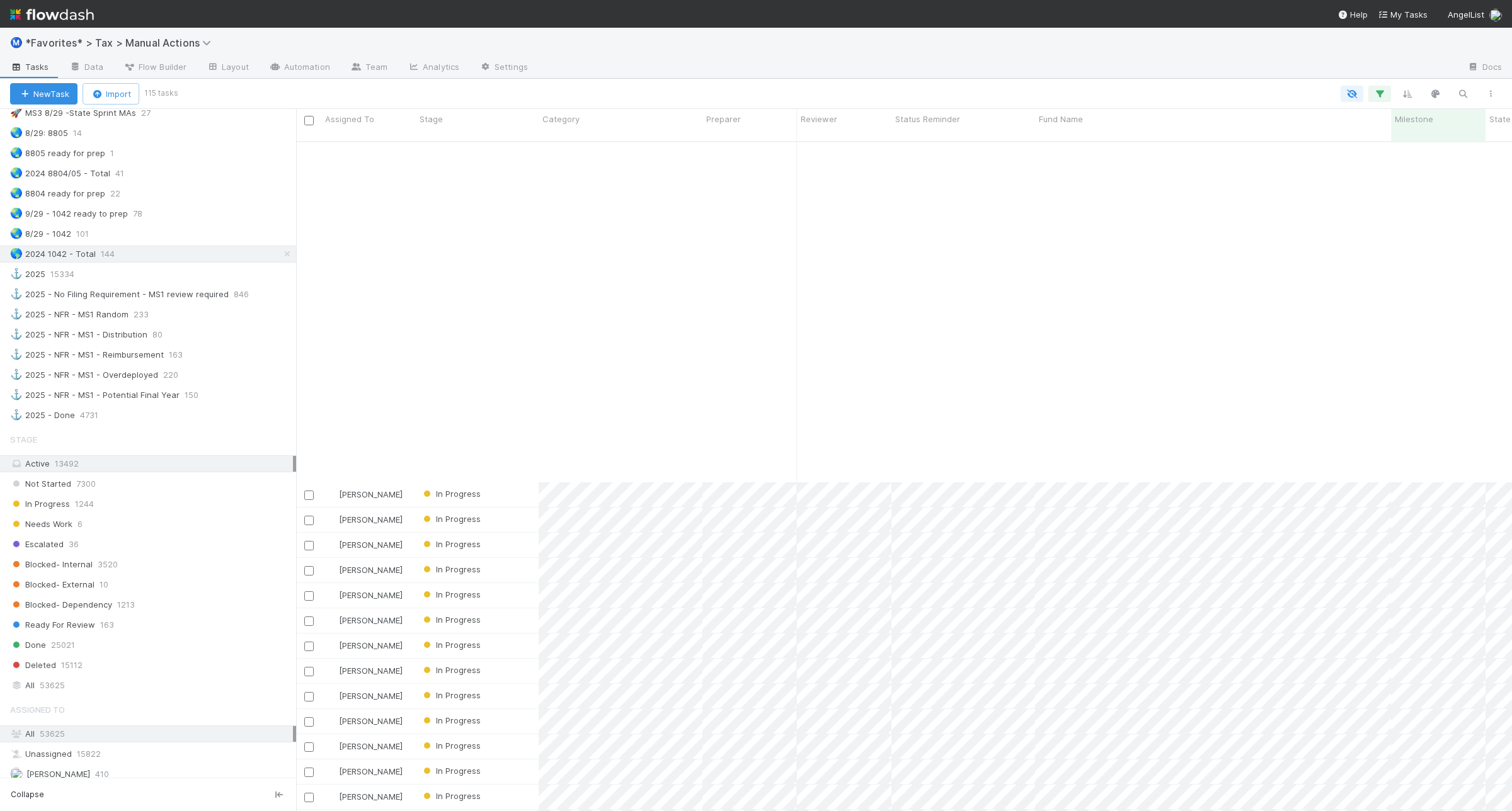
scroll to position [2230, 0]
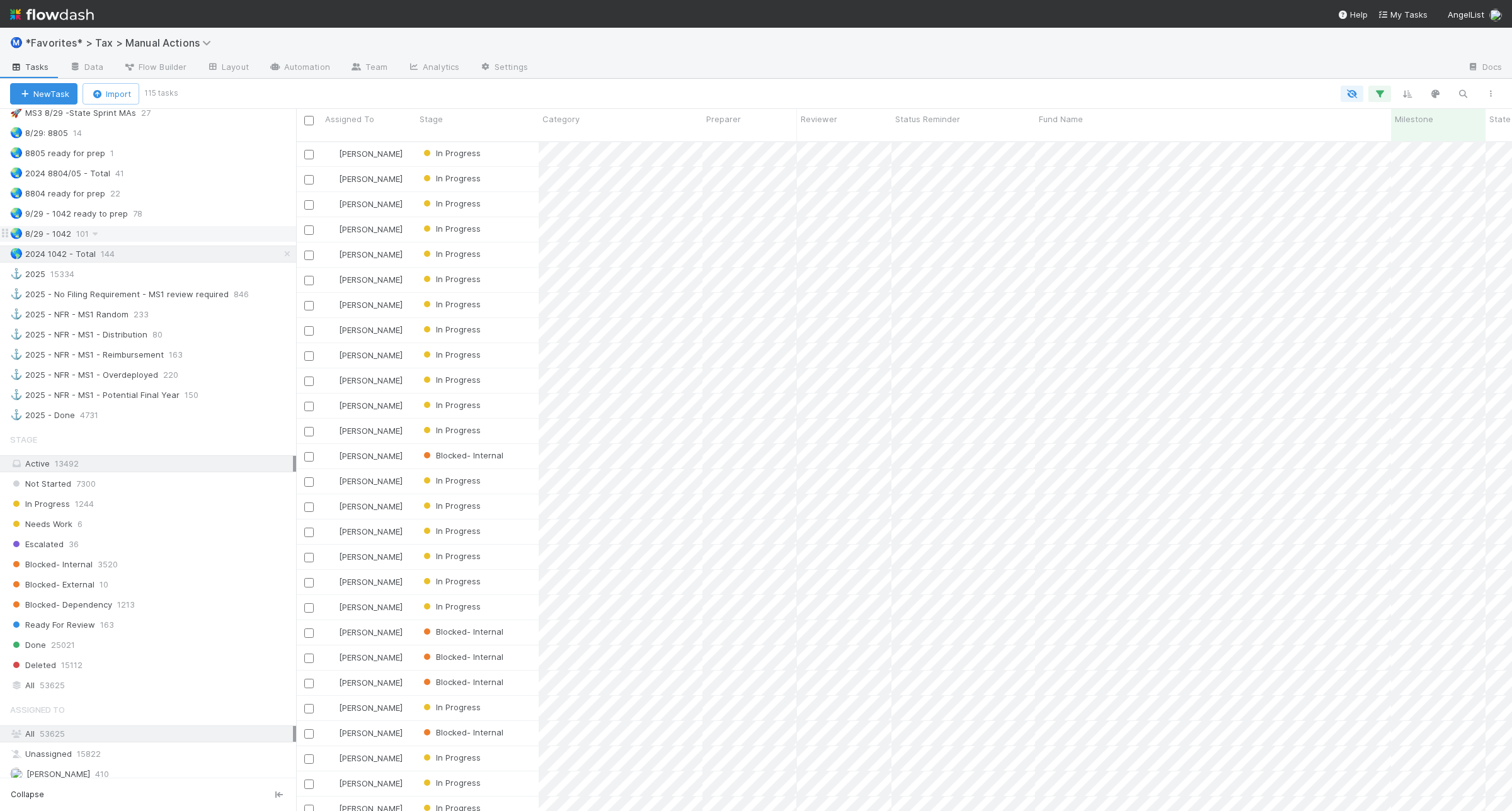
click at [118, 242] on div "🌏 8/29 - 1042 101" at bounding box center [152, 234] width 286 height 16
click at [148, 633] on div "Ready For Review 163" at bounding box center [152, 625] width 286 height 16
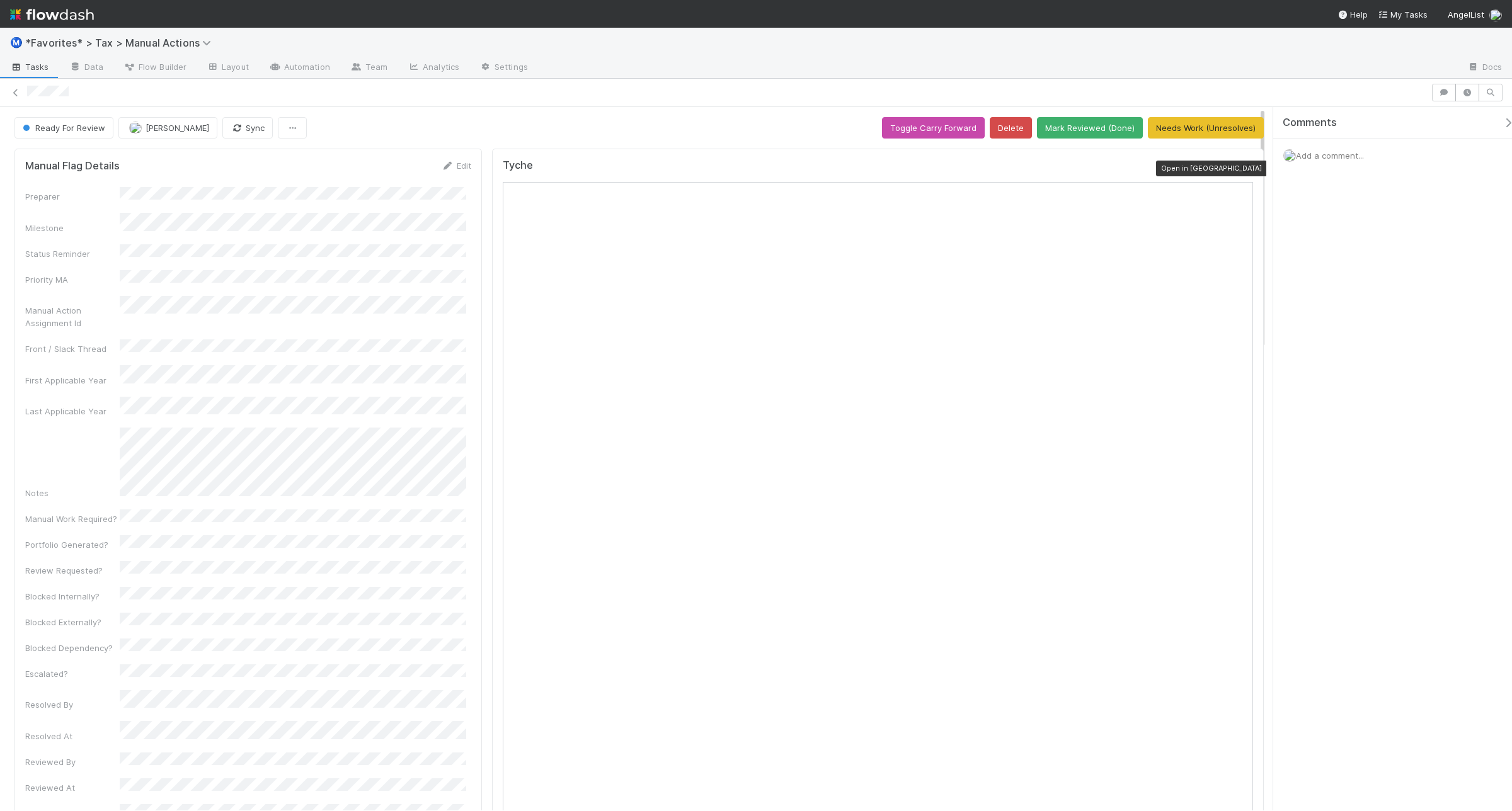
click at [1241, 168] on icon at bounding box center [1247, 169] width 13 height 9
click at [1209, 165] on icon at bounding box center [1247, 169] width 13 height 9
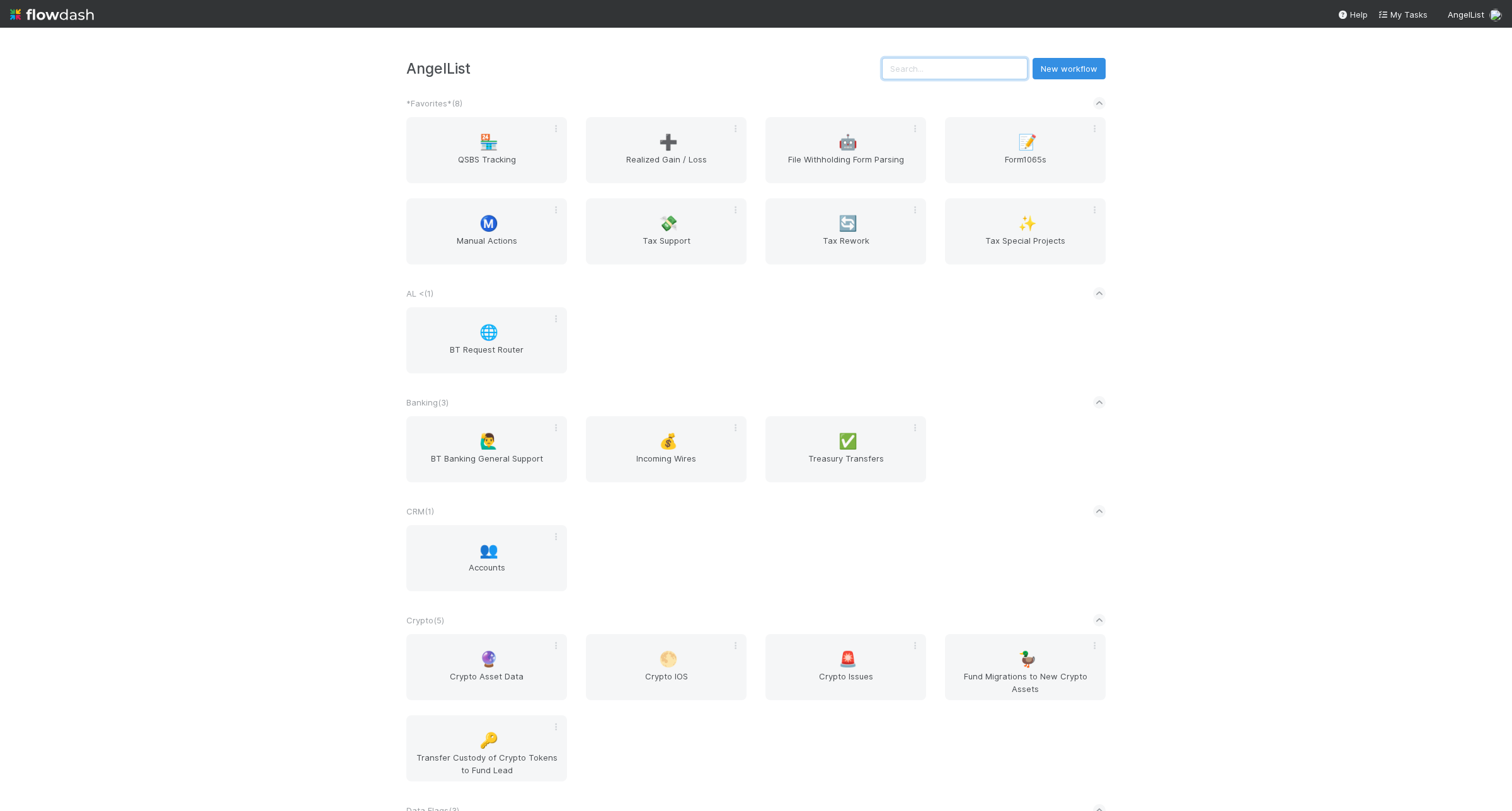
click at [968, 77] on input "text" at bounding box center [954, 69] width 145 height 21
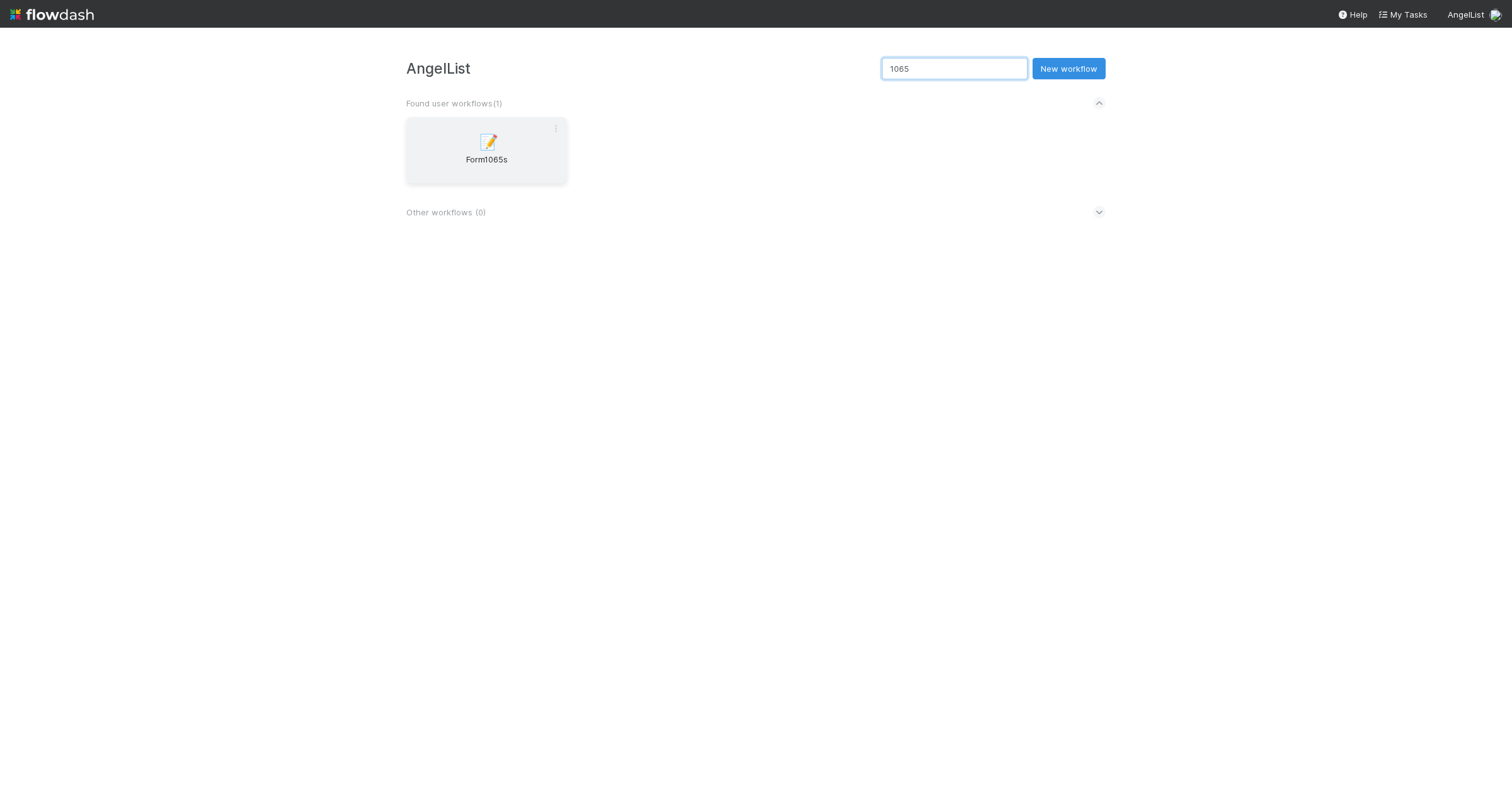
type input "1065"
click at [448, 151] on div "📝 Form1065s" at bounding box center [486, 150] width 161 height 66
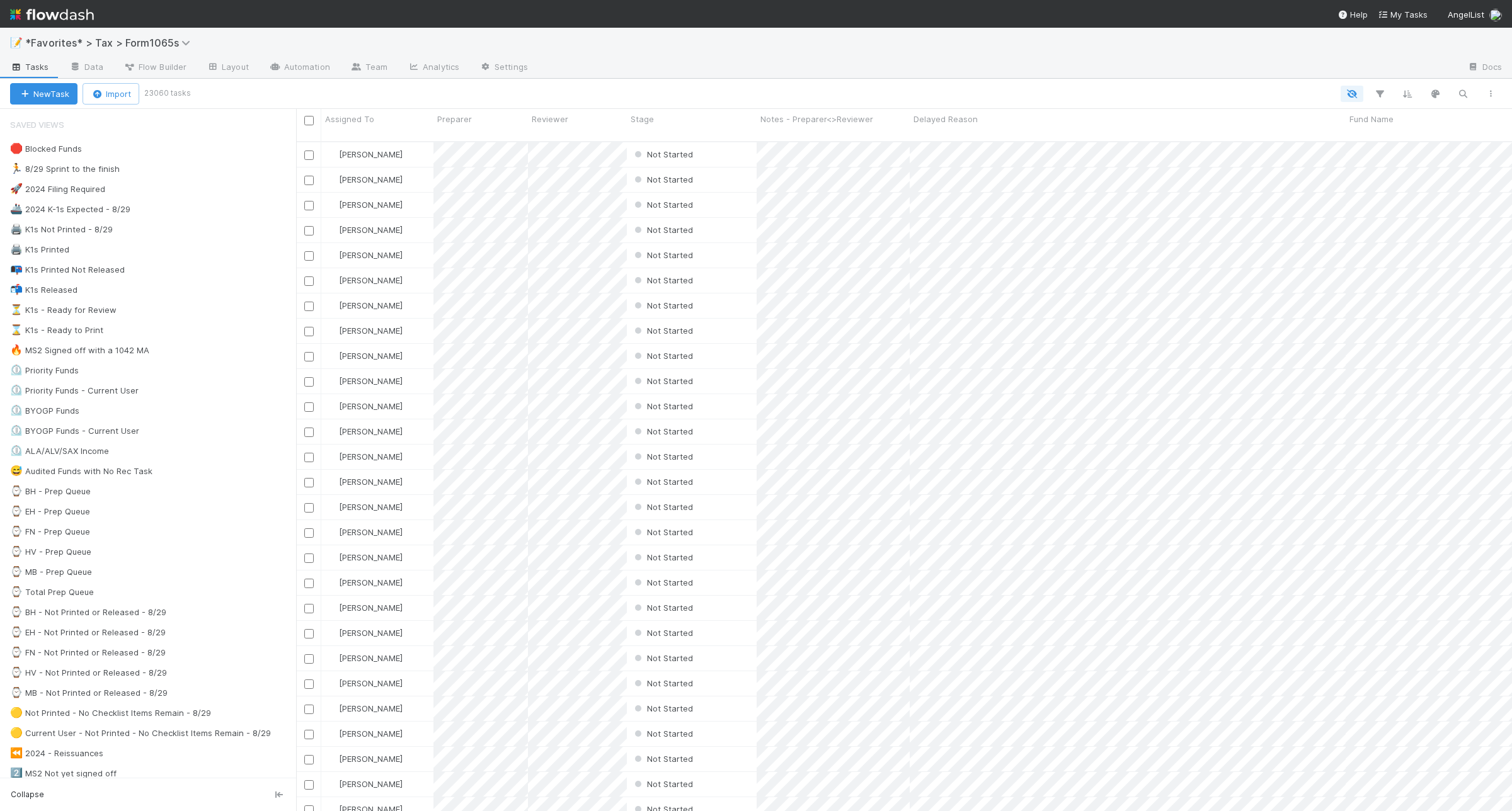
scroll to position [668, 1204]
